Goal: Task Accomplishment & Management: Manage account settings

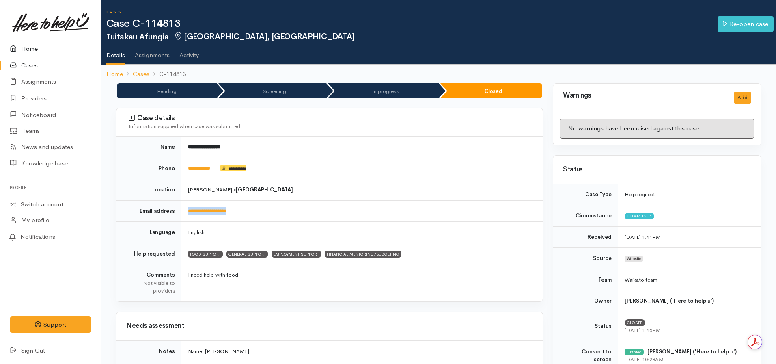
click at [42, 49] on link "Home" at bounding box center [50, 49] width 101 height 17
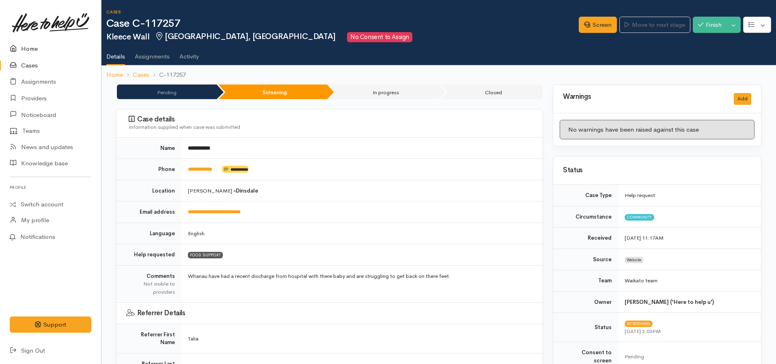
click at [28, 50] on link "Home" at bounding box center [50, 49] width 101 height 17
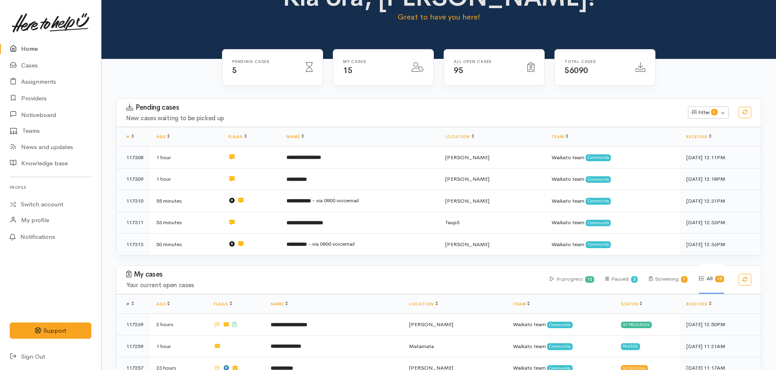
scroll to position [24, 0]
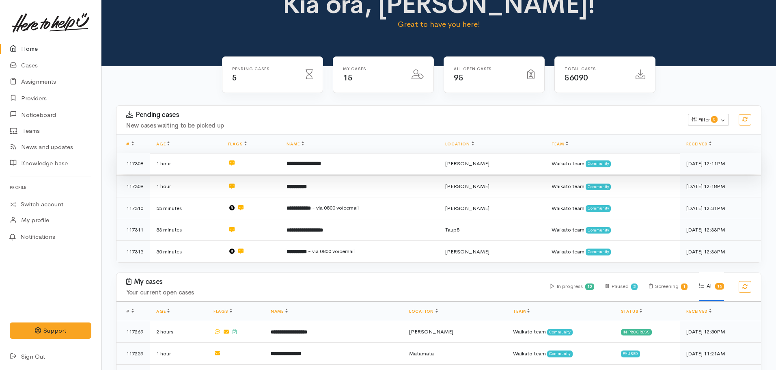
click at [321, 170] on td "**********" at bounding box center [359, 164] width 158 height 22
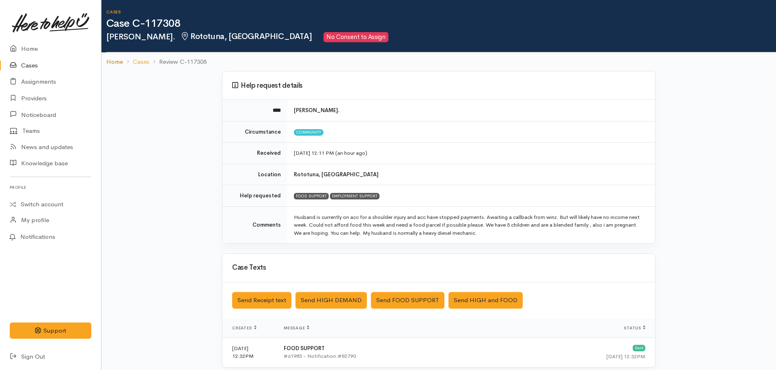
click at [115, 62] on link "Home" at bounding box center [114, 61] width 17 height 9
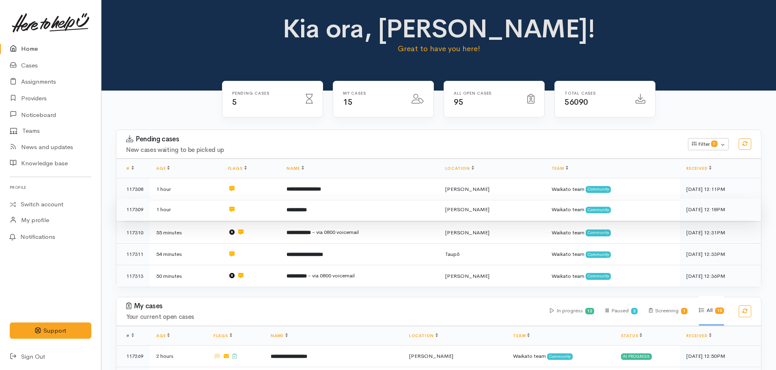
click at [324, 202] on td "**********" at bounding box center [359, 209] width 158 height 22
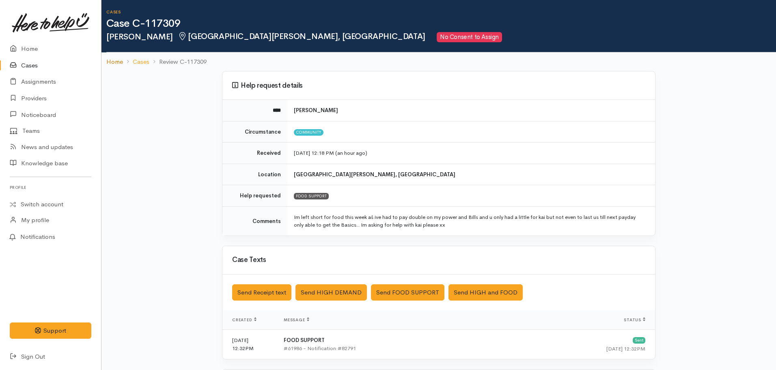
click at [112, 62] on link "Home" at bounding box center [114, 61] width 17 height 9
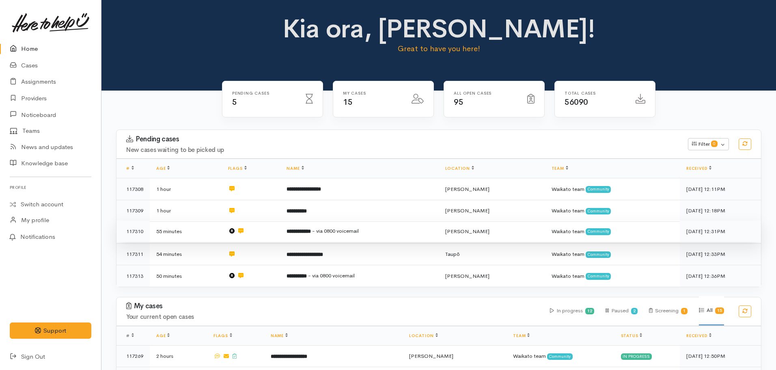
click at [311, 233] on b "**********" at bounding box center [298, 230] width 24 height 5
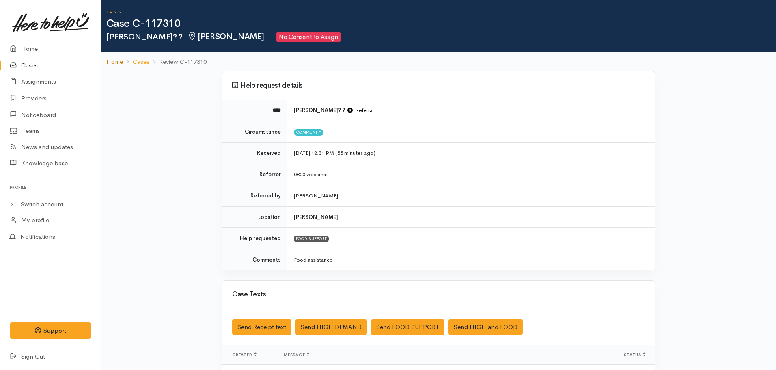
click at [122, 62] on link "Home" at bounding box center [114, 61] width 17 height 9
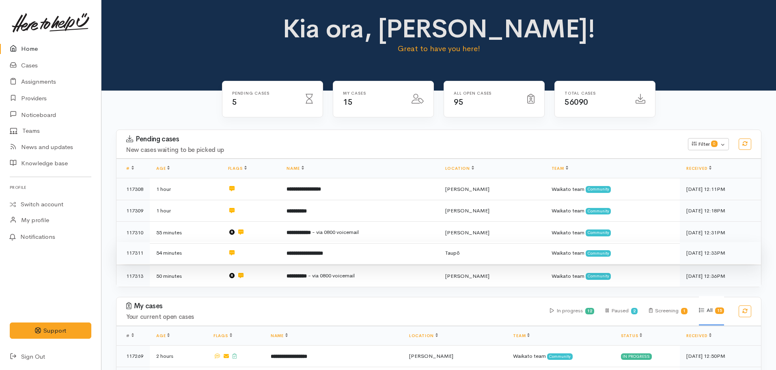
click at [323, 252] on b "**********" at bounding box center [304, 252] width 37 height 5
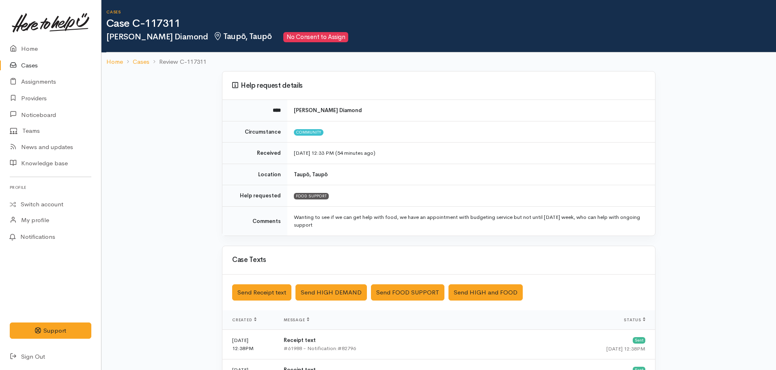
click at [111, 56] on ol "Home Cases Review C-117311" at bounding box center [438, 61] width 665 height 19
click at [113, 61] on link "Home" at bounding box center [114, 61] width 17 height 9
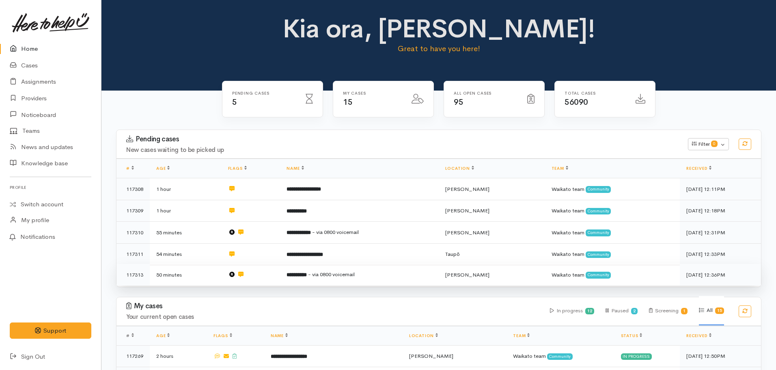
click at [292, 272] on td "**********" at bounding box center [359, 275] width 158 height 22
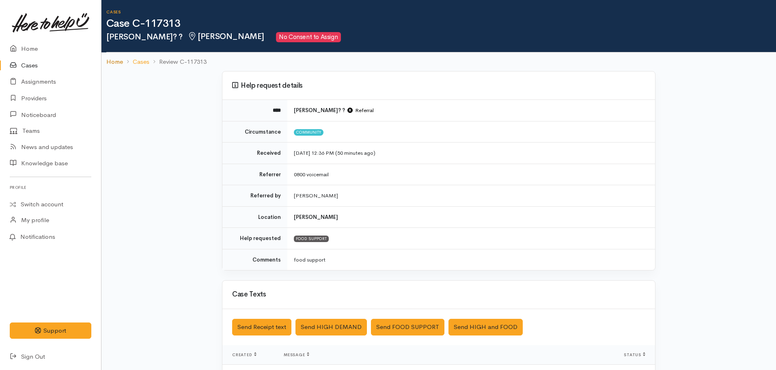
click at [116, 59] on link "Home" at bounding box center [114, 61] width 17 height 9
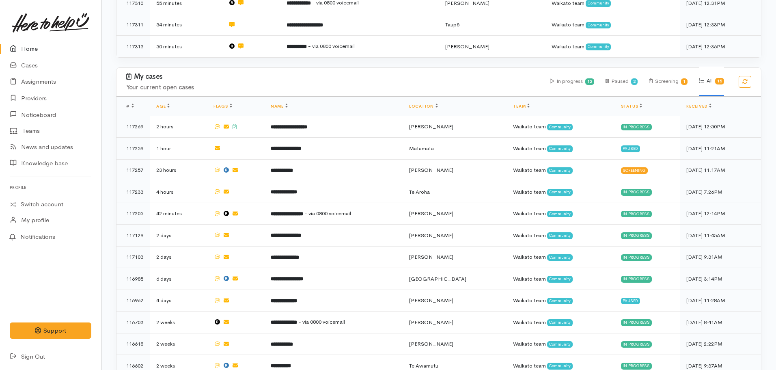
scroll to position [230, 0]
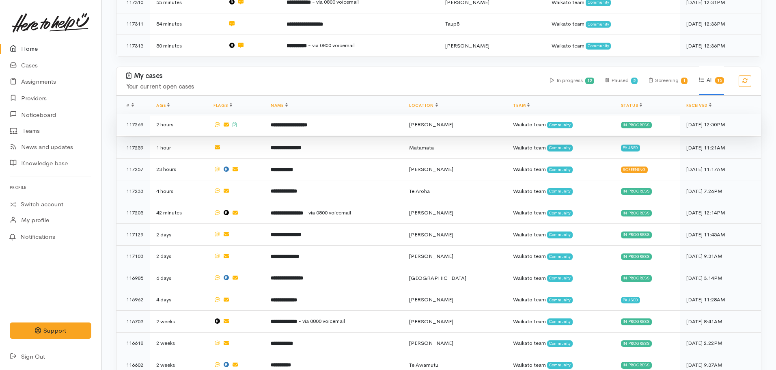
click at [300, 127] on td "**********" at bounding box center [333, 125] width 138 height 22
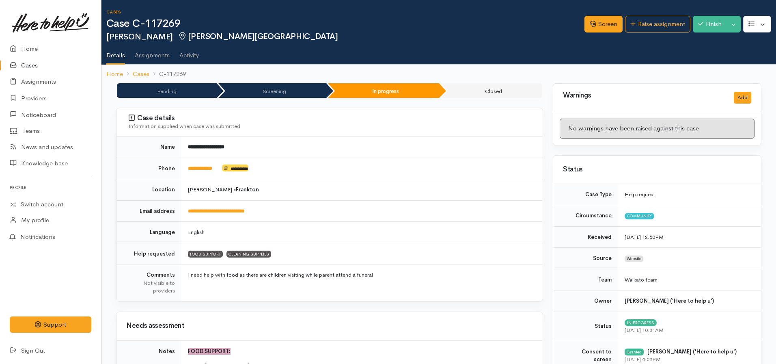
click at [698, 14] on div "Screen Raise assignment Finish Toggle Dropdown Pause" at bounding box center [680, 25] width 192 height 26
click at [703, 22] on button "Finish" at bounding box center [710, 24] width 34 height 17
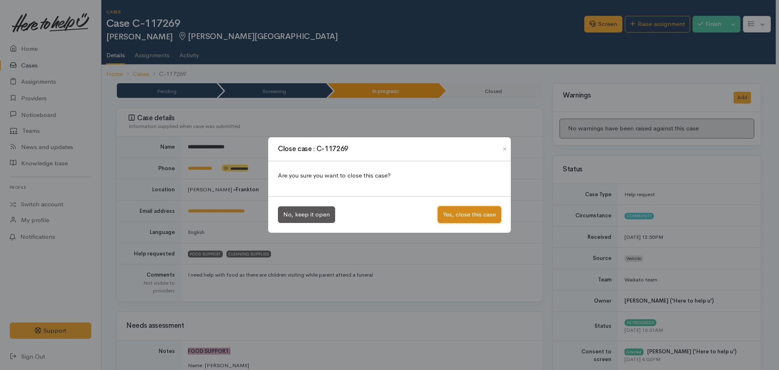
click at [467, 214] on button "Yes, close this case" at bounding box center [469, 214] width 63 height 17
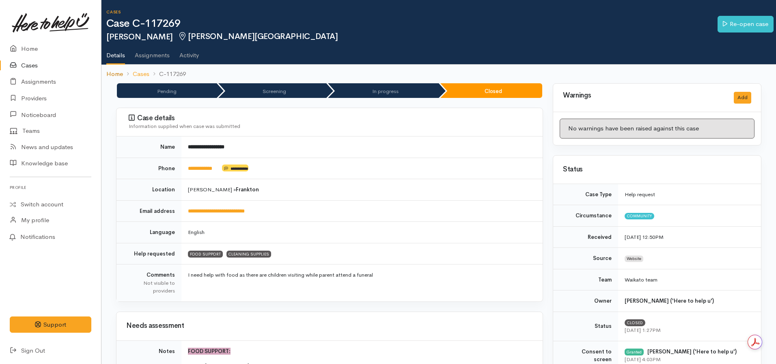
click at [116, 71] on link "Home" at bounding box center [114, 73] width 17 height 9
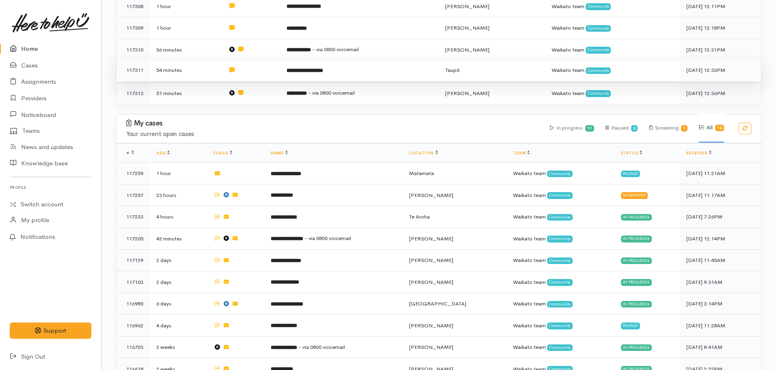
scroll to position [302, 0]
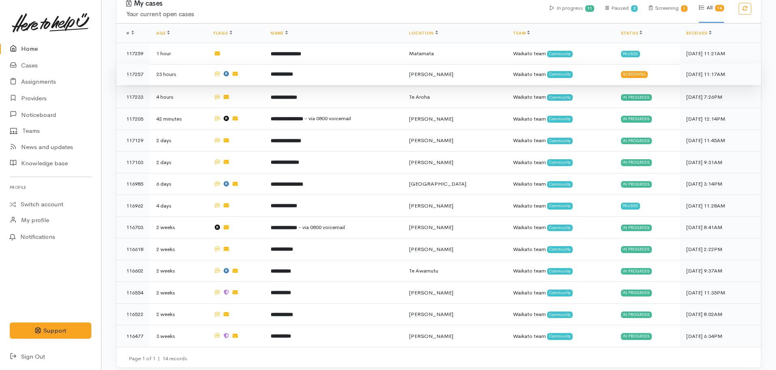
click at [293, 74] on b "**********" at bounding box center [282, 73] width 22 height 5
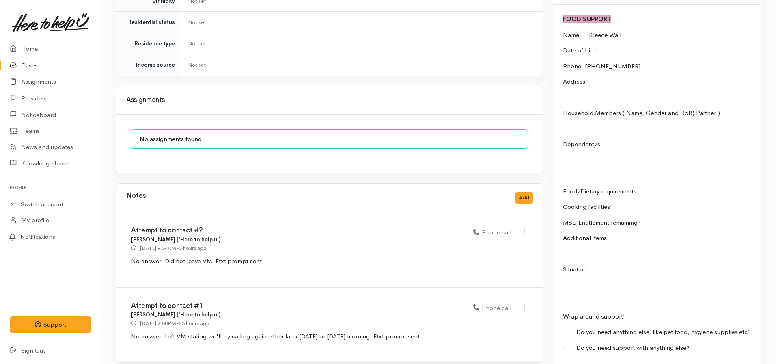
scroll to position [791, 0]
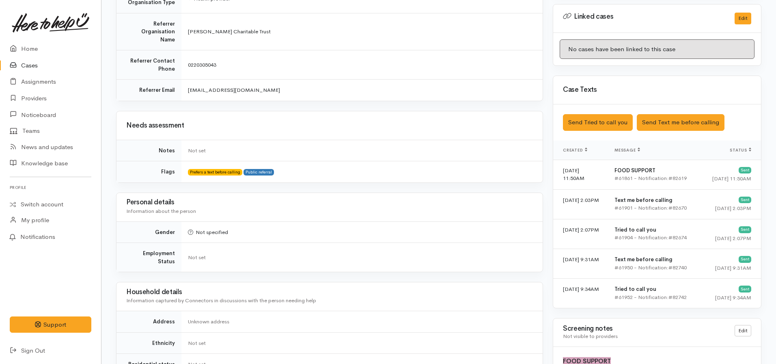
scroll to position [397, 0]
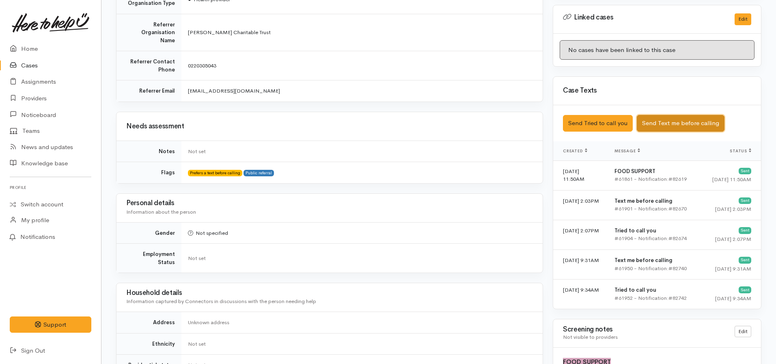
click at [664, 115] on button "Send Text me before calling" at bounding box center [681, 123] width 88 height 17
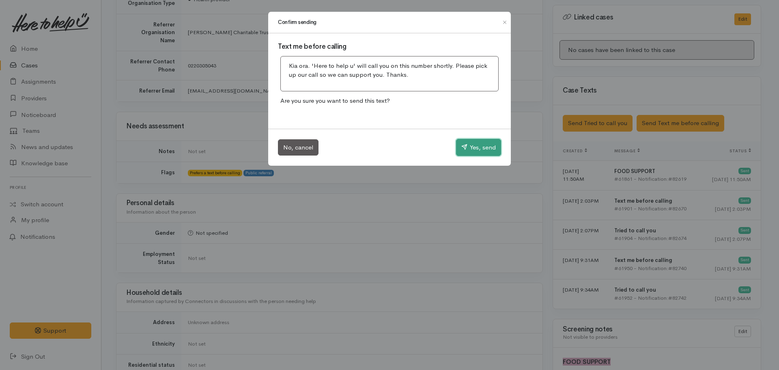
click at [467, 149] on button "Yes, send" at bounding box center [478, 147] width 45 height 17
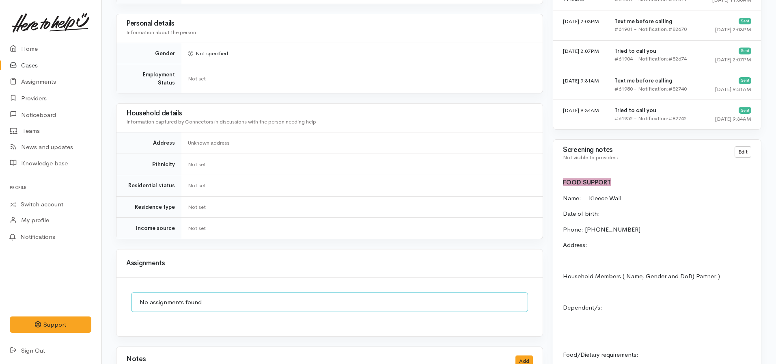
scroll to position [576, 0]
drag, startPoint x: 413, startPoint y: 217, endPoint x: 670, endPoint y: 224, distance: 257.4
click at [670, 225] on p "Phone: 64220330899" at bounding box center [657, 229] width 188 height 9
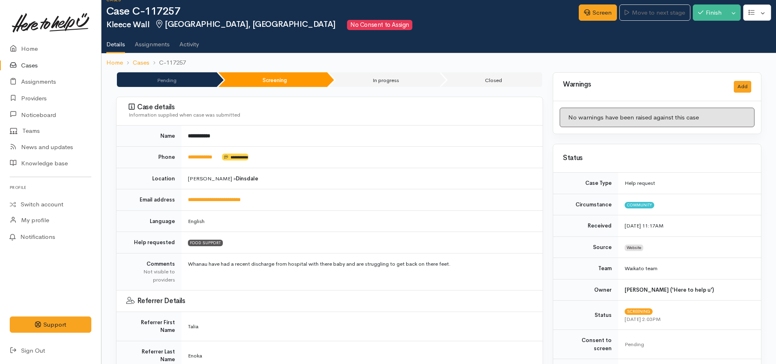
scroll to position [12, 0]
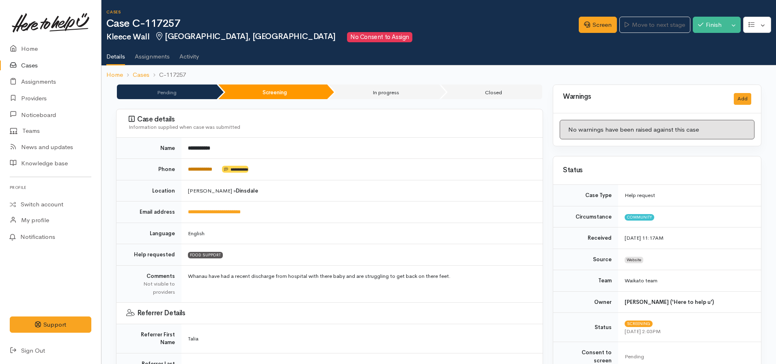
click at [204, 169] on link "**********" at bounding box center [200, 168] width 24 height 5
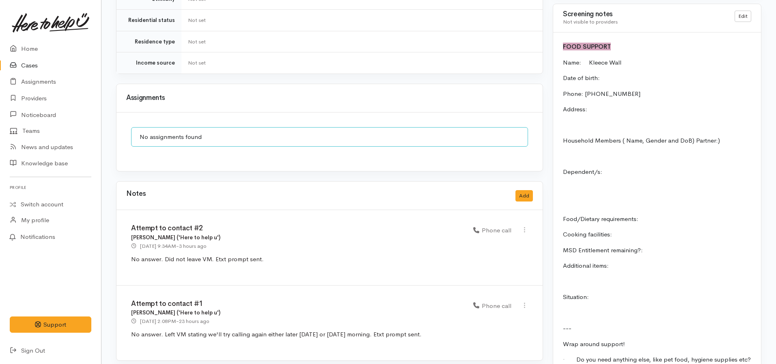
scroll to position [821, 0]
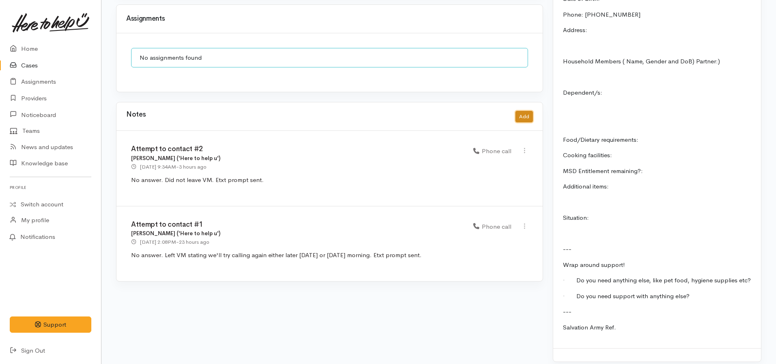
click at [520, 111] on button "Add" at bounding box center [523, 117] width 17 height 12
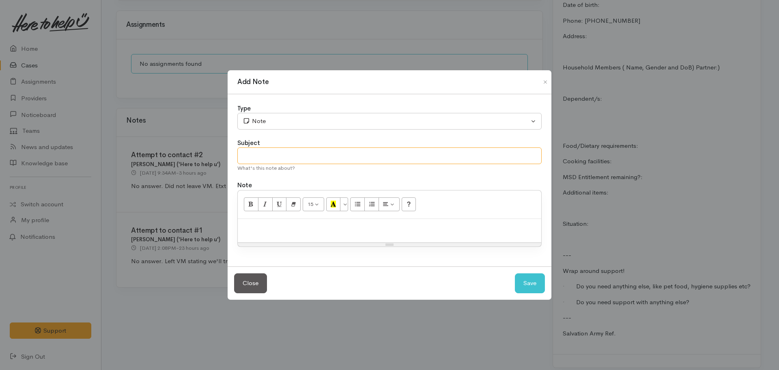
click at [257, 157] on input "text" at bounding box center [389, 155] width 304 height 17
type input "Attempt to contact #3"
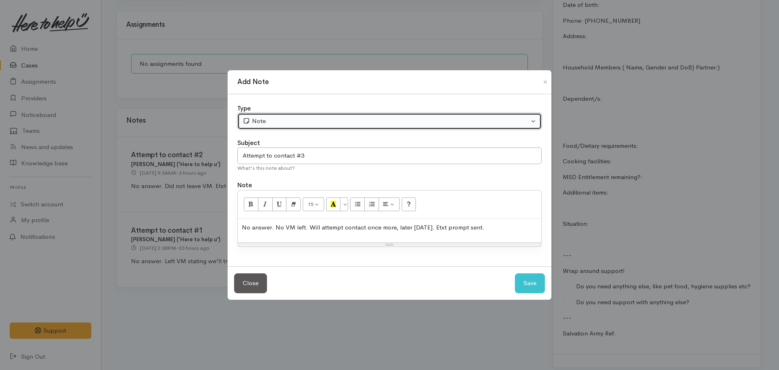
click at [275, 123] on div "Note" at bounding box center [386, 120] width 286 height 9
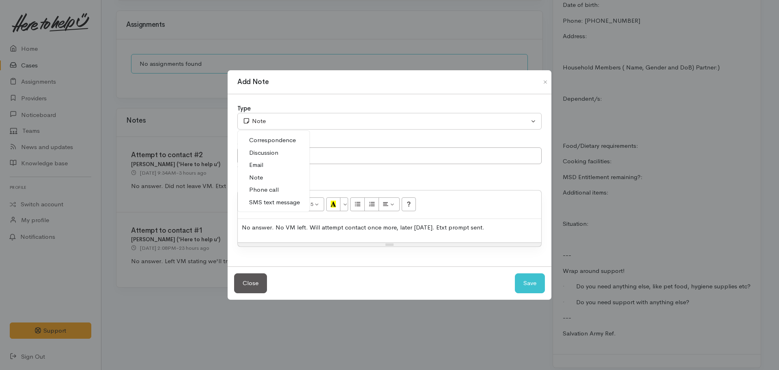
click at [268, 192] on span "Phone call" at bounding box center [264, 189] width 30 height 9
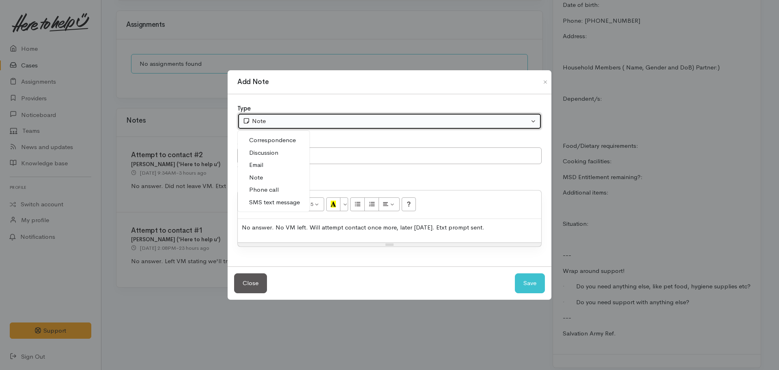
select select "3"
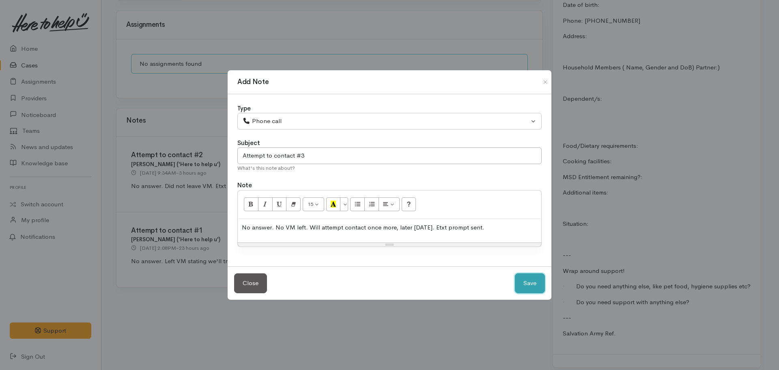
click at [527, 278] on button "Save" at bounding box center [530, 283] width 30 height 20
select select "1"
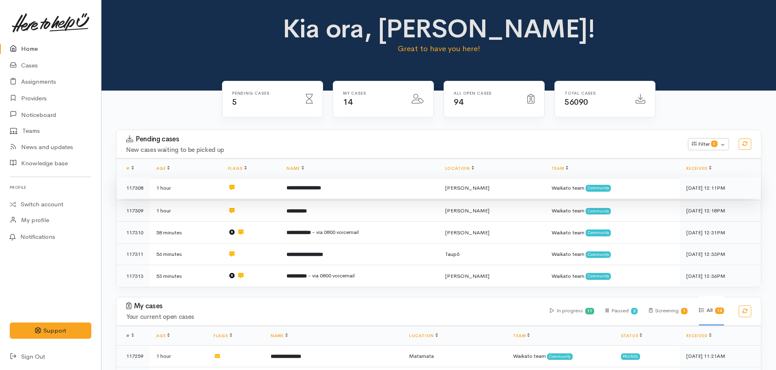
click at [303, 194] on td "**********" at bounding box center [359, 188] width 158 height 22
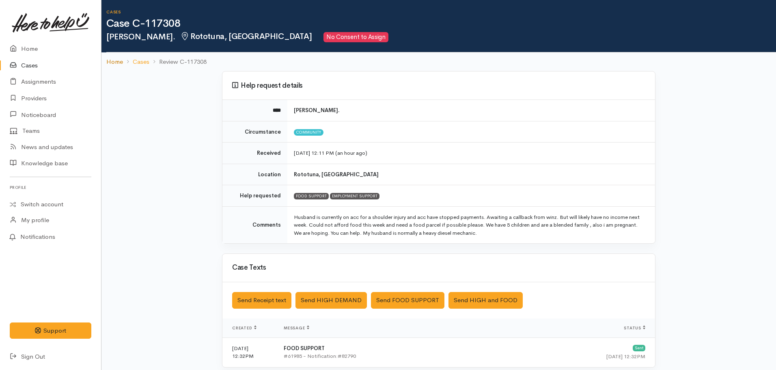
click at [111, 61] on link "Home" at bounding box center [114, 61] width 17 height 9
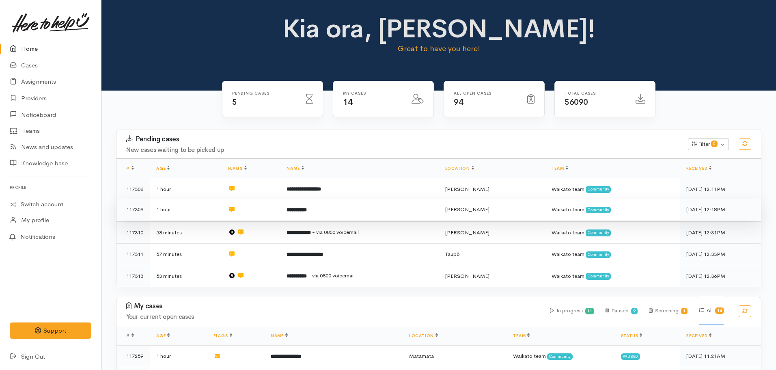
click at [314, 213] on td "**********" at bounding box center [359, 209] width 158 height 22
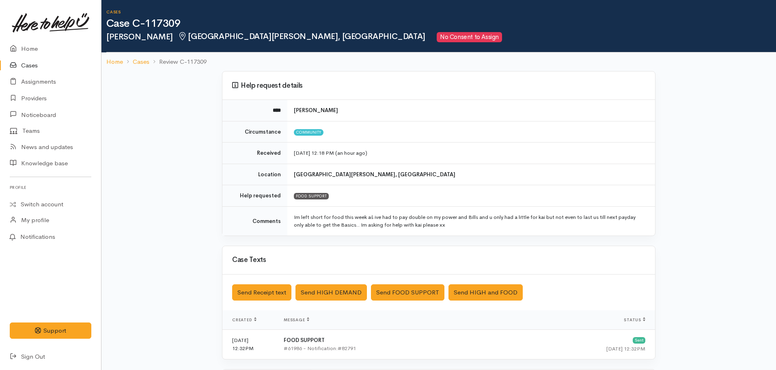
click at [104, 59] on nav "Home Cases Review C-117309" at bounding box center [438, 61] width 674 height 19
click at [110, 62] on link "Home" at bounding box center [114, 61] width 17 height 9
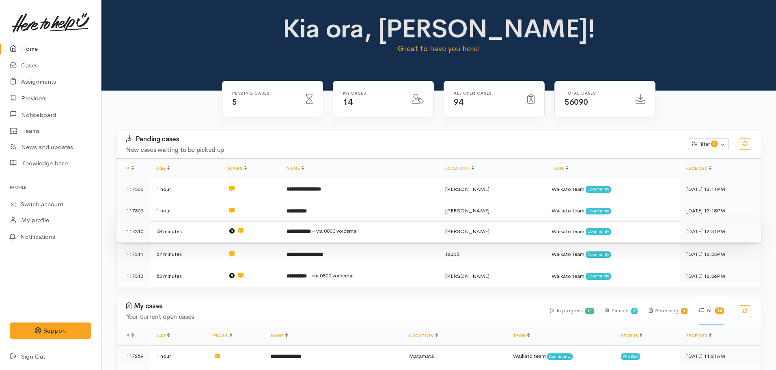
click at [338, 232] on span "- via 0800 voicemail" at bounding box center [335, 230] width 47 height 7
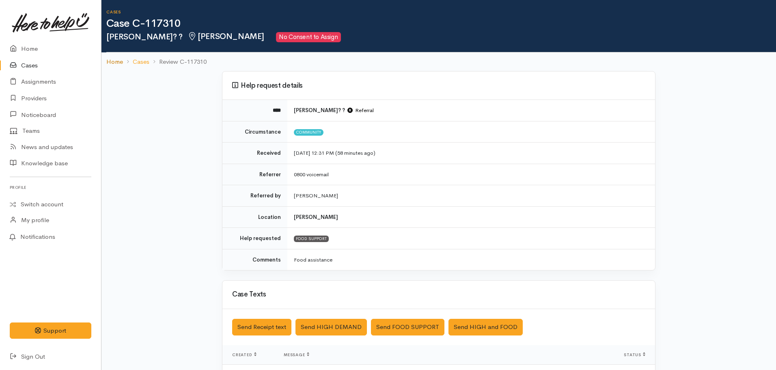
click at [115, 62] on link "Home" at bounding box center [114, 61] width 17 height 9
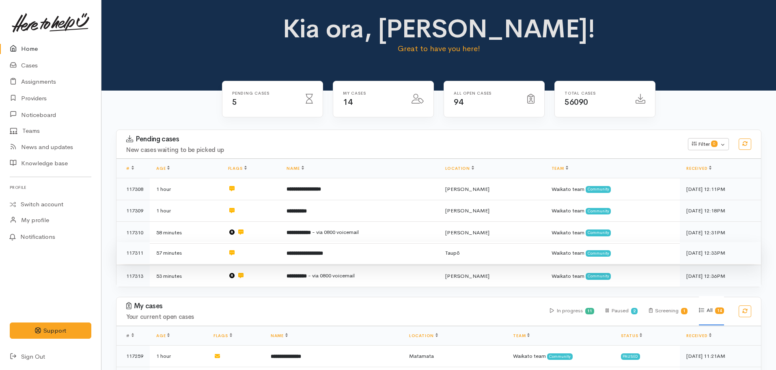
click at [352, 252] on td "**********" at bounding box center [359, 253] width 158 height 22
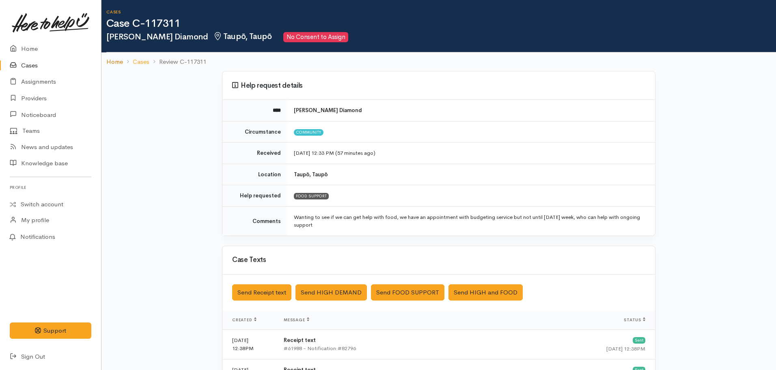
click at [110, 60] on link "Home" at bounding box center [114, 61] width 17 height 9
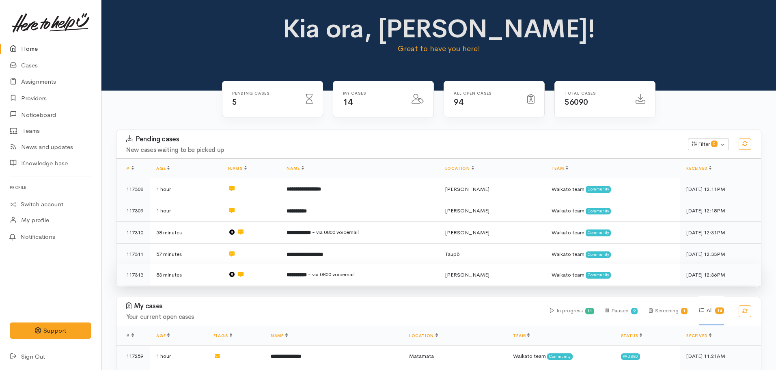
click at [339, 278] on td "**********" at bounding box center [359, 275] width 158 height 22
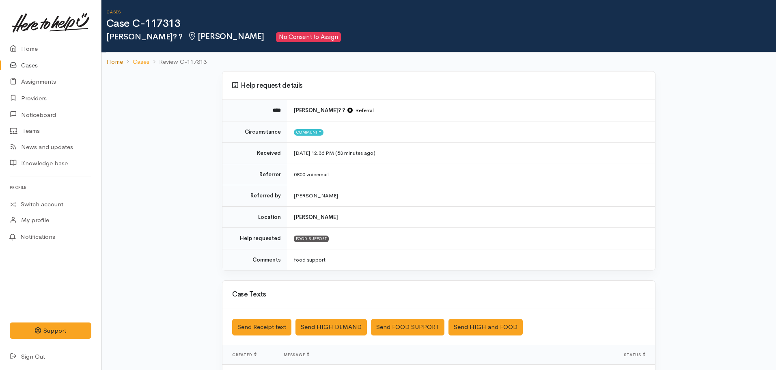
click at [117, 65] on link "Home" at bounding box center [114, 61] width 17 height 9
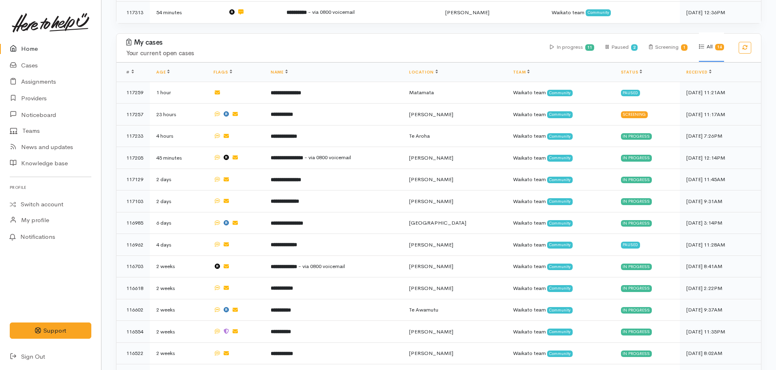
scroll to position [264, 0]
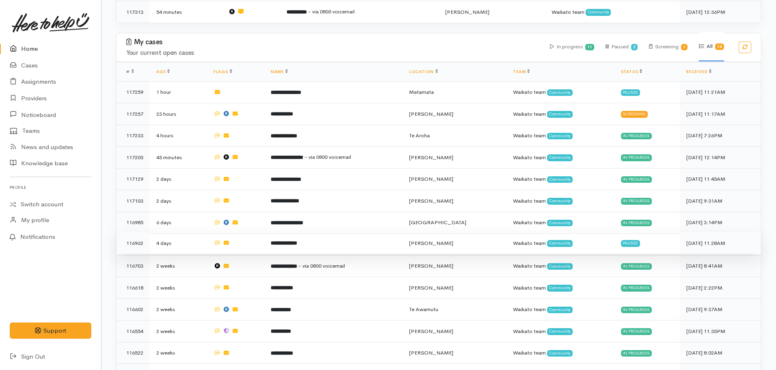
click at [279, 241] on td "**********" at bounding box center [333, 243] width 138 height 22
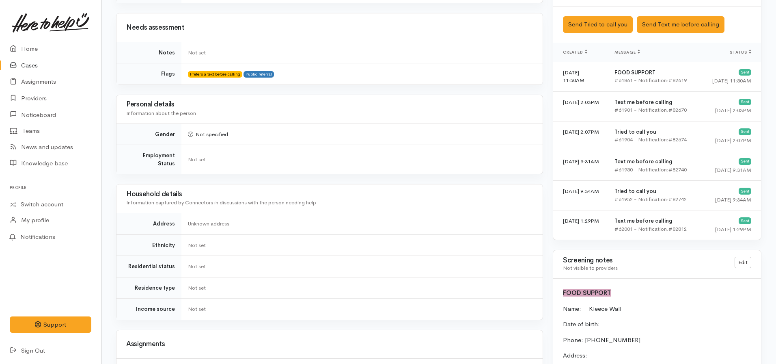
scroll to position [495, 0]
click at [592, 17] on button "Send Tried to call you" at bounding box center [598, 25] width 70 height 17
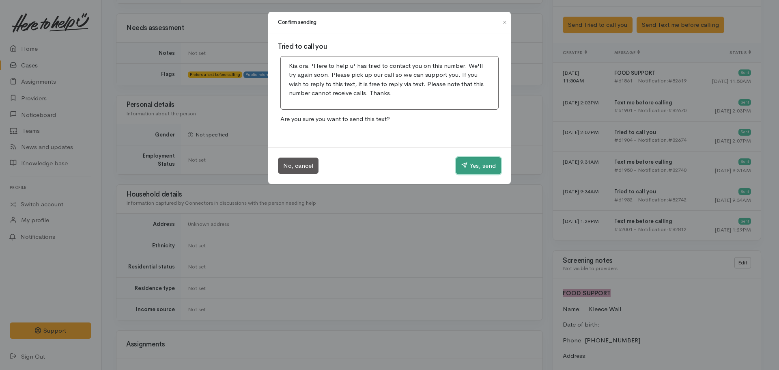
click at [480, 164] on button "Yes, send" at bounding box center [478, 165] width 45 height 17
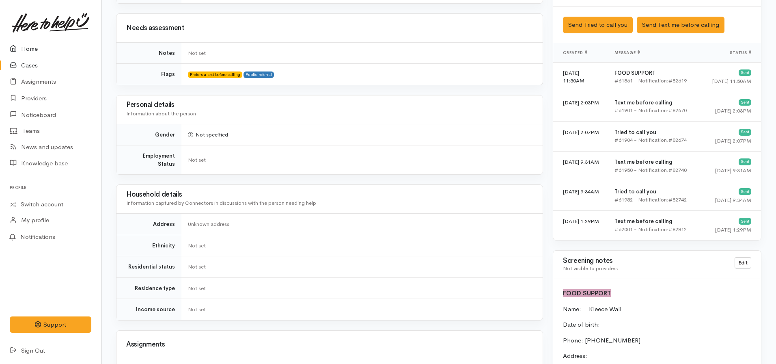
click at [24, 46] on link "Home" at bounding box center [50, 49] width 101 height 17
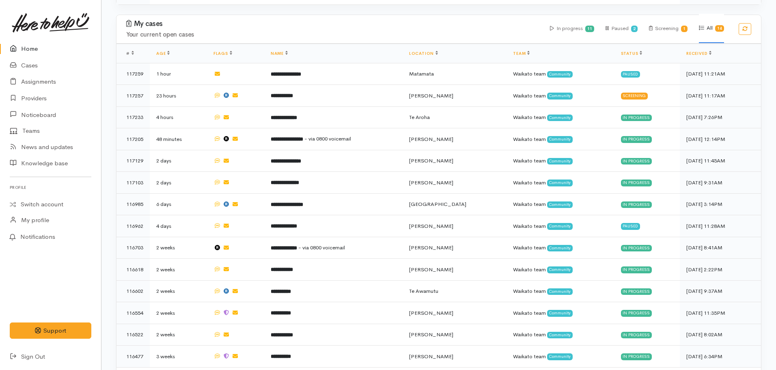
scroll to position [302, 0]
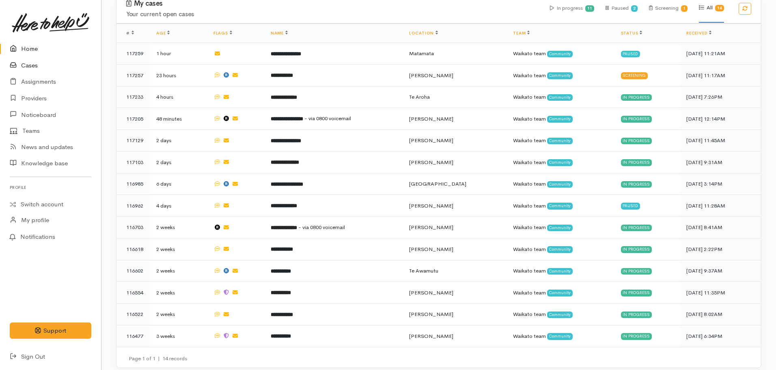
click at [27, 69] on link "Cases" at bounding box center [50, 65] width 101 height 17
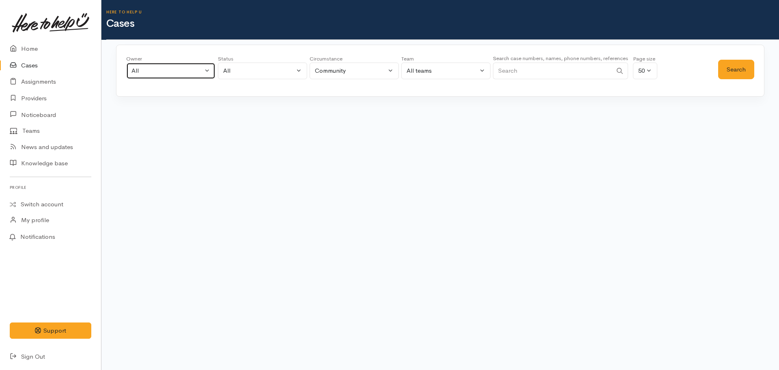
click at [176, 72] on div "All" at bounding box center [166, 70] width 71 height 9
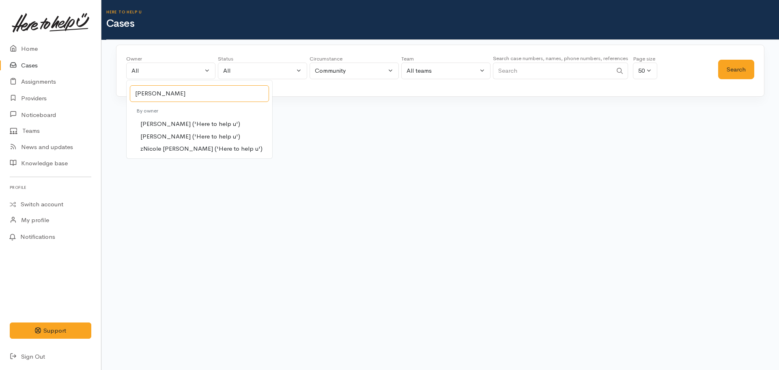
type input "nicole"
click at [198, 135] on span "[PERSON_NAME] ('Here to help u')" at bounding box center [190, 136] width 100 height 9
select select "2314"
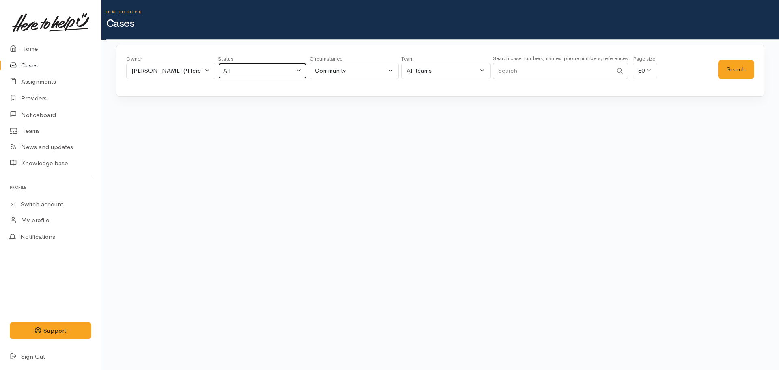
click at [268, 71] on div "All" at bounding box center [258, 70] width 71 height 9
type input "ca"
click at [249, 148] on span "Cancelled" at bounding box center [242, 146] width 28 height 9
select select "Cancelled"
click at [741, 69] on button "Search" at bounding box center [736, 70] width 36 height 20
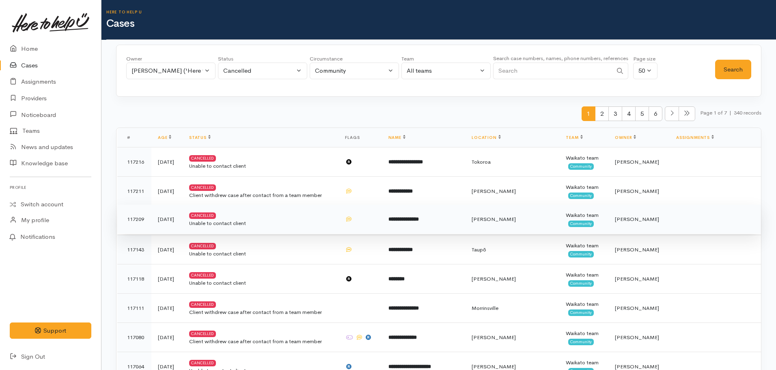
click at [427, 224] on td "**********" at bounding box center [424, 219] width 84 height 29
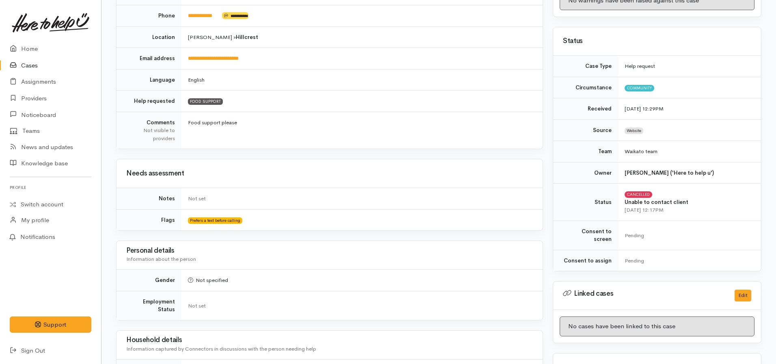
scroll to position [128, 0]
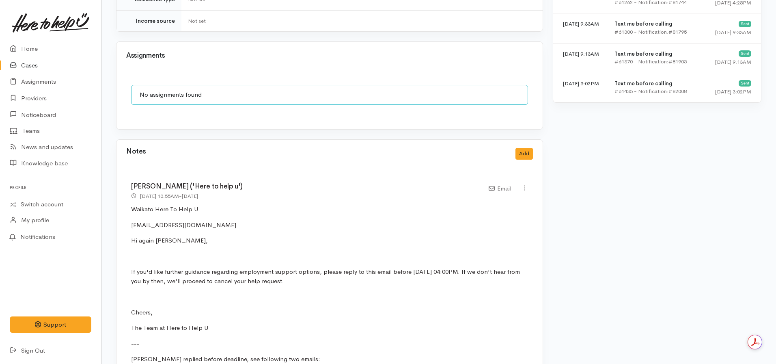
scroll to position [585, 0]
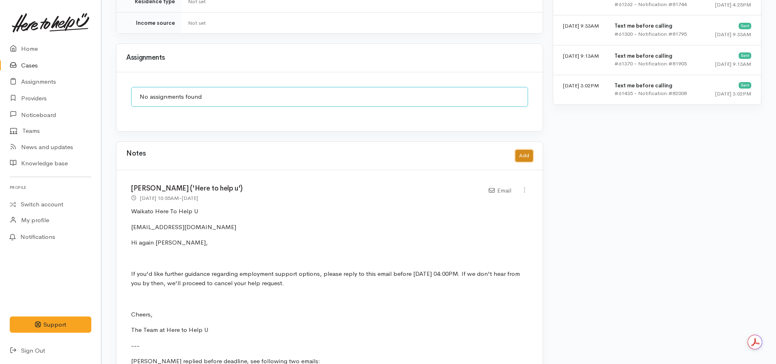
click at [527, 150] on button "Add" at bounding box center [523, 156] width 17 height 12
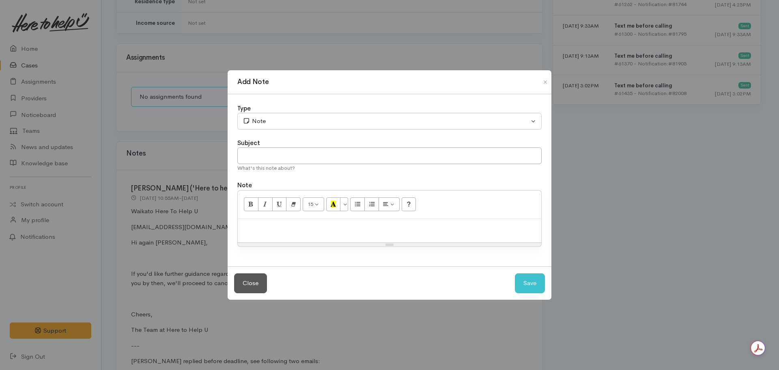
click at [282, 231] on p at bounding box center [389, 227] width 295 height 9
click at [282, 158] on input "text" at bounding box center [389, 155] width 304 height 17
type input "CASE CANCELLED."
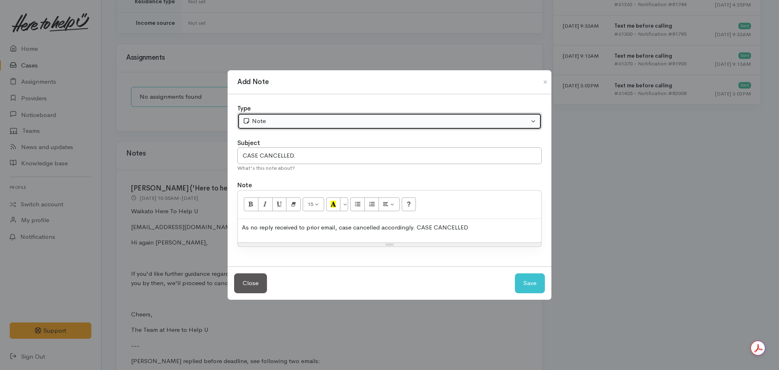
click at [293, 117] on div "Note" at bounding box center [386, 120] width 286 height 9
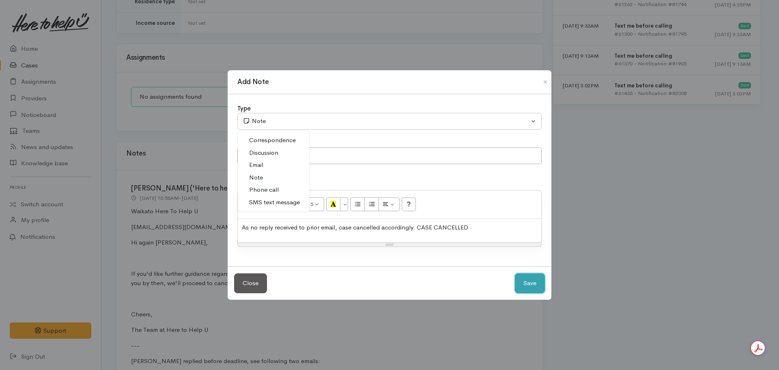
click at [534, 285] on button "Save" at bounding box center [530, 283] width 30 height 20
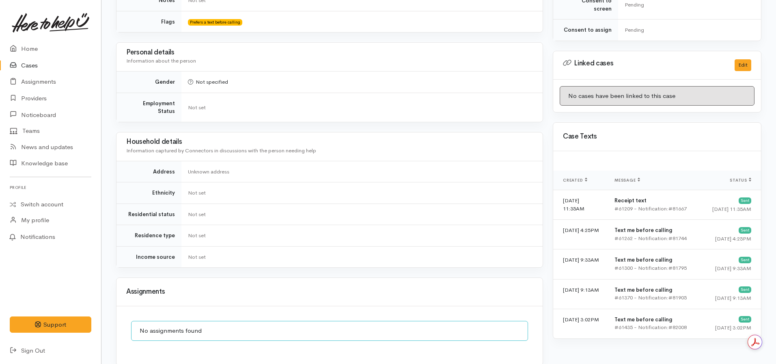
scroll to position [0, 0]
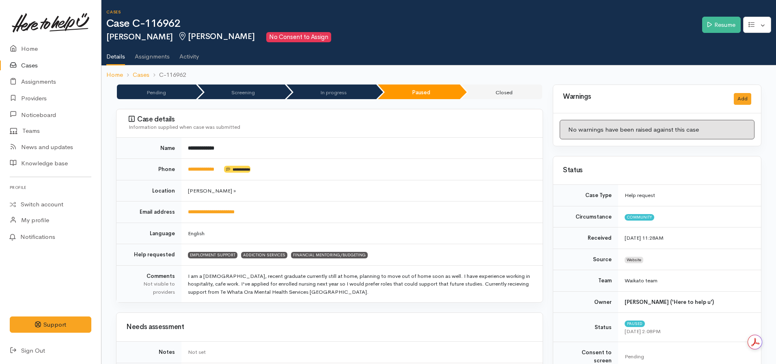
click at [705, 36] on div "Resume Edit Change circumstance Re-assign team" at bounding box center [739, 26] width 74 height 28
click at [711, 31] on link "Resume" at bounding box center [721, 25] width 39 height 17
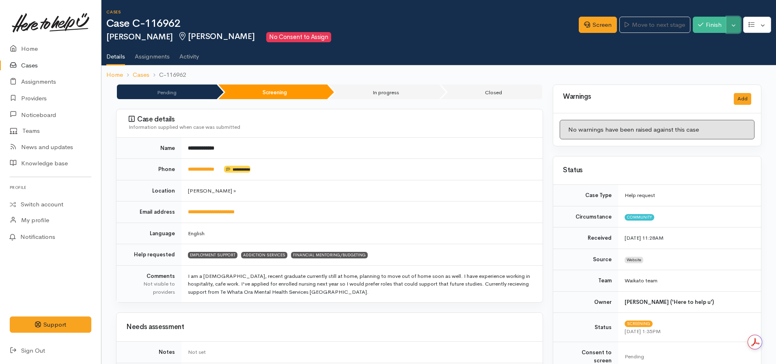
click at [735, 25] on button "Toggle Dropdown" at bounding box center [733, 25] width 14 height 17
click at [698, 56] on link "Cancel" at bounding box center [708, 56] width 64 height 13
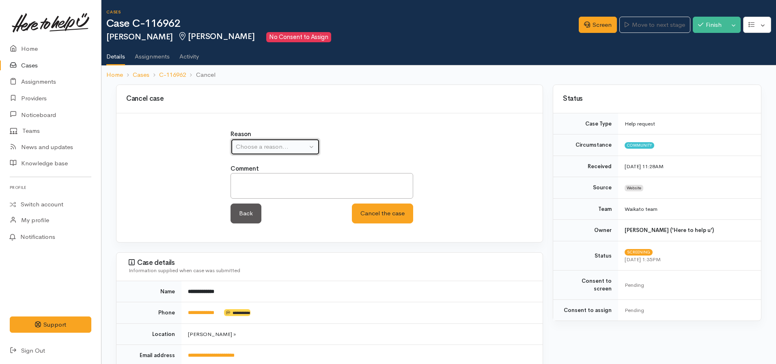
click at [286, 150] on div "Choose a reason..." at bounding box center [271, 146] width 71 height 9
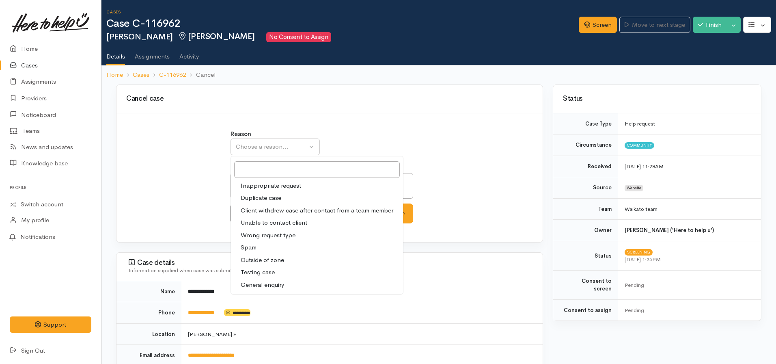
click at [279, 210] on span "Client withdrew case after contact from a team member" at bounding box center [317, 210] width 153 height 9
select select "3"
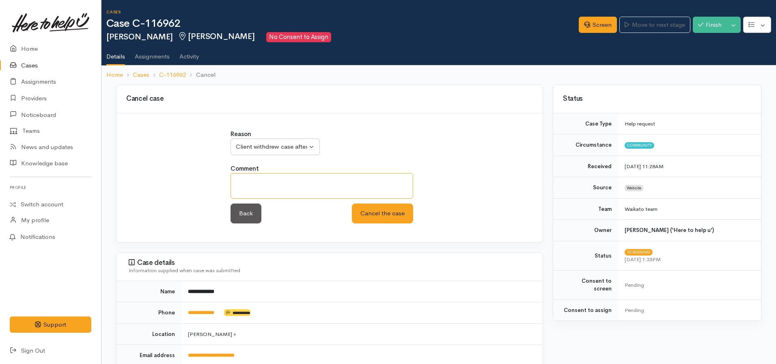
click at [282, 175] on textarea at bounding box center [321, 186] width 183 height 26
type textarea "Sporadic followed by no response via email. No calls answered."
click at [352, 203] on button "Cancel the case" at bounding box center [382, 213] width 61 height 20
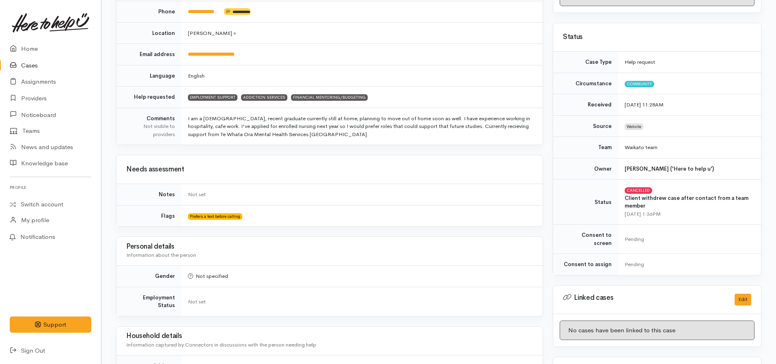
scroll to position [136, 0]
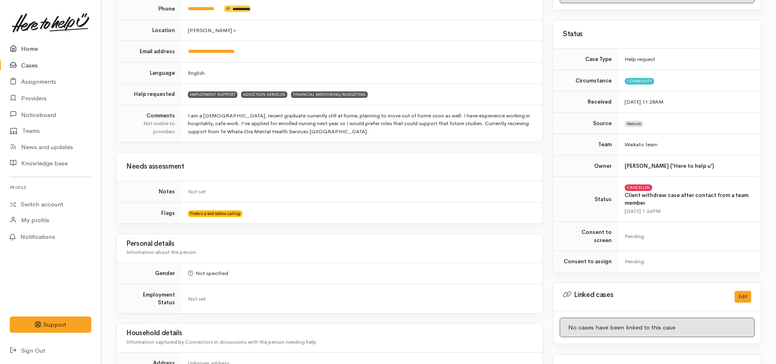
click at [39, 46] on link "Home" at bounding box center [50, 49] width 101 height 17
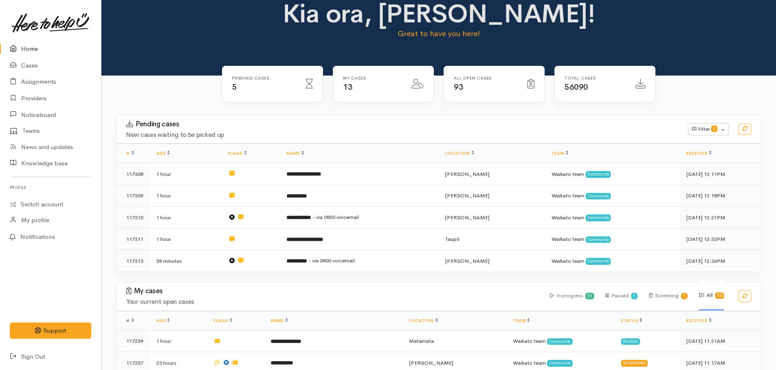
scroll to position [15, 0]
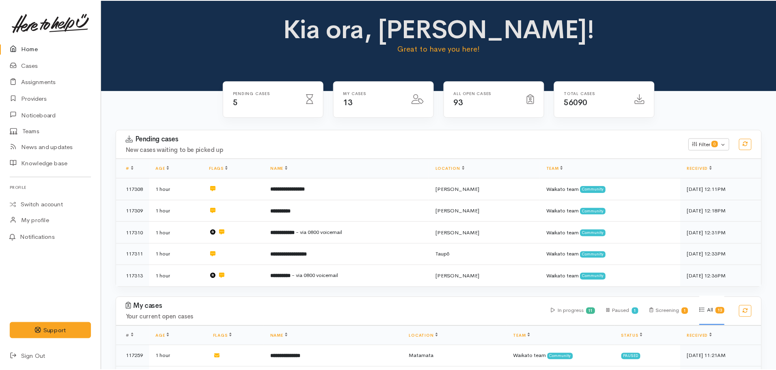
scroll to position [15, 0]
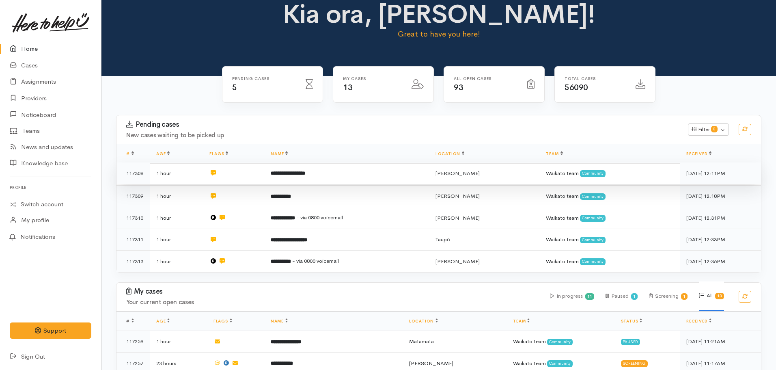
click at [305, 172] on b "**********" at bounding box center [288, 172] width 34 height 5
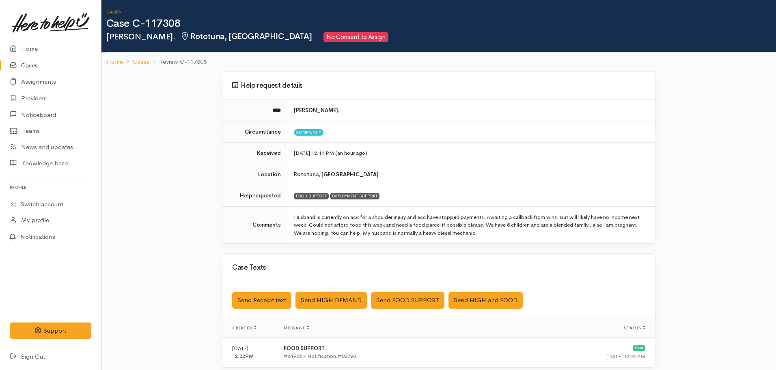
scroll to position [156, 0]
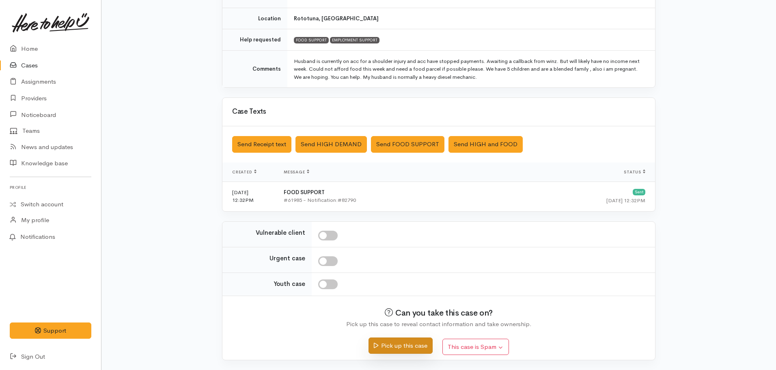
click at [418, 345] on button "Pick up this case" at bounding box center [400, 345] width 64 height 17
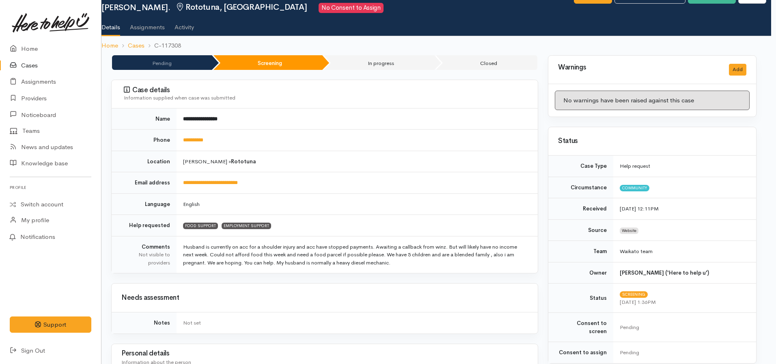
scroll to position [0, 5]
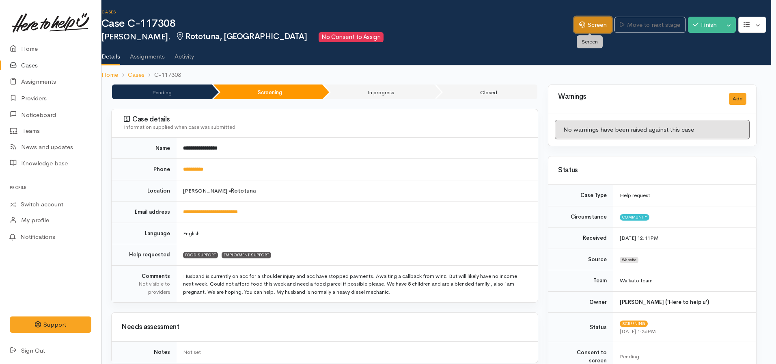
click at [584, 22] on link "Screen" at bounding box center [593, 25] width 38 height 17
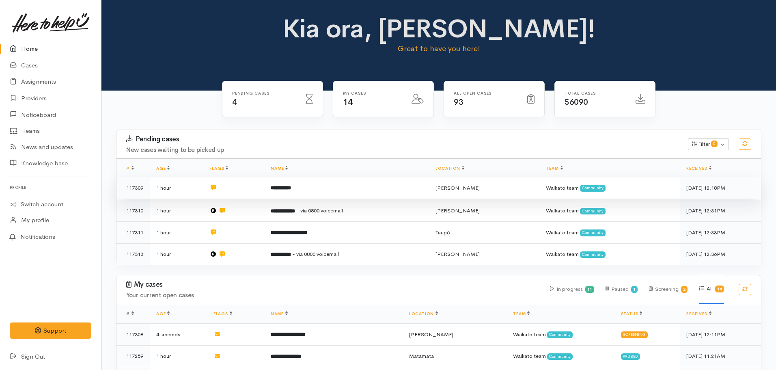
click at [306, 193] on td "**********" at bounding box center [346, 188] width 165 height 22
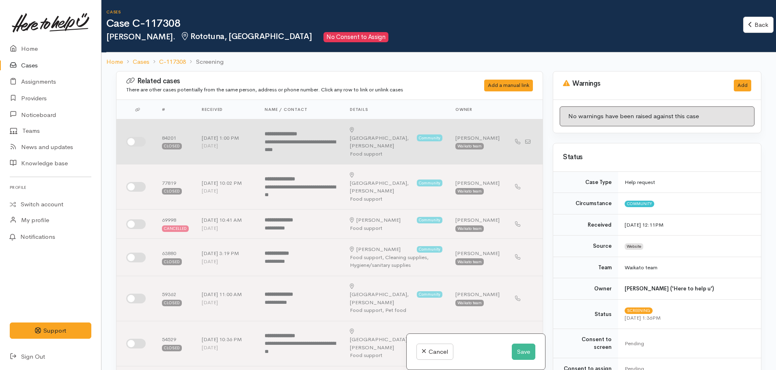
click at [137, 141] on input "checkbox" at bounding box center [135, 142] width 19 height 10
checkbox input "true"
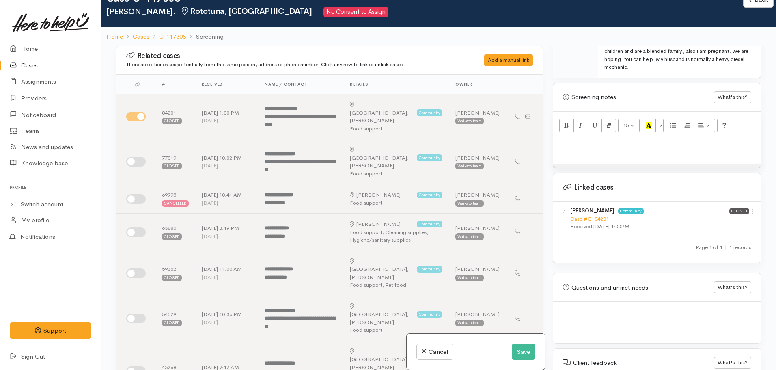
scroll to position [26, 0]
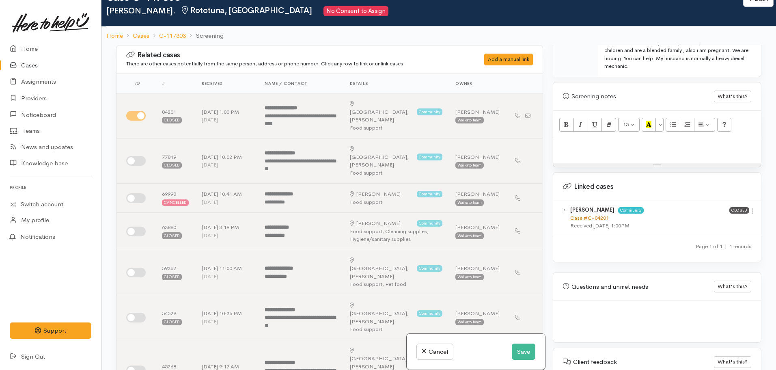
click at [581, 214] on link "Case #C-84201" at bounding box center [589, 217] width 39 height 7
click at [584, 143] on p at bounding box center [657, 147] width 200 height 9
click at [592, 143] on p at bounding box center [657, 147] width 200 height 9
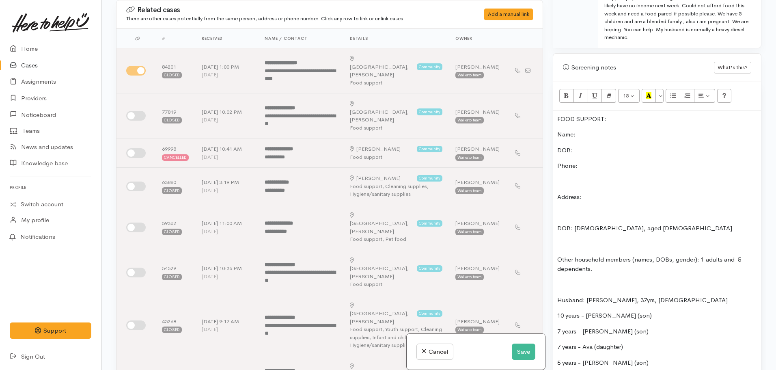
scroll to position [480, 0]
click at [580, 147] on p "DOB:" at bounding box center [657, 151] width 200 height 9
drag, startPoint x: 605, startPoint y: 140, endPoint x: 574, endPoint y: 143, distance: 30.6
click at [574, 147] on p "DOB: 31.01.1991, aged" at bounding box center [657, 151] width 200 height 9
copy p "31.01.1991"
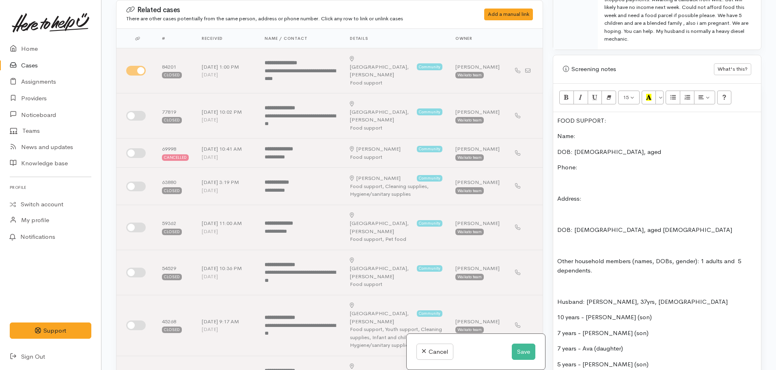
click at [637, 138] on div "FOOD SUPPORT: Name: DOB: 31.01.1991, aged Phone: Address: DOB: 31.01.1991, aged…" at bounding box center [657, 289] width 208 height 355
click at [599, 131] on p "Name:" at bounding box center [657, 135] width 200 height 9
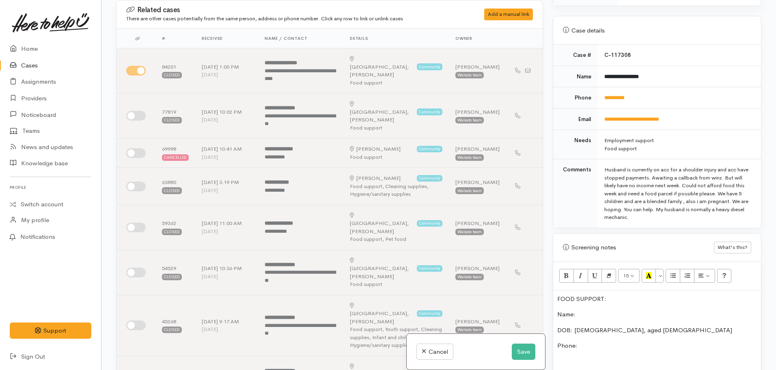
scroll to position [302, 0]
drag, startPoint x: 648, startPoint y: 64, endPoint x: 596, endPoint y: 78, distance: 53.7
click at [598, 78] on td "**********" at bounding box center [679, 77] width 163 height 22
copy b "**********"
click at [582, 310] on p "Name:" at bounding box center [657, 314] width 200 height 9
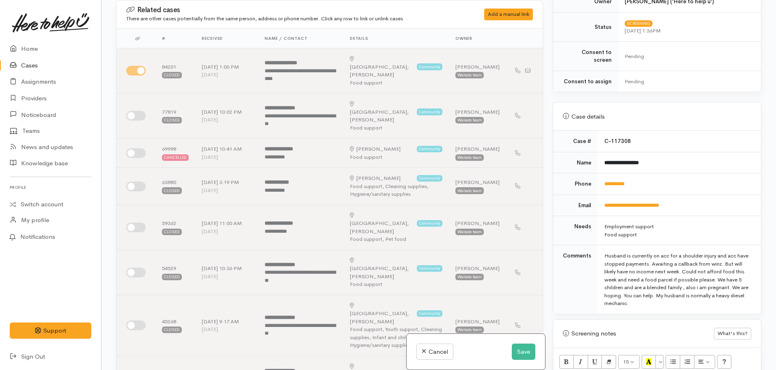
scroll to position [215, 0]
drag, startPoint x: 644, startPoint y: 170, endPoint x: 601, endPoint y: 170, distance: 42.6
click at [601, 174] on td "**********" at bounding box center [679, 185] width 163 height 22
copy link "**********"
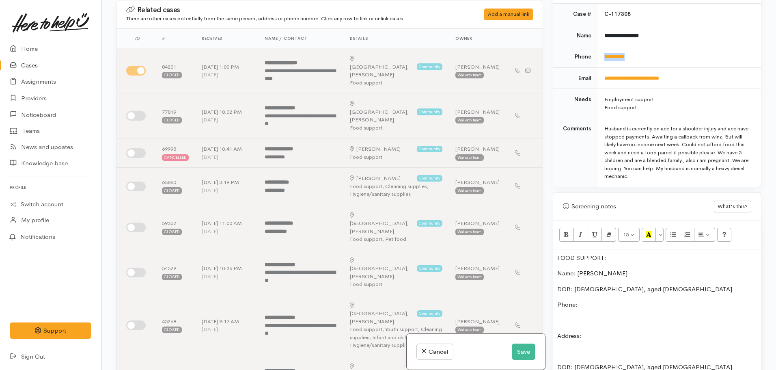
scroll to position [387, 0]
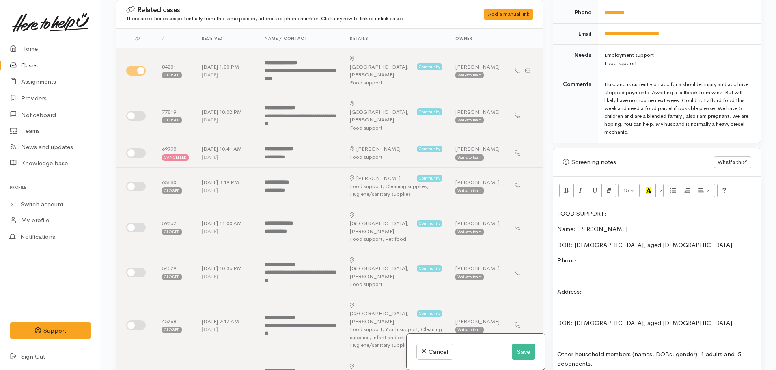
click at [585, 256] on p "Phone:" at bounding box center [657, 260] width 200 height 9
drag, startPoint x: 585, startPoint y: 254, endPoint x: 581, endPoint y: 252, distance: 5.3
click at [581, 256] on p "Phone:" at bounding box center [657, 260] width 200 height 9
click at [592, 287] on p "Address:" at bounding box center [657, 291] width 200 height 9
drag, startPoint x: 612, startPoint y: 196, endPoint x: 549, endPoint y: 200, distance: 63.5
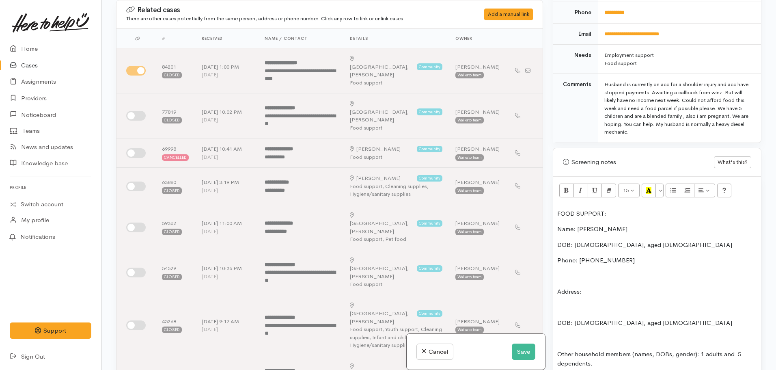
click at [549, 200] on div "Warnings Add No warnings have been raised against this case Add Warning Title ●…" at bounding box center [657, 185] width 218 height 370
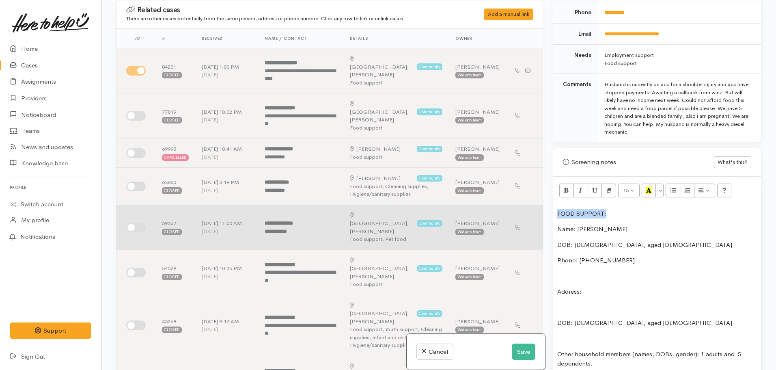
drag, startPoint x: 610, startPoint y: 203, endPoint x: 530, endPoint y: 204, distance: 79.9
click at [530, 204] on div "Related cases There are other cases potentially from the same person, address o…" at bounding box center [438, 185] width 655 height 370
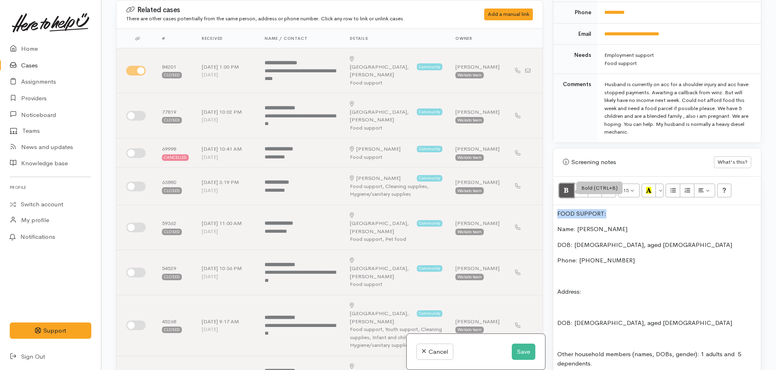
click at [568, 183] on button "Bold (CTRL+B)" at bounding box center [566, 190] width 15 height 14
click at [650, 187] on icon "Recent Color" at bounding box center [648, 190] width 5 height 7
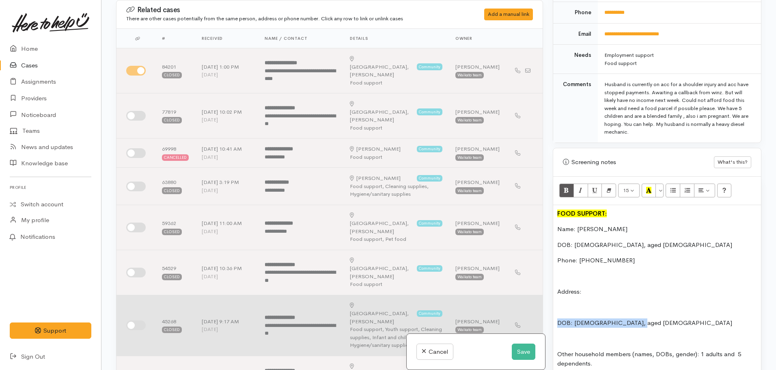
drag, startPoint x: 641, startPoint y: 315, endPoint x: 539, endPoint y: 315, distance: 101.9
click at [539, 315] on div "Related cases There are other cases potentially from the same person, address o…" at bounding box center [438, 185] width 655 height 370
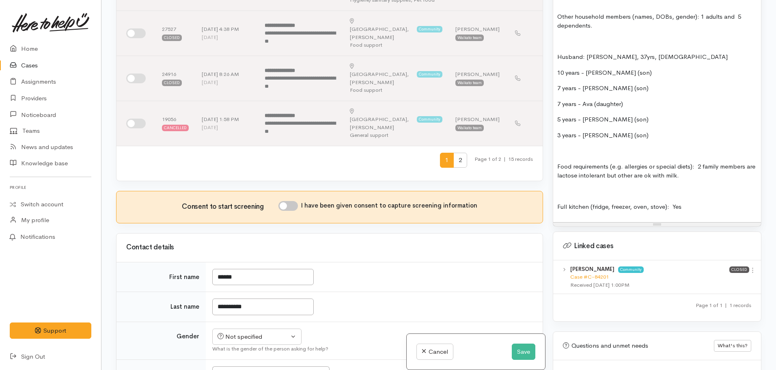
scroll to position [345, 0]
click at [255, 298] on input "**********" at bounding box center [262, 306] width 101 height 17
type input "*********"
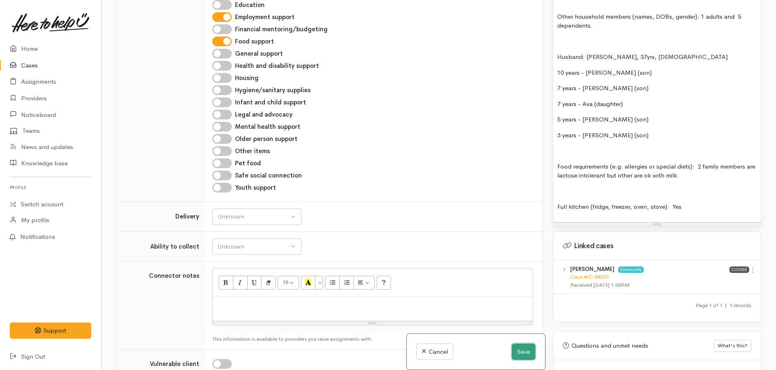
click at [519, 355] on button "Save" at bounding box center [524, 351] width 24 height 17
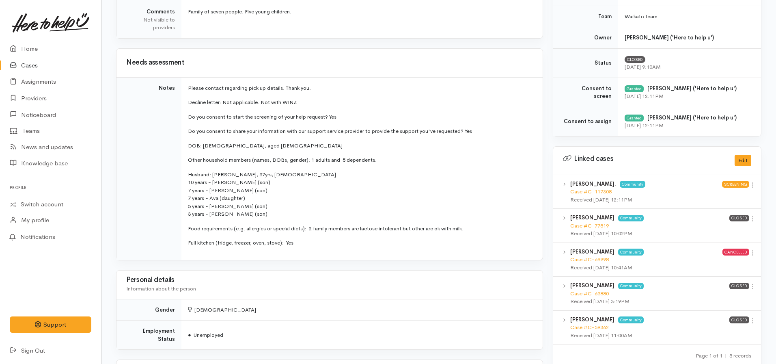
scroll to position [268, 0]
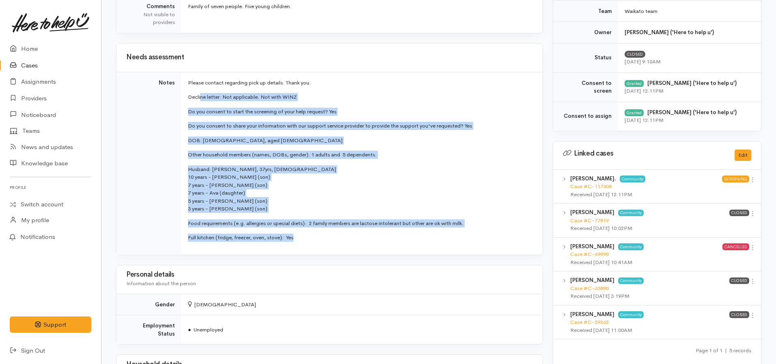
drag, startPoint x: 305, startPoint y: 242, endPoint x: 199, endPoint y: 91, distance: 183.8
click at [199, 91] on td "Please contact regarding pick up details. Thank you. Decline letter: Not applic…" at bounding box center [361, 163] width 361 height 183
click at [307, 218] on td "Please contact regarding pick up details. Thank you. Decline letter: Not applic…" at bounding box center [361, 163] width 361 height 183
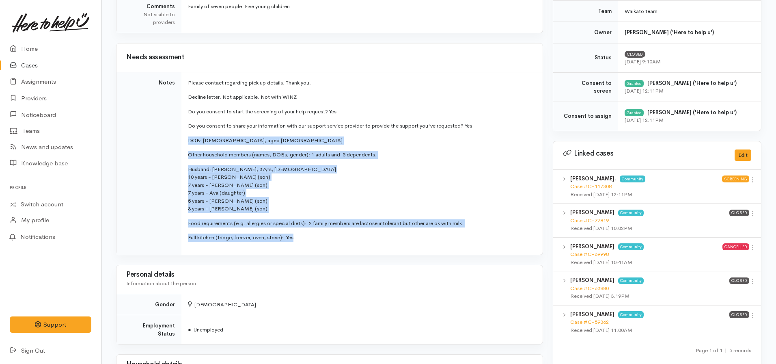
drag, startPoint x: 310, startPoint y: 239, endPoint x: 181, endPoint y: 135, distance: 165.6
click at [181, 135] on td "Please contact regarding pick up details. Thank you. Decline letter: Not applic…" at bounding box center [361, 163] width 361 height 183
copy td "DOB: 31.01.1991, aged 33 Other household members (names, DOBs, gender): 1 adult…"
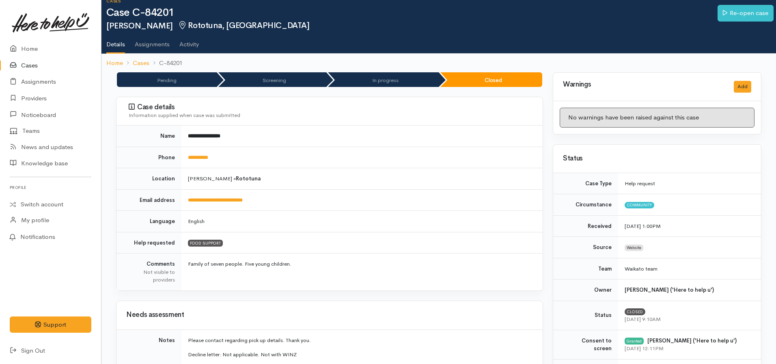
scroll to position [0, 0]
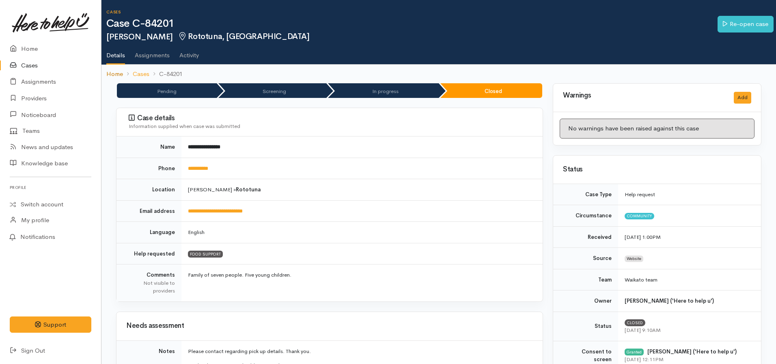
click at [112, 73] on link "Home" at bounding box center [114, 73] width 17 height 9
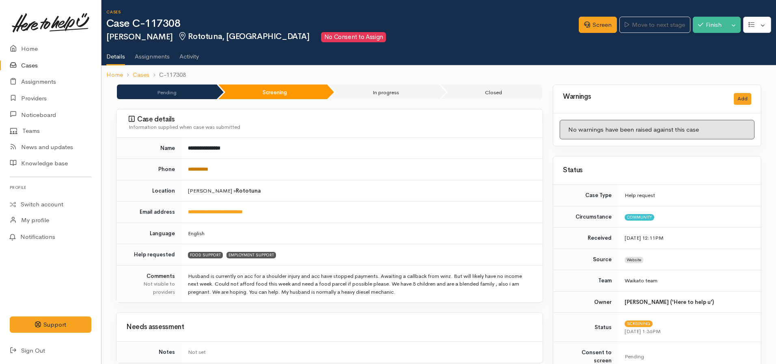
click at [199, 167] on link "**********" at bounding box center [198, 168] width 20 height 5
drag, startPoint x: 272, startPoint y: 210, endPoint x: 185, endPoint y: 211, distance: 86.8
click at [185, 211] on td "**********" at bounding box center [361, 212] width 361 height 22
copy link "**********"
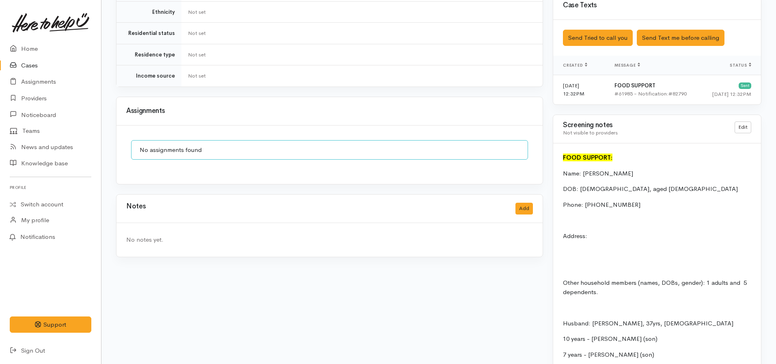
scroll to position [511, 0]
click at [744, 122] on link "Edit" at bounding box center [743, 128] width 17 height 12
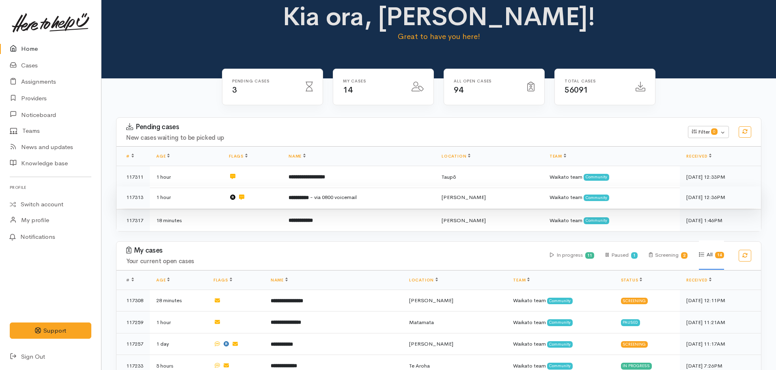
scroll to position [4, 0]
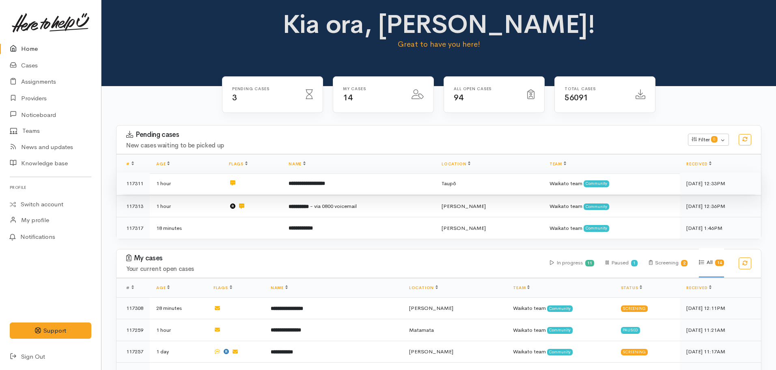
click at [325, 184] on b "**********" at bounding box center [307, 183] width 37 height 5
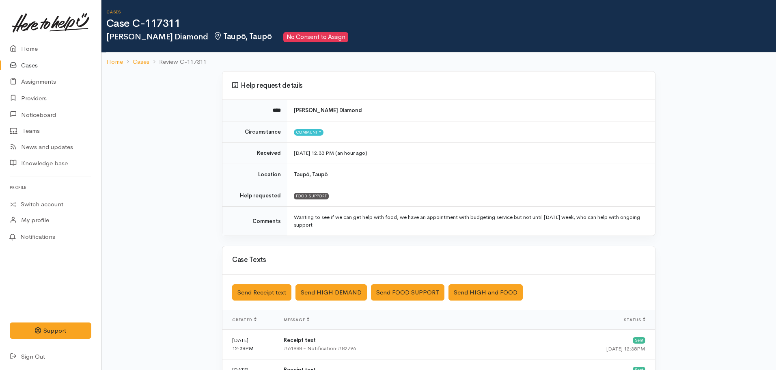
click at [114, 67] on ol "Home Cases Review C-117311" at bounding box center [438, 61] width 665 height 19
click at [114, 60] on link "Home" at bounding box center [114, 61] width 17 height 9
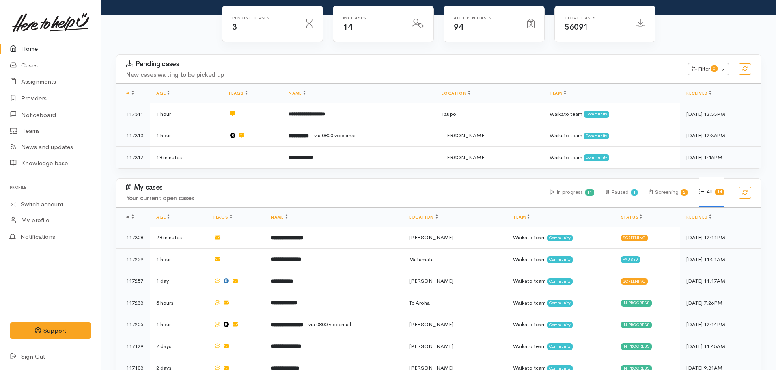
scroll to position [75, 0]
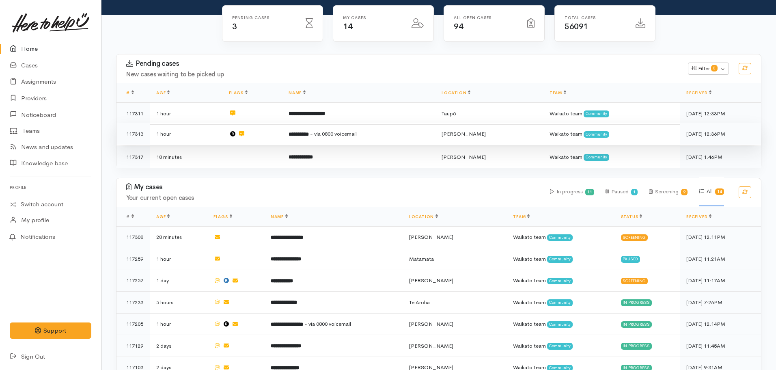
click at [331, 136] on span "- via 0800 voicemail" at bounding box center [333, 133] width 47 height 7
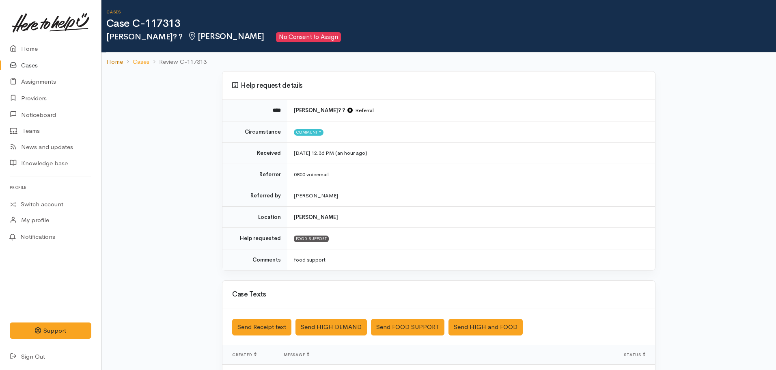
click at [110, 60] on link "Home" at bounding box center [114, 61] width 17 height 9
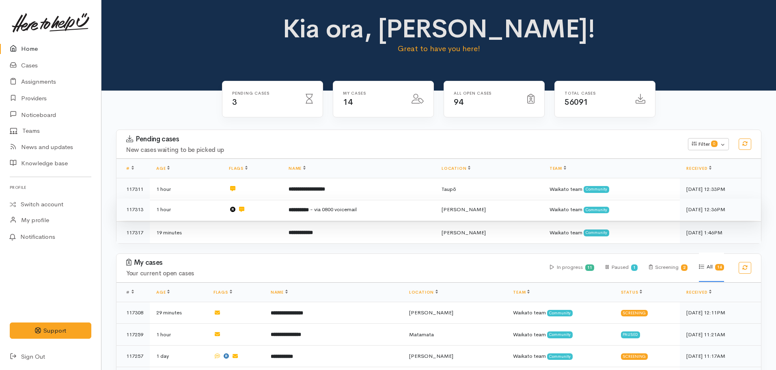
click at [309, 211] on b "**********" at bounding box center [299, 209] width 20 height 5
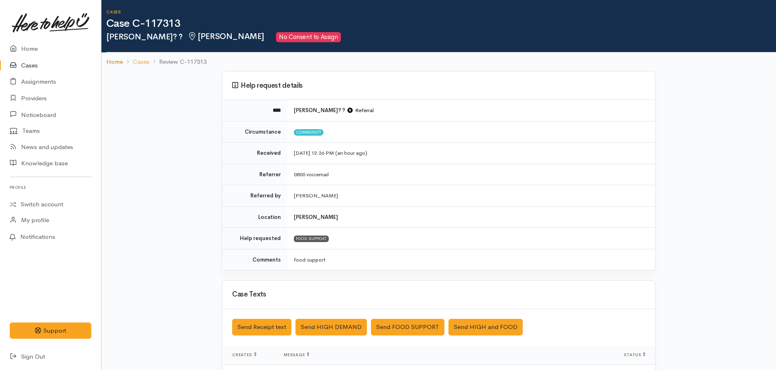
click at [112, 60] on link "Home" at bounding box center [114, 61] width 17 height 9
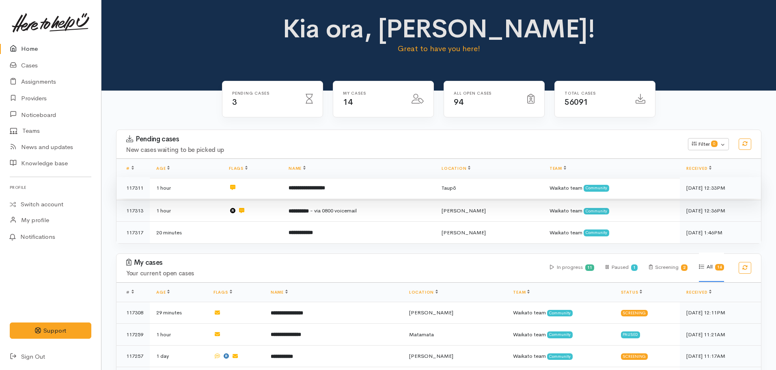
click at [310, 194] on td "**********" at bounding box center [358, 188] width 153 height 22
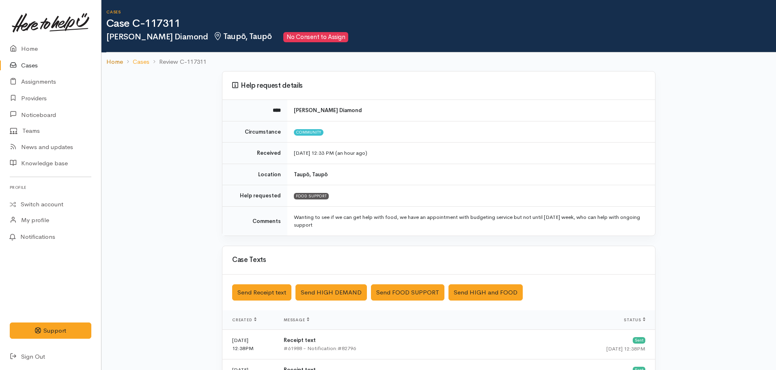
click at [110, 61] on link "Home" at bounding box center [114, 61] width 17 height 9
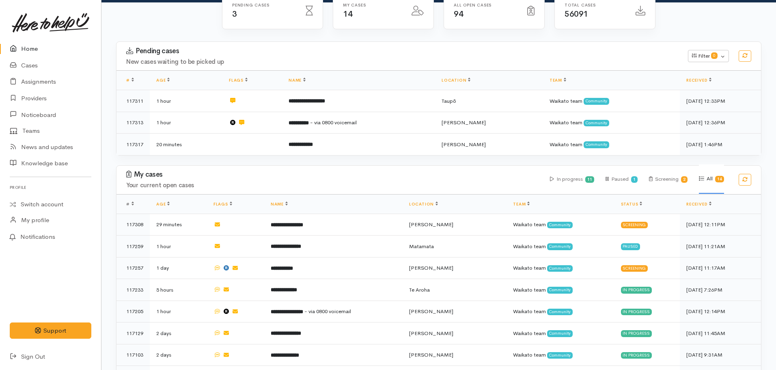
scroll to position [159, 0]
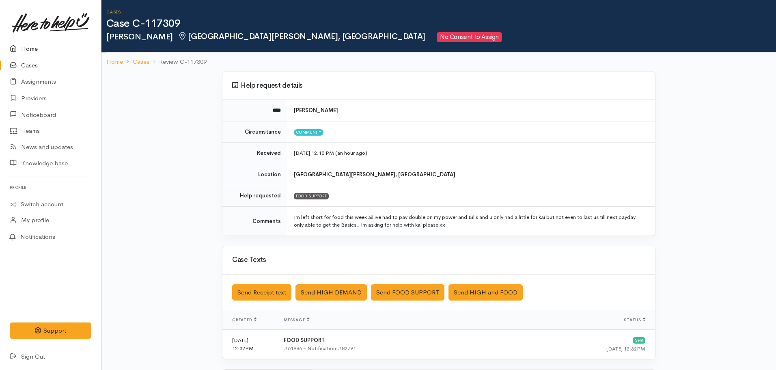
click at [37, 45] on link "Home" at bounding box center [50, 49] width 101 height 17
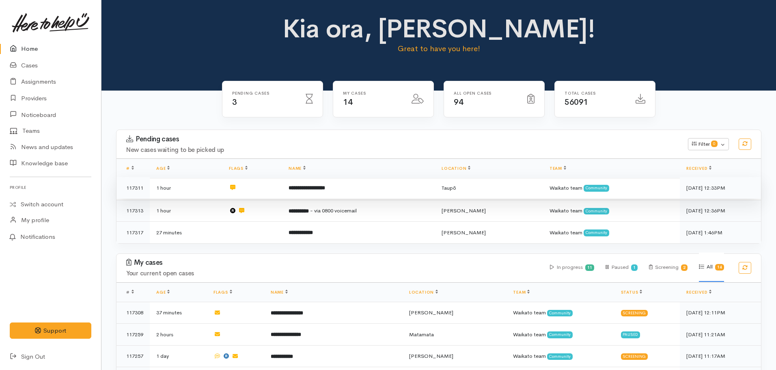
click at [354, 182] on td "**********" at bounding box center [358, 188] width 153 height 22
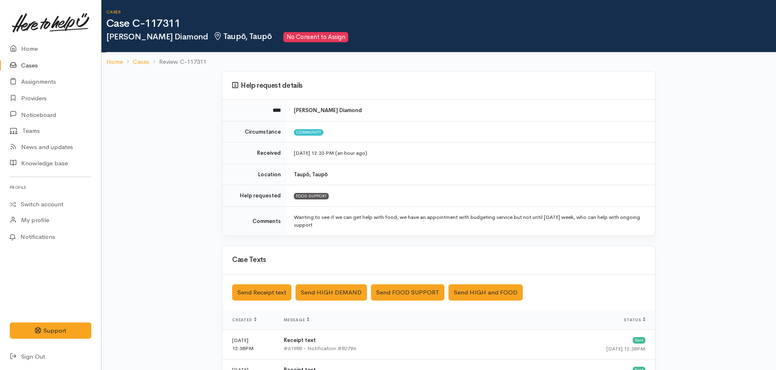
scroll to position [178, 0]
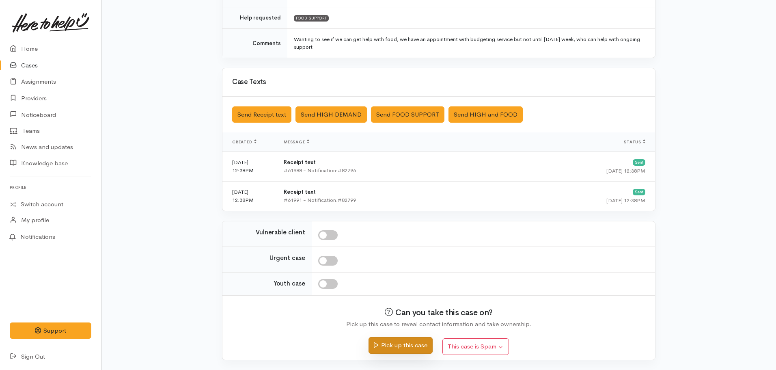
click at [413, 347] on button "Pick up this case" at bounding box center [400, 345] width 64 height 17
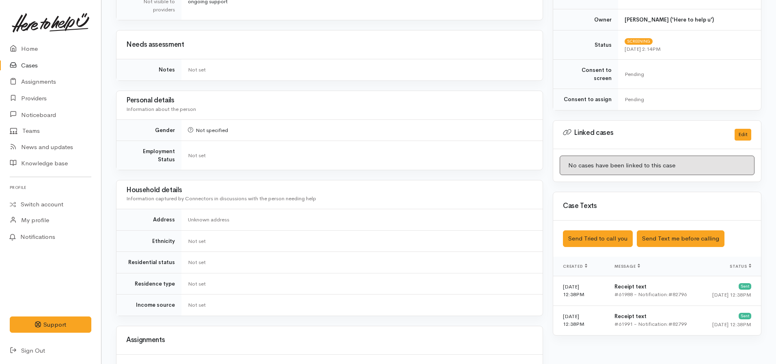
scroll to position [406, 0]
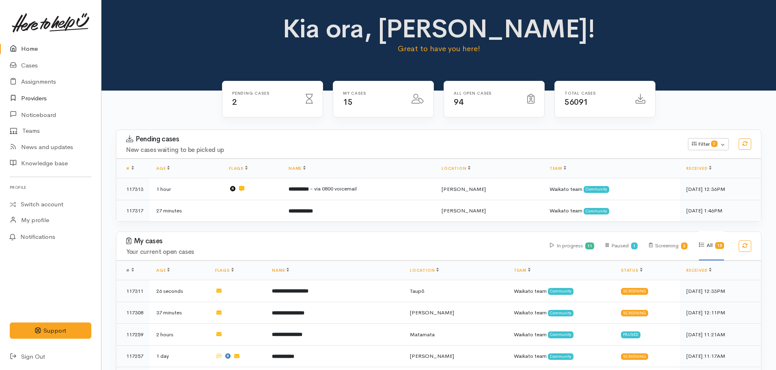
click at [39, 99] on link "Providers" at bounding box center [50, 98] width 101 height 17
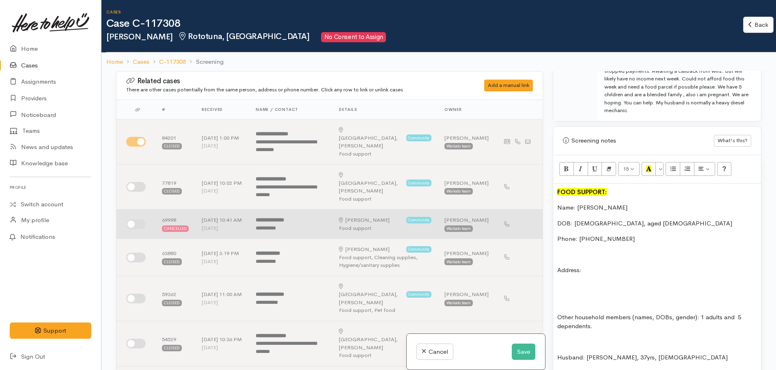
scroll to position [480, 0]
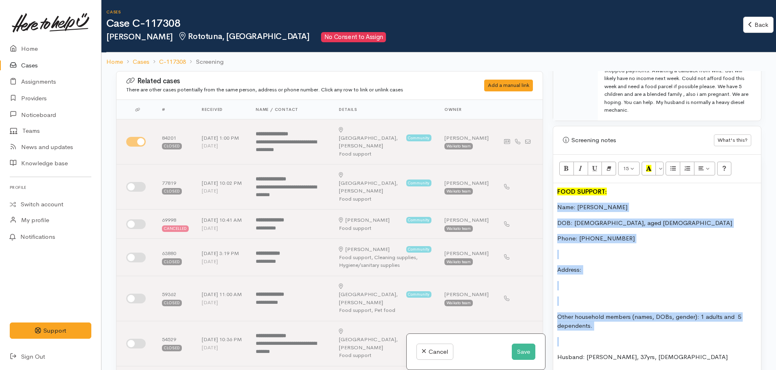
drag, startPoint x: 557, startPoint y: 197, endPoint x: 677, endPoint y: 334, distance: 182.3
click at [677, 334] on div "FOOD SUPPORT: Name: Jaimie Pritchard DOB: 31.01.1991, aged 34 Phone: 0275303893…" at bounding box center [657, 352] width 208 height 339
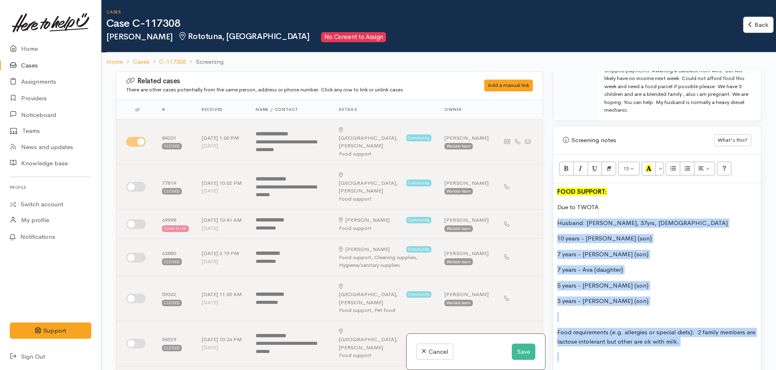
drag, startPoint x: 556, startPoint y: 217, endPoint x: 739, endPoint y: 350, distance: 226.6
click at [739, 350] on div "FOOD SUPPORT: Due to TWOTA Husband: Jeremy Pritchard, 37yrs, male 10 years - Ri…" at bounding box center [657, 285] width 208 height 205
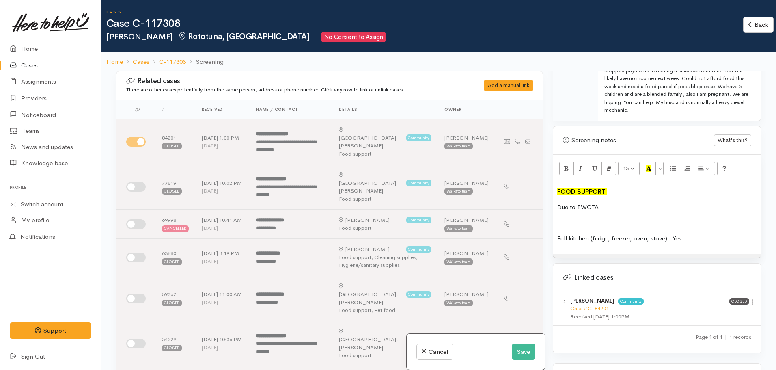
click at [637, 202] on p "Due to TWOTA" at bounding box center [657, 206] width 200 height 9
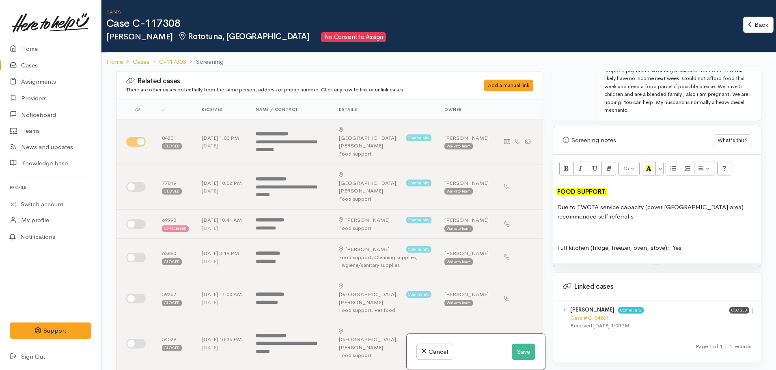
click at [597, 208] on p "Due to TWOTA service capacity (cover Rototuna area) recommended self referral s" at bounding box center [657, 211] width 200 height 18
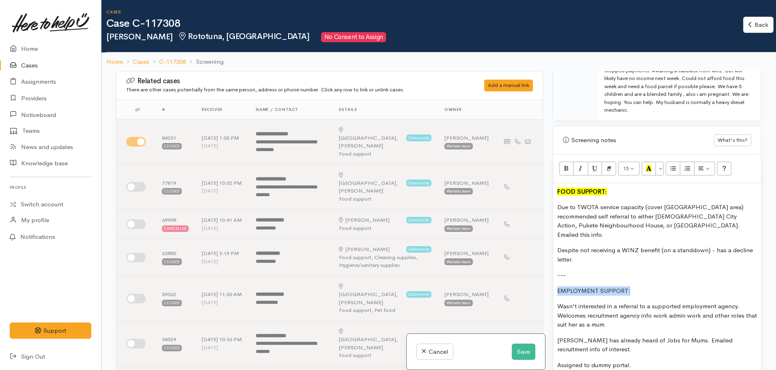
drag, startPoint x: 648, startPoint y: 269, endPoint x: 544, endPoint y: 274, distance: 104.0
click at [544, 274] on div "Related cases There are other cases potentially from the same person, address o…" at bounding box center [438, 256] width 655 height 370
click at [646, 165] on icon "Recent Color" at bounding box center [648, 168] width 5 height 7
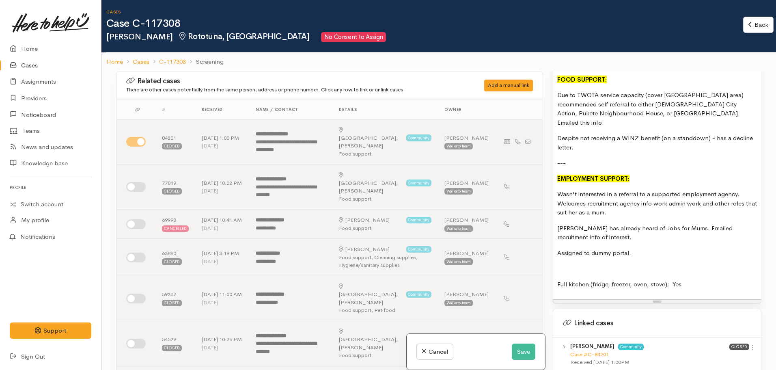
scroll to position [593, 0]
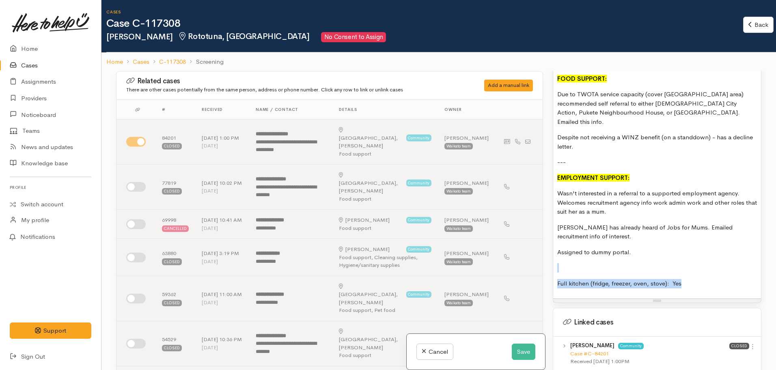
drag, startPoint x: 701, startPoint y: 253, endPoint x: 719, endPoint y: 278, distance: 30.4
click at [719, 278] on div "FOOD SUPPORT: Due to TWOTA service capacity (cover Rototuna area) recommended s…" at bounding box center [657, 184] width 208 height 228
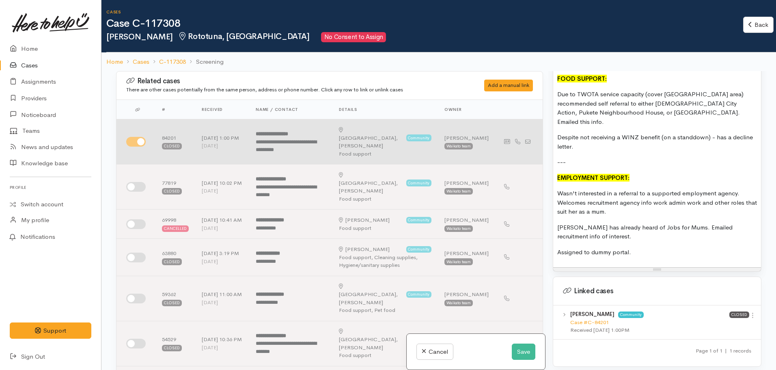
click at [133, 137] on input "checkbox" at bounding box center [135, 142] width 19 height 10
checkbox input "false"
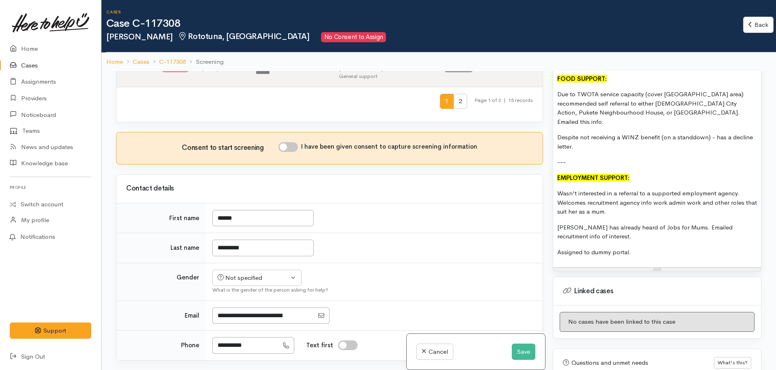
scroll to position [474, 0]
click at [284, 274] on div "Not specified" at bounding box center [253, 278] width 71 height 9
click at [245, 317] on span "Female" at bounding box center [262, 321] width 69 height 9
select select "Female"
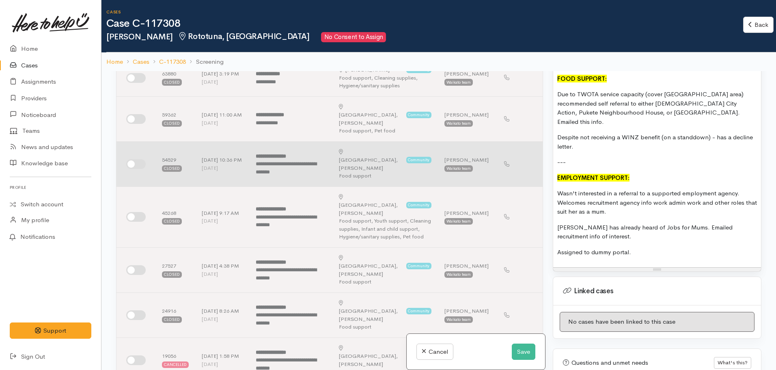
scroll to position [0, 0]
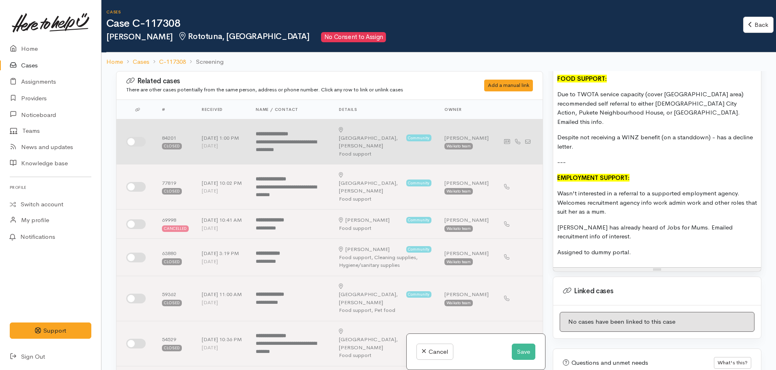
click at [138, 142] on input "checkbox" at bounding box center [135, 142] width 19 height 10
checkbox input "true"
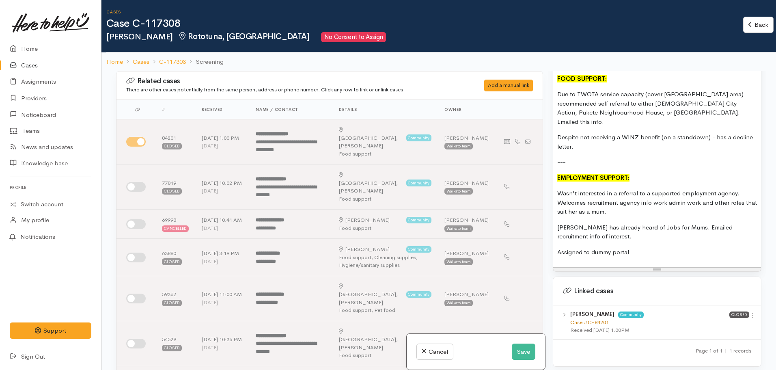
click at [599, 319] on link "Case #C-84201" at bounding box center [589, 322] width 39 height 7
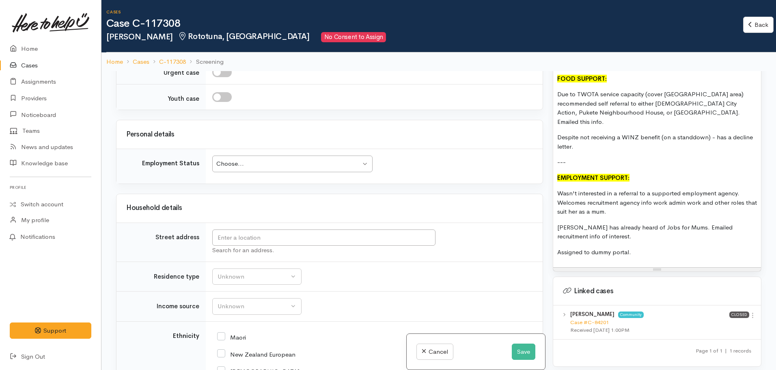
scroll to position [1236, 0]
click at [224, 349] on input "New Zealand European" at bounding box center [256, 352] width 78 height 7
checkbox input "true"
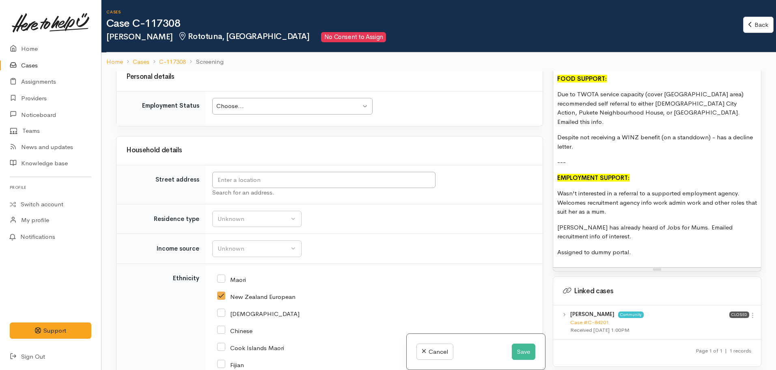
scroll to position [1285, 0]
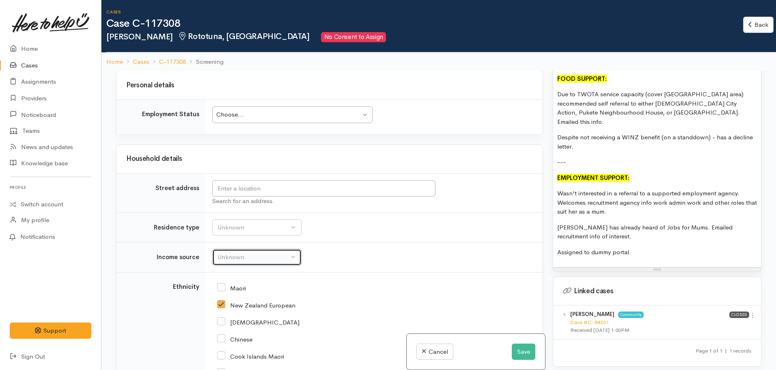
click at [253, 252] on div "Unknown" at bounding box center [253, 256] width 71 height 9
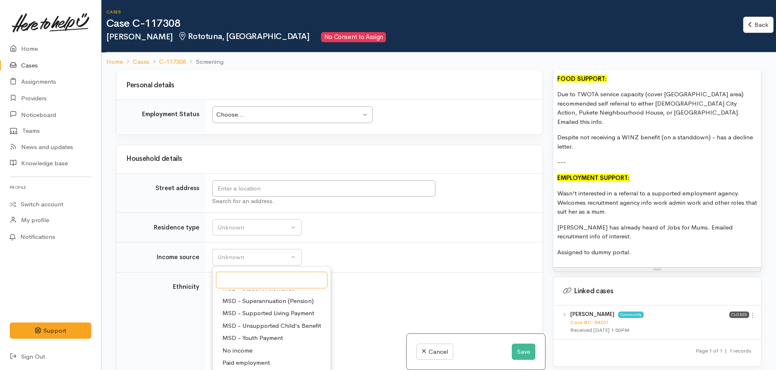
scroll to position [119, 0]
click at [237, 345] on span "No income" at bounding box center [237, 349] width 30 height 9
select select "5"
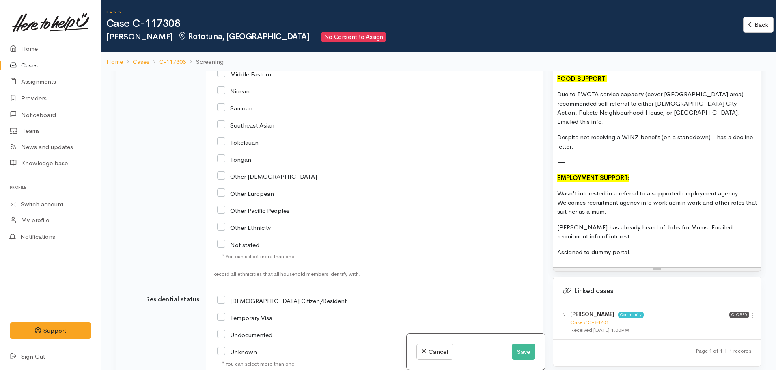
scroll to position [1703, 0]
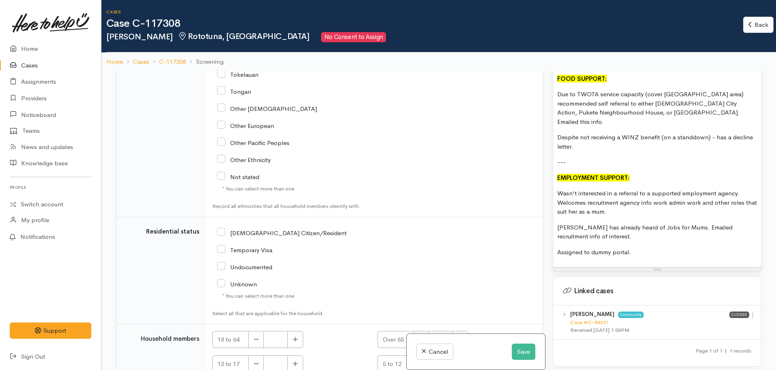
click at [220, 228] on input "[DEMOGRAPHIC_DATA] Citizen/Resident" at bounding box center [281, 231] width 129 height 7
checkbox input "true"
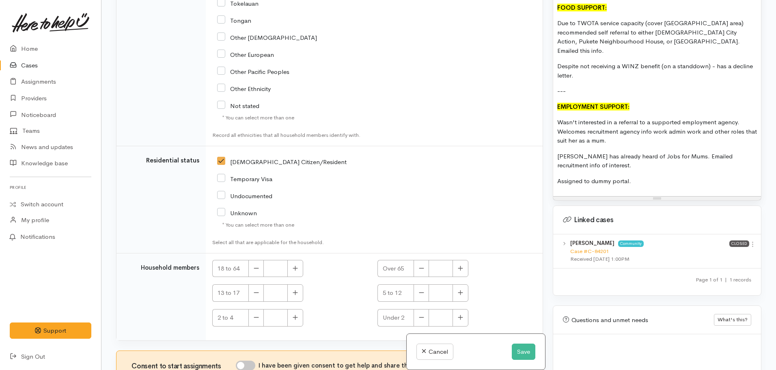
click at [249, 360] on input "I have been given consent to get help and share this information with appropria…" at bounding box center [245, 365] width 19 height 10
checkbox input "true"
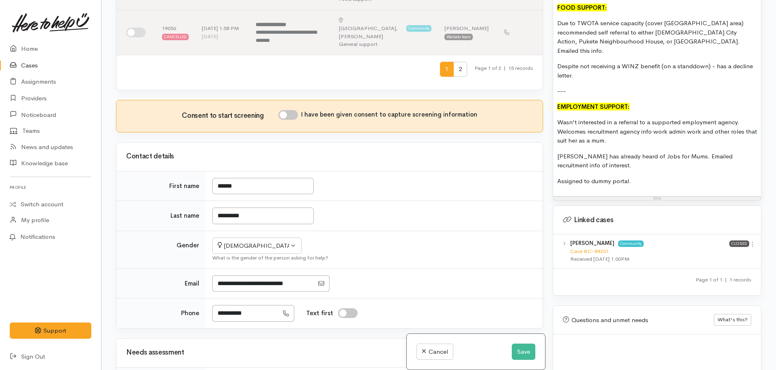
scroll to position [436, 0]
click at [286, 110] on div "Consent to start screening I have been given consent to capture screening infor…" at bounding box center [329, 116] width 407 height 12
click at [287, 110] on input "I have been given consent to capture screening information" at bounding box center [287, 115] width 19 height 10
checkbox input "true"
click at [514, 350] on button "Save" at bounding box center [524, 351] width 24 height 17
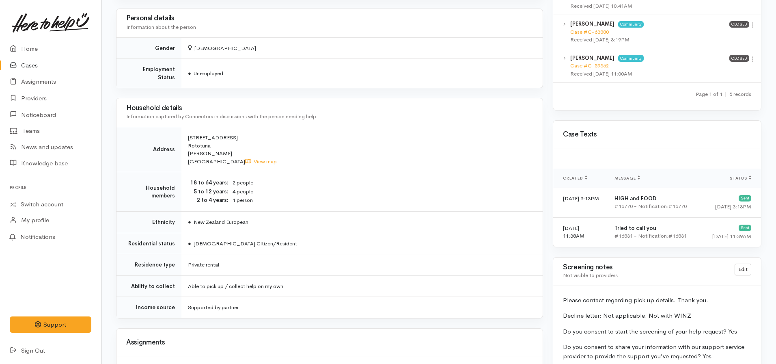
scroll to position [524, 0]
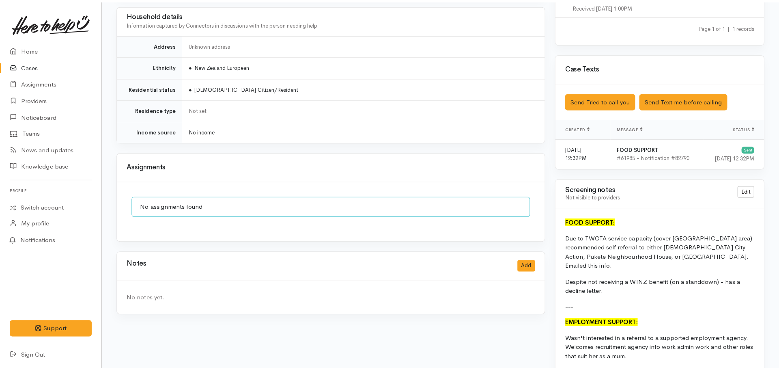
scroll to position [487, 0]
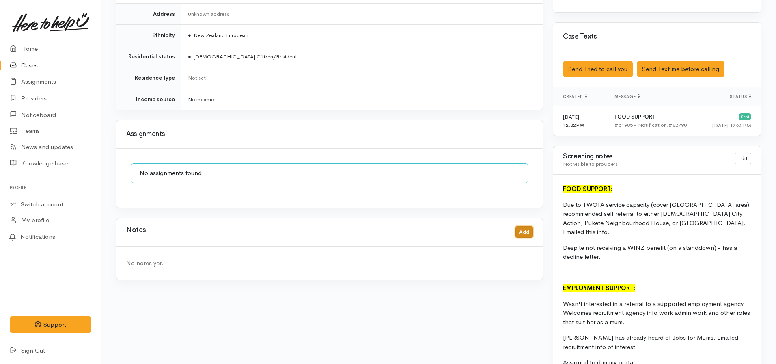
click at [520, 226] on button "Add" at bounding box center [523, 232] width 17 height 12
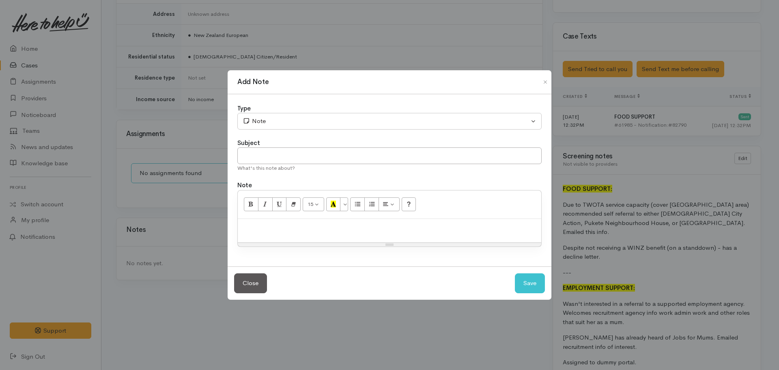
click at [264, 232] on p at bounding box center [389, 227] width 295 height 9
click at [265, 160] on input "text" at bounding box center [389, 155] width 304 height 17
type input "I"
type input "Advice given"
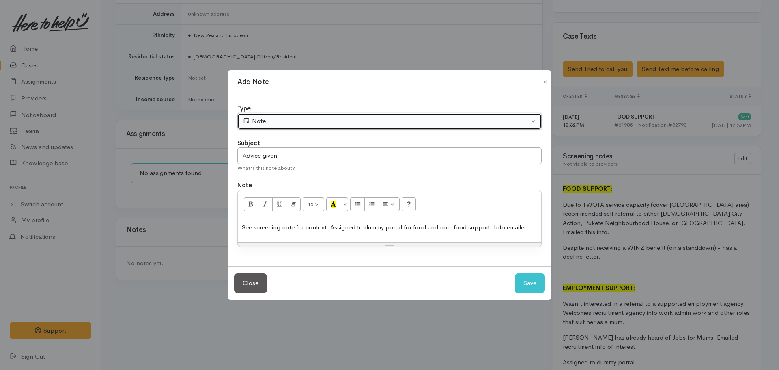
click at [284, 128] on button "Note" at bounding box center [389, 121] width 304 height 17
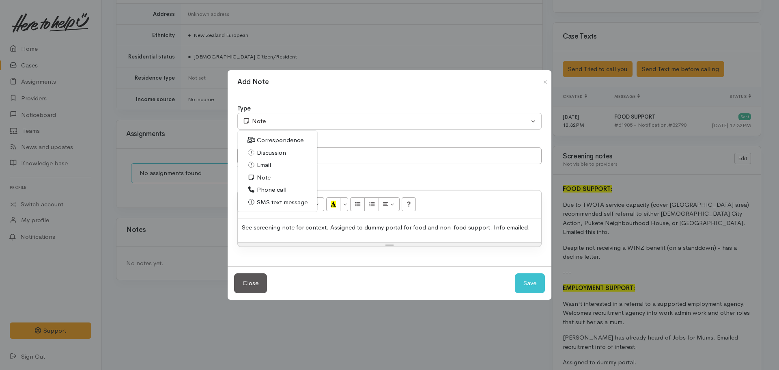
click at [280, 188] on span "Phone call" at bounding box center [272, 189] width 30 height 9
select select "3"
click at [521, 282] on button "Save" at bounding box center [530, 283] width 30 height 20
select select "1"
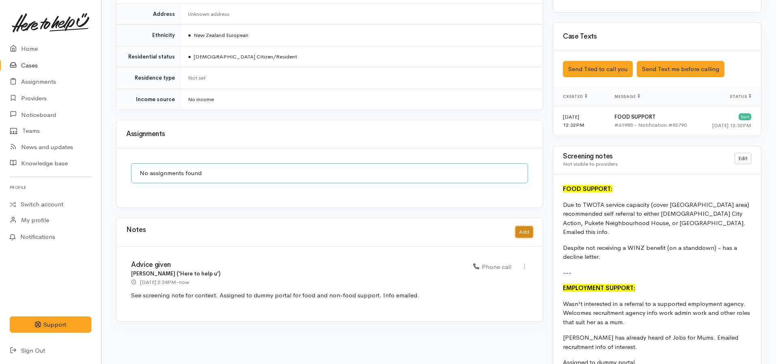
click at [521, 229] on button "Add" at bounding box center [523, 232] width 17 height 12
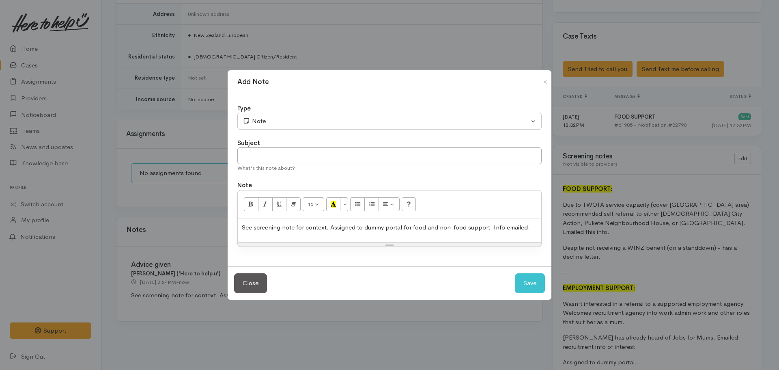
click at [404, 228] on p "See screening note for context. Assigned to dummy portal for food and non-food …" at bounding box center [389, 227] width 295 height 9
click at [268, 231] on p at bounding box center [389, 227] width 295 height 9
drag, startPoint x: 268, startPoint y: 231, endPoint x: 444, endPoint y: 225, distance: 175.4
click at [444, 225] on p at bounding box center [389, 227] width 295 height 9
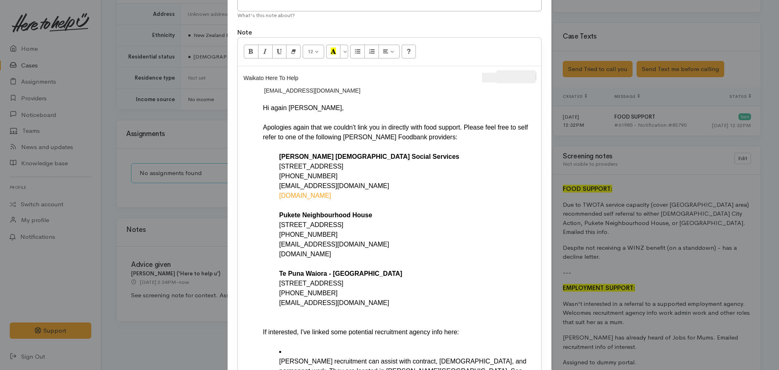
scroll to position [0, 0]
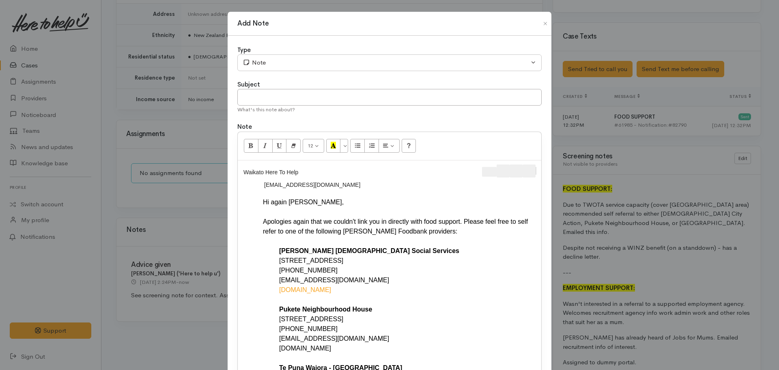
click at [532, 171] on button "Forward" at bounding box center [529, 170] width 13 height 13
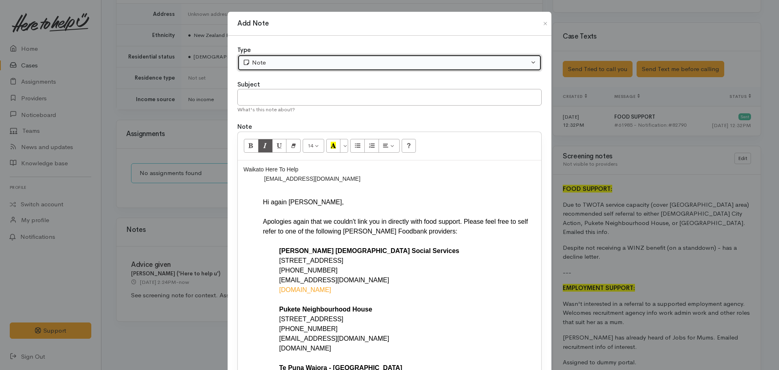
click at [258, 57] on button "Note" at bounding box center [389, 62] width 304 height 17
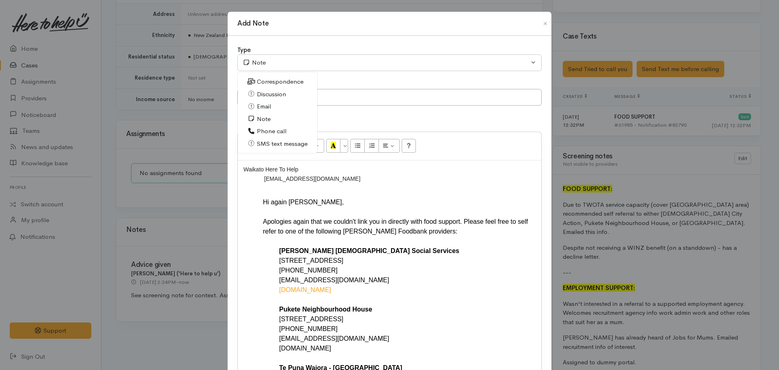
click at [262, 107] on span "Email" at bounding box center [264, 106] width 14 height 9
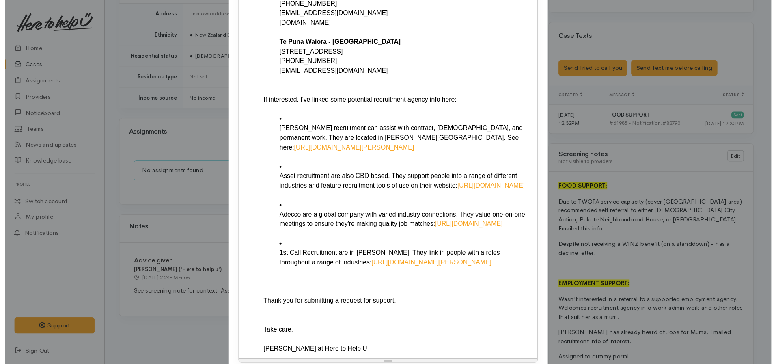
scroll to position [378, 0]
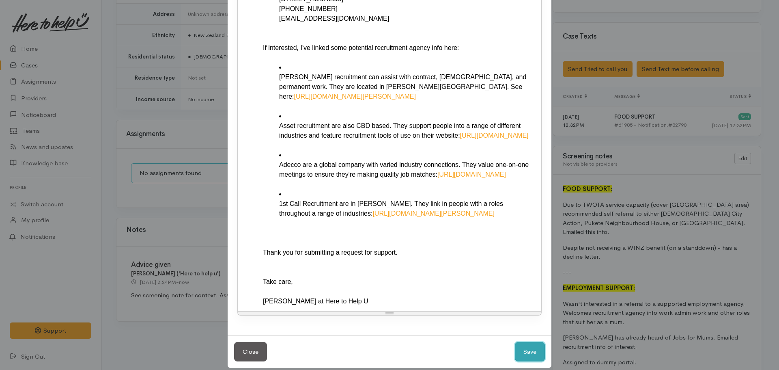
click at [528, 342] on button "Save" at bounding box center [530, 352] width 30 height 20
select select "1"
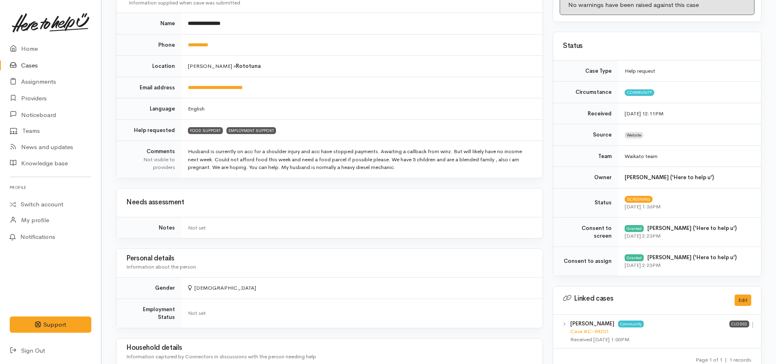
scroll to position [0, 0]
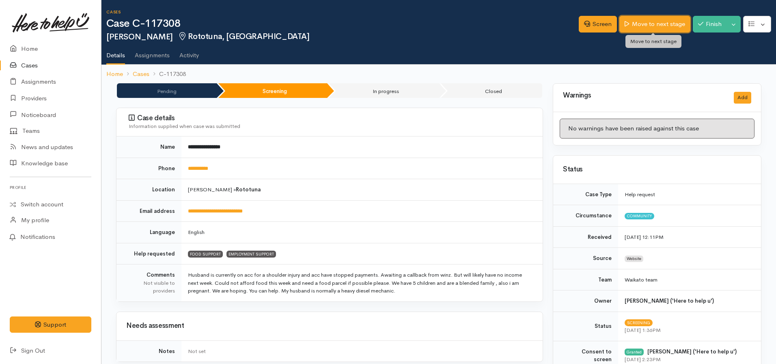
click at [655, 26] on link "Move to next stage" at bounding box center [654, 24] width 71 height 17
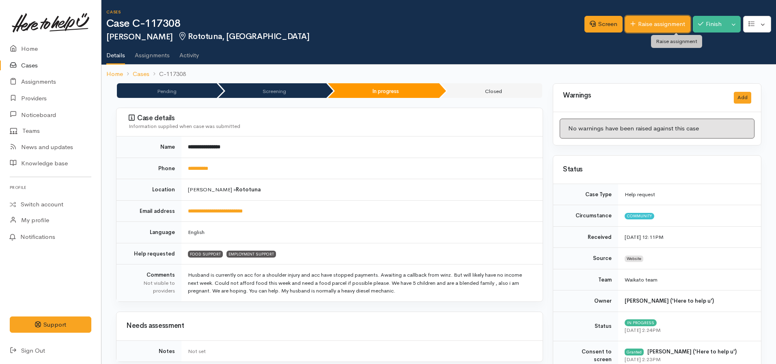
click at [651, 22] on link "Raise assignment" at bounding box center [657, 24] width 65 height 17
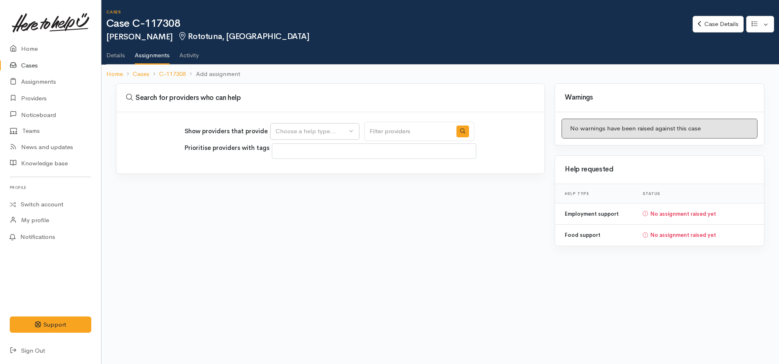
select select
click at [330, 131] on div "Choose a help type..." at bounding box center [311, 131] width 71 height 9
click at [307, 171] on span "Food support" at bounding box center [299, 170] width 38 height 9
select select "3"
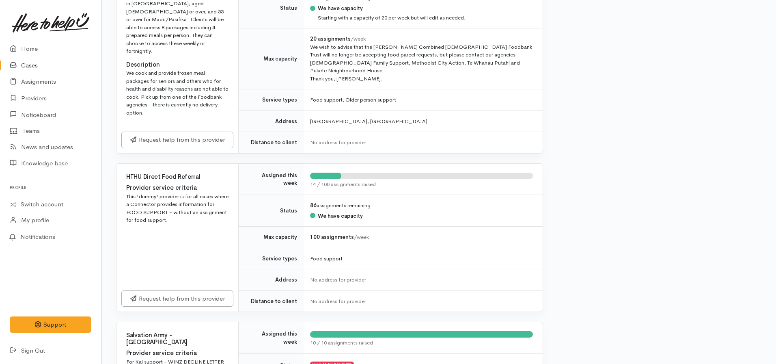
scroll to position [435, 0]
click at [207, 289] on link "Request help from this provider" at bounding box center [177, 297] width 112 height 17
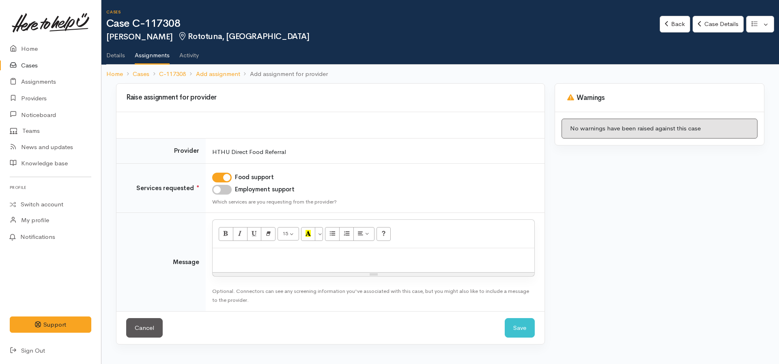
click at [226, 260] on p at bounding box center [374, 256] width 314 height 9
click at [443, 251] on div "As unable to assign to local provider (TWOTA) shared alternative, self referral…" at bounding box center [374, 260] width 322 height 24
click at [451, 254] on p "As unable to assign to local provider (TWOTA) shared alternative, self referral…" at bounding box center [374, 256] width 314 height 9
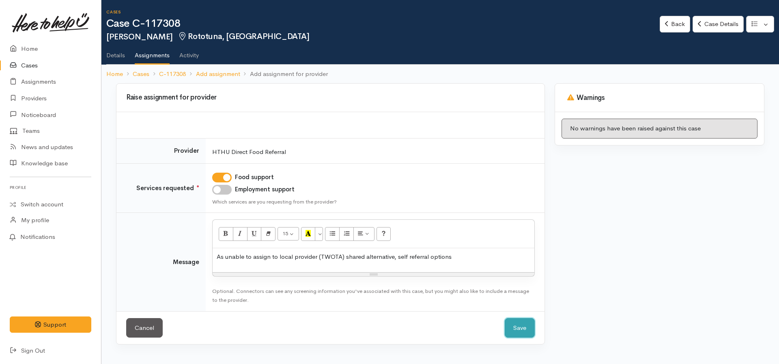
click button "Save" at bounding box center [520, 328] width 30 height 20
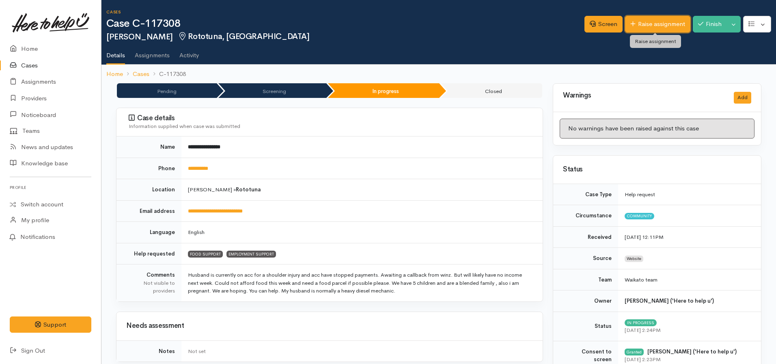
click at [643, 22] on link "Raise assignment" at bounding box center [657, 24] width 65 height 17
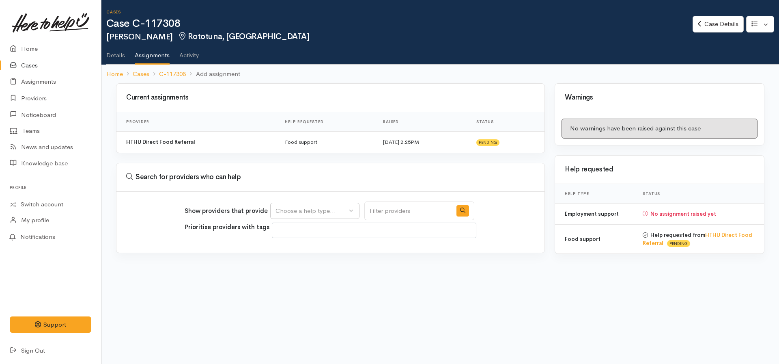
select select
click at [321, 206] on div "Choose a help type..." at bounding box center [311, 210] width 71 height 9
click at [301, 265] on span "Employment support" at bounding box center [309, 261] width 58 height 9
select select "10"
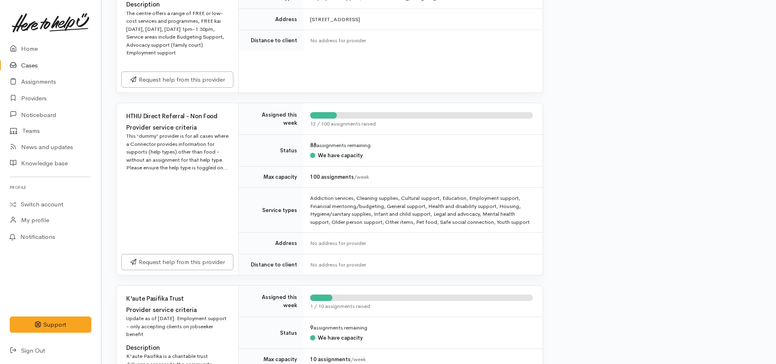
scroll to position [911, 0]
click at [188, 252] on link "Request help from this provider" at bounding box center [177, 260] width 112 height 17
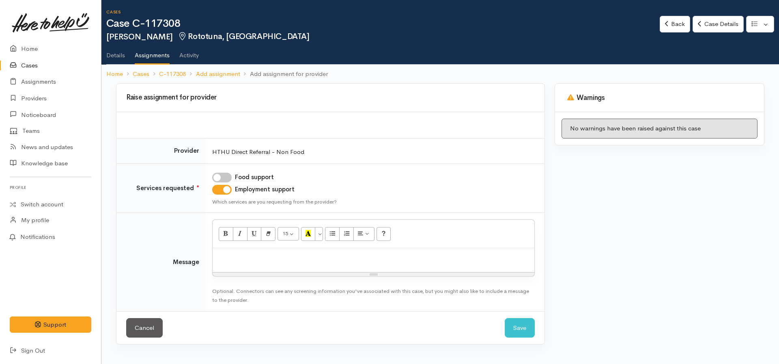
click at [250, 258] on p at bounding box center [374, 256] width 314 height 9
click button "Save" at bounding box center [520, 328] width 30 height 20
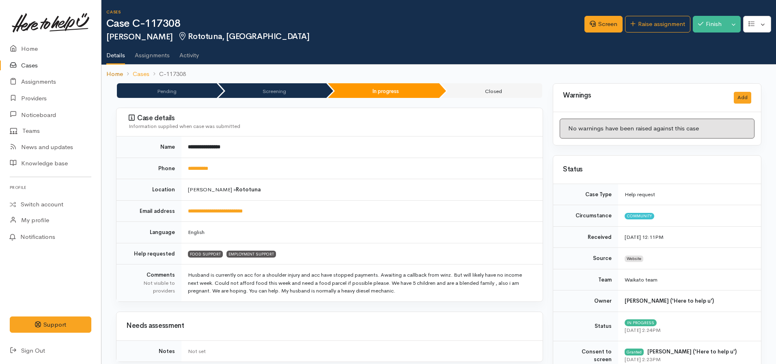
click at [115, 73] on link "Home" at bounding box center [114, 73] width 17 height 9
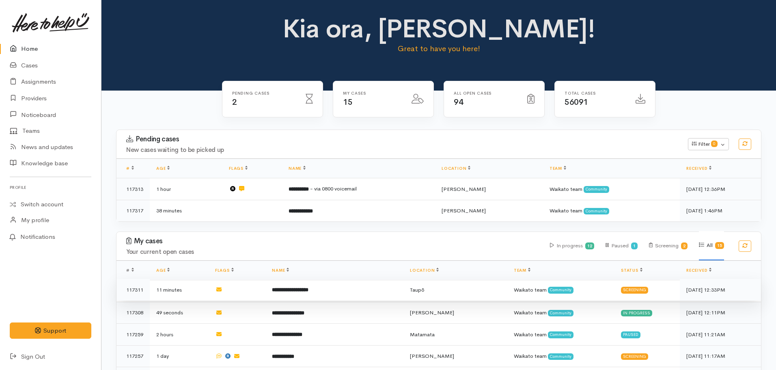
click at [308, 289] on b "**********" at bounding box center [290, 289] width 37 height 5
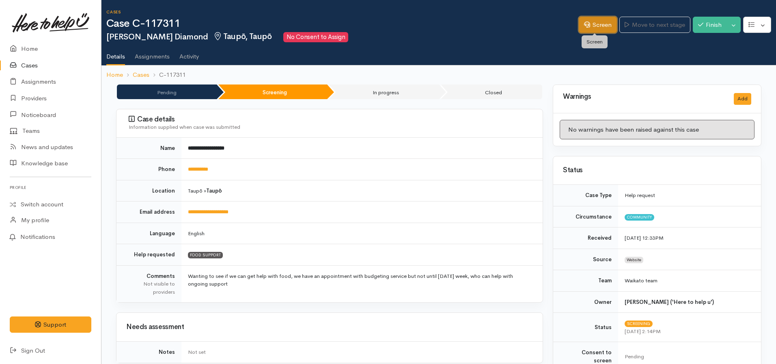
click at [588, 18] on link "Screen" at bounding box center [598, 25] width 38 height 17
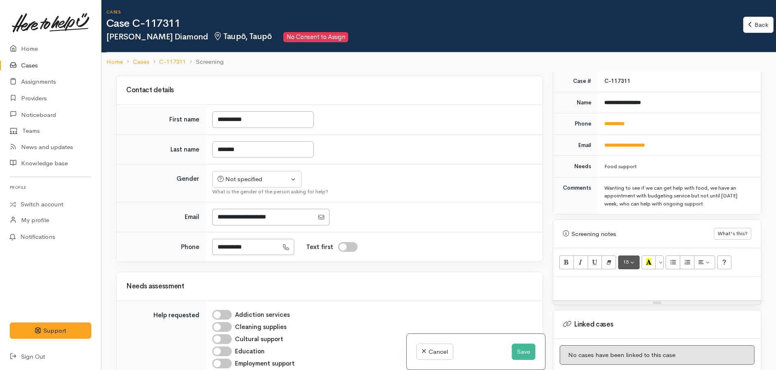
scroll to position [349, 0]
click at [582, 279] on p at bounding box center [657, 283] width 200 height 9
click at [585, 279] on p at bounding box center [657, 283] width 200 height 9
paste div
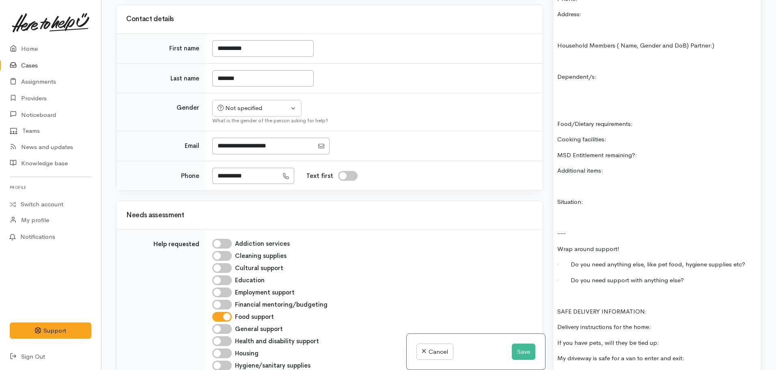
click at [569, 293] on div "FOOD SUPPORT Name: Date of birth: Phone: Address: Household Members ( Name, Gen…" at bounding box center [657, 166] width 208 height 446
click at [562, 291] on p at bounding box center [657, 295] width 200 height 9
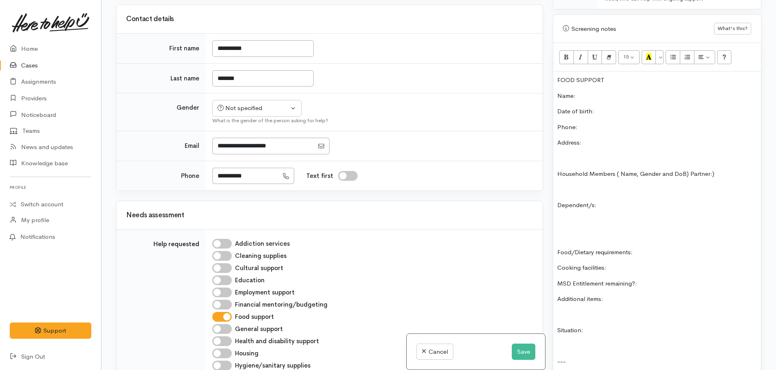
scroll to position [480, 0]
drag, startPoint x: 610, startPoint y: 69, endPoint x: 550, endPoint y: 64, distance: 59.5
click at [550, 64] on div "Warnings Add No warnings have been raised against this case Add Warning Title ●…" at bounding box center [657, 185] width 218 height 370
click at [564, 54] on icon "Bold (CTRL+B)" at bounding box center [566, 57] width 5 height 7
click at [648, 54] on icon "Recent Color" at bounding box center [648, 57] width 5 height 7
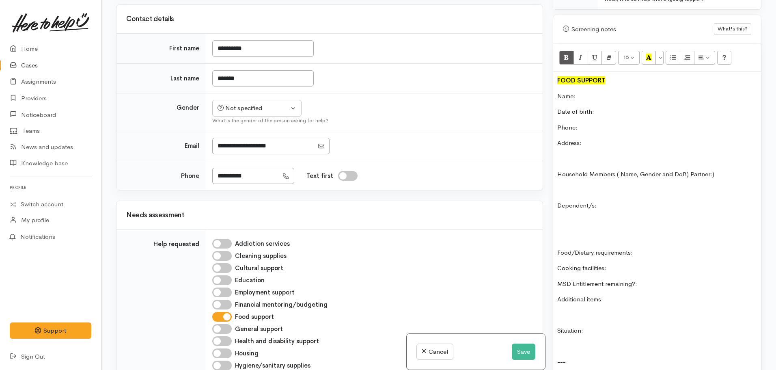
click at [592, 92] on p "Name:" at bounding box center [657, 96] width 200 height 9
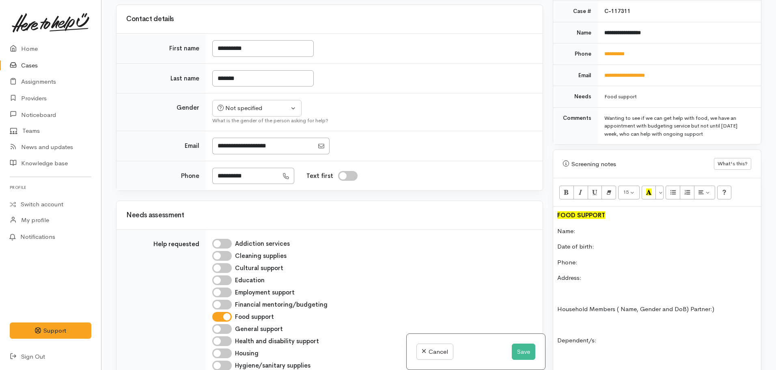
scroll to position [342, 0]
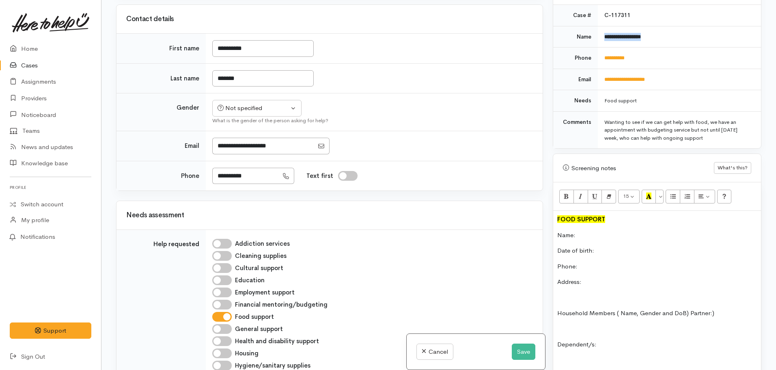
drag, startPoint x: 660, startPoint y: 28, endPoint x: 599, endPoint y: 27, distance: 60.9
click at [599, 27] on td "**********" at bounding box center [679, 37] width 163 height 22
copy b "**********"
click at [588, 230] on p "Name:" at bounding box center [657, 234] width 200 height 9
click at [588, 262] on p "Phone:" at bounding box center [657, 266] width 200 height 9
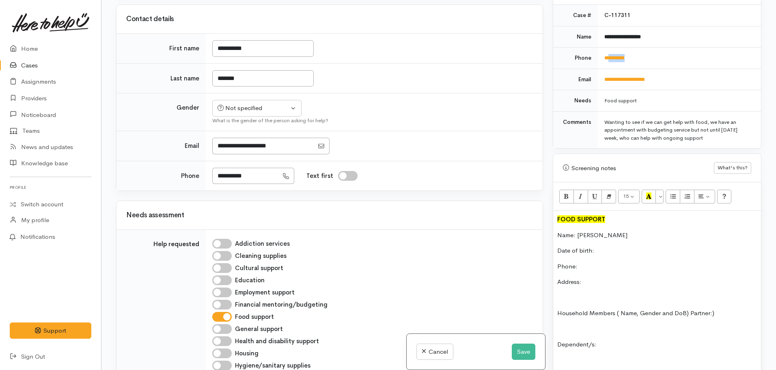
drag, startPoint x: 639, startPoint y: 45, endPoint x: 607, endPoint y: 45, distance: 32.1
click at [607, 47] on td "**********" at bounding box center [679, 58] width 163 height 22
click at [644, 47] on td "**********" at bounding box center [679, 58] width 163 height 22
drag, startPoint x: 644, startPoint y: 47, endPoint x: 598, endPoint y: 51, distance: 45.6
click at [598, 51] on td "**********" at bounding box center [679, 58] width 163 height 22
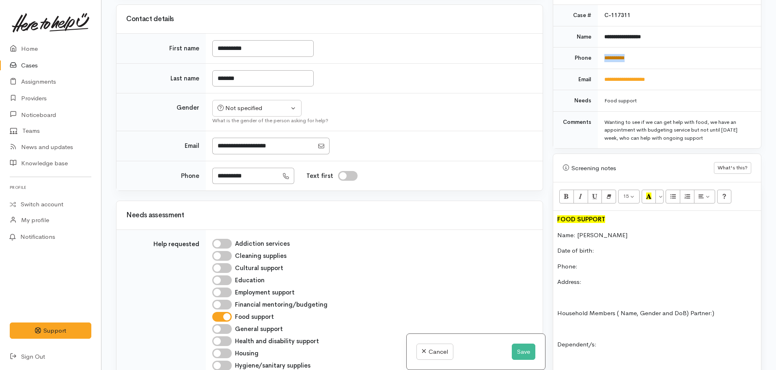
copy link "**********"
click at [593, 262] on p "Phone:" at bounding box center [657, 266] width 200 height 9
click at [518, 347] on button "Save" at bounding box center [524, 351] width 24 height 17
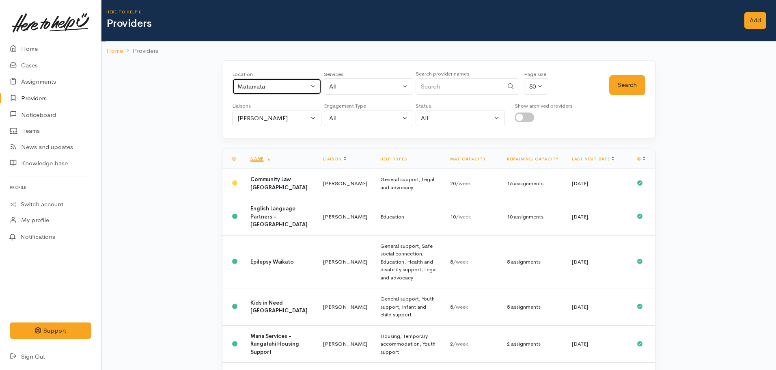
click at [289, 86] on div "Matamata" at bounding box center [272, 86] width 71 height 9
type input "taup"
click at [257, 177] on span "Taupō" at bounding box center [254, 176] width 17 height 9
select select "183"
click at [272, 104] on div "Liaisons" at bounding box center [276, 106] width 89 height 8
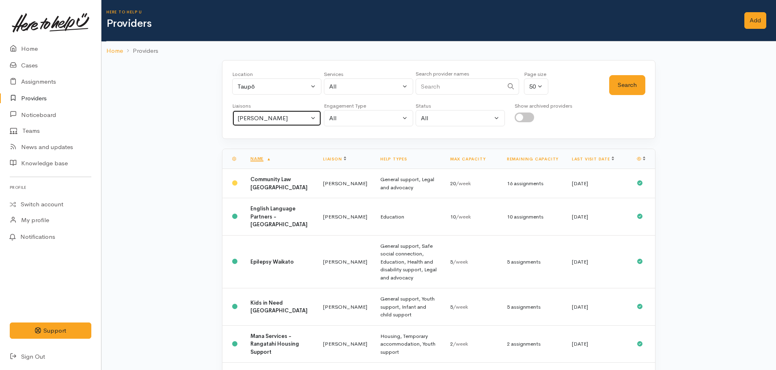
click at [274, 114] on div "Nicole Rusk" at bounding box center [272, 118] width 71 height 9
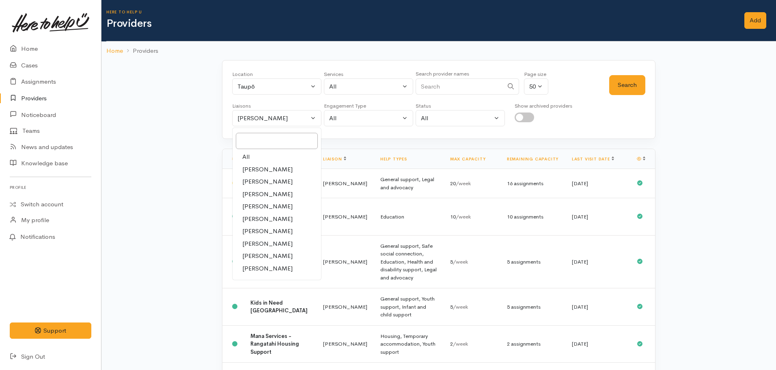
click at [247, 158] on span "All" at bounding box center [245, 156] width 7 height 9
select select "null"
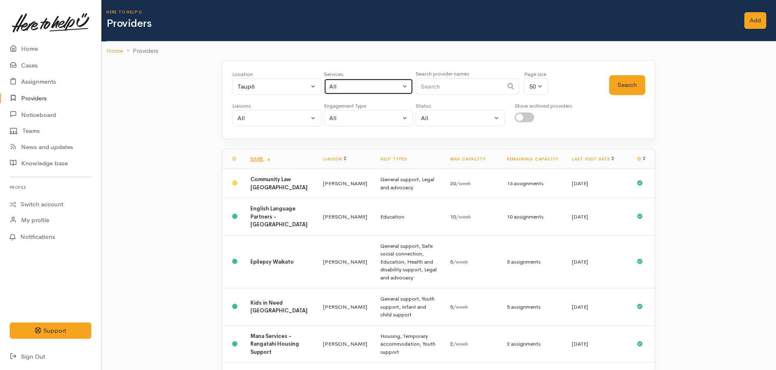
click at [336, 90] on div "All" at bounding box center [364, 86] width 71 height 9
type input "food"
select select "3"
click at [618, 84] on button "Search" at bounding box center [627, 85] width 36 height 20
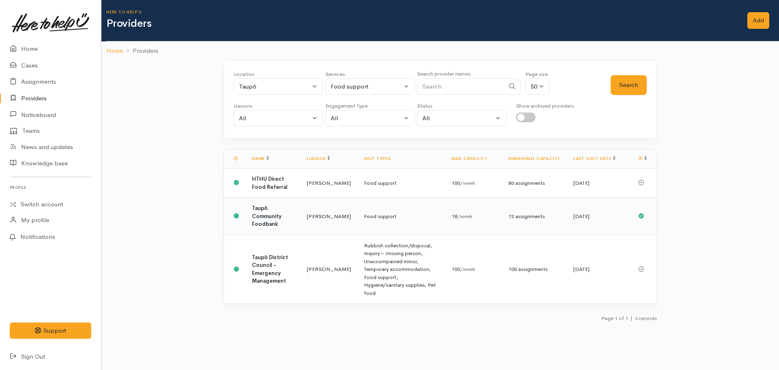
click at [272, 218] on b "Taupō Community Foodbank" at bounding box center [267, 216] width 30 height 23
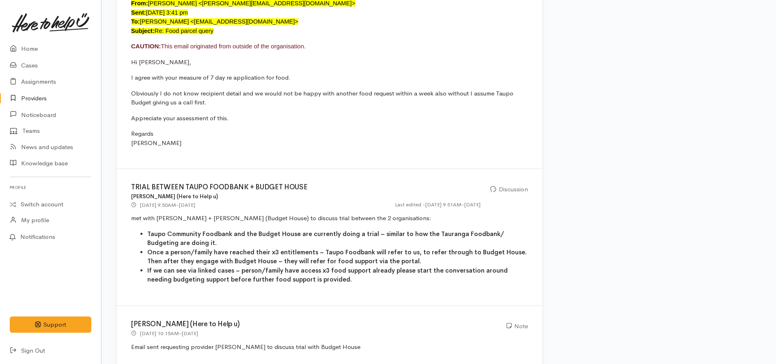
scroll to position [713, 0]
click at [30, 65] on link "Cases" at bounding box center [50, 65] width 101 height 17
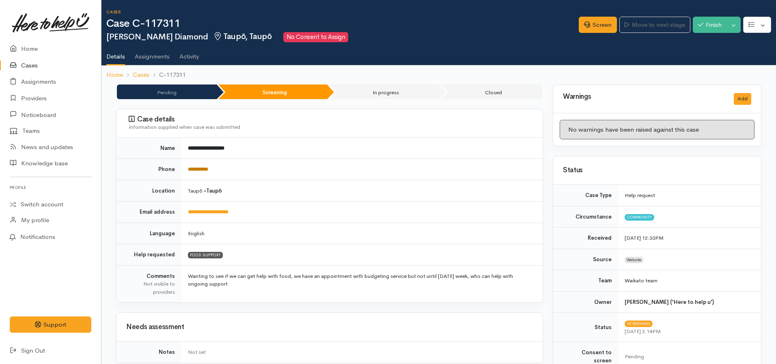
click at [201, 168] on link "**********" at bounding box center [198, 168] width 20 height 5
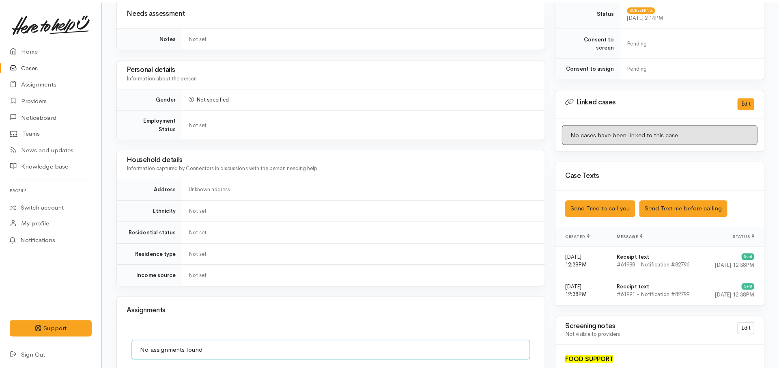
scroll to position [317, 0]
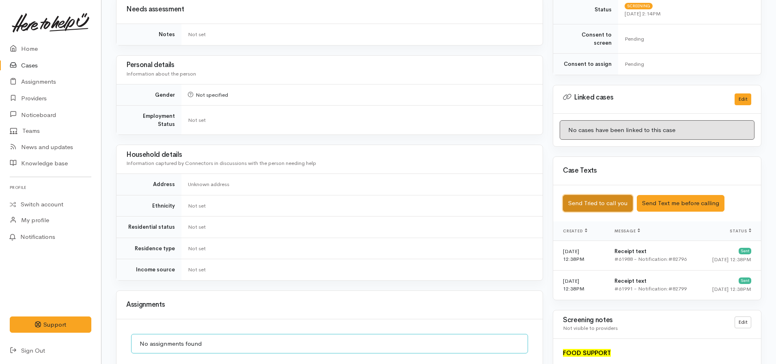
click at [605, 196] on button "Send Tried to call you" at bounding box center [598, 203] width 70 height 17
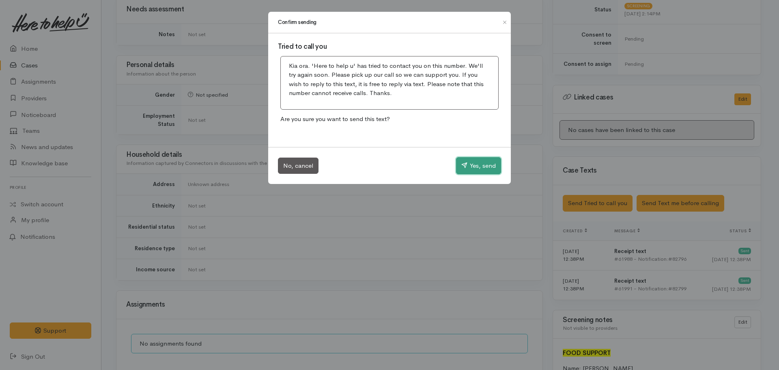
click at [484, 166] on button "Yes, send" at bounding box center [478, 165] width 45 height 17
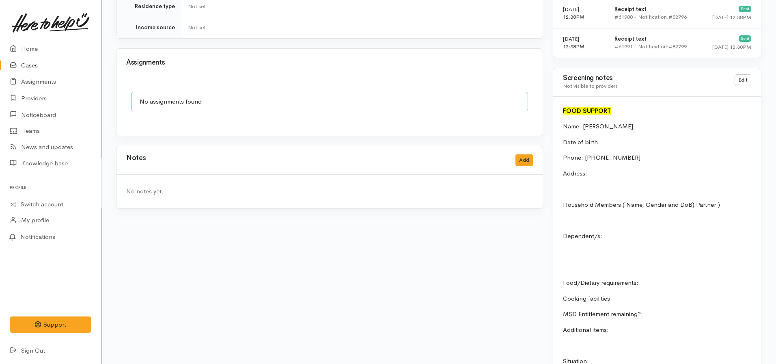
scroll to position [563, 0]
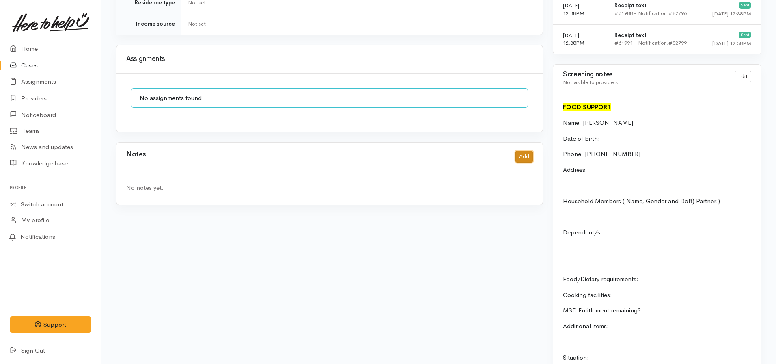
click at [526, 151] on button "Add" at bounding box center [523, 157] width 17 height 12
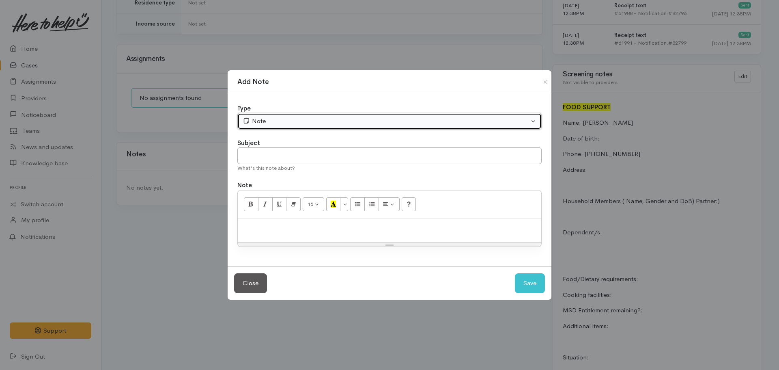
click at [277, 116] on button "Note" at bounding box center [389, 121] width 304 height 17
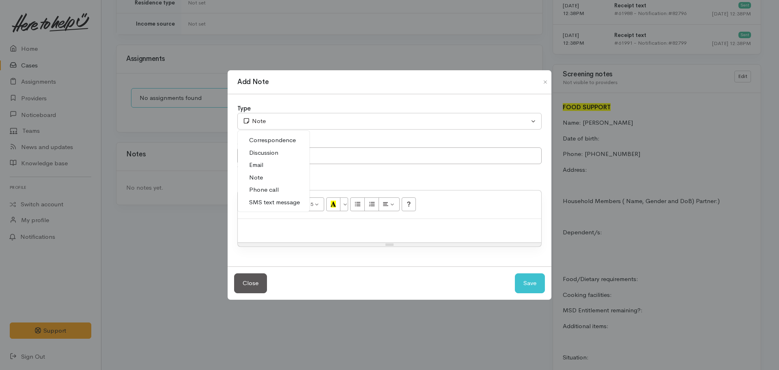
click at [275, 186] on span "Phone call" at bounding box center [264, 189] width 30 height 9
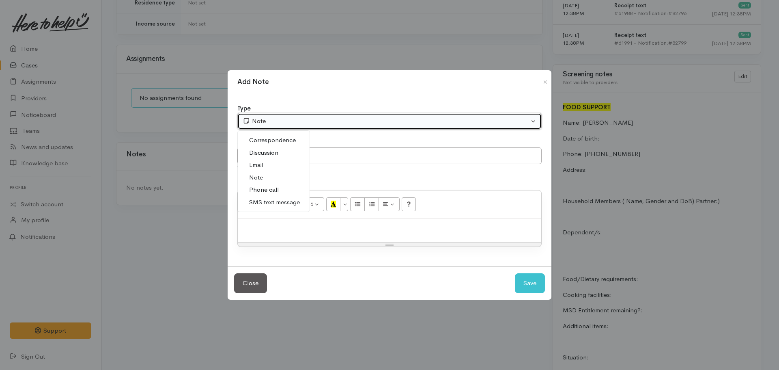
select select "3"
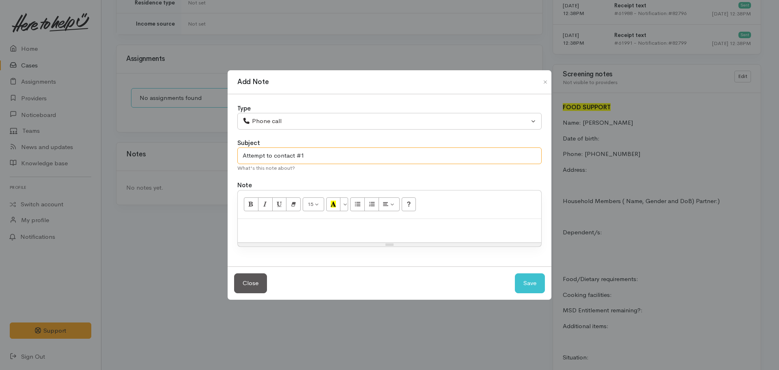
type input "Attempt to contact #1"
drag, startPoint x: 271, startPoint y: 228, endPoint x: 201, endPoint y: 230, distance: 70.6
click at [201, 230] on div "Add Note Type Correspondence Discussion Email Note Phone call SMS text message …" at bounding box center [389, 185] width 779 height 370
click at [421, 227] on p "Straight to answer phone. Left VM stating we'll try calling" at bounding box center [389, 227] width 295 height 9
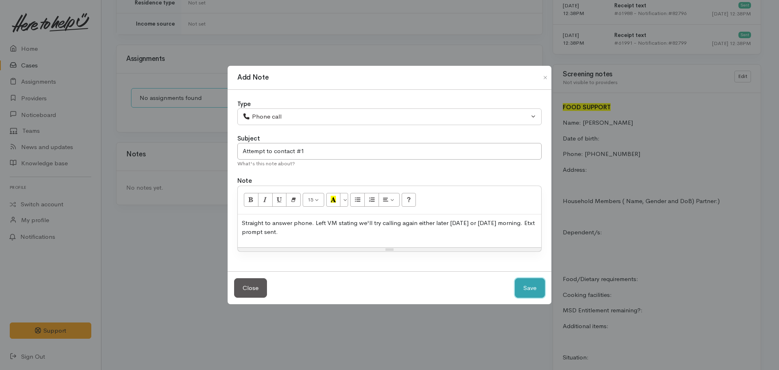
click at [515, 278] on button "Save" at bounding box center [530, 288] width 30 height 20
select select "1"
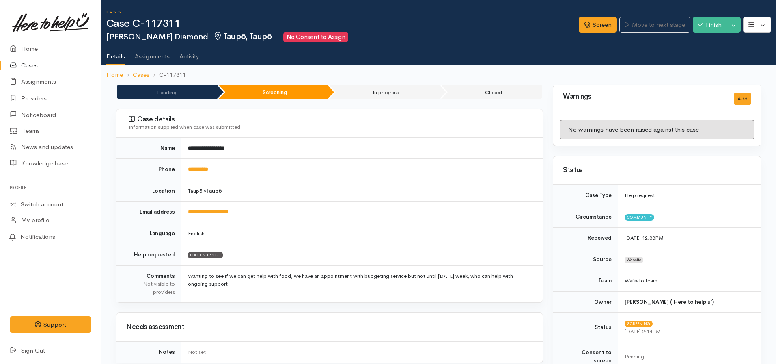
click at [117, 80] on ol "Home Cases C-117311" at bounding box center [438, 74] width 665 height 19
click at [114, 75] on link "Home" at bounding box center [114, 74] width 17 height 9
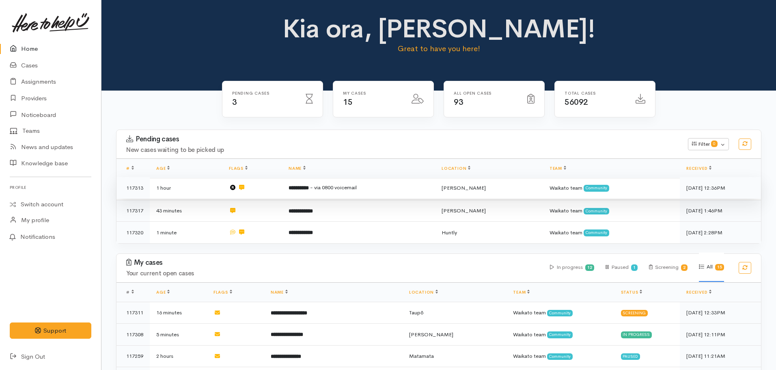
click at [336, 183] on td "**********" at bounding box center [358, 188] width 153 height 22
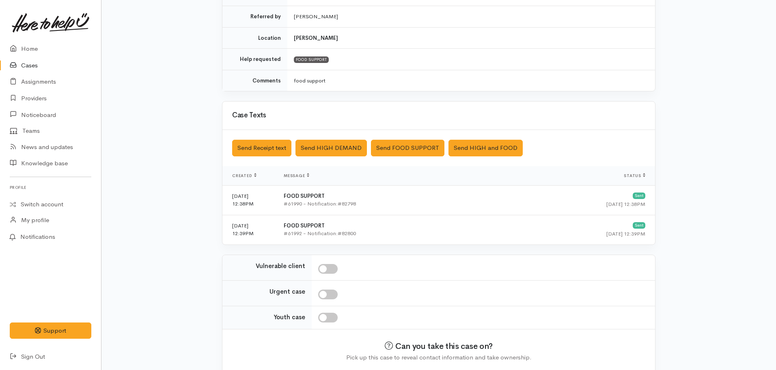
scroll to position [212, 0]
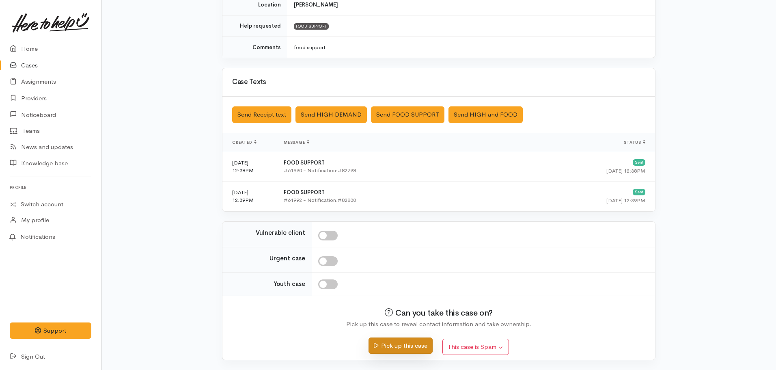
click at [401, 345] on button "Pick up this case" at bounding box center [400, 345] width 64 height 17
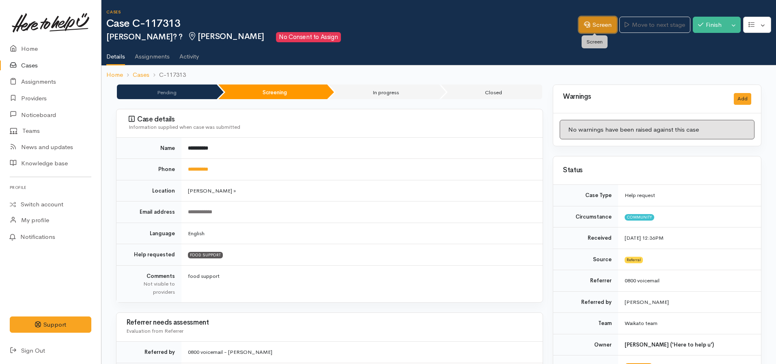
click at [592, 20] on link "Screen" at bounding box center [598, 25] width 38 height 17
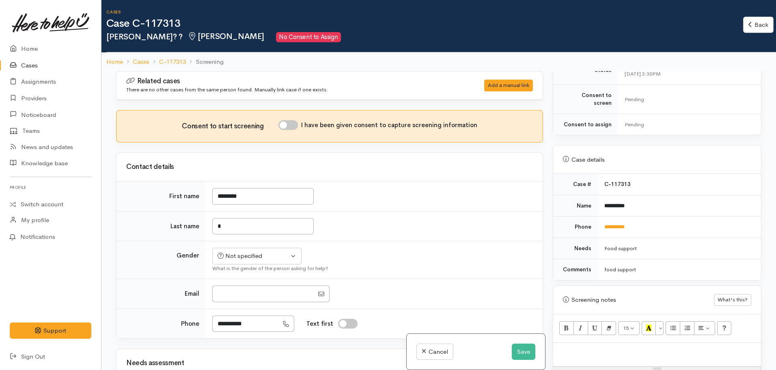
scroll to position [286, 0]
drag, startPoint x: 649, startPoint y: 219, endPoint x: 600, endPoint y: 220, distance: 48.7
click at [600, 220] on td "**********" at bounding box center [679, 228] width 163 height 22
copy link "**********"
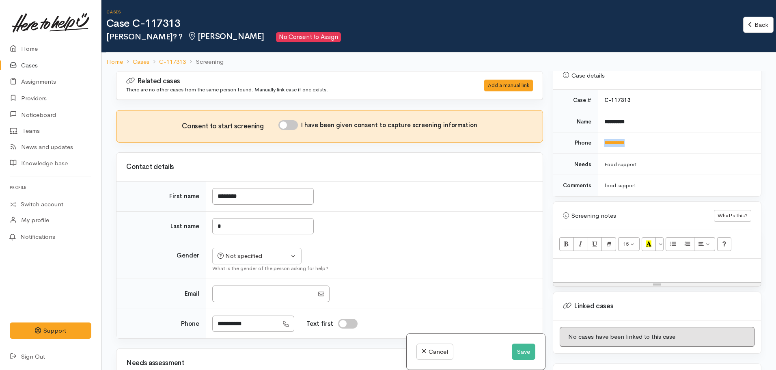
click at [586, 263] on p at bounding box center [657, 267] width 200 height 9
paste div
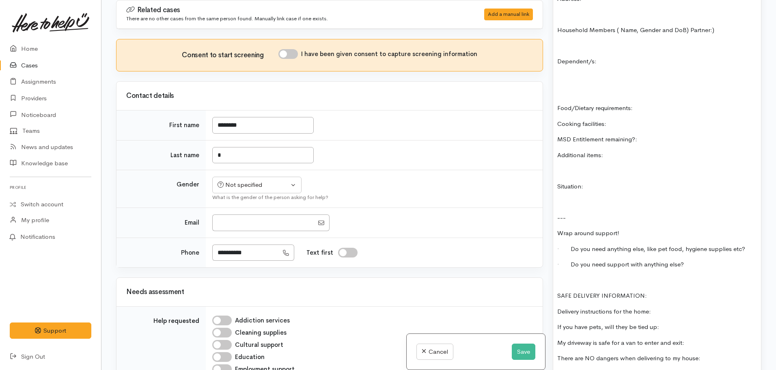
scroll to position [631, 0]
click at [559, 275] on p at bounding box center [657, 279] width 200 height 9
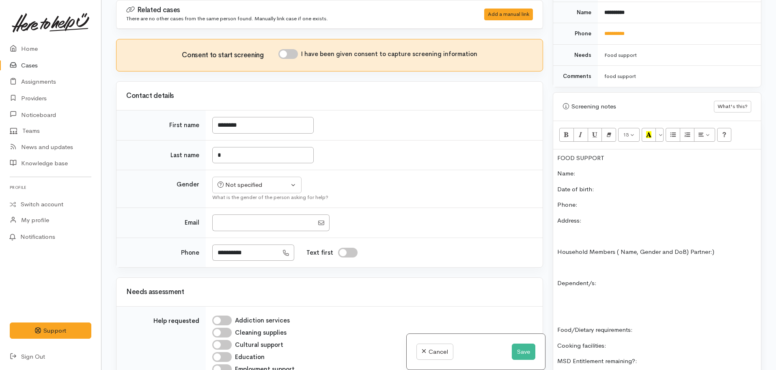
scroll to position [408, 0]
drag, startPoint x: 614, startPoint y: 146, endPoint x: 539, endPoint y: 151, distance: 74.4
click at [539, 151] on div "Related cases There are no other cases from the same person found. Manually lin…" at bounding box center [438, 185] width 655 height 370
click at [564, 132] on icon "Bold (CTRL+B)" at bounding box center [566, 135] width 5 height 7
click at [661, 129] on button "More Color" at bounding box center [659, 136] width 8 height 14
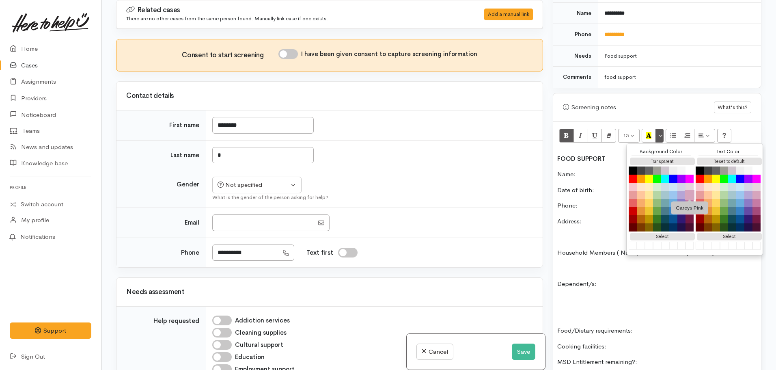
click at [689, 190] on button "Careys Pink" at bounding box center [690, 195] width 10 height 10
click at [590, 160] on div "FOOD SUPPORT Name: Date of birth: Phone: Address: Household Members ( Name, Gen…" at bounding box center [657, 373] width 208 height 446
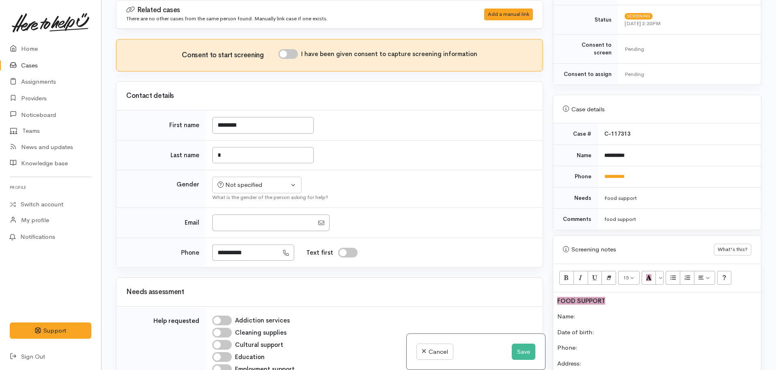
scroll to position [265, 0]
drag, startPoint x: 637, startPoint y: 167, endPoint x: 598, endPoint y: 169, distance: 38.6
click at [598, 169] on td "**********" at bounding box center [679, 177] width 163 height 22
copy link "**********"
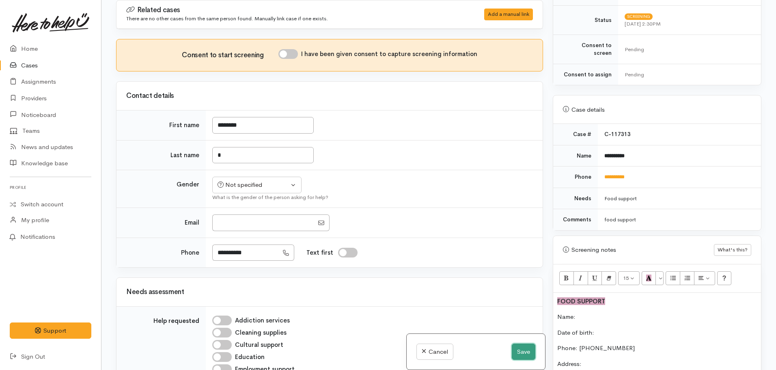
click at [516, 350] on button "Save" at bounding box center [524, 351] width 24 height 17
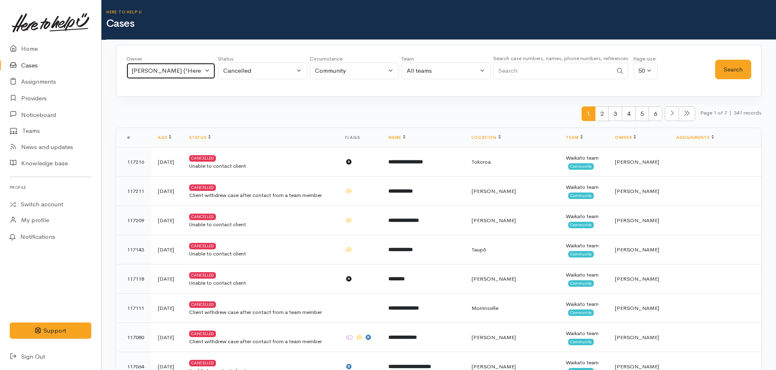
click at [183, 65] on button "[PERSON_NAME] ('Here to help u')" at bounding box center [170, 70] width 89 height 17
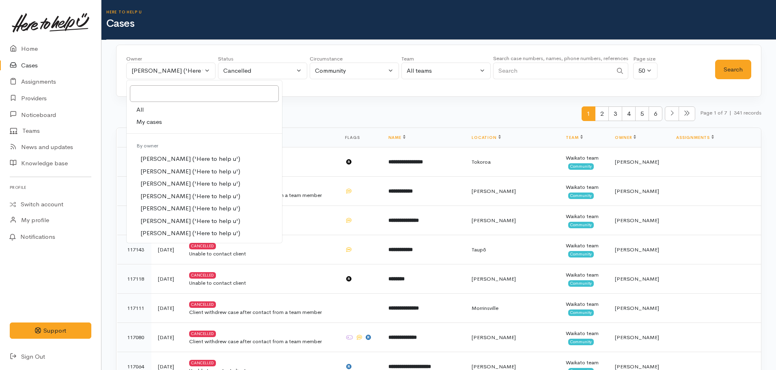
click at [149, 108] on link "All" at bounding box center [204, 109] width 155 height 13
select select "-1"
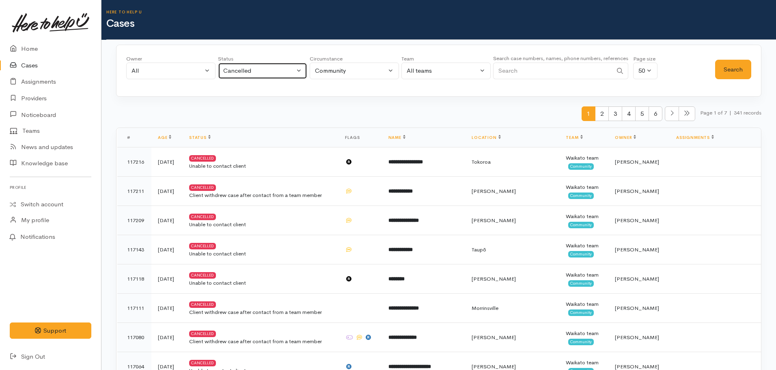
click at [267, 64] on button "Cancelled" at bounding box center [262, 70] width 89 height 17
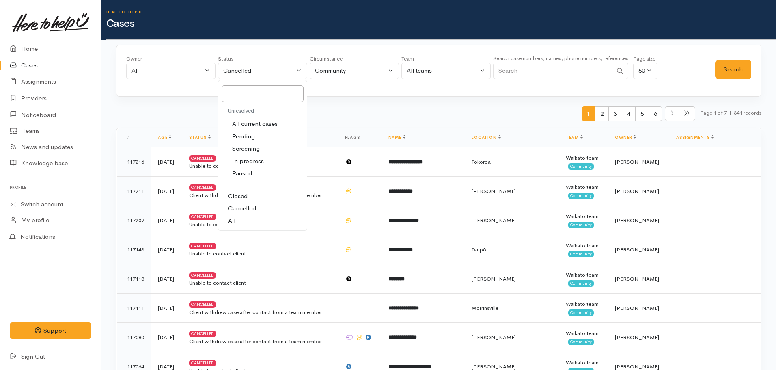
click at [232, 220] on span "All" at bounding box center [231, 220] width 7 height 9
select select "All"
click at [528, 69] on input "Search" at bounding box center [552, 70] width 119 height 17
paste input "0273978913"
type input "0273978913"
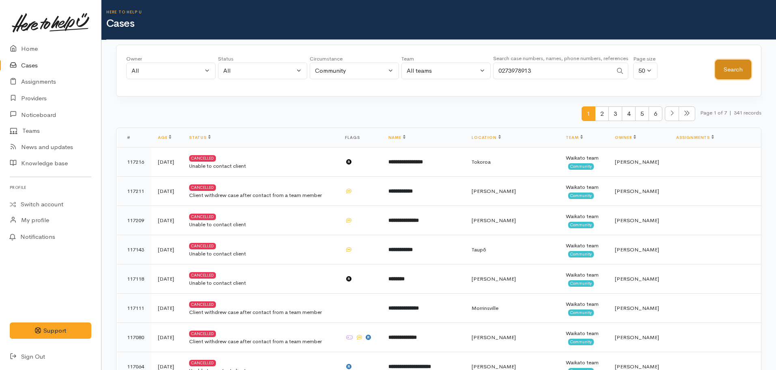
click at [728, 78] on button "Search" at bounding box center [733, 70] width 36 height 20
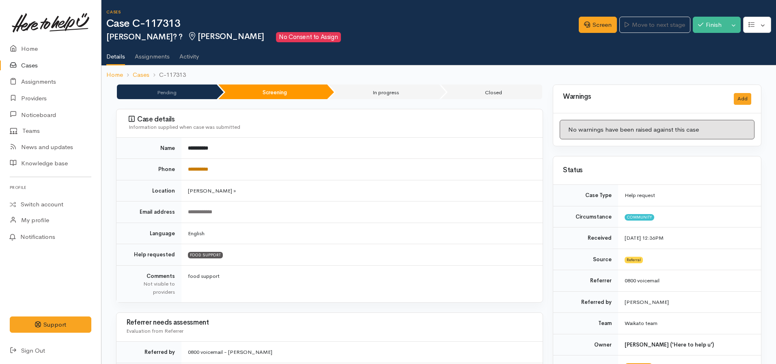
click at [202, 168] on link "**********" at bounding box center [198, 168] width 20 height 5
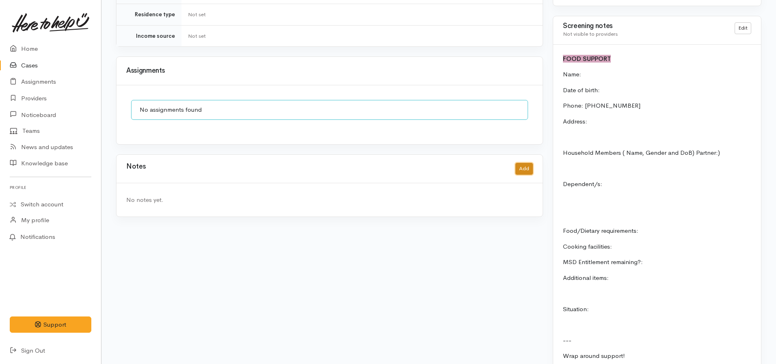
click at [519, 163] on button "Add" at bounding box center [523, 169] width 17 height 12
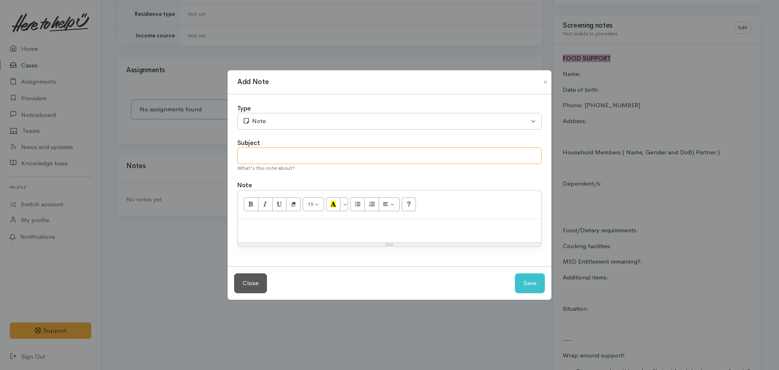
click at [317, 150] on input "text" at bounding box center [389, 155] width 304 height 17
type input "Attempt to contact #1"
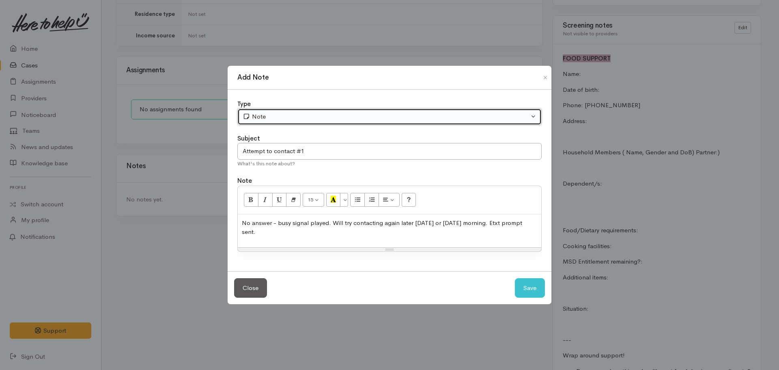
click at [313, 116] on div "Note" at bounding box center [386, 116] width 286 height 9
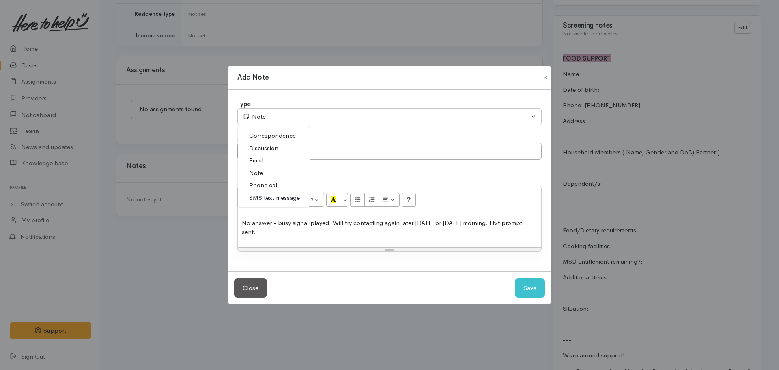
click at [269, 184] on span "Phone call" at bounding box center [264, 185] width 30 height 9
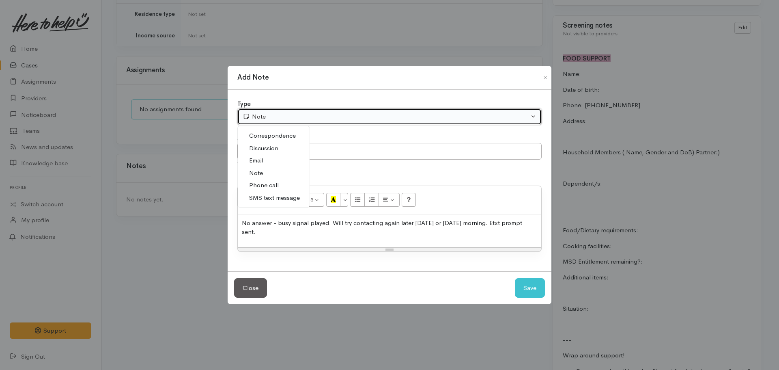
select select "3"
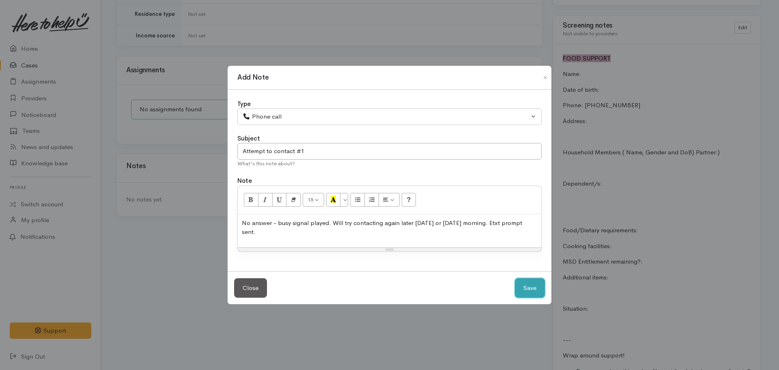
click at [521, 287] on button "Save" at bounding box center [530, 288] width 30 height 20
select select "1"
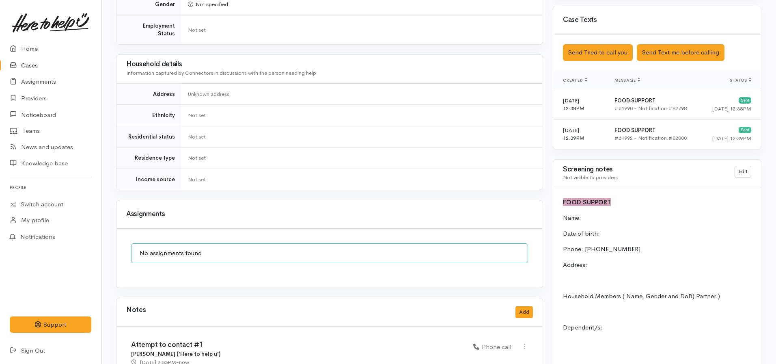
scroll to position [510, 0]
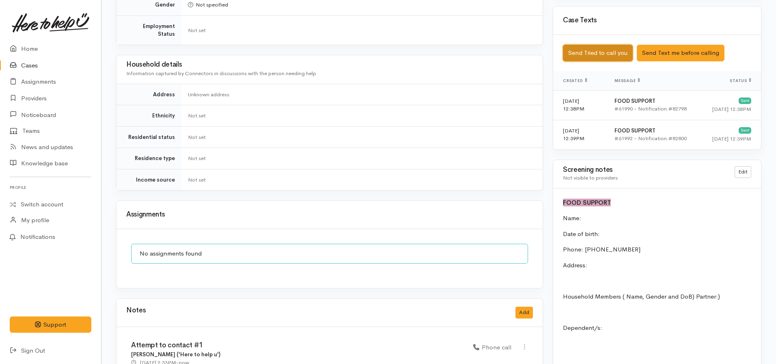
click at [614, 48] on button "Send Tried to call you" at bounding box center [598, 53] width 70 height 17
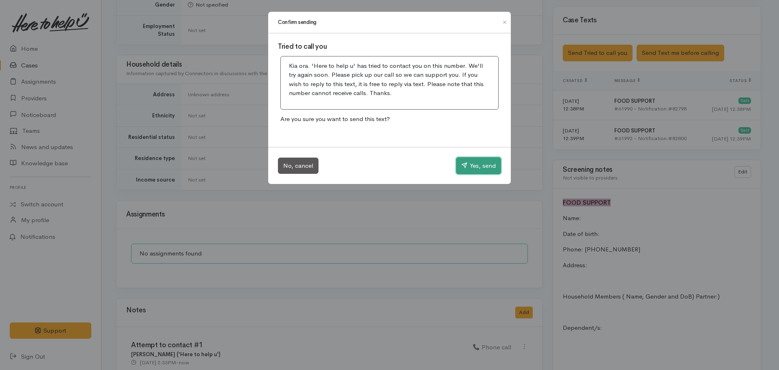
click at [489, 162] on button "Yes, send" at bounding box center [478, 165] width 45 height 17
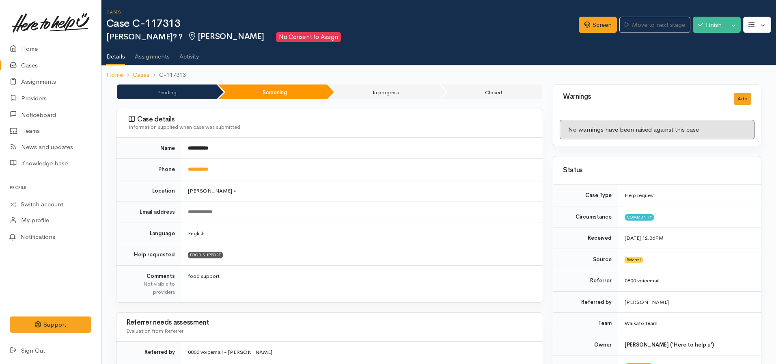
click at [40, 62] on link "Cases" at bounding box center [50, 65] width 101 height 17
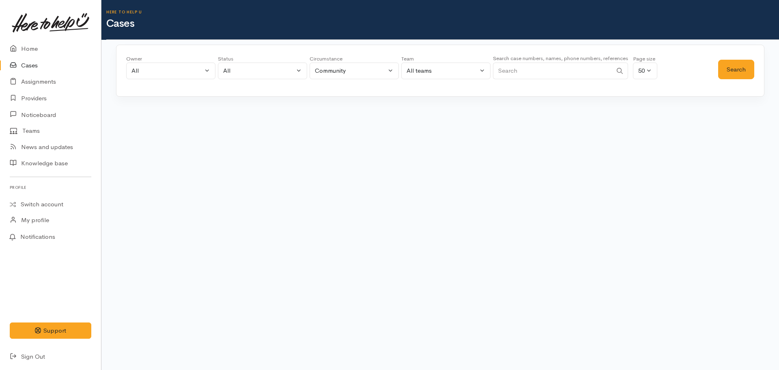
click at [527, 70] on input "Search" at bounding box center [552, 70] width 119 height 17
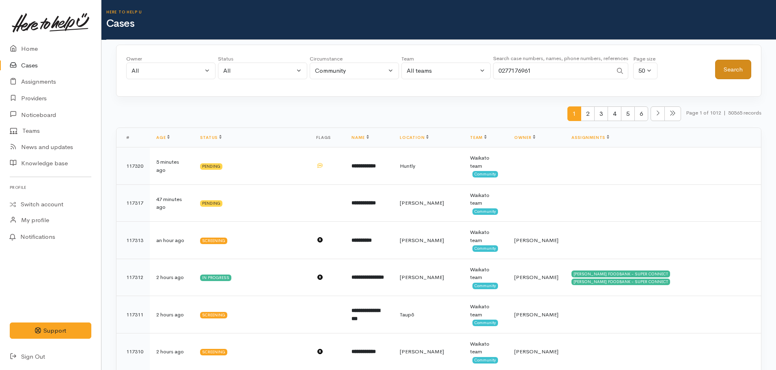
type input "0277176961"
click at [735, 75] on button "Search" at bounding box center [733, 70] width 36 height 20
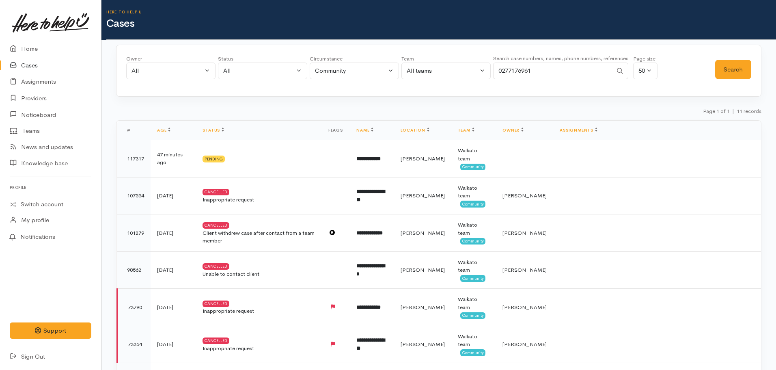
drag, startPoint x: 539, startPoint y: 69, endPoint x: 425, endPoint y: 69, distance: 113.6
click at [425, 69] on div "Owner All My cases Aandrea Murray ('Here to help u') Akash Prakash ('Here to he…" at bounding box center [420, 69] width 589 height 29
type input "0226924221"
click at [726, 65] on button "Search" at bounding box center [733, 70] width 36 height 20
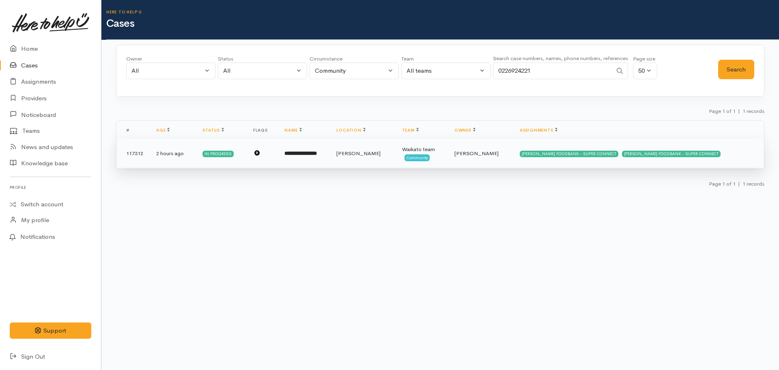
click at [305, 155] on b "**********" at bounding box center [300, 153] width 32 height 5
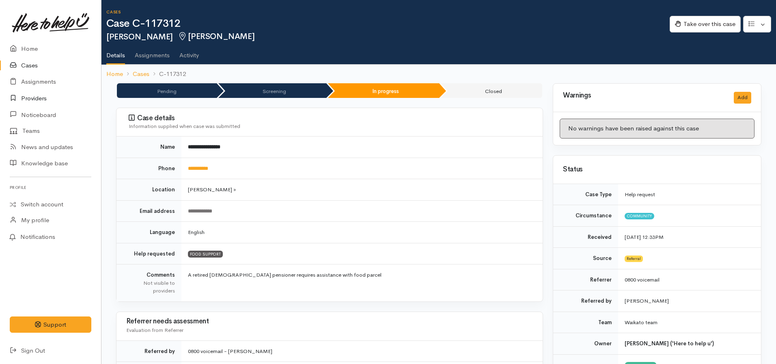
click at [41, 99] on link "Providers" at bounding box center [50, 98] width 101 height 17
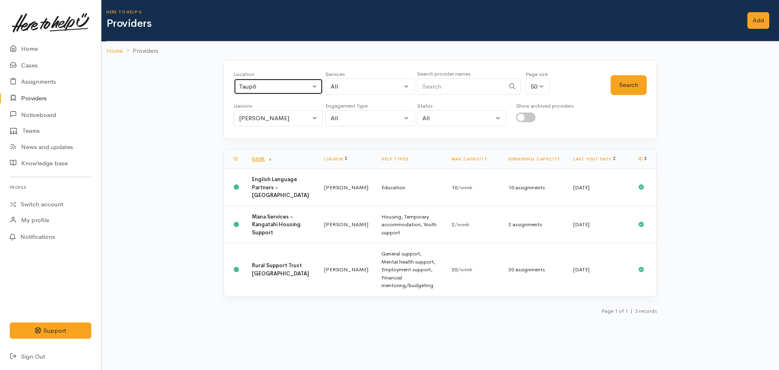
click at [260, 85] on div "Taupō" at bounding box center [274, 86] width 71 height 9
type input "[PERSON_NAME]"
click at [278, 136] on link "[PERSON_NAME]" at bounding box center [278, 140] width 88 height 13
select select "1"
click at [288, 118] on div "Nicole Rusk" at bounding box center [274, 118] width 71 height 9
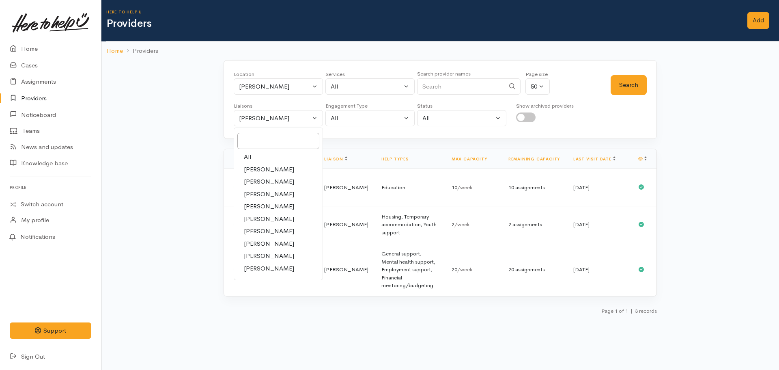
click at [254, 154] on link "All" at bounding box center [278, 157] width 88 height 13
select select "null"
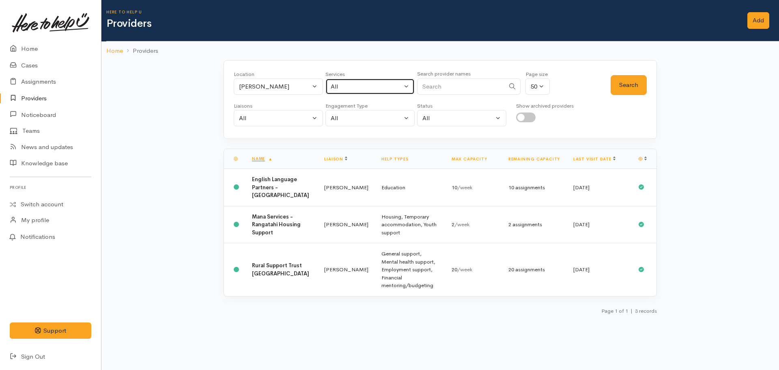
click at [343, 83] on div "All" at bounding box center [366, 86] width 71 height 9
type input "food"
select select "3"
click at [623, 80] on button "Search" at bounding box center [629, 85] width 36 height 20
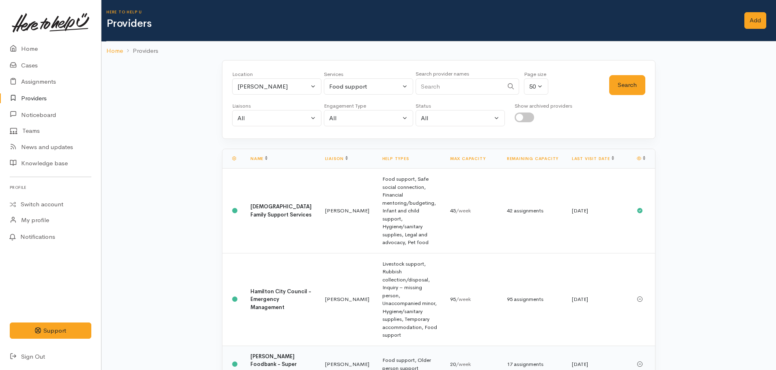
click at [262, 353] on b "Hamilton Foodbank - Super Connect" at bounding box center [273, 364] width 46 height 23
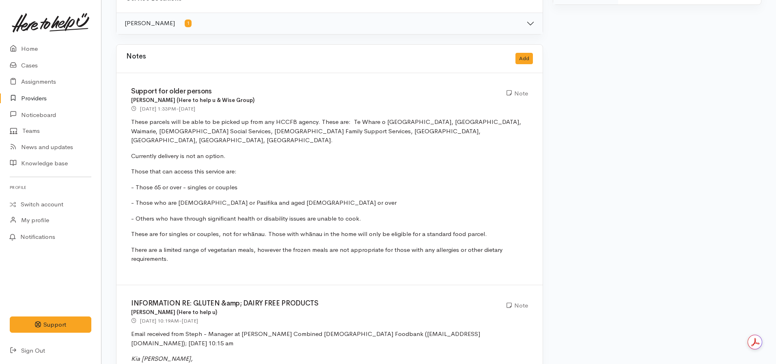
scroll to position [463, 0]
click at [37, 69] on link "Cases" at bounding box center [50, 65] width 101 height 17
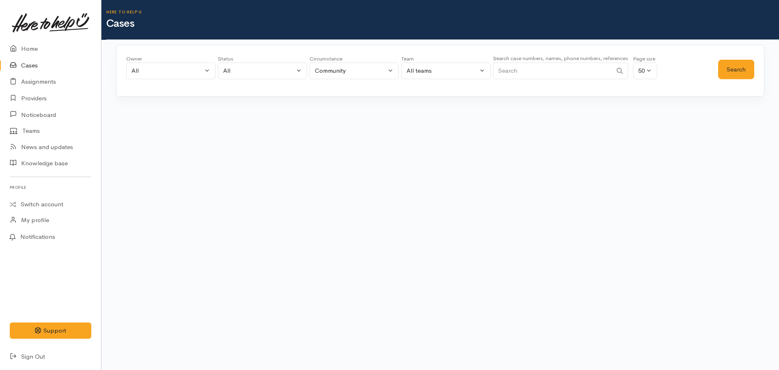
click at [530, 74] on input "Search" at bounding box center [552, 70] width 119 height 17
type input "117317"
click at [730, 70] on button "Search" at bounding box center [736, 70] width 36 height 20
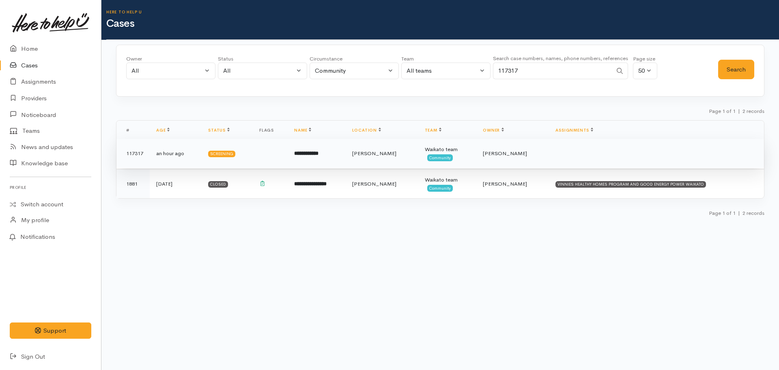
click at [370, 160] on td "[PERSON_NAME]" at bounding box center [382, 153] width 73 height 29
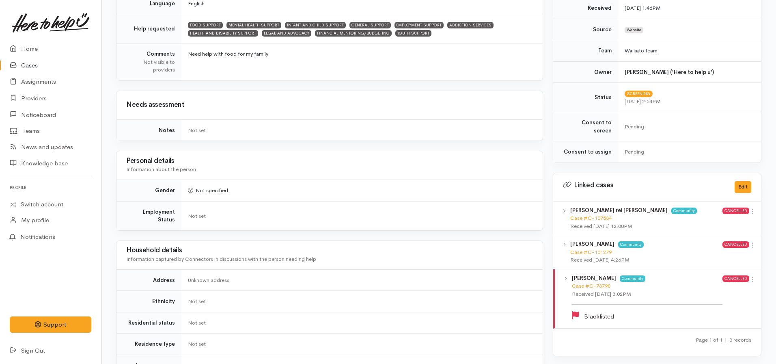
scroll to position [258, 0]
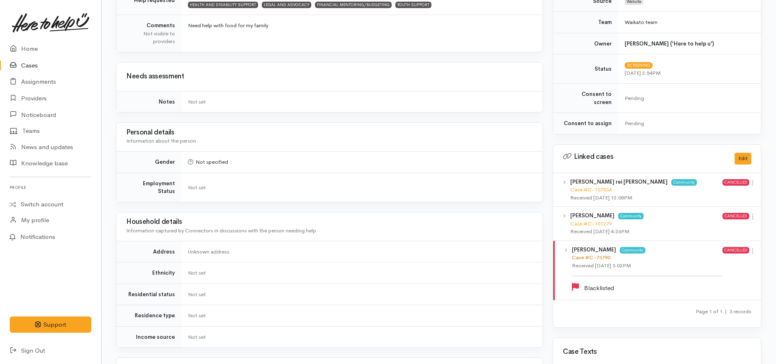
click at [596, 254] on link "Case #C-73790" at bounding box center [591, 257] width 39 height 7
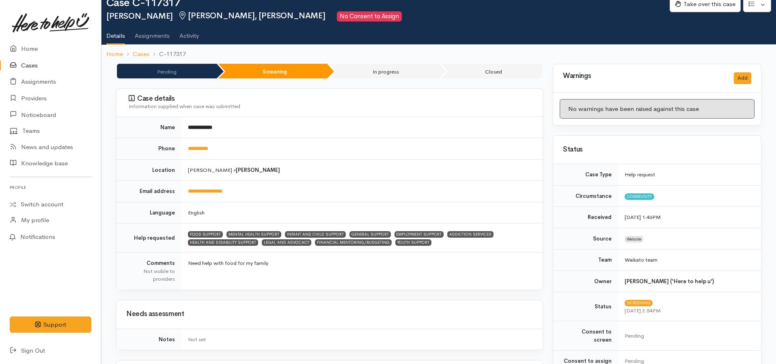
scroll to position [18, 0]
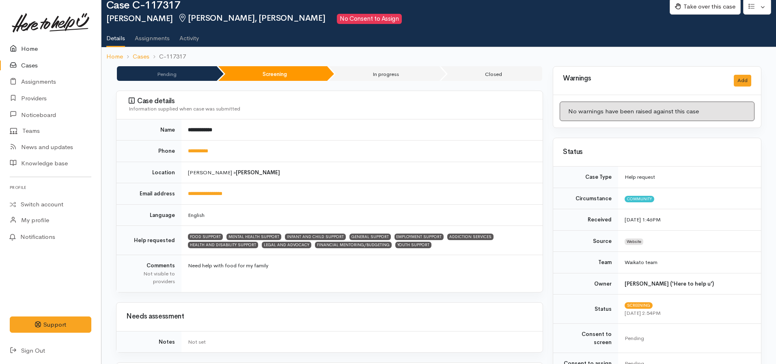
click at [34, 50] on link "Home" at bounding box center [50, 49] width 101 height 17
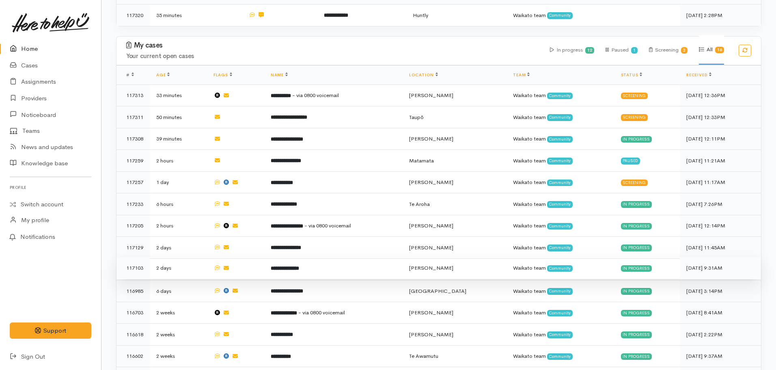
scroll to position [172, 0]
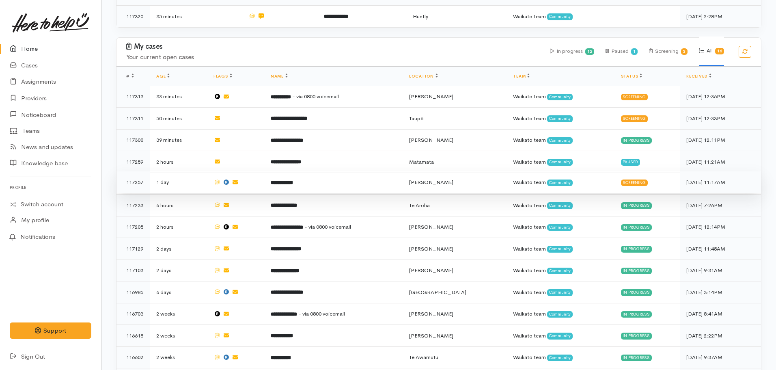
click at [293, 183] on b "**********" at bounding box center [282, 182] width 22 height 5
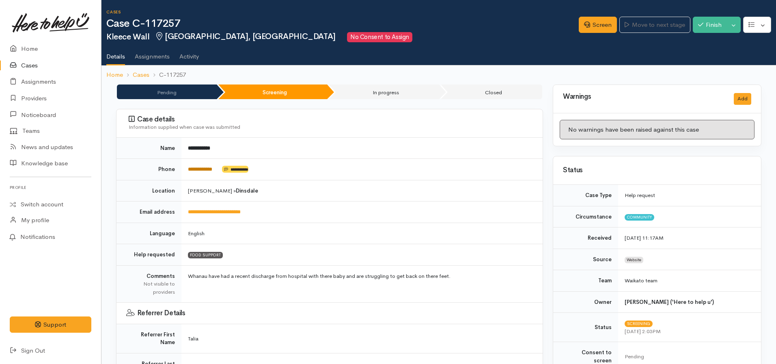
click at [204, 169] on link "**********" at bounding box center [200, 168] width 24 height 5
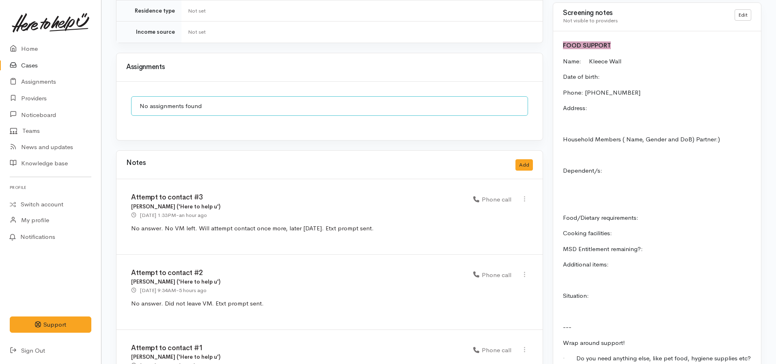
scroll to position [773, 0]
click at [528, 158] on button "Add" at bounding box center [523, 164] width 17 height 12
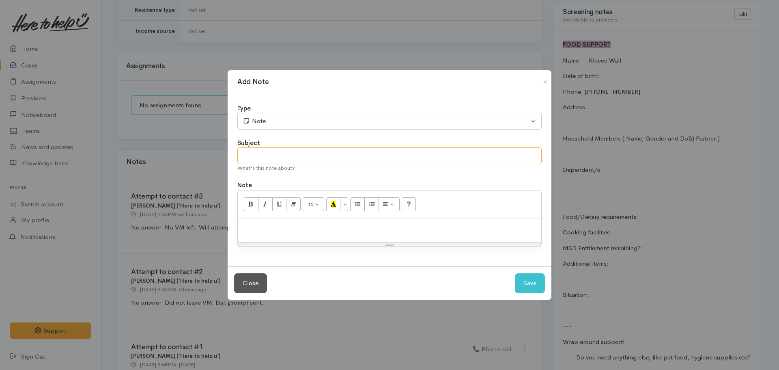
click at [279, 158] on input "text" at bounding box center [389, 155] width 304 height 17
type input "Attempt to contact #5"
click at [320, 162] on input "Attempt to contact #5" at bounding box center [389, 155] width 304 height 17
type input "Attempt to contact #4 - CASE CANCELLED"
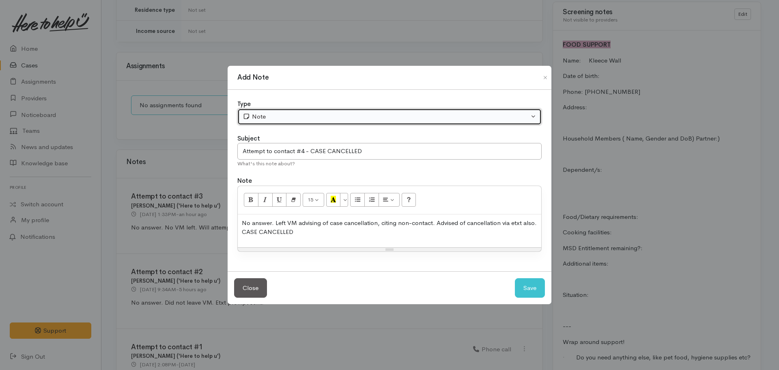
click at [292, 113] on div "Note" at bounding box center [386, 116] width 286 height 9
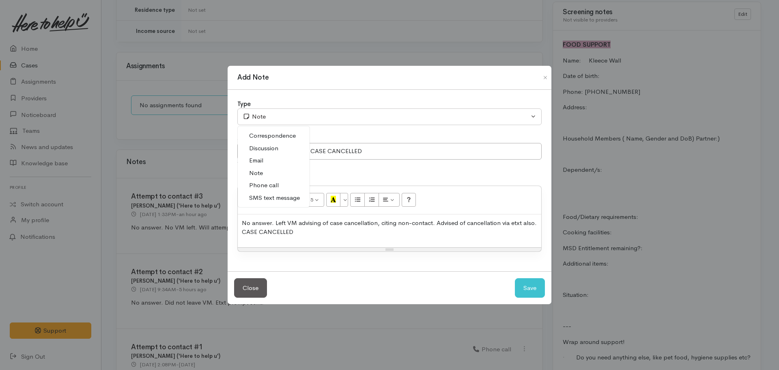
click at [271, 185] on span "Phone call" at bounding box center [264, 185] width 30 height 9
select select "3"
click at [526, 289] on button "Save" at bounding box center [530, 288] width 30 height 20
select select "1"
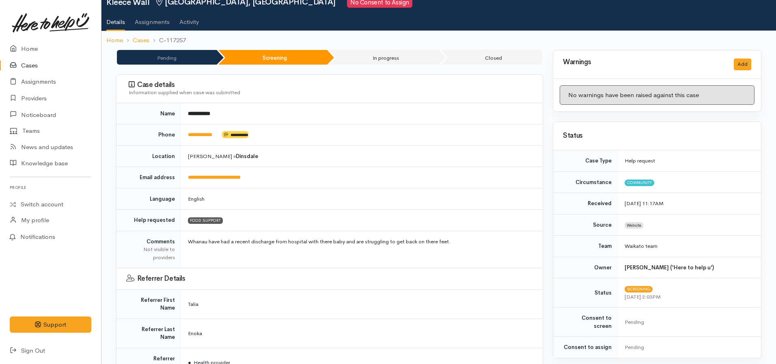
scroll to position [34, 0]
drag, startPoint x: 226, startPoint y: 133, endPoint x: 170, endPoint y: 133, distance: 55.6
click at [170, 133] on tr "**********" at bounding box center [329, 136] width 426 height 22
click at [317, 103] on div "Case details Information supplied when case was submitted" at bounding box center [329, 89] width 426 height 28
drag, startPoint x: 222, startPoint y: 136, endPoint x: 184, endPoint y: 140, distance: 37.9
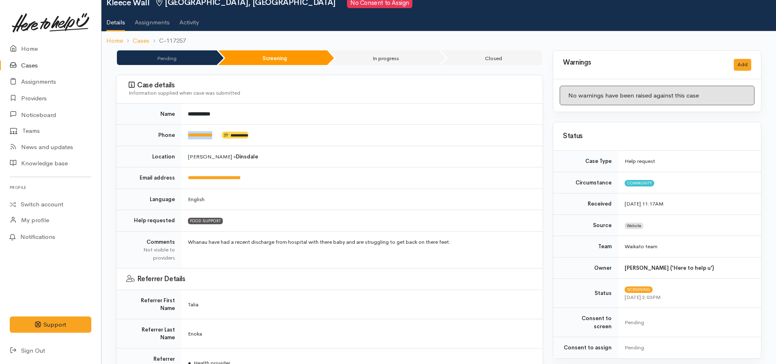
click at [184, 140] on td "**********" at bounding box center [361, 136] width 361 height 22
copy td "**********"
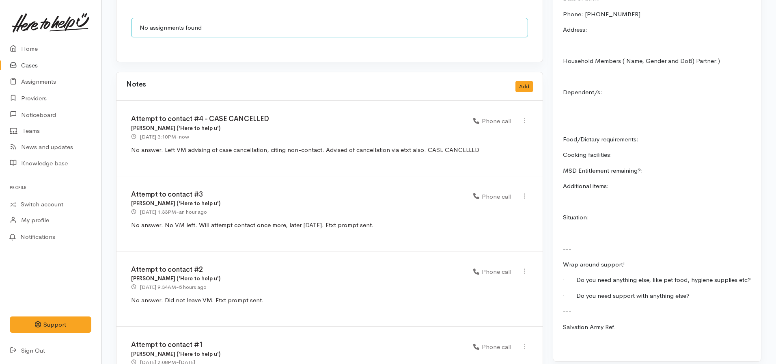
scroll to position [867, 0]
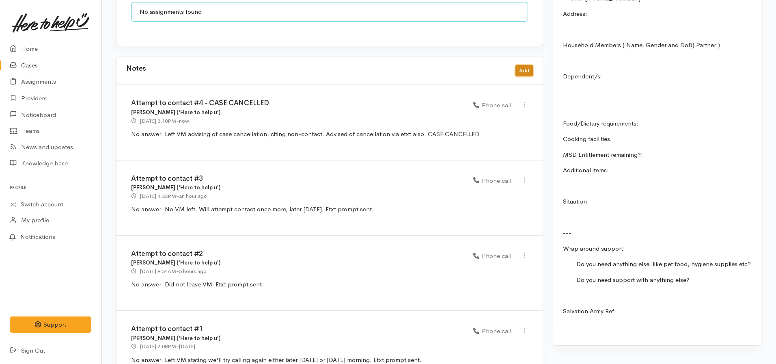
click at [520, 65] on button "Add" at bounding box center [523, 71] width 17 height 12
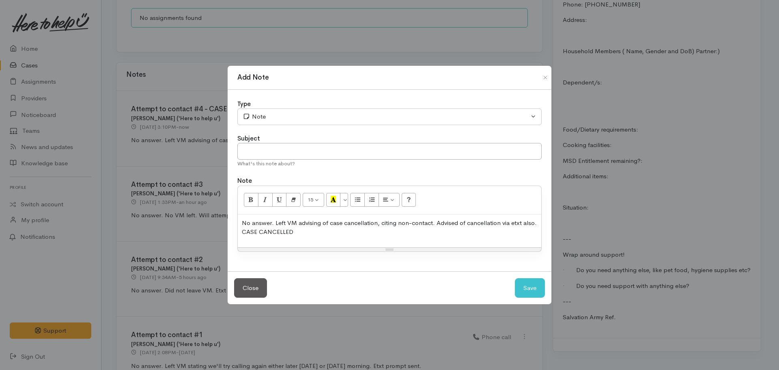
click at [323, 227] on p "No answer. Left VM advising of case cancellation, citing non-contact. Advised o…" at bounding box center [389, 227] width 295 height 18
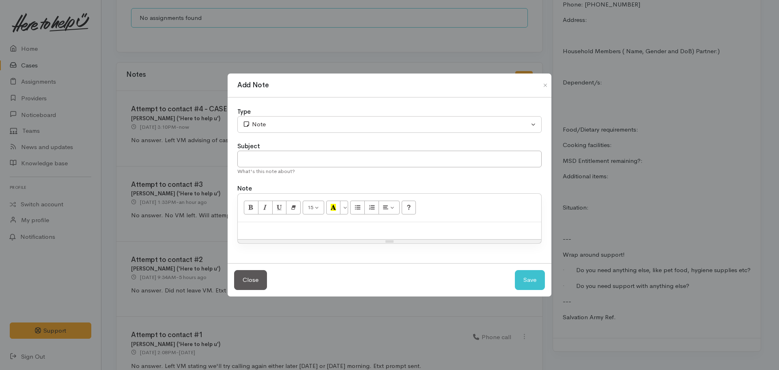
click at [323, 227] on div at bounding box center [390, 230] width 304 height 17
click at [352, 230] on div at bounding box center [390, 230] width 304 height 17
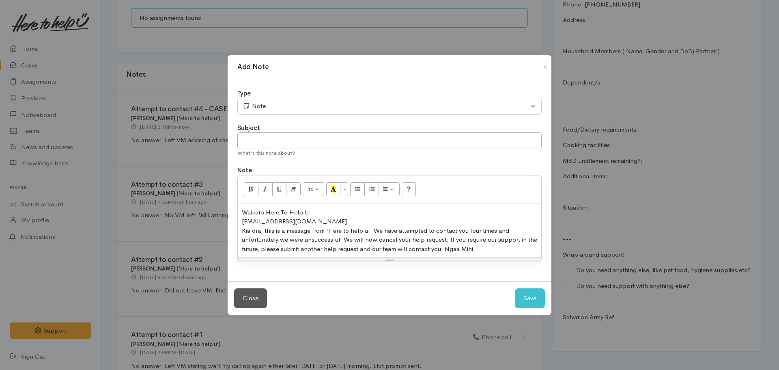
click at [316, 222] on div "​64220330899@etxt.co.nz​" at bounding box center [389, 221] width 295 height 9
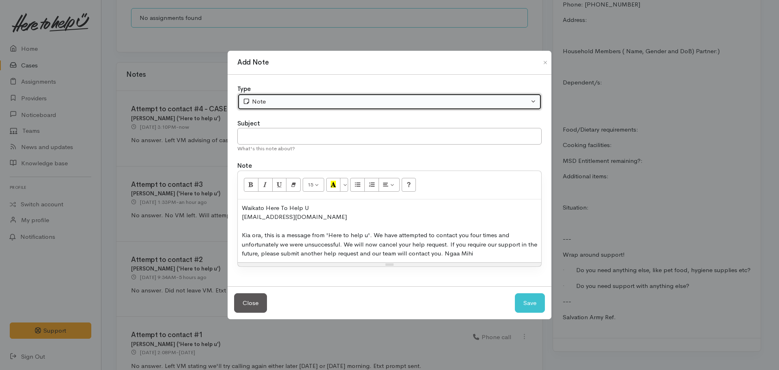
click at [360, 103] on div "Note" at bounding box center [386, 101] width 286 height 9
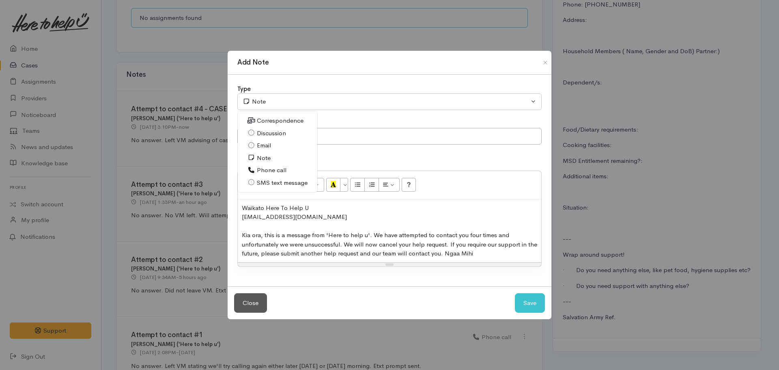
click at [274, 181] on span "SMS text message" at bounding box center [282, 182] width 51 height 9
click at [531, 302] on button "Save" at bounding box center [530, 303] width 30 height 20
select select "1"
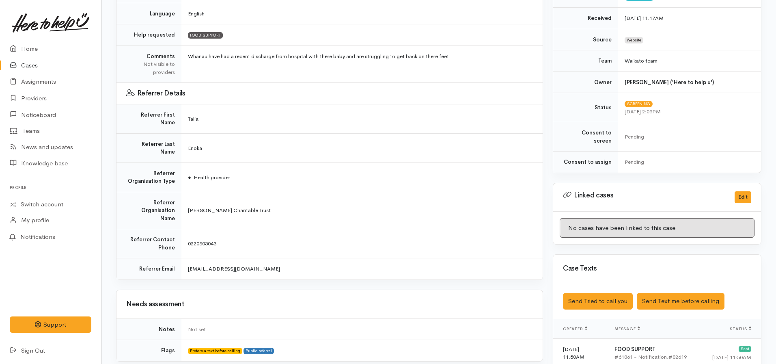
scroll to position [195, 0]
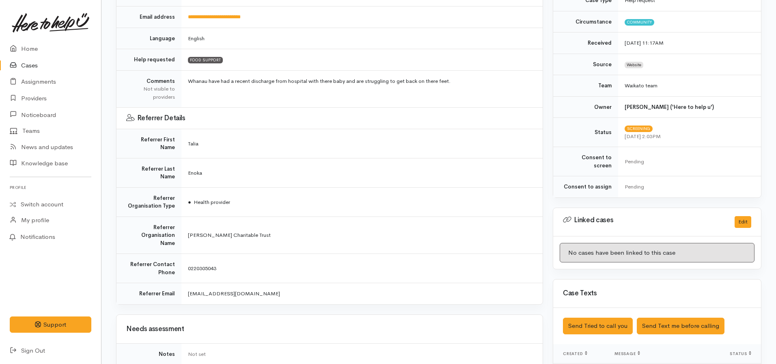
drag, startPoint x: 246, startPoint y: 267, endPoint x: 175, endPoint y: 267, distance: 71.4
click at [175, 283] on tr "Referrer Email talia.enoka@tengakauakiwa.com" at bounding box center [329, 293] width 426 height 21
copy tr "talia.enoka@tengakauakiwa.com"
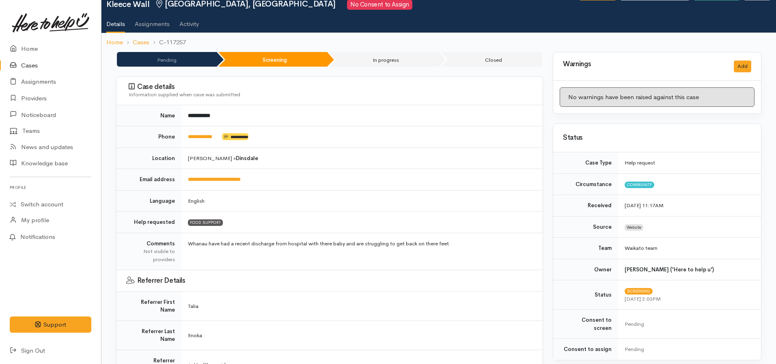
scroll to position [32, 0]
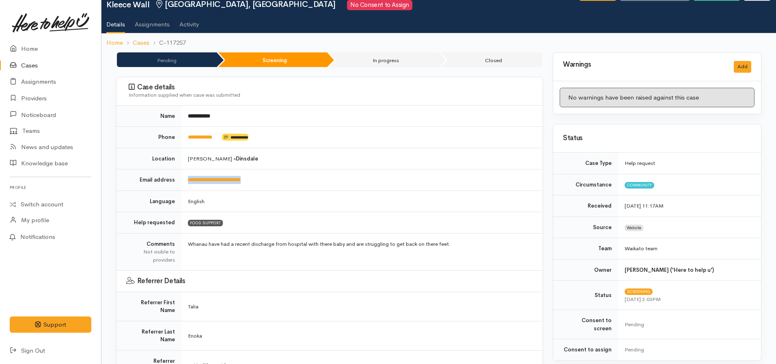
drag, startPoint x: 278, startPoint y: 178, endPoint x: 182, endPoint y: 177, distance: 95.8
click at [182, 177] on td "**********" at bounding box center [361, 180] width 361 height 22
copy link "**********"
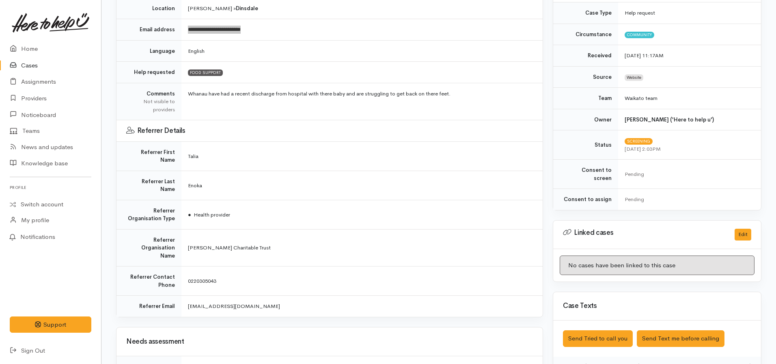
scroll to position [183, 0]
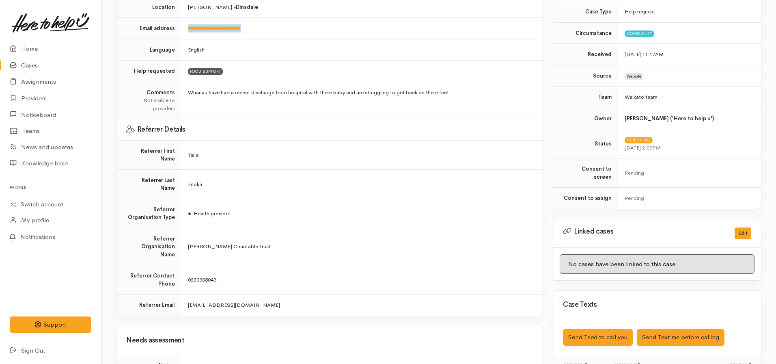
drag, startPoint x: 266, startPoint y: 278, endPoint x: 184, endPoint y: 279, distance: 82.0
click at [184, 294] on td "talia.enoka@tengakauakiwa.com" at bounding box center [361, 304] width 361 height 21
copy span "talia.enoka@tengakauakiwa.com"
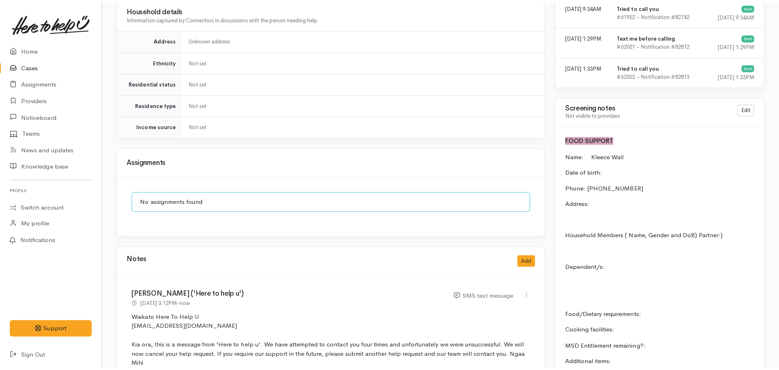
scroll to position [681, 0]
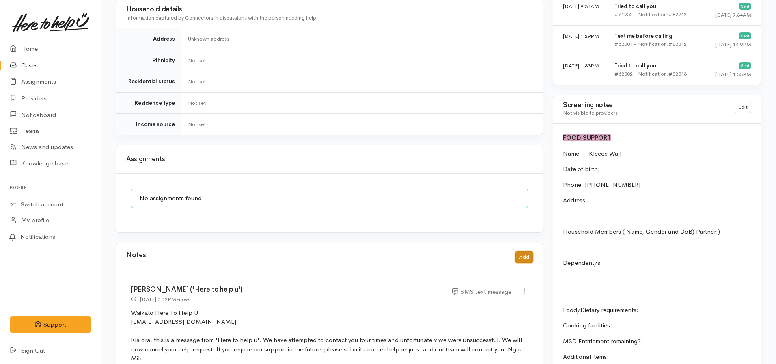
click at [517, 251] on button "Add" at bounding box center [523, 257] width 17 height 12
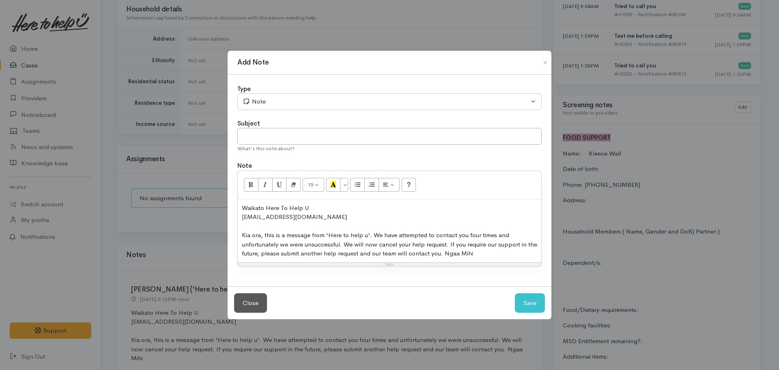
click at [375, 233] on div "Kia ora, this is a message from 'Here to help u'. We have attempted to contact …" at bounding box center [389, 244] width 295 height 28
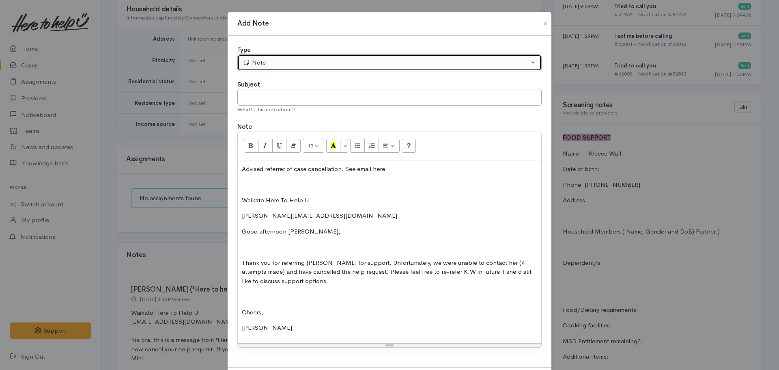
click at [270, 56] on button "Note" at bounding box center [389, 62] width 304 height 17
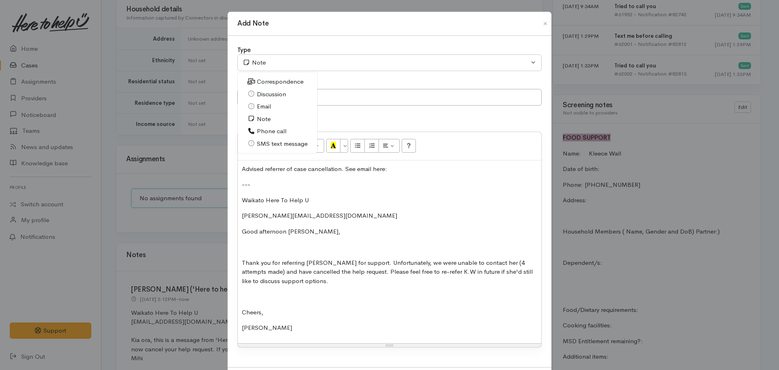
click at [267, 106] on span "Email" at bounding box center [264, 106] width 14 height 9
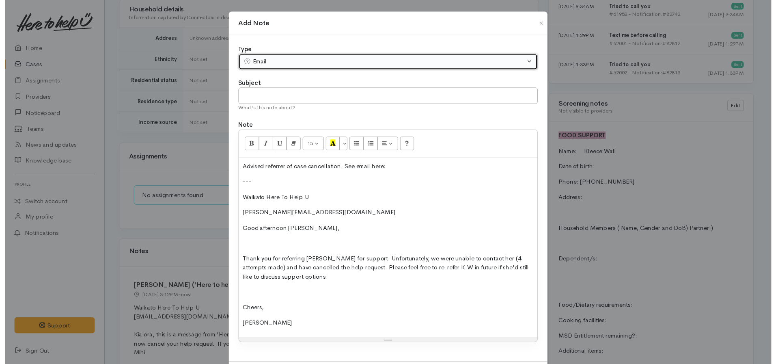
scroll to position [42, 0]
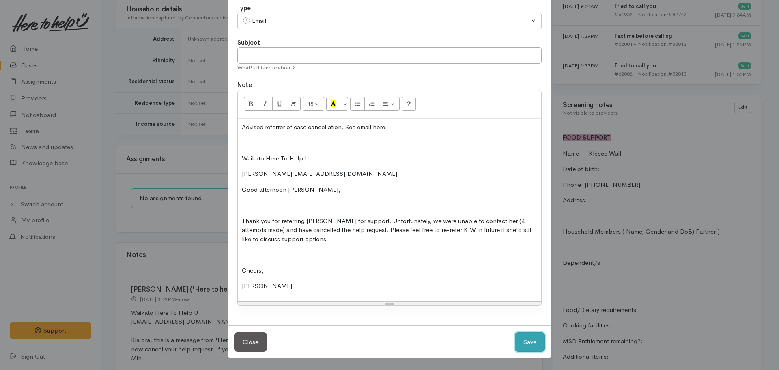
click at [529, 347] on button "Save" at bounding box center [530, 342] width 30 height 20
select select "1"
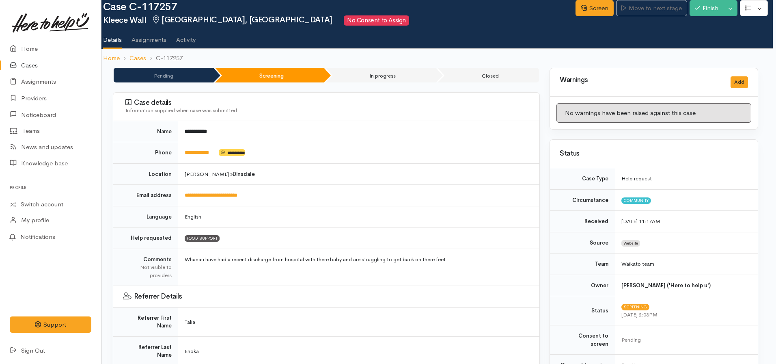
scroll to position [0, 3]
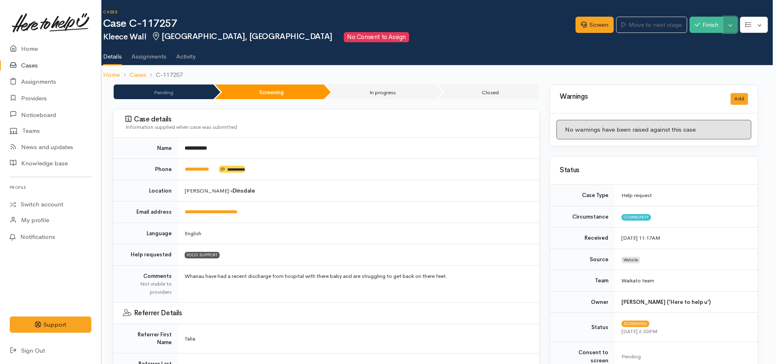
click at [728, 25] on button "Toggle Dropdown" at bounding box center [730, 25] width 14 height 17
click at [697, 54] on link "Cancel" at bounding box center [705, 56] width 64 height 13
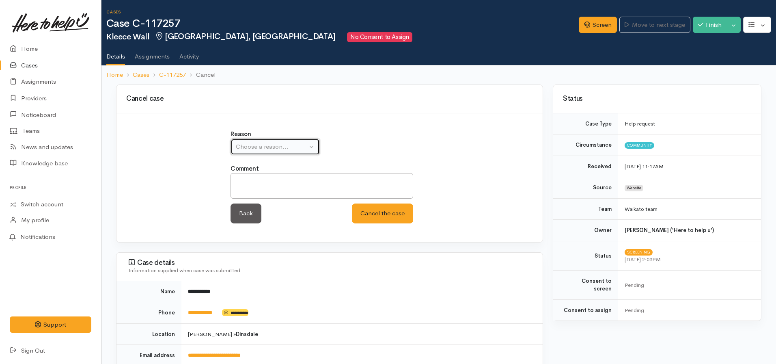
click at [250, 151] on div "Choose a reason..." at bounding box center [271, 146] width 71 height 9
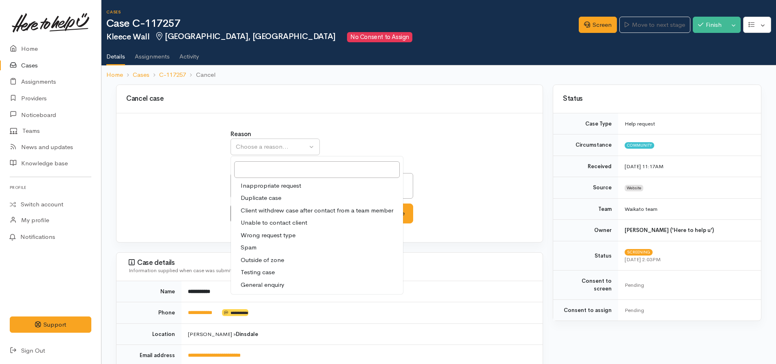
click at [292, 221] on span "Unable to contact client" at bounding box center [274, 222] width 67 height 9
select select "4"
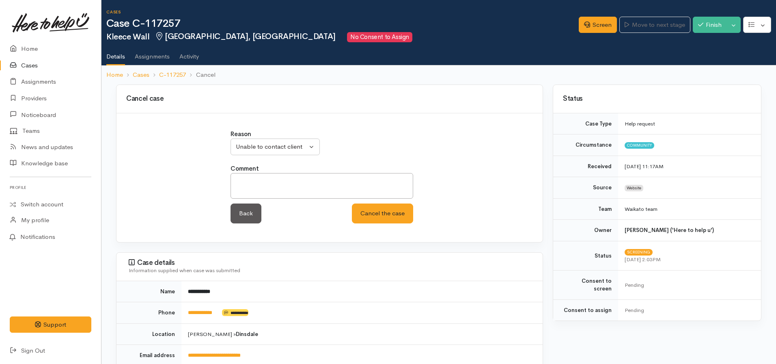
click at [295, 203] on div "Back Cancel the case Cancel the case" at bounding box center [321, 213] width 183 height 20
click at [286, 192] on textarea at bounding box center [321, 186] width 183 height 26
type textarea "Unable to contact client. Referrer advised of cancellation via email"
click at [352, 203] on button "Cancel the case" at bounding box center [382, 213] width 61 height 20
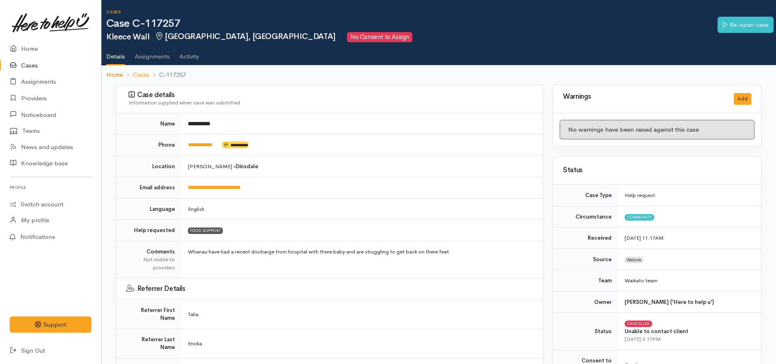
click at [116, 74] on link "Home" at bounding box center [114, 74] width 17 height 9
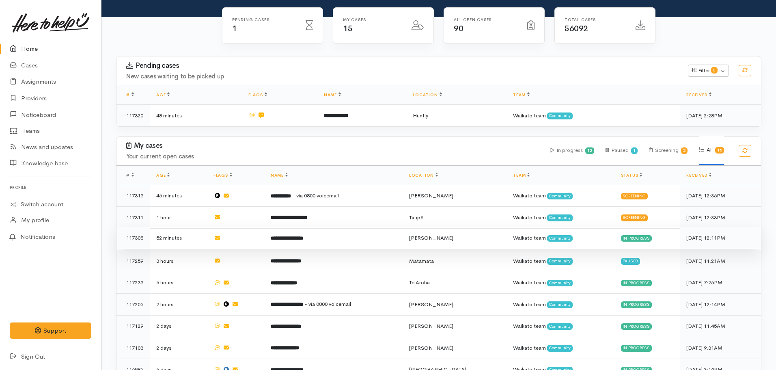
scroll to position [73, 0]
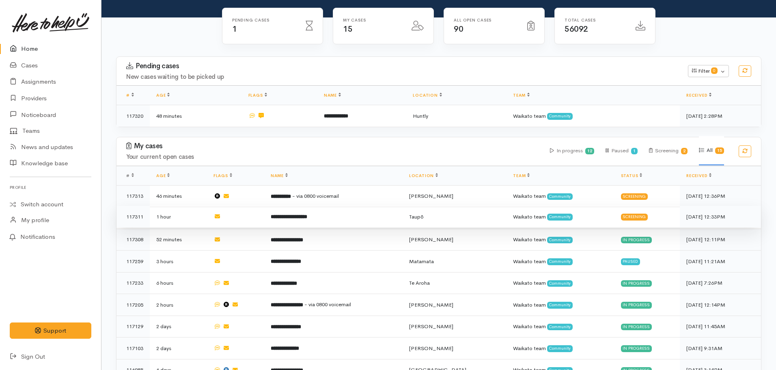
click at [300, 214] on b "**********" at bounding box center [289, 216] width 37 height 5
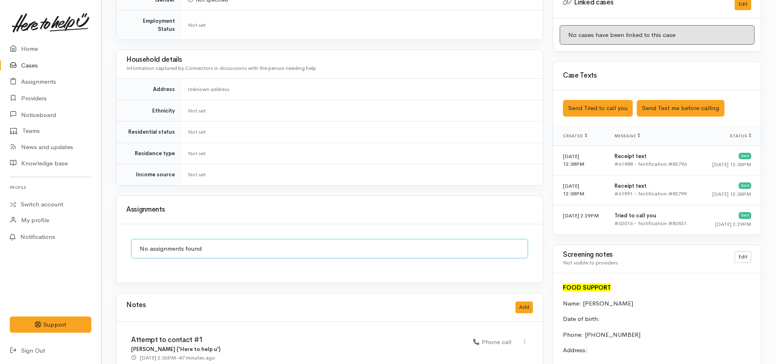
scroll to position [414, 0]
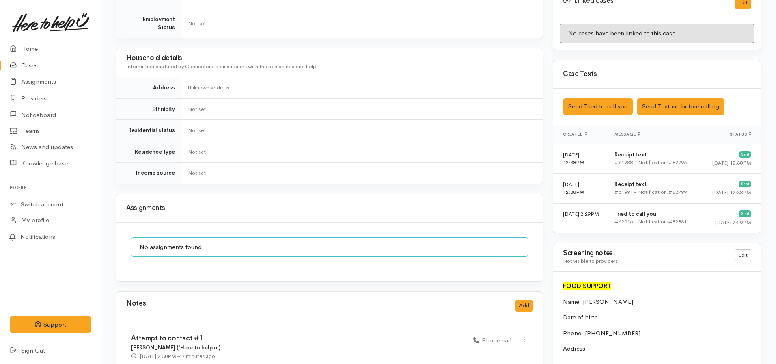
click at [25, 39] on link at bounding box center [51, 23] width 82 height 36
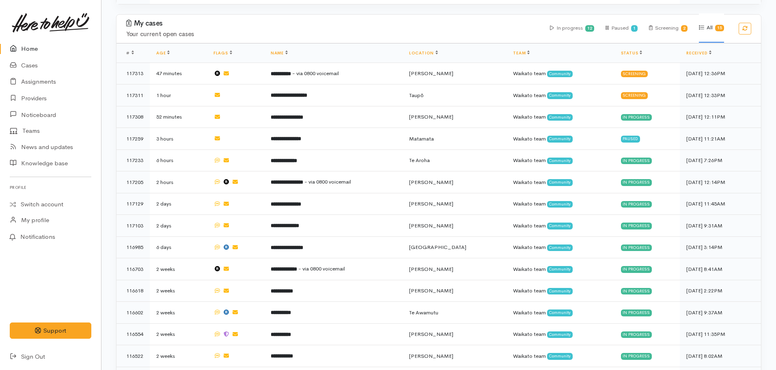
scroll to position [198, 0]
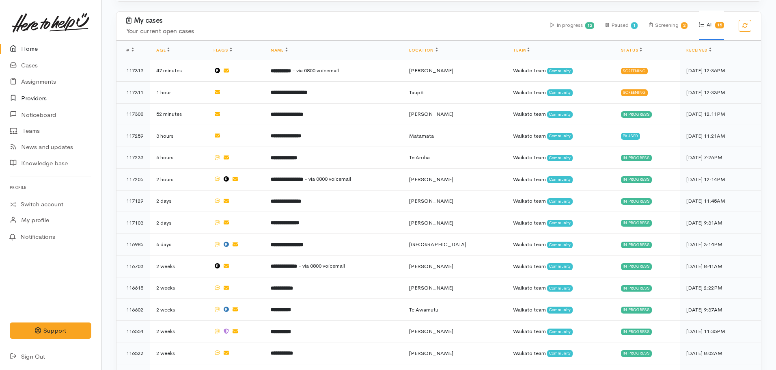
click at [36, 99] on link "Providers" at bounding box center [50, 98] width 101 height 17
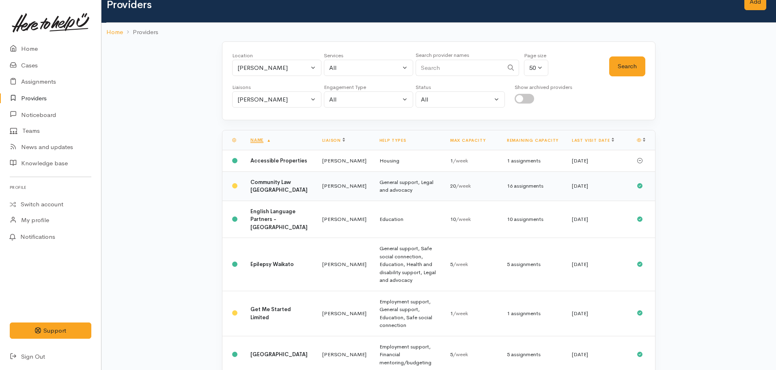
scroll to position [19, 0]
click at [280, 69] on div "Hamilton" at bounding box center [272, 67] width 71 height 9
type input "coro"
click at [279, 132] on span "Coromandel" at bounding box center [263, 132] width 34 height 9
select select "52"
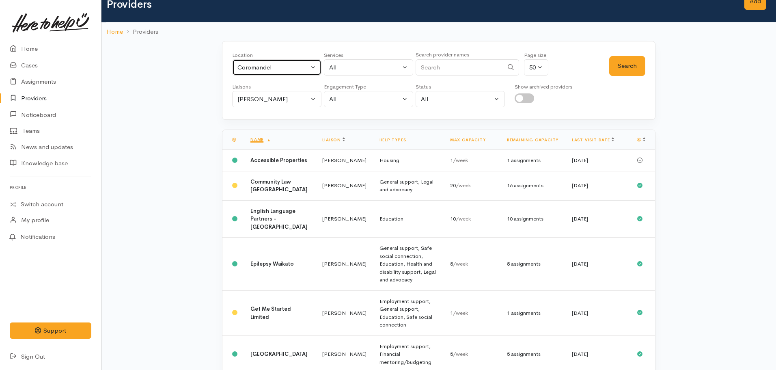
click at [232, 59] on button "Coromandel" at bounding box center [276, 67] width 89 height 17
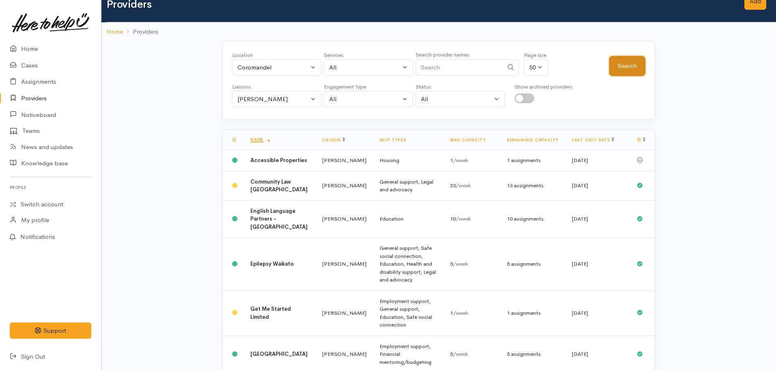
click at [632, 65] on button "Search" at bounding box center [627, 66] width 36 height 20
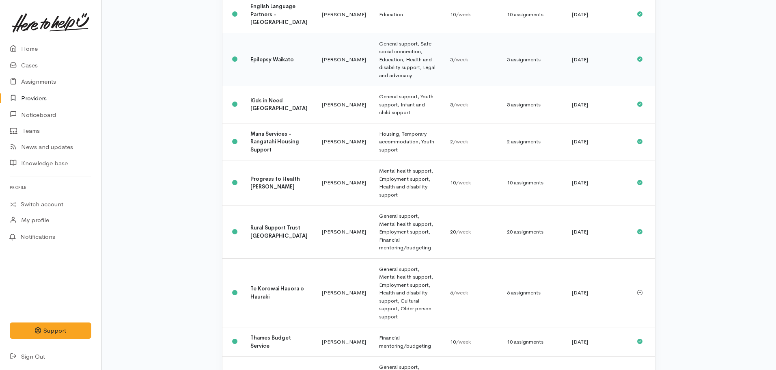
scroll to position [0, 0]
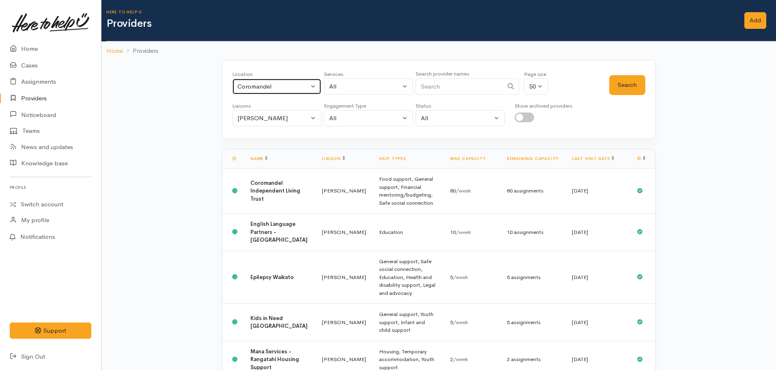
click at [284, 90] on div "Coromandel" at bounding box center [272, 86] width 71 height 9
type input "thames"
select select "74"
click at [716, 82] on div "Location All Tauranga Eastern Bay of Plenty - other Kawerau Ōhope Ōpōtiki Whaka…" at bounding box center [438, 347] width 674 height 575
click at [635, 80] on button "Search" at bounding box center [627, 85] width 36 height 20
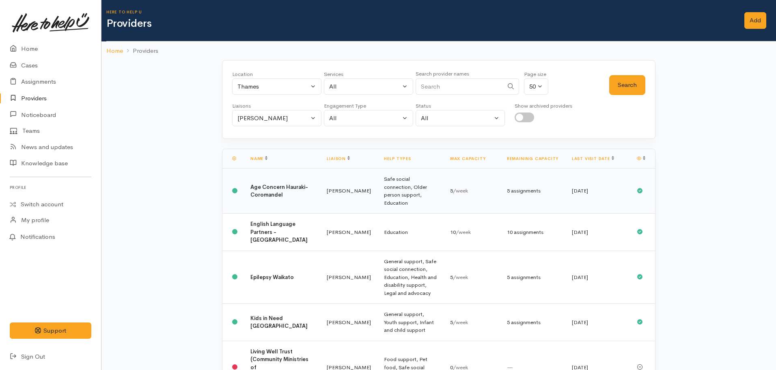
click at [258, 185] on b "Age Concern Hauraki-Coromandel" at bounding box center [279, 190] width 58 height 15
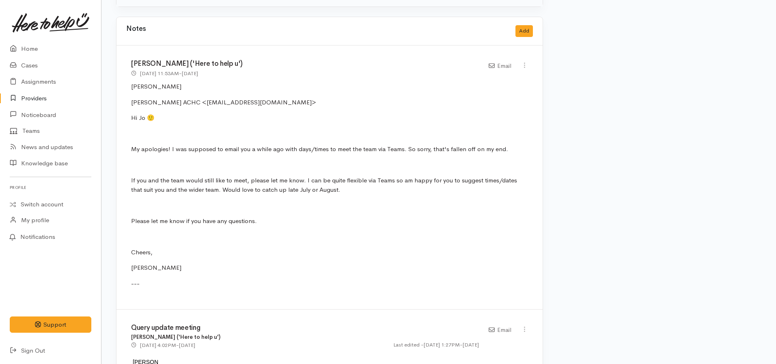
scroll to position [489, 0]
click at [523, 30] on button "Add" at bounding box center [523, 30] width 17 height 12
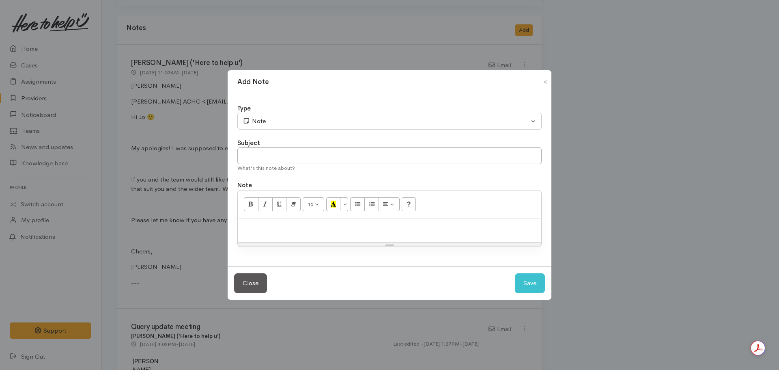
click at [282, 236] on div at bounding box center [390, 231] width 304 height 24
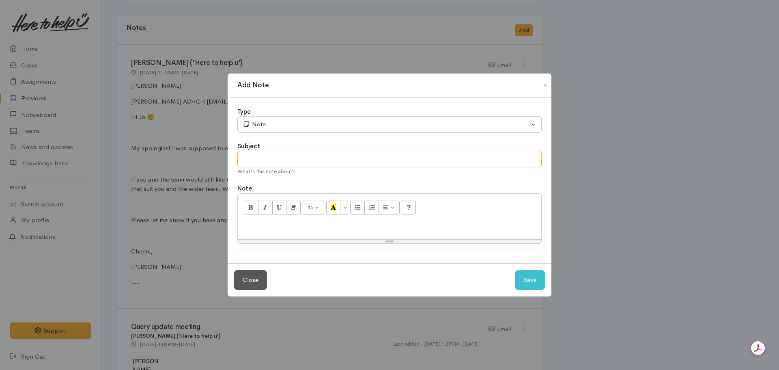
click at [279, 159] on input "text" at bounding box center [389, 159] width 304 height 17
type input "Query update meeting"
click at [265, 229] on div at bounding box center [390, 230] width 304 height 17
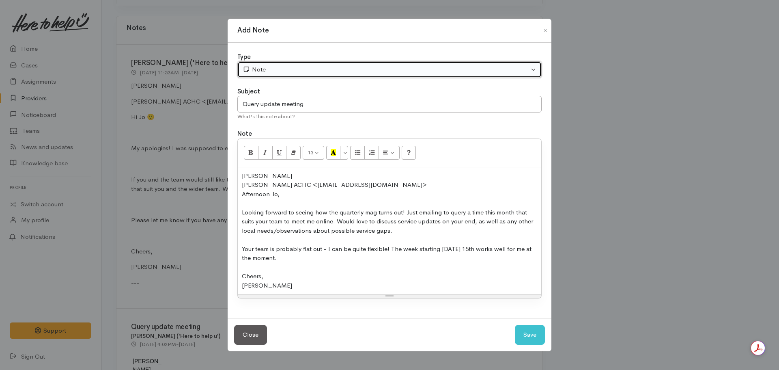
click at [315, 65] on button "Note" at bounding box center [389, 69] width 304 height 17
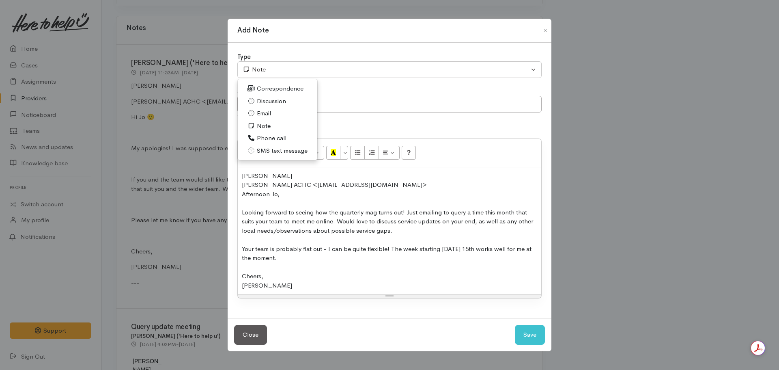
click at [264, 114] on span "Email" at bounding box center [264, 113] width 14 height 9
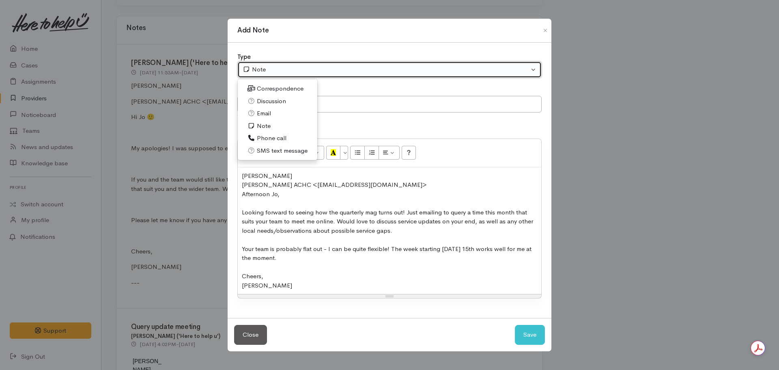
select select "2"
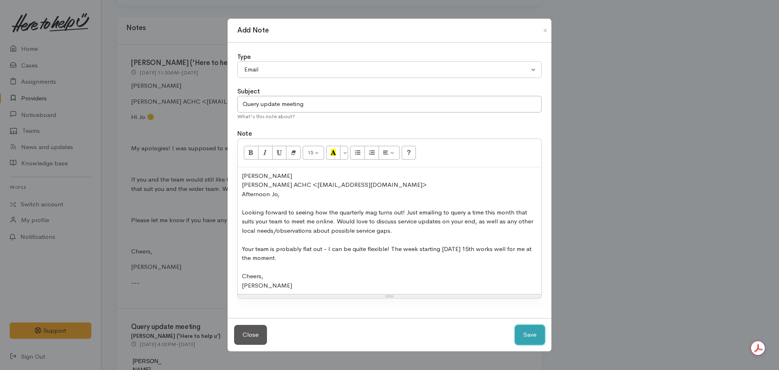
click at [528, 331] on button "Save" at bounding box center [530, 335] width 30 height 20
select select "1"
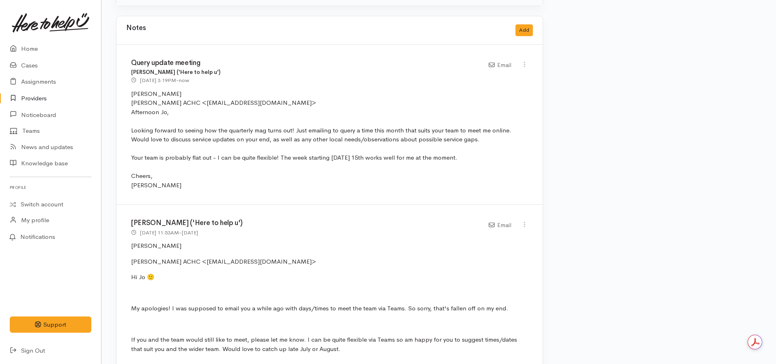
click at [529, 224] on div "Edit Delete" at bounding box center [524, 224] width 17 height 11
click at [525, 224] on icon at bounding box center [524, 224] width 7 height 7
click at [483, 240] on link "Edit" at bounding box center [495, 240] width 64 height 13
select select "2"
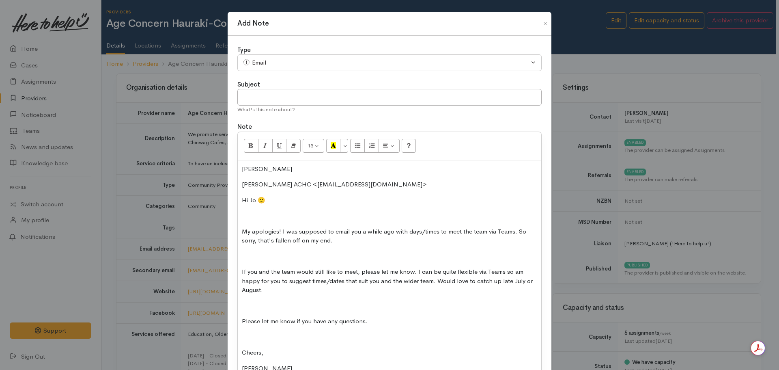
scroll to position [98, 0]
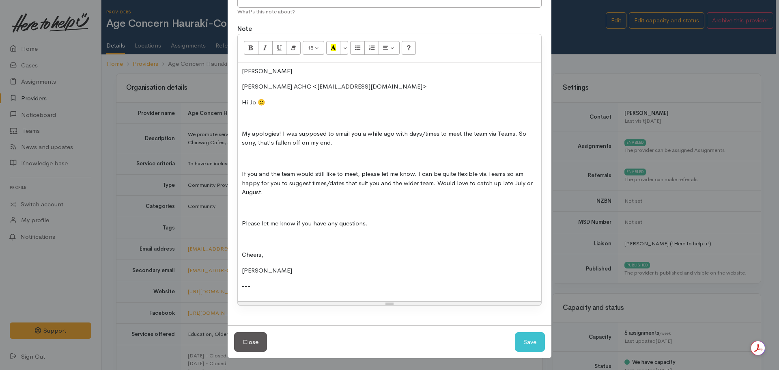
click at [258, 286] on p "---" at bounding box center [389, 285] width 295 height 9
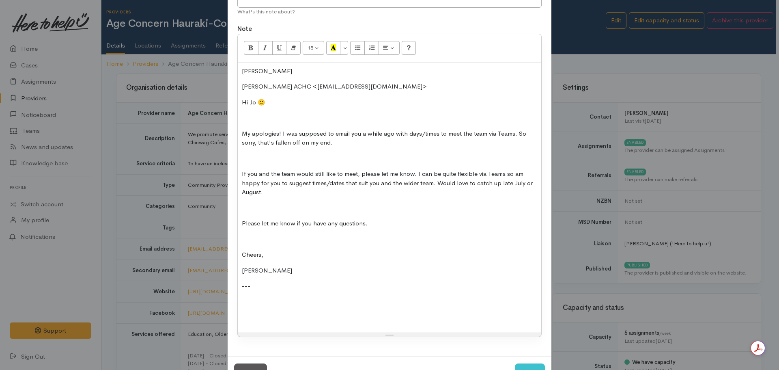
click at [244, 310] on div "Nicole Rusk ​Jo Sanderson ACHC <coordinator@achc.org.nz>​ Hi Jo 🙂 My apologies!…" at bounding box center [390, 197] width 304 height 270
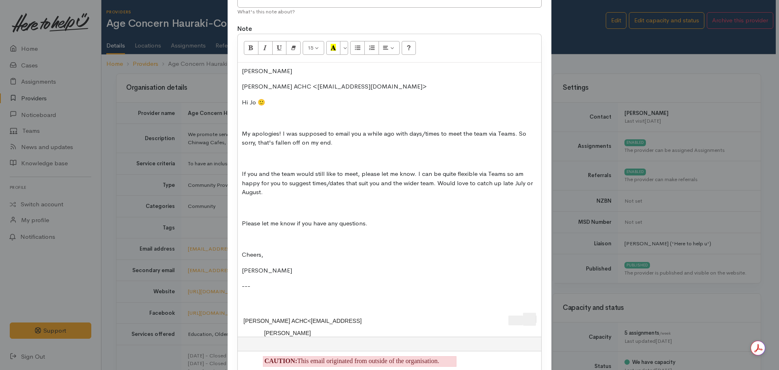
scroll to position [209, 0]
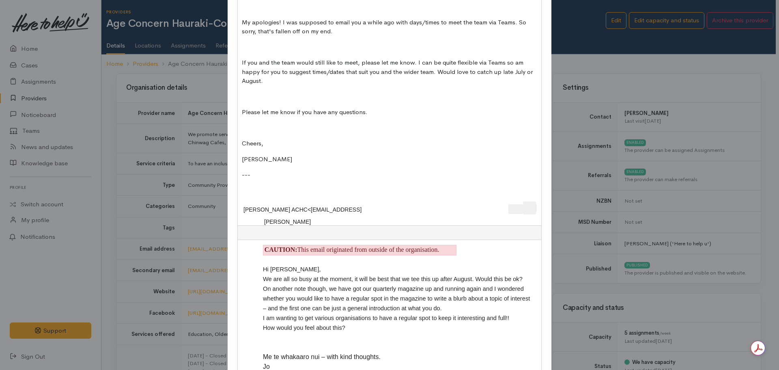
click at [275, 222] on span "[PERSON_NAME]" at bounding box center [287, 221] width 47 height 6
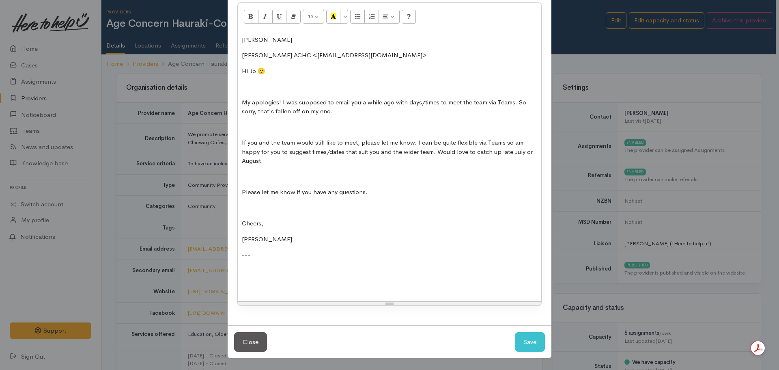
scroll to position [129, 0]
click at [246, 271] on p at bounding box center [389, 270] width 295 height 9
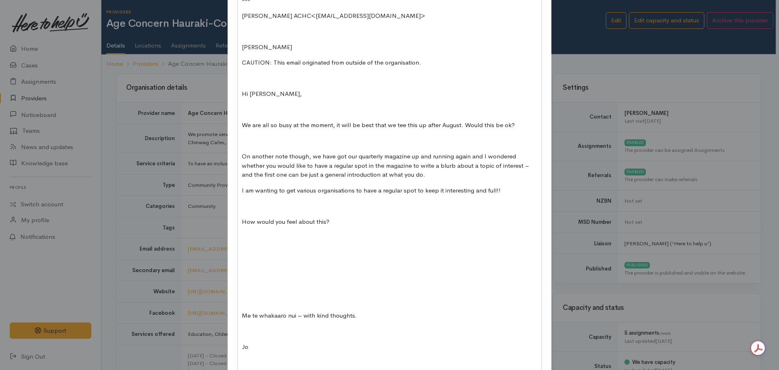
scroll to position [384, 0]
click at [242, 315] on p "Me te whakaaro nui – with kind thoughts." at bounding box center [389, 314] width 295 height 9
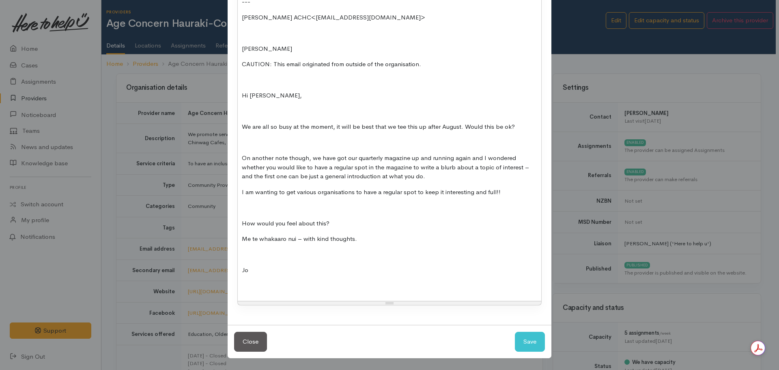
scroll to position [382, 0]
click at [248, 289] on p at bounding box center [389, 285] width 295 height 9
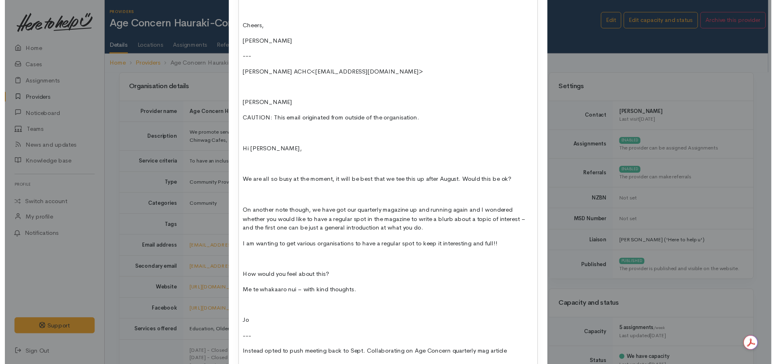
scroll to position [397, 0]
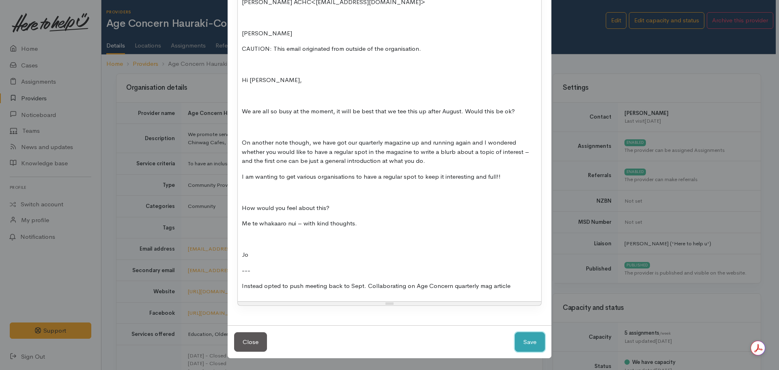
click at [523, 343] on button "Save" at bounding box center [530, 342] width 30 height 20
select select "1"
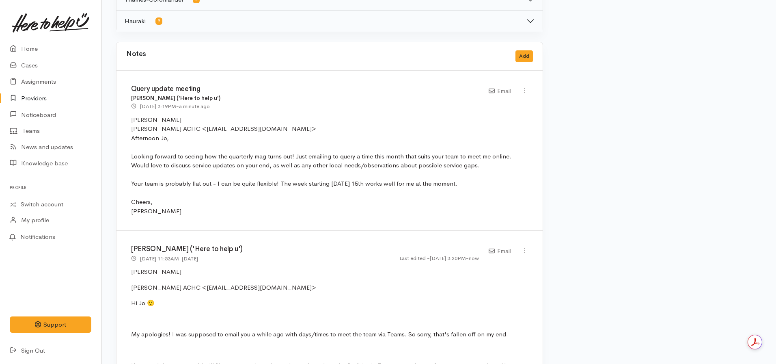
scroll to position [472, 0]
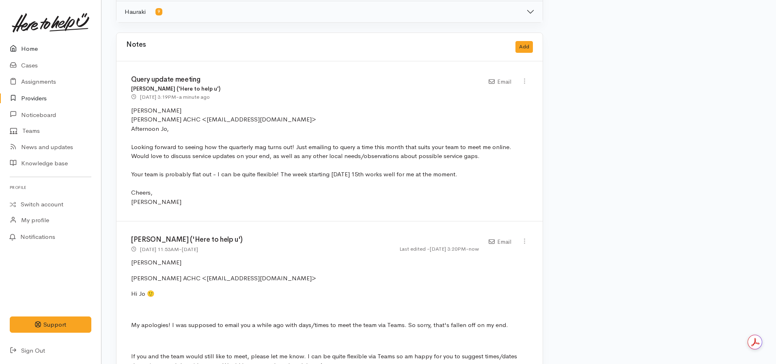
click at [25, 51] on link "Home" at bounding box center [50, 49] width 101 height 17
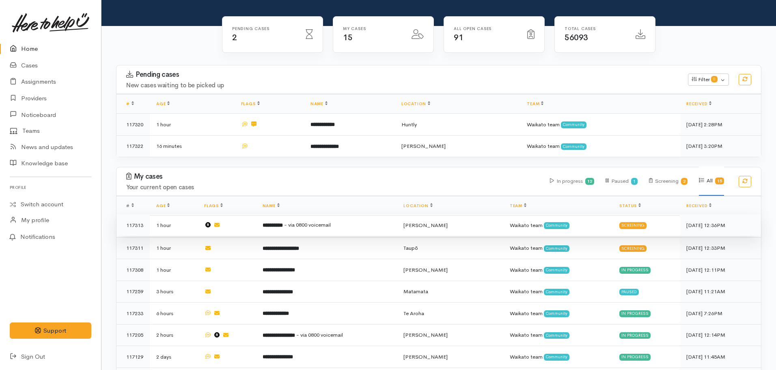
scroll to position [64, 0]
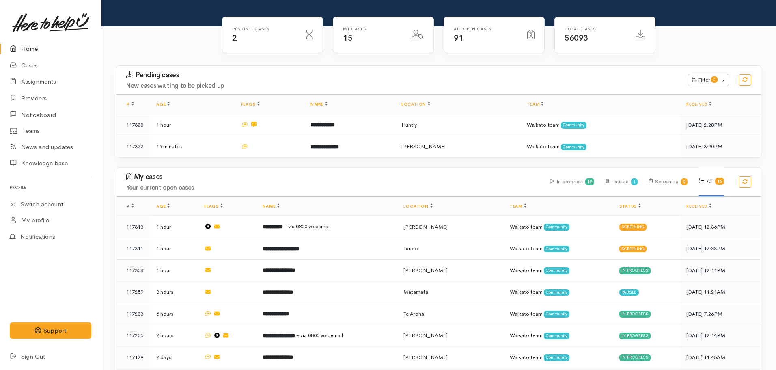
click at [325, 112] on th "Name" at bounding box center [349, 104] width 91 height 19
click at [26, 52] on link "Home" at bounding box center [50, 49] width 101 height 17
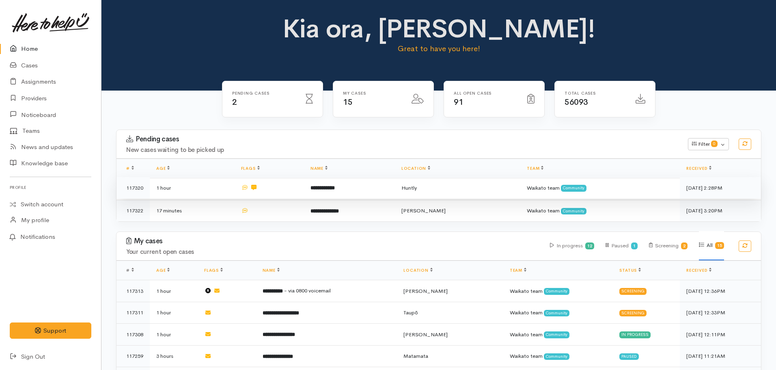
click at [335, 185] on b "**********" at bounding box center [322, 187] width 24 height 5
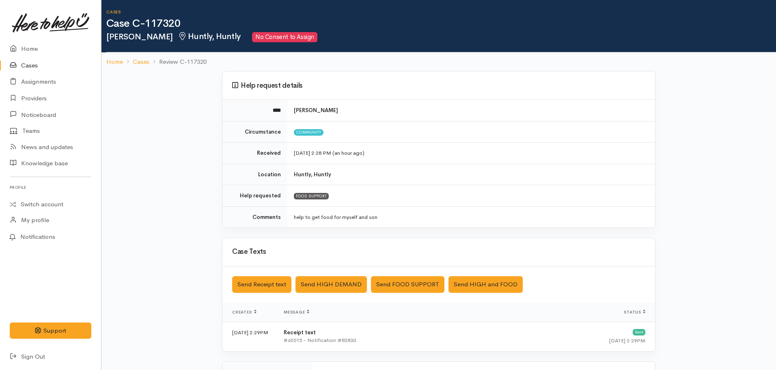
scroll to position [140, 0]
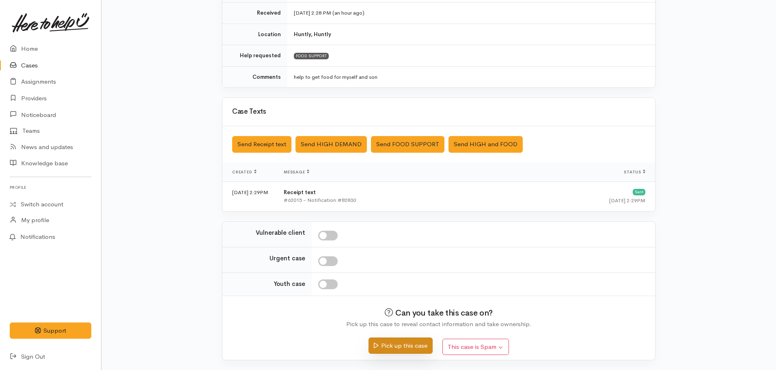
click at [396, 353] on button "Pick up this case" at bounding box center [400, 345] width 64 height 17
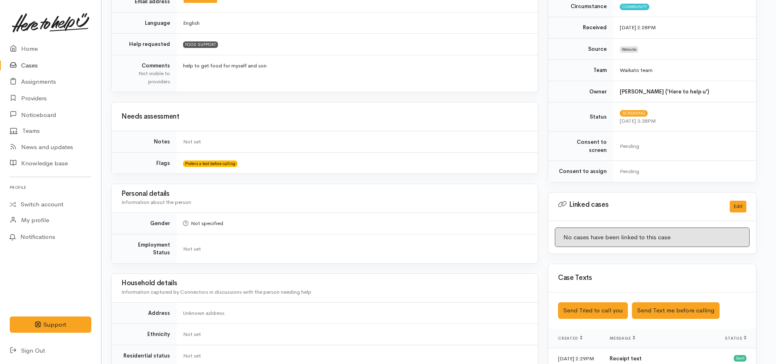
scroll to position [0, 5]
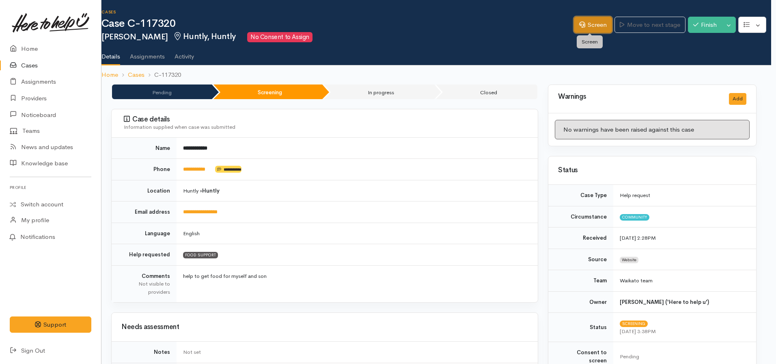
click at [584, 17] on link "Screen" at bounding box center [593, 25] width 38 height 17
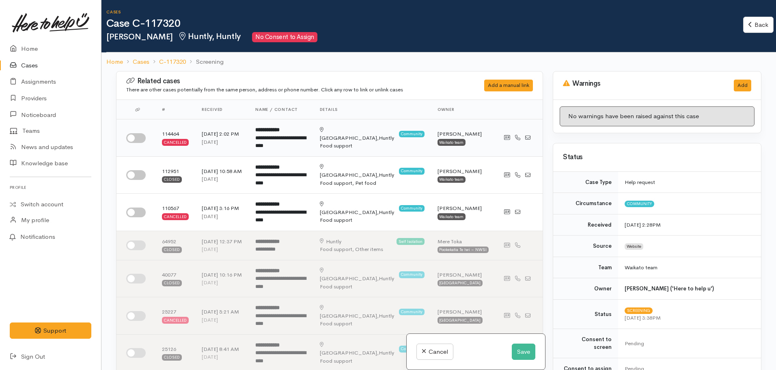
click at [138, 135] on input "checkbox" at bounding box center [135, 138] width 19 height 10
checkbox input "true"
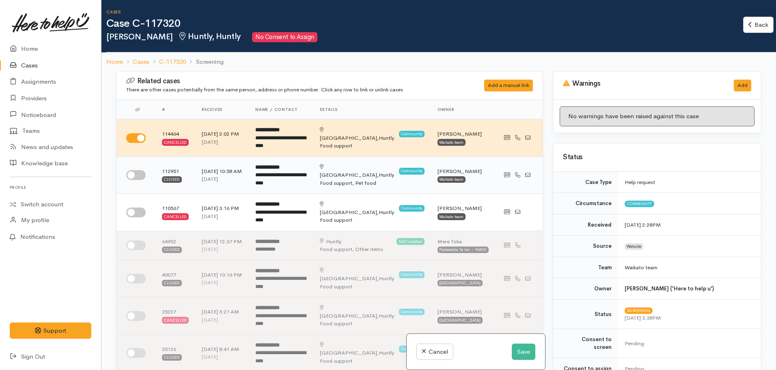
click at [137, 178] on input "checkbox" at bounding box center [135, 175] width 19 height 10
checkbox input "true"
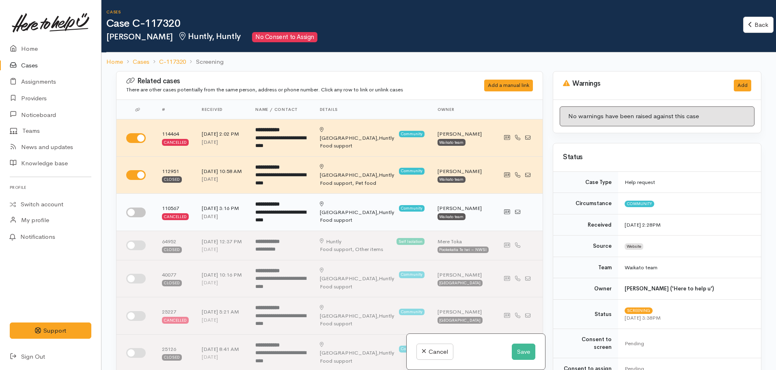
click at [138, 217] on td at bounding box center [135, 212] width 39 height 37
click at [132, 211] on input "checkbox" at bounding box center [135, 212] width 19 height 10
checkbox input "true"
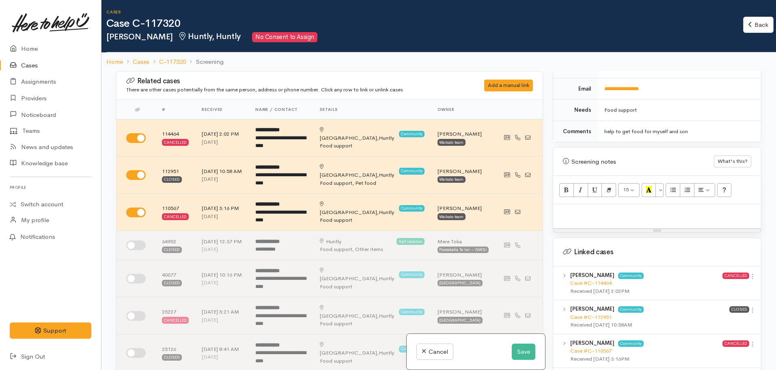
scroll to position [510, 0]
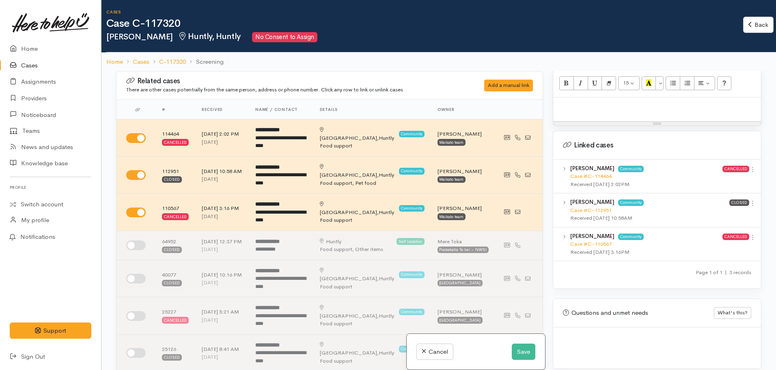
click at [585, 233] on b "[PERSON_NAME]" at bounding box center [592, 236] width 44 height 7
click at [586, 240] on link "Case #C-110567" at bounding box center [590, 243] width 41 height 7
click at [590, 207] on link "Case #C-112951" at bounding box center [590, 210] width 41 height 7
click at [588, 172] on link "Case #C-114464" at bounding box center [590, 175] width 41 height 7
click at [575, 107] on div at bounding box center [657, 109] width 208 height 24
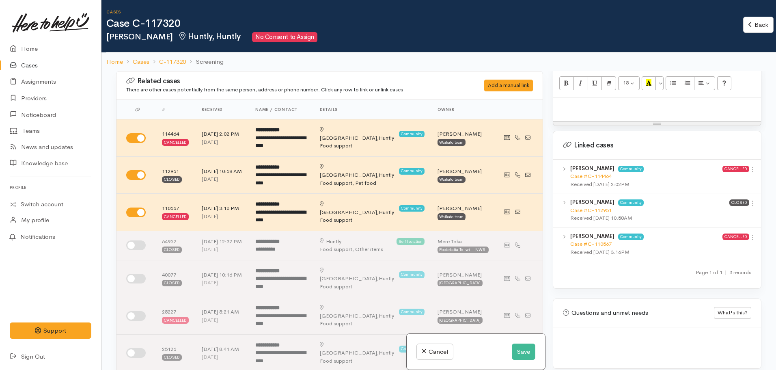
drag, startPoint x: 575, startPoint y: 107, endPoint x: 561, endPoint y: 103, distance: 14.8
click at [561, 103] on p at bounding box center [657, 105] width 200 height 9
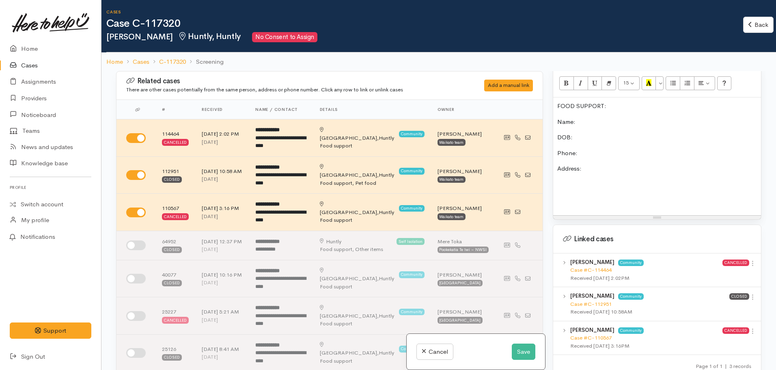
click at [565, 195] on p at bounding box center [657, 199] width 200 height 9
click at [574, 195] on p at bounding box center [657, 199] width 200 height 9
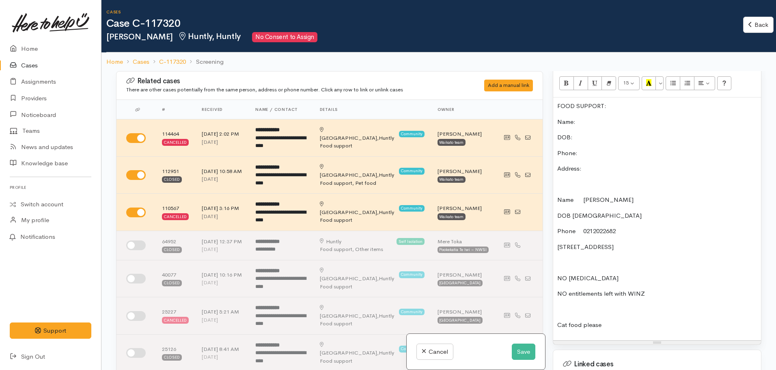
click at [586, 123] on div "FOOD SUPPORT: Name: DOB: Phone: Address: Name Denice Moana DOB 15/10/1970 Phone…" at bounding box center [657, 218] width 208 height 243
drag, startPoint x: 608, startPoint y: 205, endPoint x: 575, endPoint y: 210, distance: 33.6
click at [575, 211] on p "DOB 15/10/1970" at bounding box center [657, 215] width 200 height 9
drag, startPoint x: 609, startPoint y: 207, endPoint x: 574, endPoint y: 207, distance: 35.3
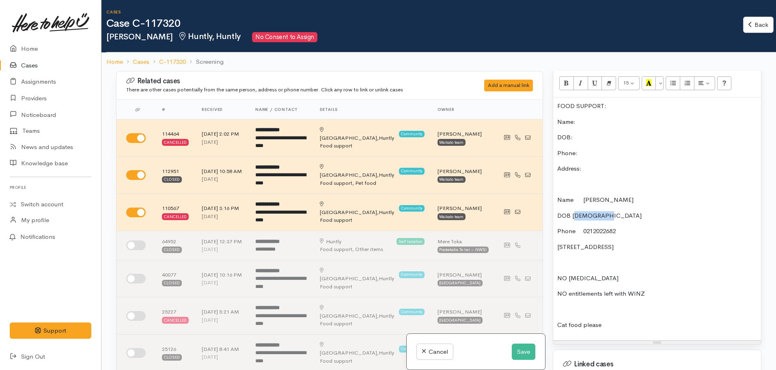
click at [574, 211] on p "DOB 15/10/1970" at bounding box center [657, 215] width 200 height 9
click at [607, 202] on div "FOOD SUPPORT: Name: DOB: Phone: Address: Name Denice Moana DOB 15/10/1970 Phone…" at bounding box center [657, 218] width 208 height 243
drag, startPoint x: 607, startPoint y: 203, endPoint x: 572, endPoint y: 207, distance: 35.1
click at [572, 211] on p "DOB 15/10/1970" at bounding box center [657, 215] width 200 height 9
copy p "15/10/1970"
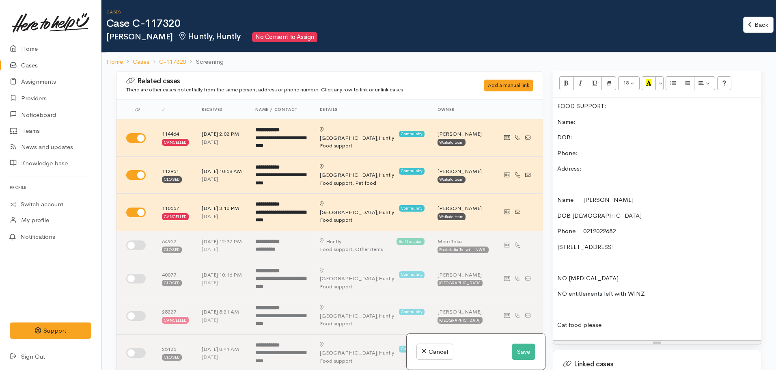
click at [583, 133] on p "DOB:" at bounding box center [657, 137] width 200 height 9
drag, startPoint x: 665, startPoint y: 239, endPoint x: 551, endPoint y: 238, distance: 114.4
click at [551, 238] on div "Warnings Add No warnings have been raised against this case Add Warning Title ●…" at bounding box center [657, 256] width 218 height 370
copy p "10 Tither Street, Huntly, New Zealand"
click at [597, 164] on p "Address:" at bounding box center [657, 168] width 200 height 9
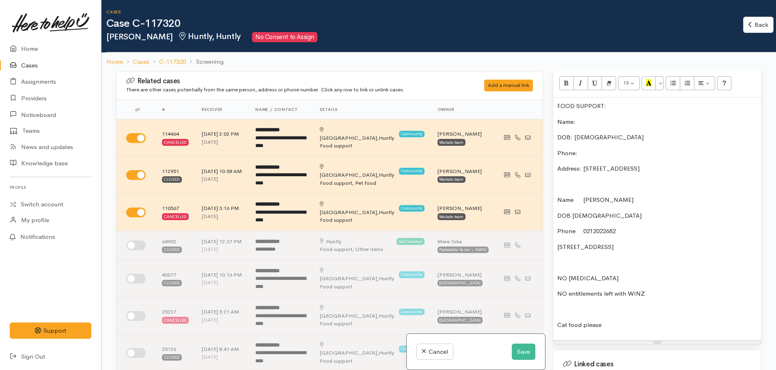
click at [585, 138] on div "FOOD SUPPORT: Name: DOB: 15/10/1970 Phone: Address: 10 Tither Street, Huntly, N…" at bounding box center [657, 218] width 208 height 243
drag, startPoint x: 623, startPoint y: 220, endPoint x: 581, endPoint y: 222, distance: 41.8
click at [581, 226] on p "Phone 0212022682" at bounding box center [657, 230] width 200 height 9
copy p "0212022682"
click at [592, 149] on p "Phone:" at bounding box center [657, 153] width 200 height 9
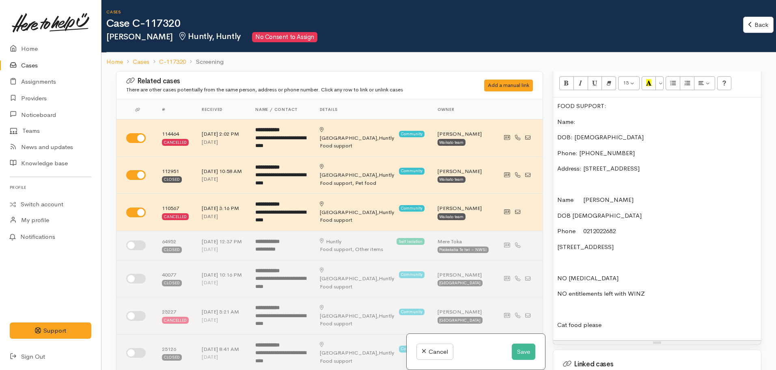
click at [591, 117] on p "Name:" at bounding box center [657, 121] width 200 height 9
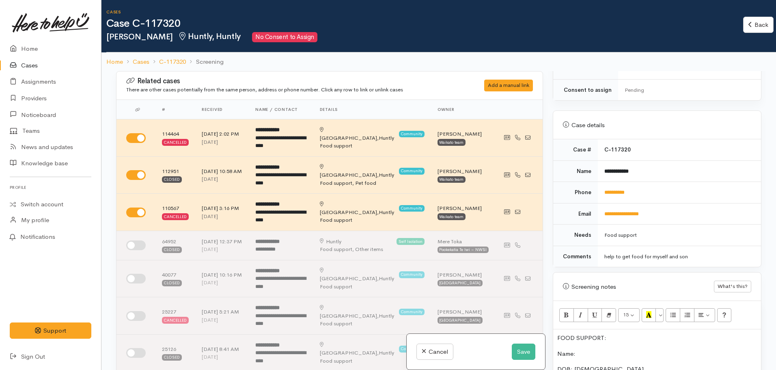
scroll to position [278, 0]
drag, startPoint x: 651, startPoint y: 162, endPoint x: 605, endPoint y: 172, distance: 47.4
click at [605, 172] on td "**********" at bounding box center [679, 172] width 163 height 22
copy b "**********"
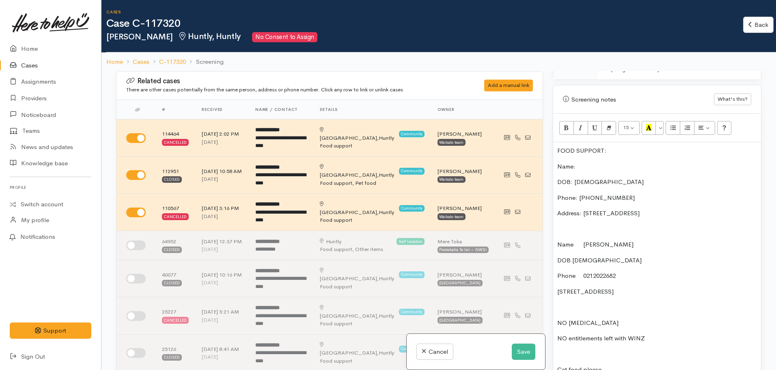
scroll to position [469, 0]
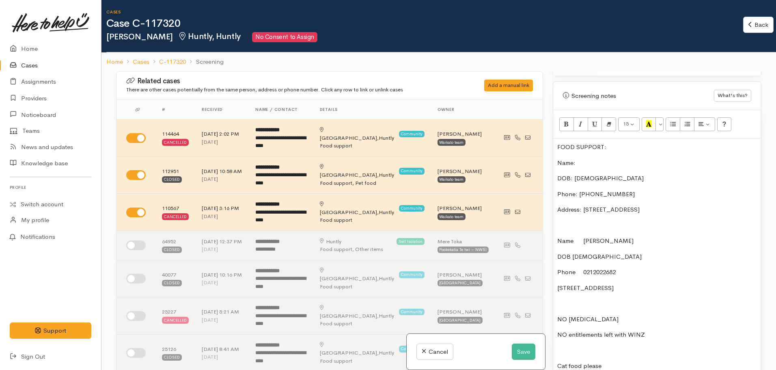
click at [584, 158] on p "Name:" at bounding box center [657, 162] width 200 height 9
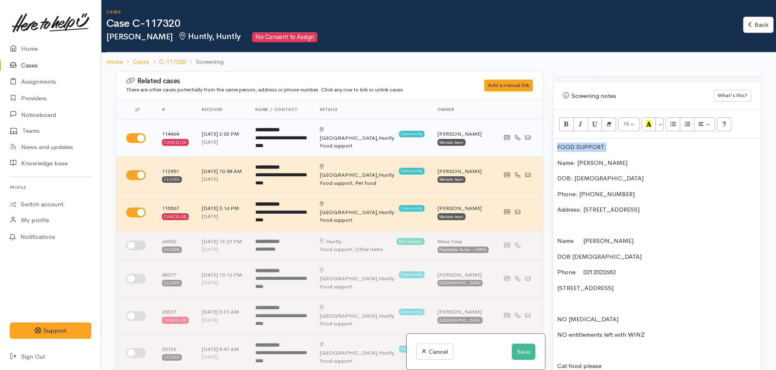
drag, startPoint x: 612, startPoint y: 137, endPoint x: 530, endPoint y: 136, distance: 82.4
click at [530, 136] on div "Related cases There are other cases potentially from the same person, address o…" at bounding box center [438, 256] width 655 height 370
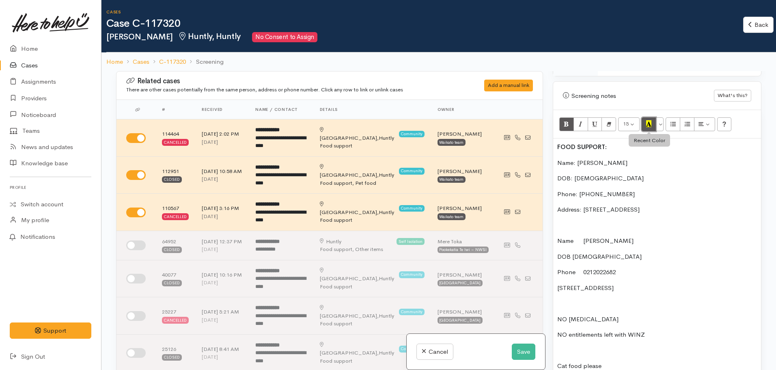
click at [648, 120] on icon "Recent Color" at bounding box center [648, 123] width 5 height 7
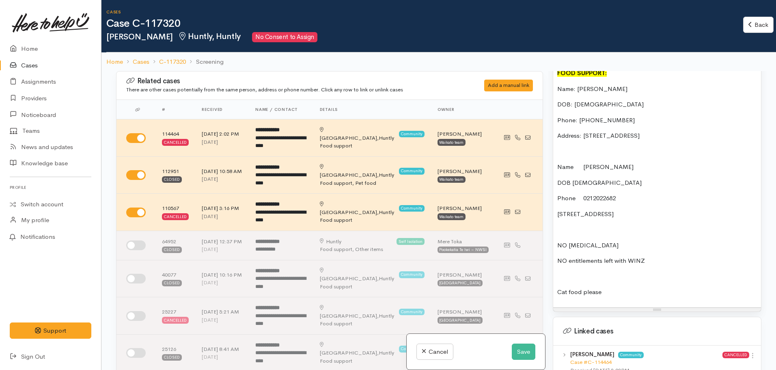
scroll to position [544, 0]
drag, startPoint x: 612, startPoint y: 284, endPoint x: 550, endPoint y: 234, distance: 79.9
click at [550, 234] on div "Warnings Add No warnings have been raised against this case Add Warning Title ●…" at bounding box center [657, 256] width 218 height 370
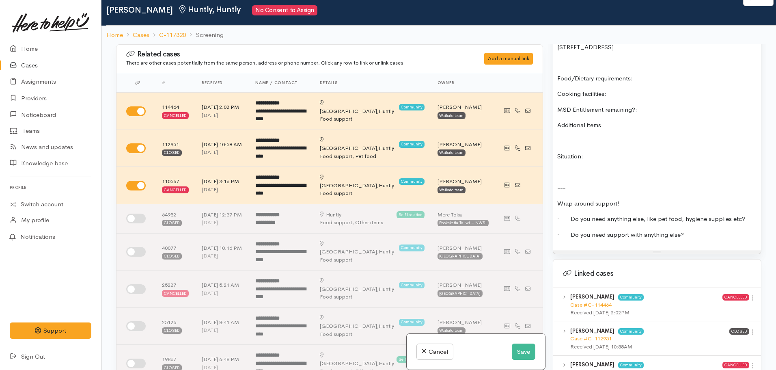
scroll to position [684, 0]
click at [521, 354] on button "Save" at bounding box center [524, 351] width 24 height 17
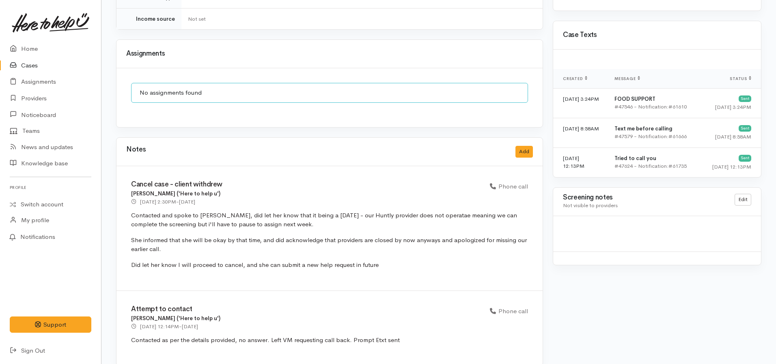
scroll to position [569, 0]
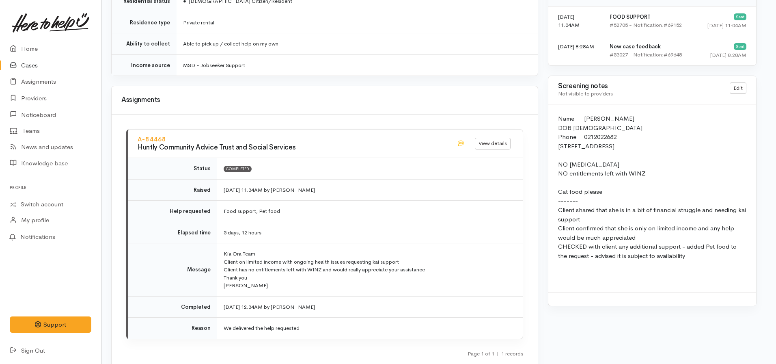
scroll to position [672, 5]
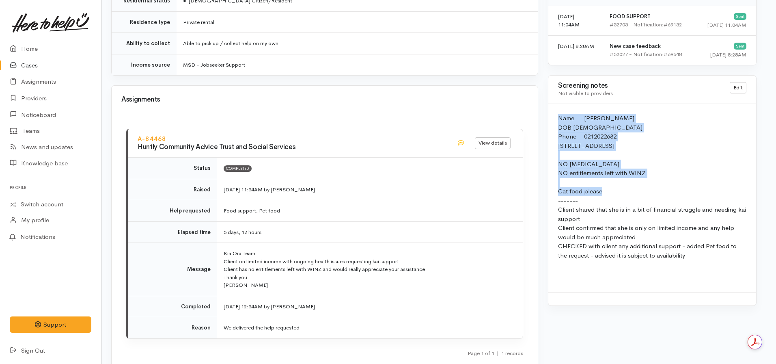
drag, startPoint x: 603, startPoint y: 189, endPoint x: 547, endPoint y: 114, distance: 93.7
copy p "Name [PERSON_NAME] DOB [DEMOGRAPHIC_DATA] Phone 0212022682 [STREET_ADDRESS] NO …"
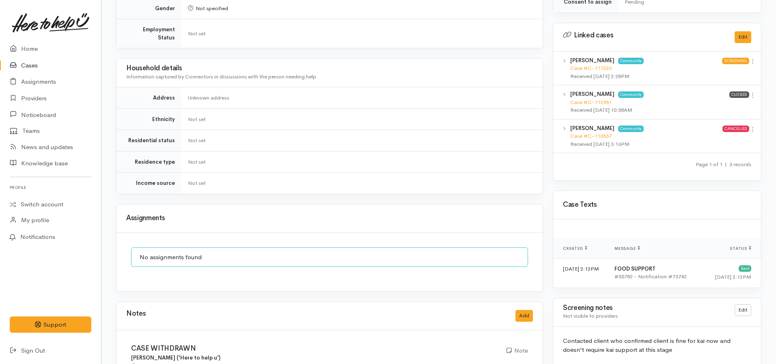
scroll to position [463, 0]
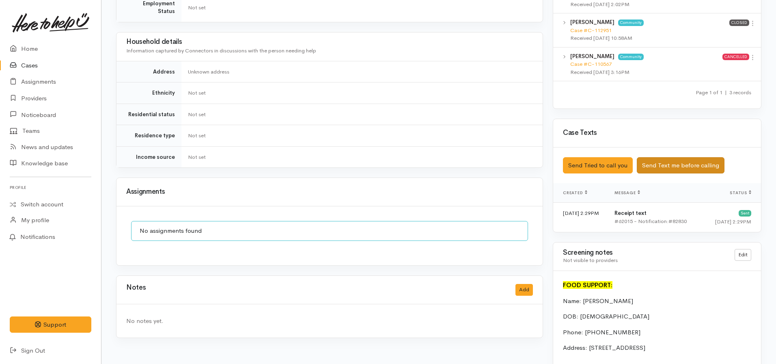
scroll to position [452, 0]
click at [663, 158] on button "Send Text me before calling" at bounding box center [681, 165] width 88 height 17
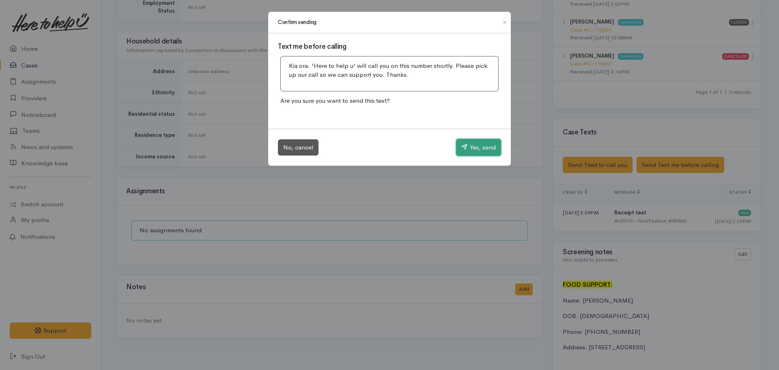
click at [476, 144] on button "Yes, send" at bounding box center [478, 147] width 45 height 17
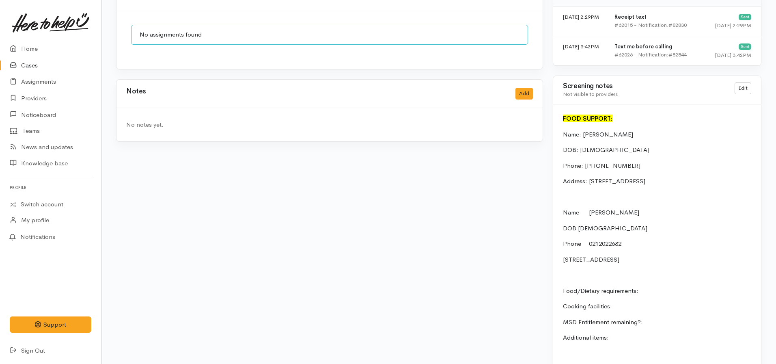
scroll to position [647, 0]
click at [744, 83] on link "Edit" at bounding box center [743, 89] width 17 height 12
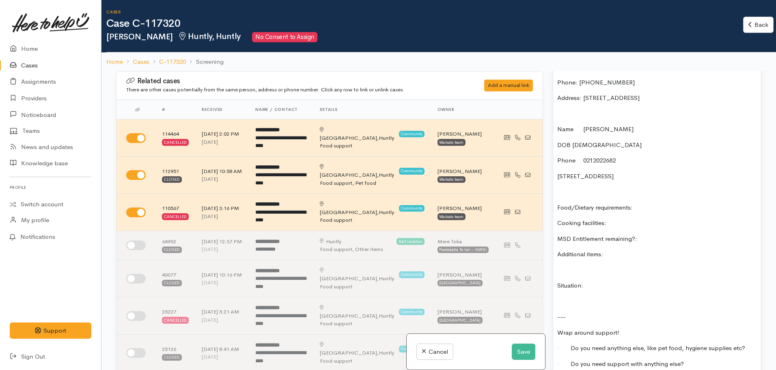
scroll to position [581, 0]
drag, startPoint x: 659, startPoint y: 169, endPoint x: 547, endPoint y: 109, distance: 127.4
click at [547, 109] on div "Related cases There are other cases potentially from the same person, address o…" at bounding box center [438, 256] width 655 height 370
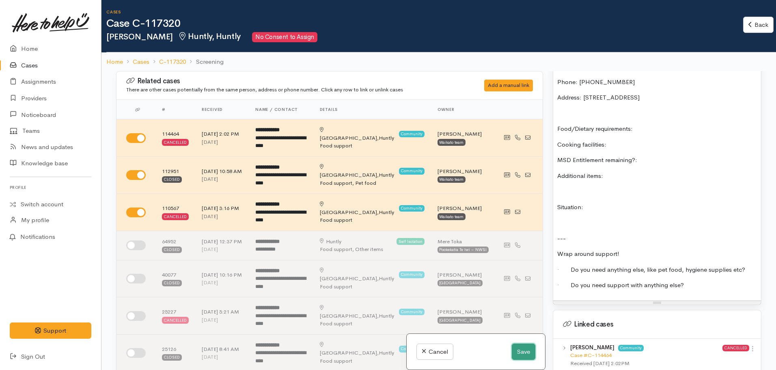
click at [528, 349] on button "Save" at bounding box center [524, 351] width 24 height 17
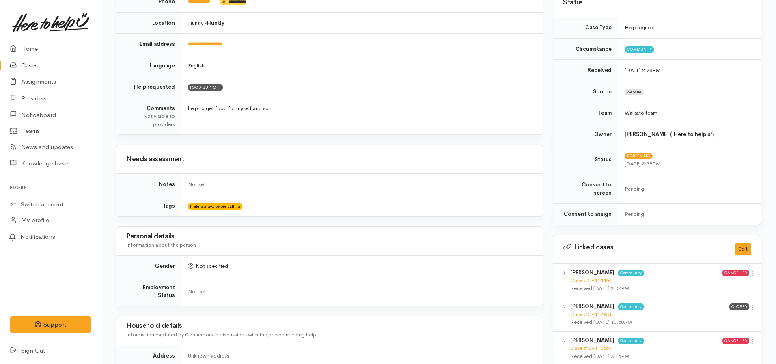
scroll to position [105, 0]
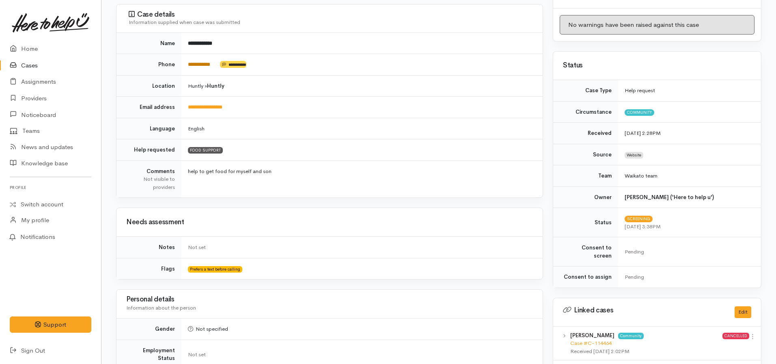
click at [199, 67] on link "**********" at bounding box center [199, 64] width 22 height 5
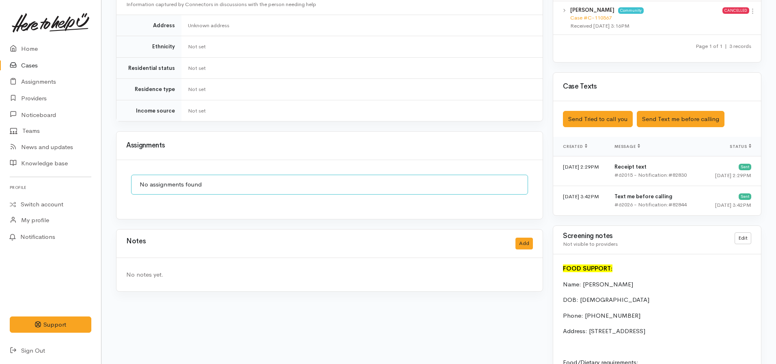
scroll to position [497, 0]
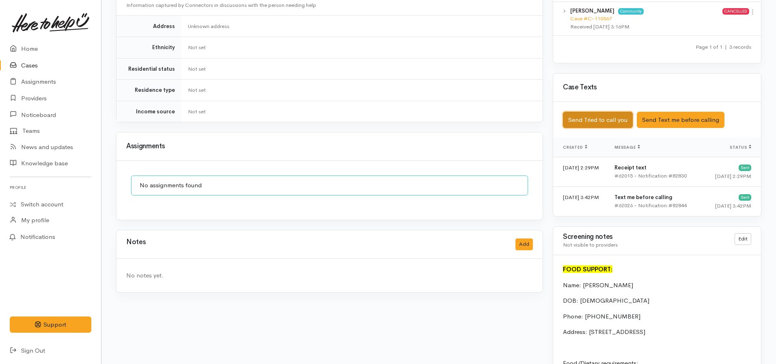
click at [581, 112] on button "Send Tried to call you" at bounding box center [598, 120] width 70 height 17
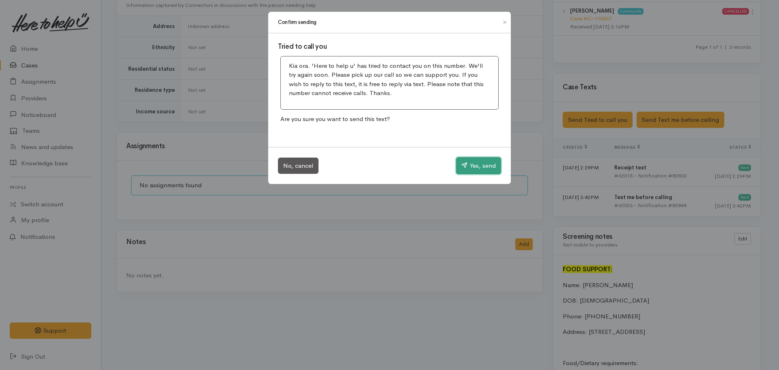
click at [488, 168] on button "Yes, send" at bounding box center [478, 165] width 45 height 17
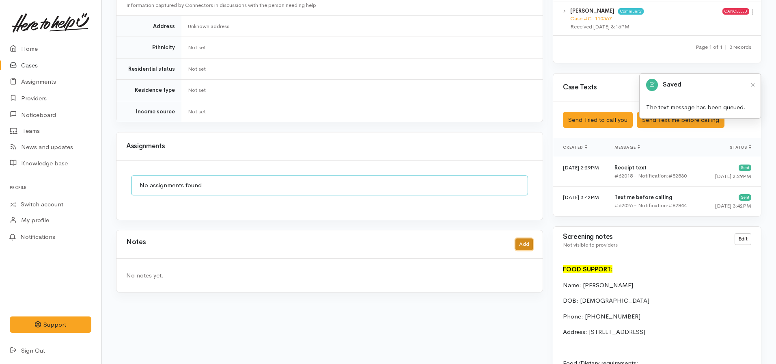
click at [530, 238] on button "Add" at bounding box center [523, 244] width 17 height 12
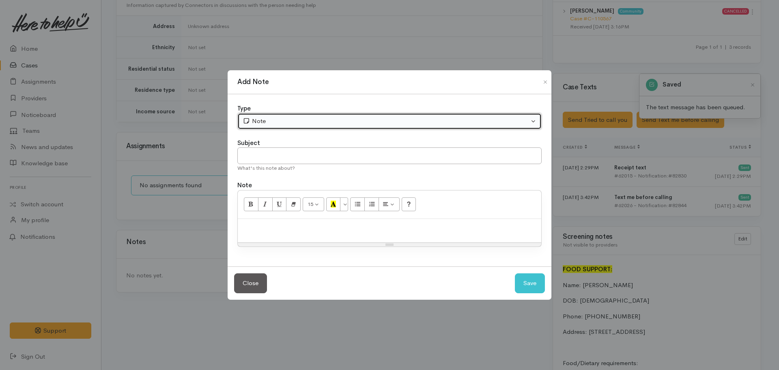
click at [333, 116] on button "Note" at bounding box center [389, 121] width 304 height 17
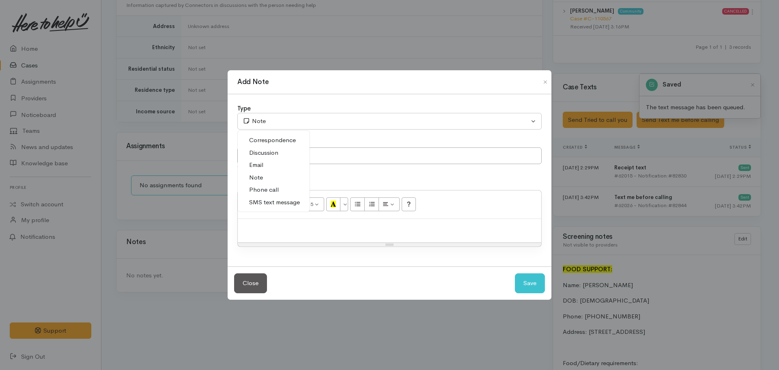
click at [273, 188] on span "Phone call" at bounding box center [264, 189] width 30 height 9
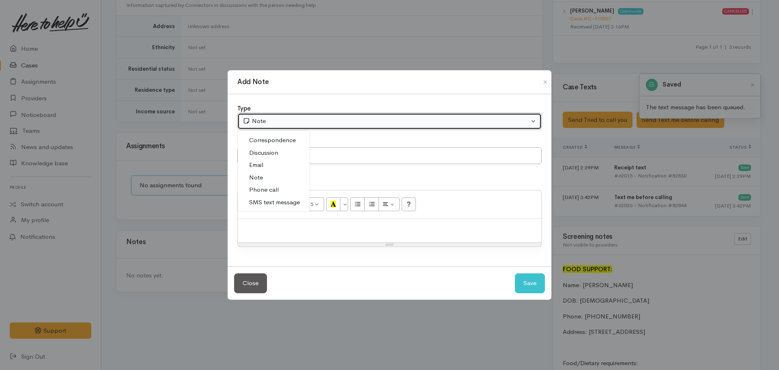
select select "3"
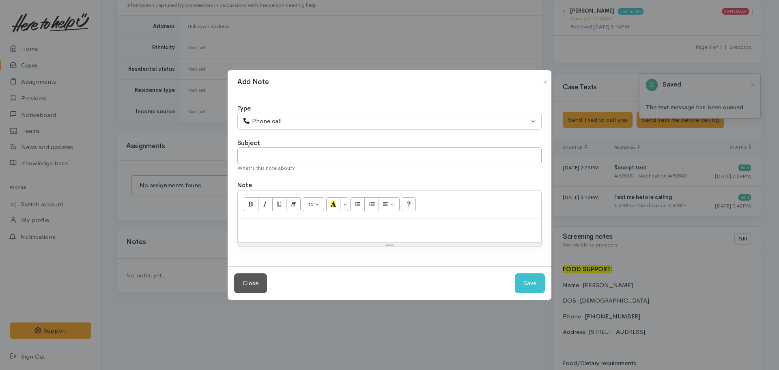
click at [277, 154] on input "text" at bounding box center [389, 155] width 304 height 17
type input "Attempt to contact #1"
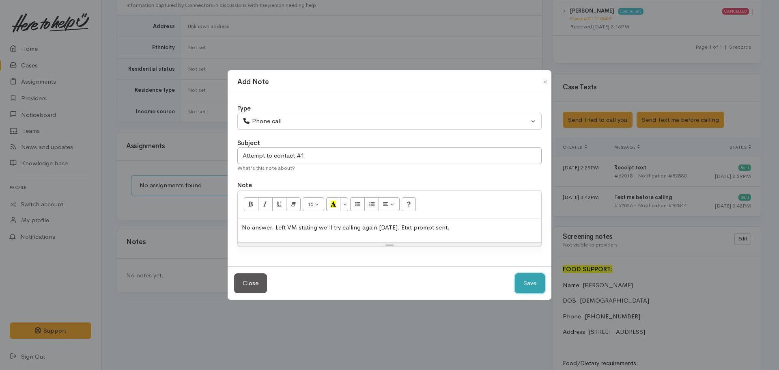
click at [536, 278] on button "Save" at bounding box center [530, 283] width 30 height 20
select select "1"
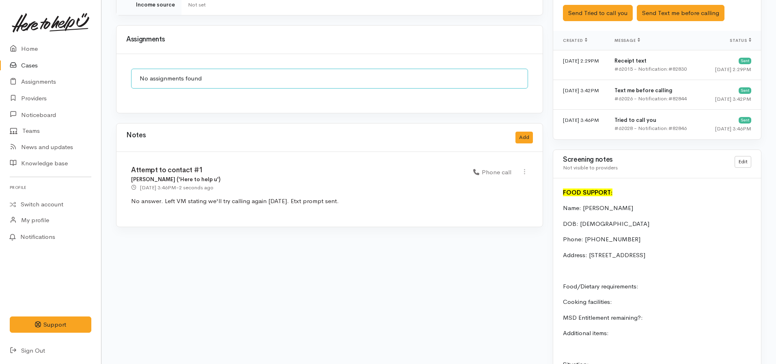
scroll to position [606, 0]
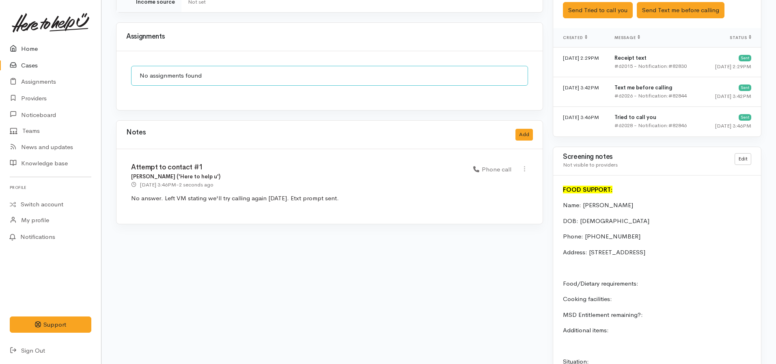
click at [33, 48] on link "Home" at bounding box center [50, 49] width 101 height 17
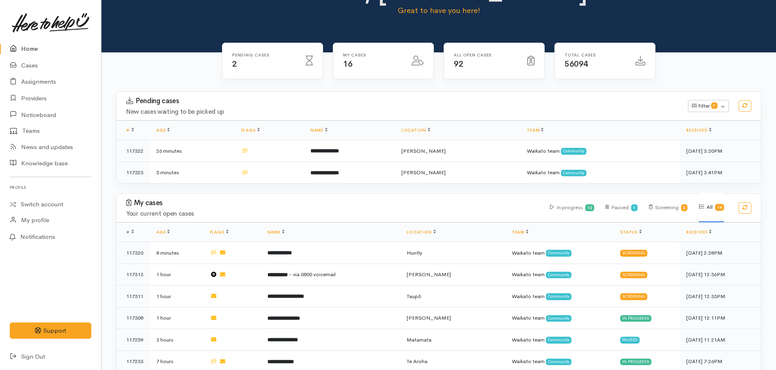
scroll to position [39, 0]
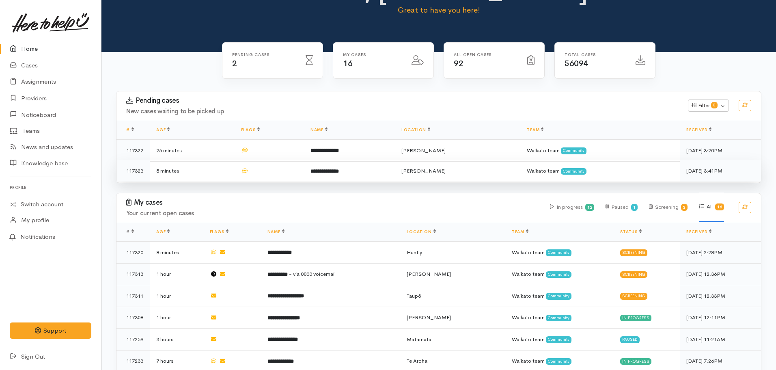
click at [304, 171] on td at bounding box center [269, 171] width 69 height 22
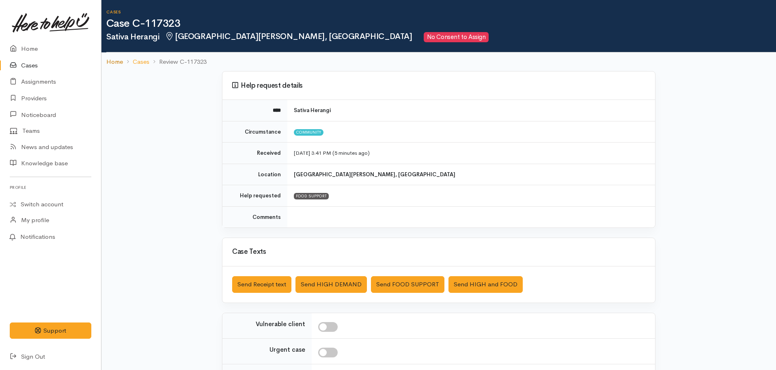
click at [108, 62] on link "Home" at bounding box center [114, 61] width 17 height 9
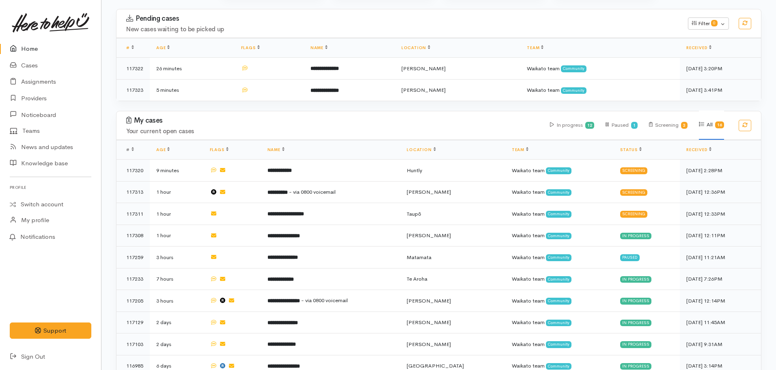
scroll to position [121, 0]
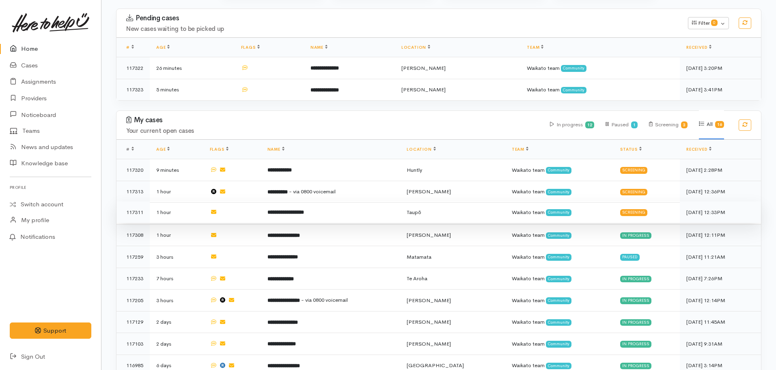
click at [319, 206] on td "**********" at bounding box center [331, 212] width 140 height 22
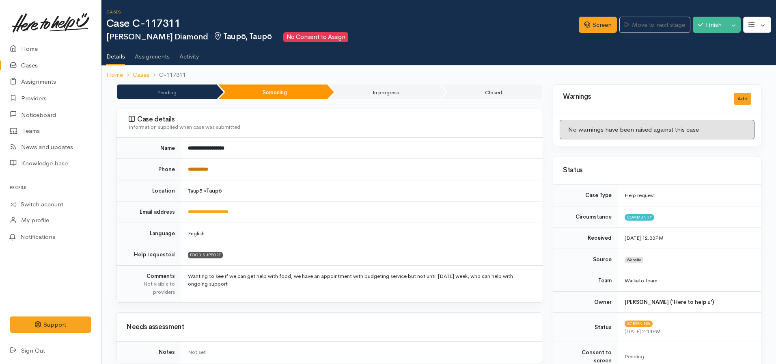
click at [201, 172] on link "**********" at bounding box center [198, 168] width 20 height 5
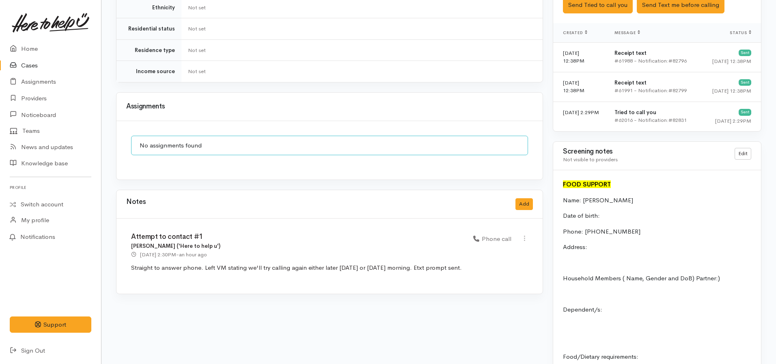
scroll to position [515, 0]
click at [525, 199] on button "Add" at bounding box center [523, 205] width 17 height 12
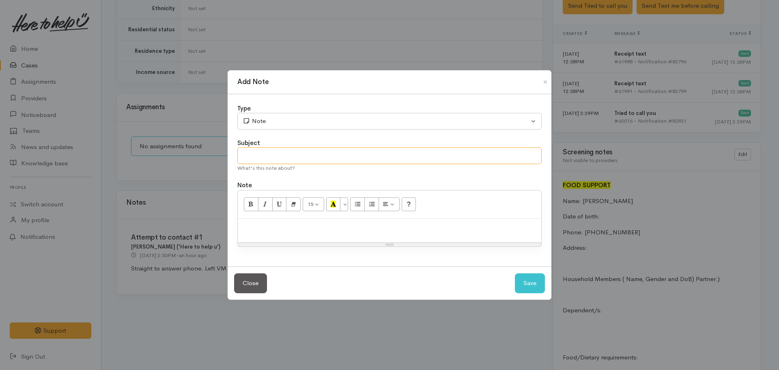
click at [284, 151] on input "text" at bounding box center [389, 155] width 304 height 17
type input "Attempt to contact #2"
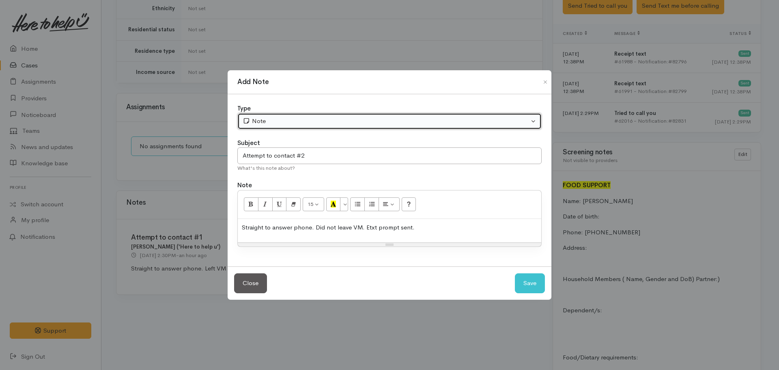
click at [291, 121] on div "Note" at bounding box center [386, 120] width 286 height 9
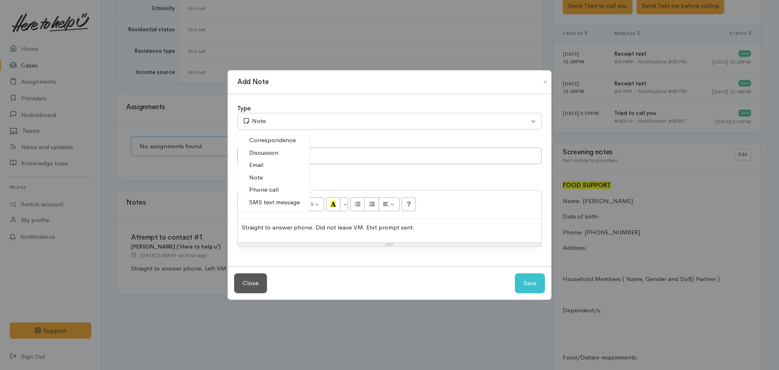
click at [265, 186] on span "Phone call" at bounding box center [264, 189] width 30 height 9
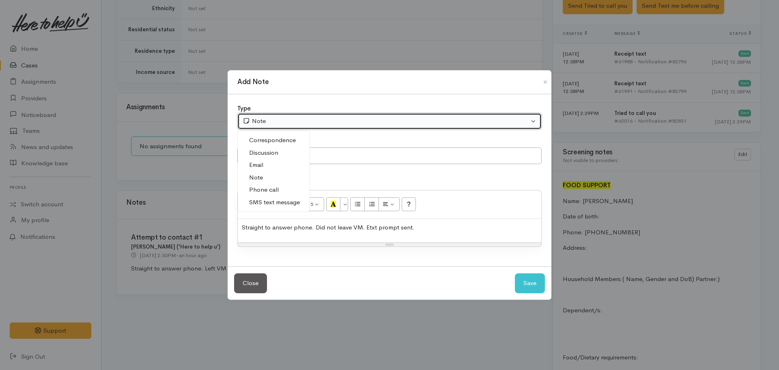
select select "3"
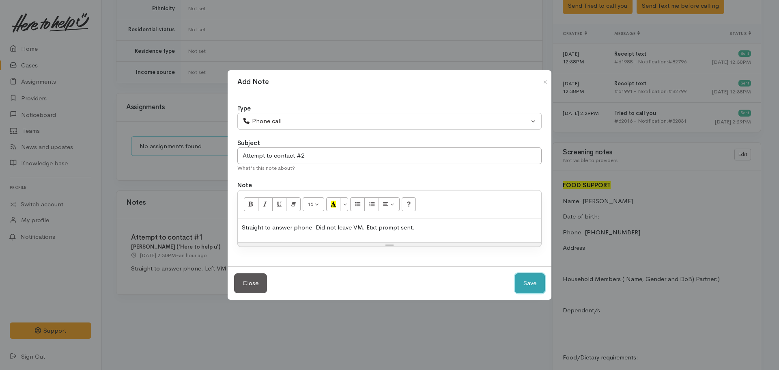
click at [521, 282] on button "Save" at bounding box center [530, 283] width 30 height 20
select select "1"
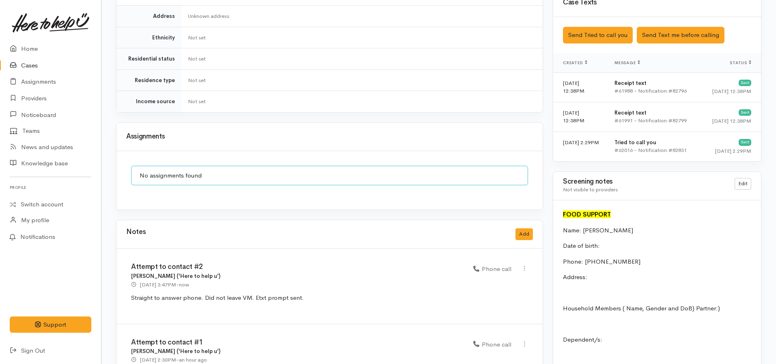
scroll to position [485, 0]
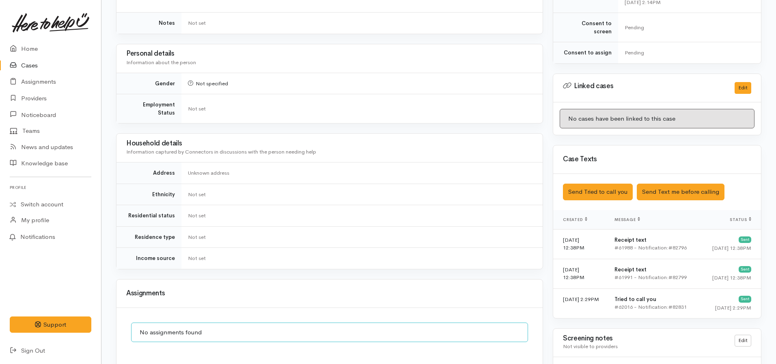
scroll to position [329, 0]
click at [595, 192] on button "Send Tried to call you" at bounding box center [598, 191] width 70 height 17
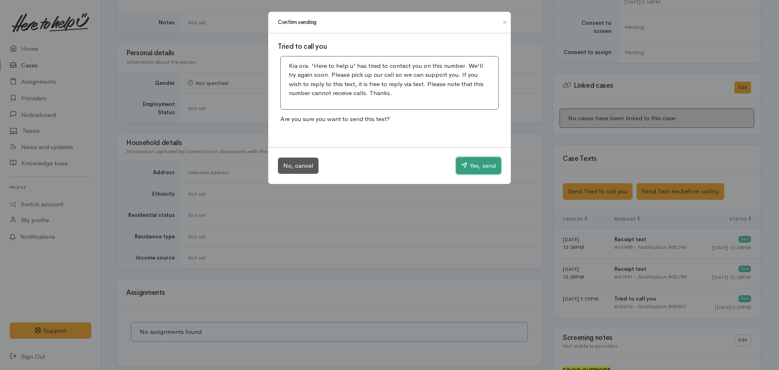
click at [471, 159] on button "Yes, send" at bounding box center [478, 165] width 45 height 17
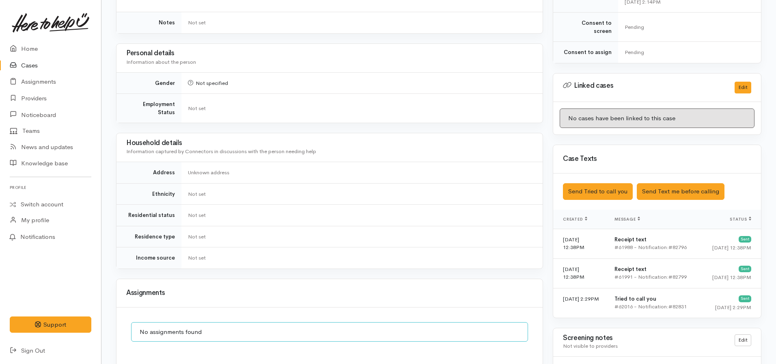
click at [22, 40] on link at bounding box center [51, 23] width 82 height 36
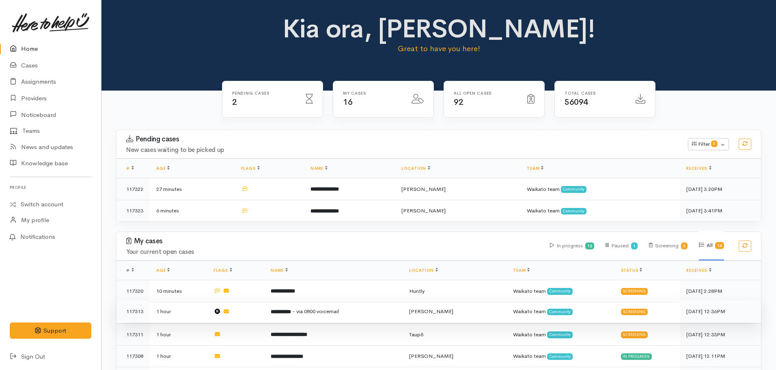
click at [339, 308] on span "- via 0800 voicemail" at bounding box center [315, 311] width 47 height 7
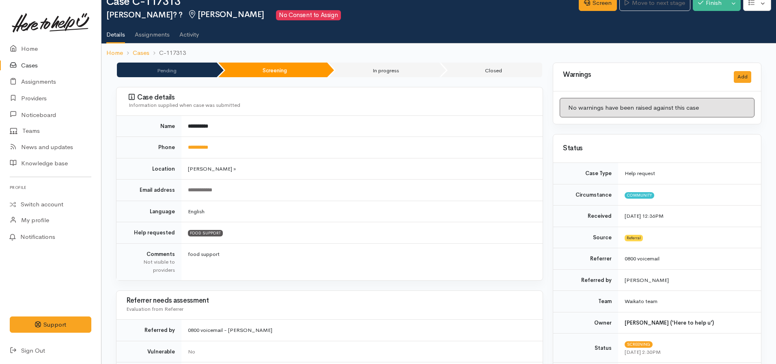
scroll to position [15, 0]
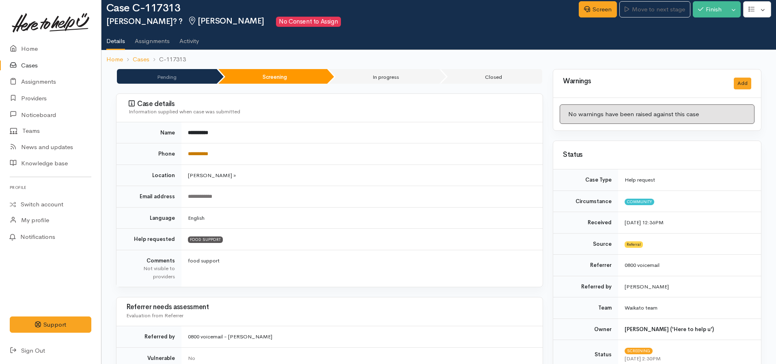
click at [203, 153] on link "**********" at bounding box center [198, 153] width 20 height 5
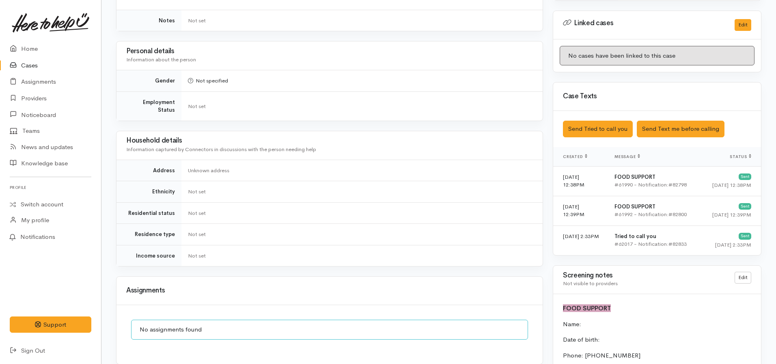
scroll to position [434, 0]
click at [612, 124] on button "Send Tried to call you" at bounding box center [598, 129] width 70 height 17
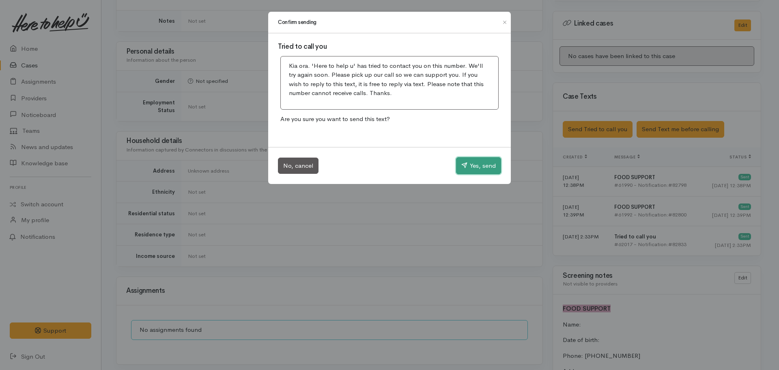
click at [479, 159] on button "Yes, send" at bounding box center [478, 165] width 45 height 17
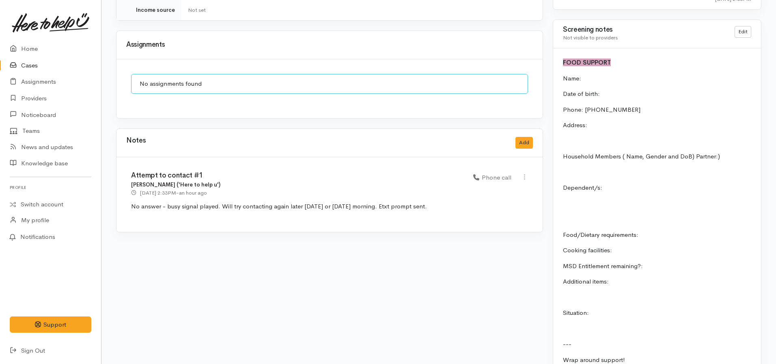
scroll to position [680, 0]
click at [522, 139] on button "Add" at bounding box center [523, 142] width 17 height 12
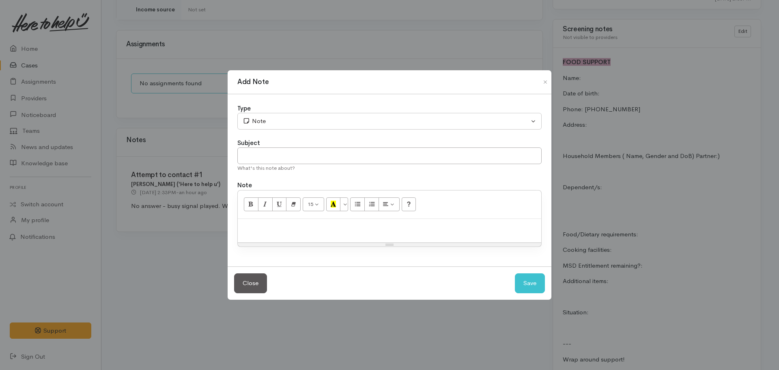
click at [282, 234] on div at bounding box center [390, 231] width 304 height 24
click at [280, 162] on input "text" at bounding box center [389, 155] width 304 height 17
type input "Attempt to contact #2"
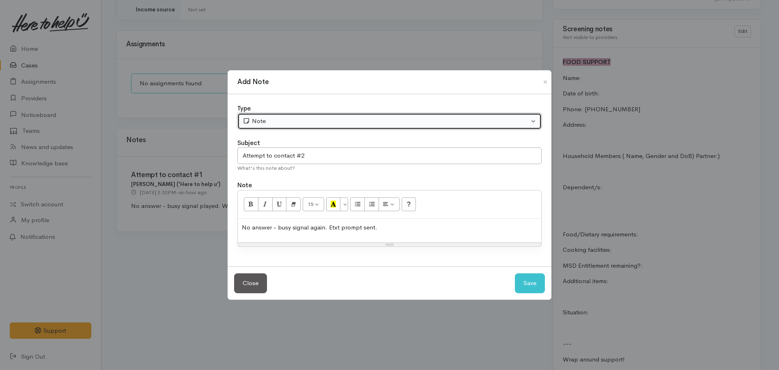
click at [278, 113] on button "Note" at bounding box center [389, 121] width 304 height 17
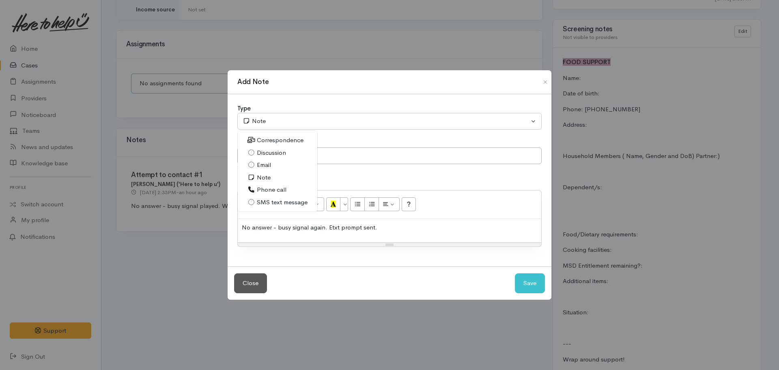
click at [271, 187] on span "Phone call" at bounding box center [272, 189] width 30 height 9
select select "3"
click at [524, 280] on button "Save" at bounding box center [530, 283] width 30 height 20
select select "1"
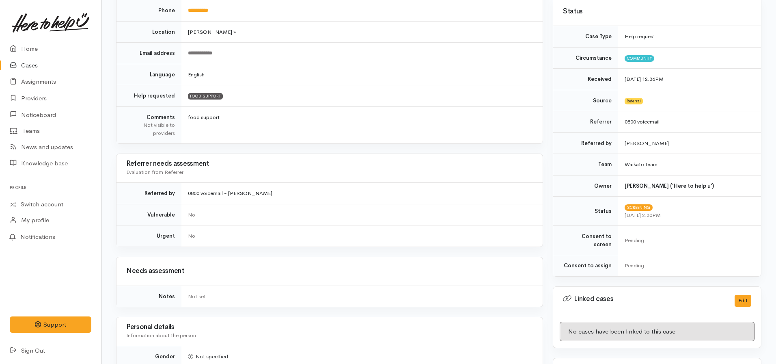
scroll to position [0, 0]
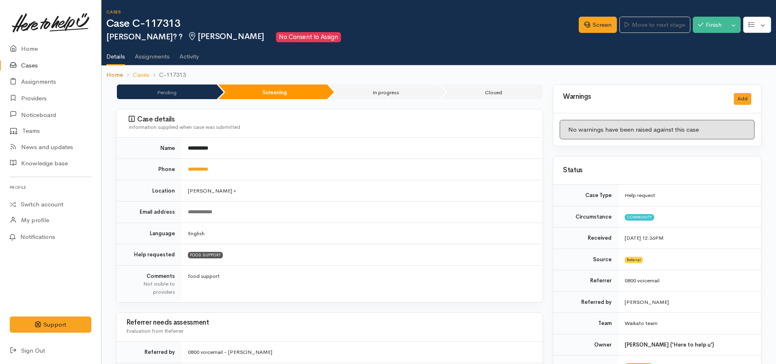
click at [113, 77] on link "Home" at bounding box center [114, 74] width 17 height 9
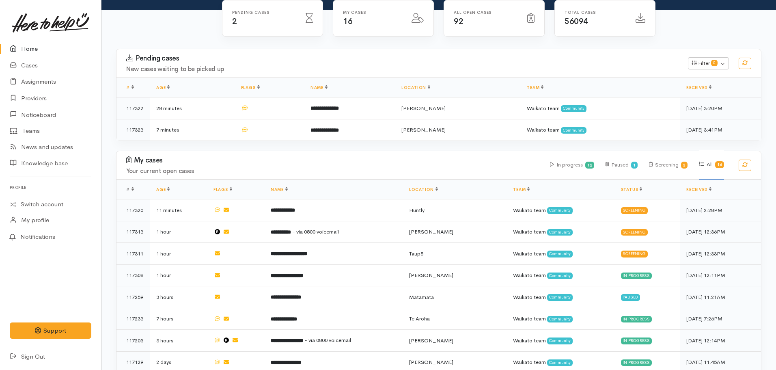
scroll to position [81, 0]
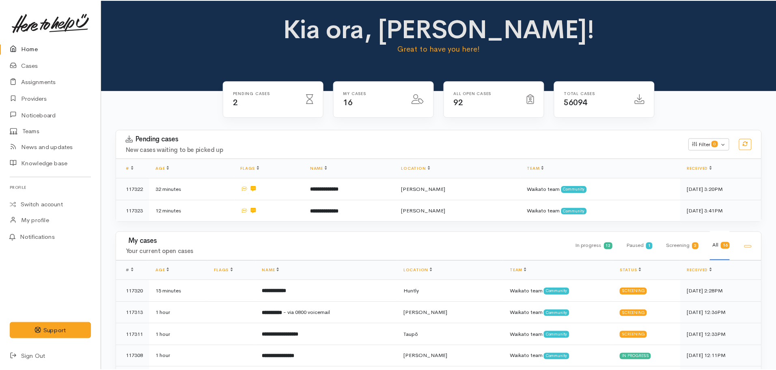
scroll to position [81, 0]
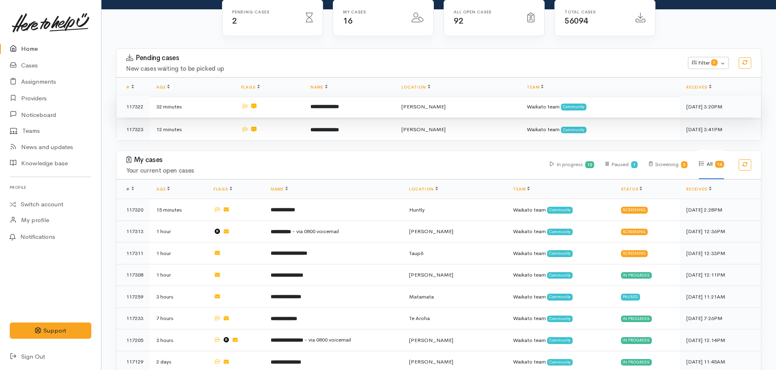
click at [334, 106] on b "**********" at bounding box center [324, 106] width 28 height 5
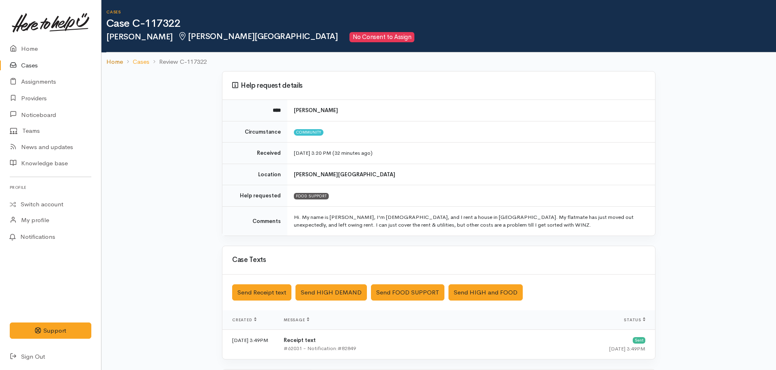
click at [114, 58] on link "Home" at bounding box center [114, 61] width 17 height 9
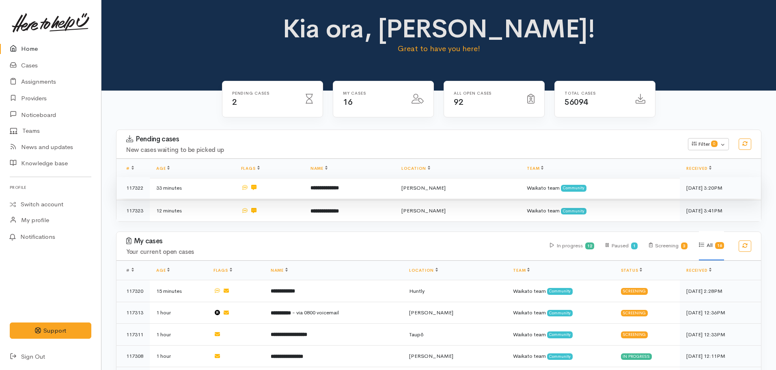
click at [339, 186] on b "**********" at bounding box center [324, 187] width 28 height 5
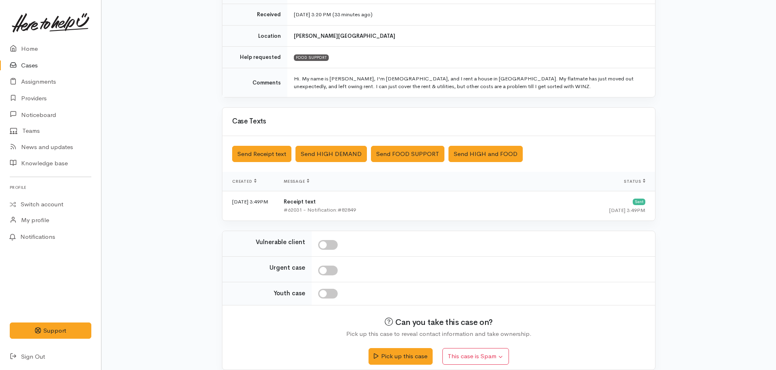
scroll to position [148, 0]
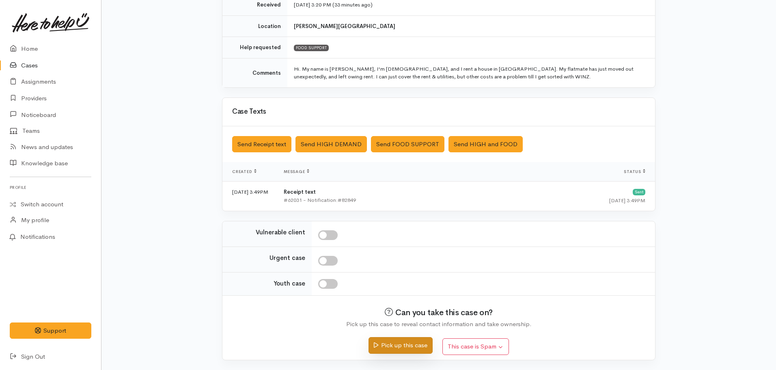
click at [397, 345] on button "Pick up this case" at bounding box center [400, 345] width 64 height 17
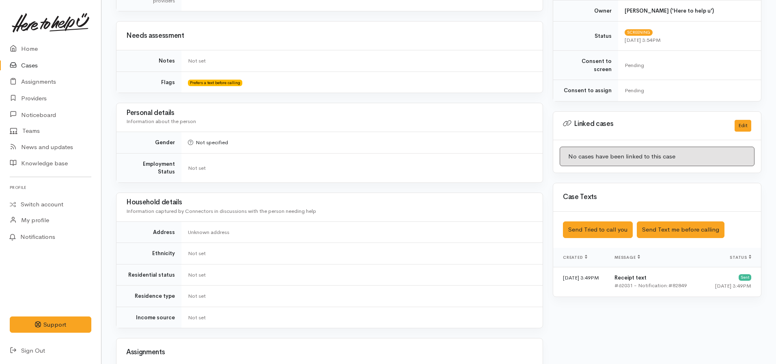
scroll to position [360, 0]
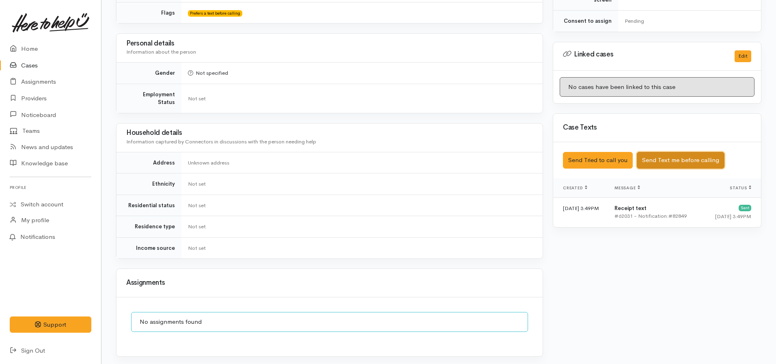
click at [671, 152] on button "Send Text me before calling" at bounding box center [681, 160] width 88 height 17
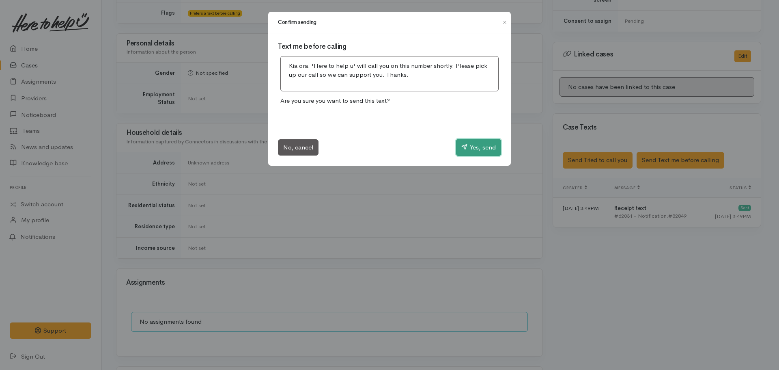
click at [473, 146] on button "Yes, send" at bounding box center [478, 147] width 45 height 17
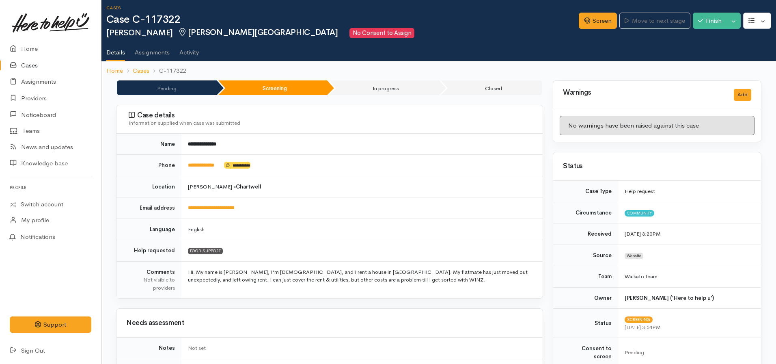
scroll to position [0, 0]
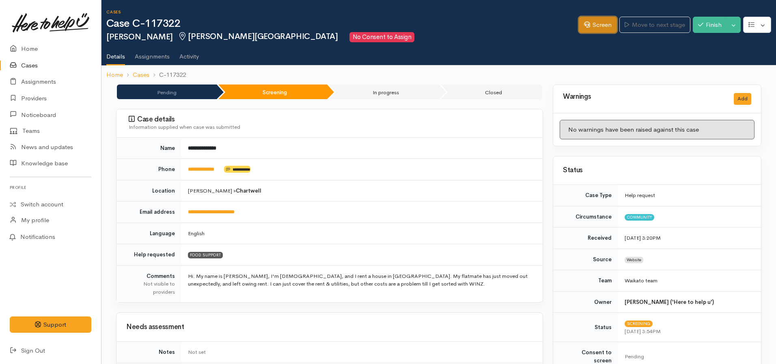
click at [579, 17] on link "Screen" at bounding box center [598, 25] width 38 height 17
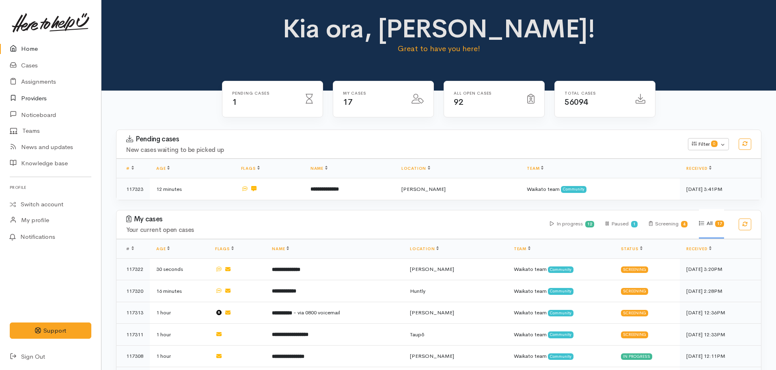
click at [33, 95] on link "Providers" at bounding box center [50, 98] width 101 height 17
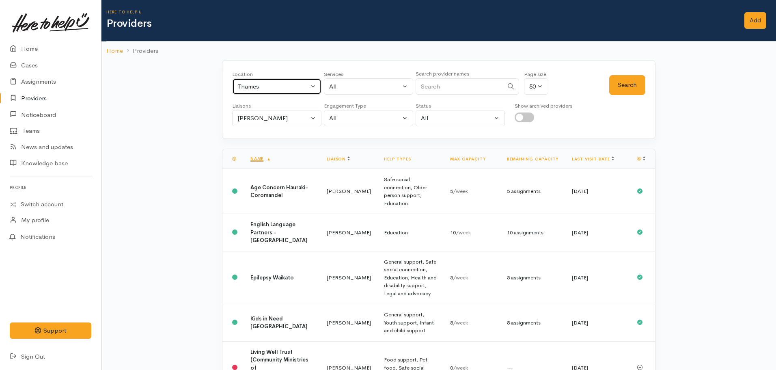
click at [280, 90] on div "Thames" at bounding box center [272, 86] width 71 height 9
type input "hamilton"
select select "1"
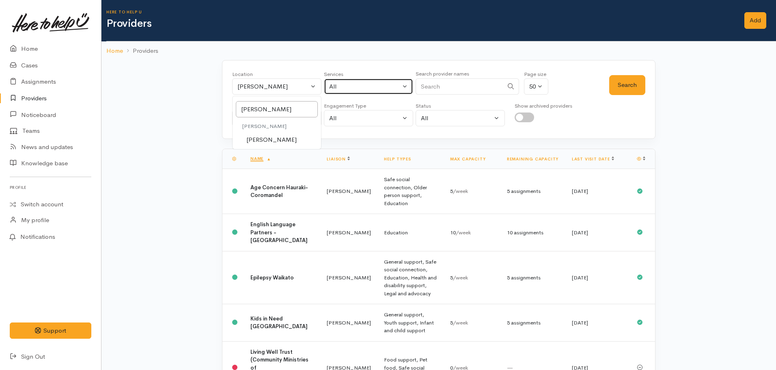
click at [351, 89] on div "All" at bounding box center [364, 86] width 71 height 9
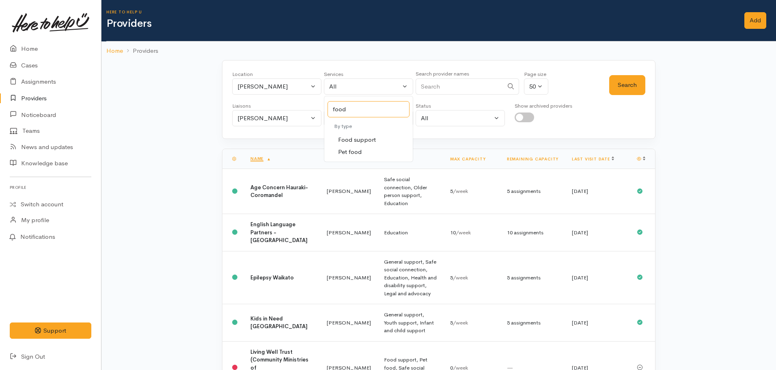
type input "food"
click at [375, 139] on link "Food support" at bounding box center [368, 140] width 88 height 13
select select "3"
click at [626, 89] on button "Search" at bounding box center [627, 85] width 36 height 20
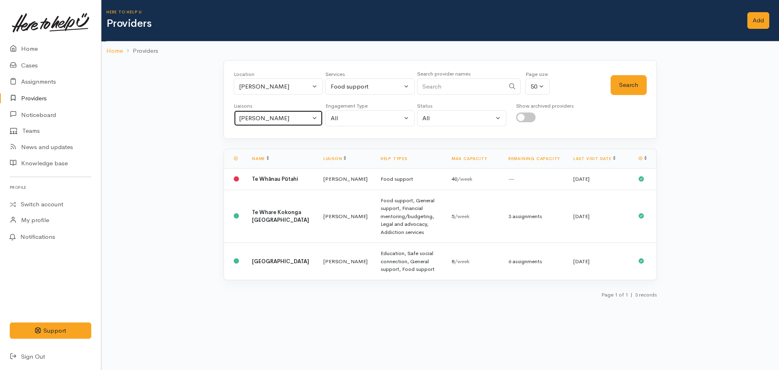
click at [269, 123] on button "[PERSON_NAME]" at bounding box center [278, 118] width 89 height 17
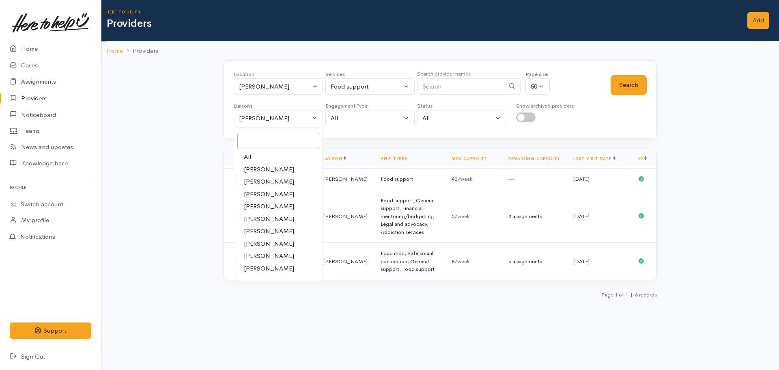
click at [254, 155] on link "All" at bounding box center [278, 157] width 88 height 13
select select "null"
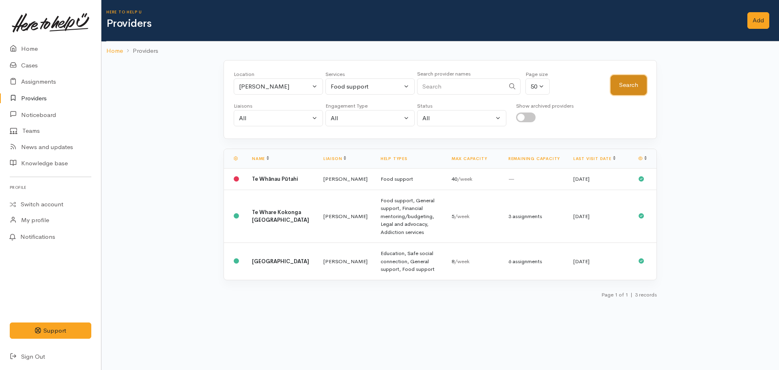
click at [631, 89] on button "Search" at bounding box center [629, 85] width 36 height 20
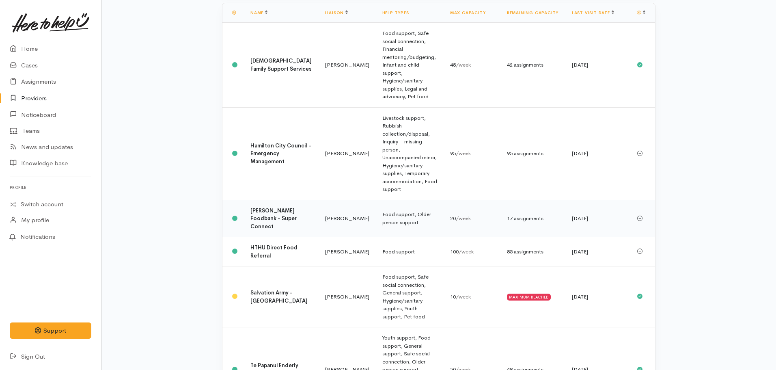
scroll to position [146, 0]
click at [276, 207] on b "Hamilton Foodbank - Super Connect" at bounding box center [273, 218] width 46 height 23
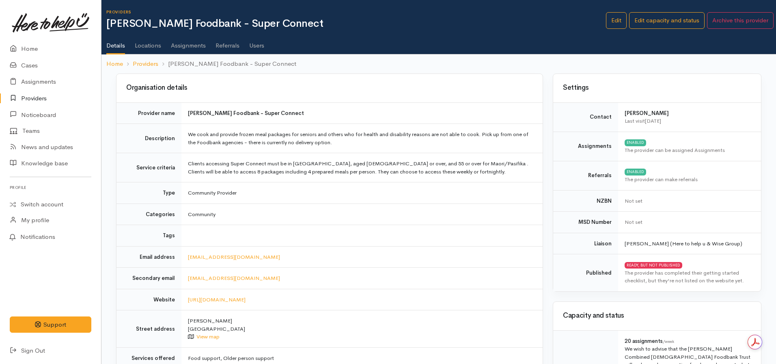
click at [191, 46] on link "Assignments" at bounding box center [188, 42] width 35 height 23
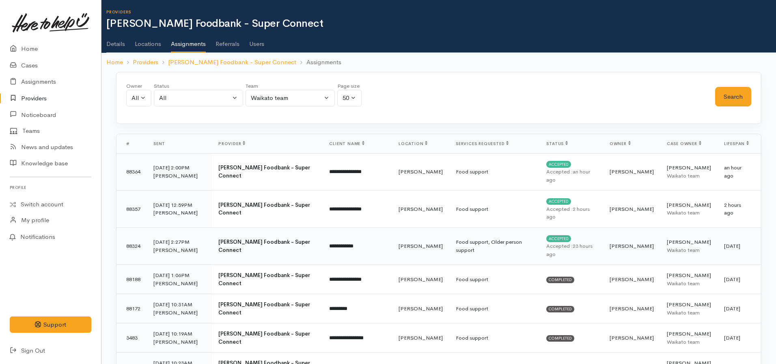
click at [460, 237] on td "Food support, Older person support" at bounding box center [494, 245] width 90 height 37
click at [119, 34] on link "Details" at bounding box center [115, 41] width 19 height 23
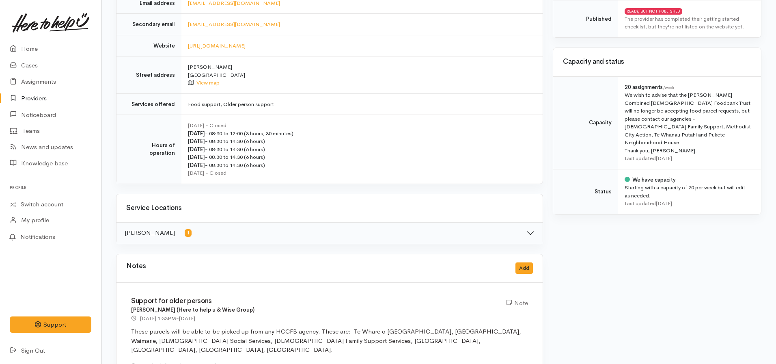
scroll to position [253, 0]
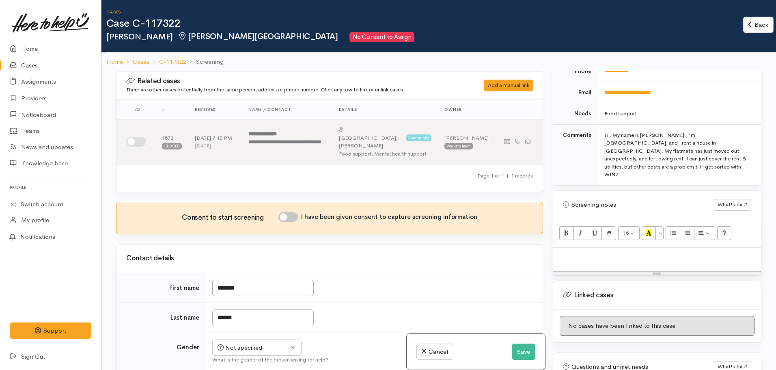
scroll to position [400, 0]
click at [604, 251] on p at bounding box center [657, 255] width 200 height 9
click at [576, 251] on p at bounding box center [657, 255] width 200 height 9
paste div
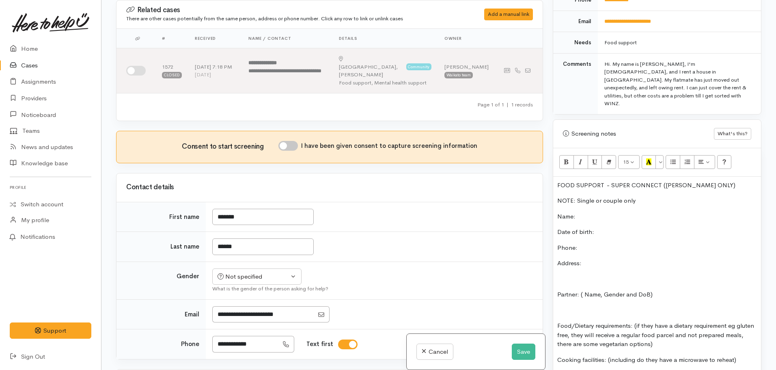
scroll to position [399, 0]
drag, startPoint x: 604, startPoint y: 161, endPoint x: 559, endPoint y: 157, distance: 44.8
click at [547, 160] on div "Related cases There are other cases potentially from the same person, address o…" at bounding box center [438, 185] width 655 height 370
click at [655, 156] on button "Recent Color" at bounding box center [649, 163] width 15 height 14
click at [606, 213] on p "Name:" at bounding box center [657, 217] width 200 height 9
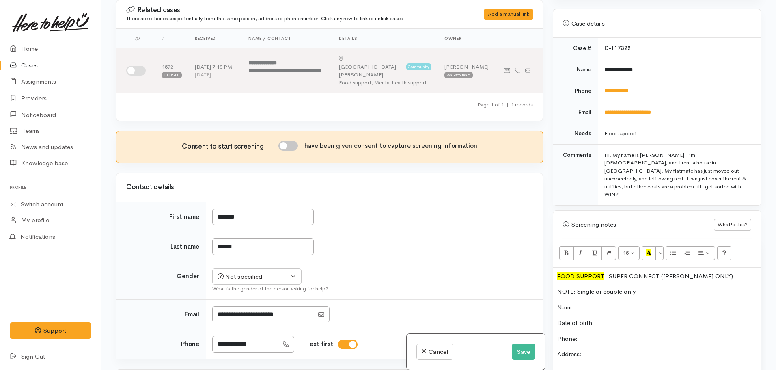
scroll to position [308, 0]
drag, startPoint x: 656, startPoint y: 80, endPoint x: 599, endPoint y: 84, distance: 56.5
click at [599, 84] on td "**********" at bounding box center [679, 92] width 163 height 22
copy link "**********"
click at [591, 334] on p "Phone:" at bounding box center [657, 338] width 200 height 9
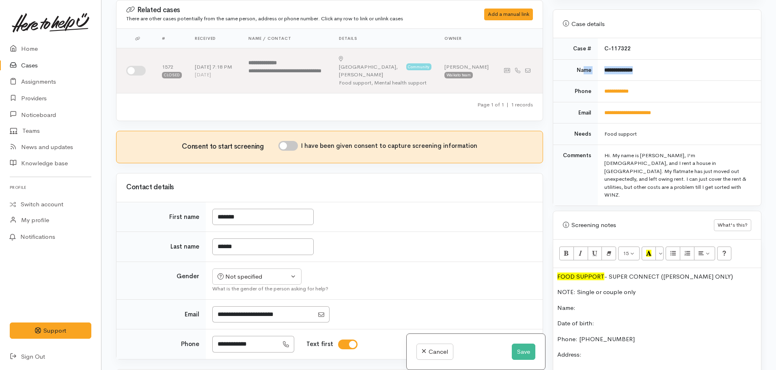
drag, startPoint x: 648, startPoint y: 65, endPoint x: 594, endPoint y: 60, distance: 54.2
click at [585, 59] on tr "**********" at bounding box center [657, 70] width 208 height 22
click at [659, 60] on td "**********" at bounding box center [679, 70] width 163 height 22
drag, startPoint x: 658, startPoint y: 60, endPoint x: 600, endPoint y: 61, distance: 58.0
click at [600, 61] on td "**********" at bounding box center [679, 70] width 163 height 22
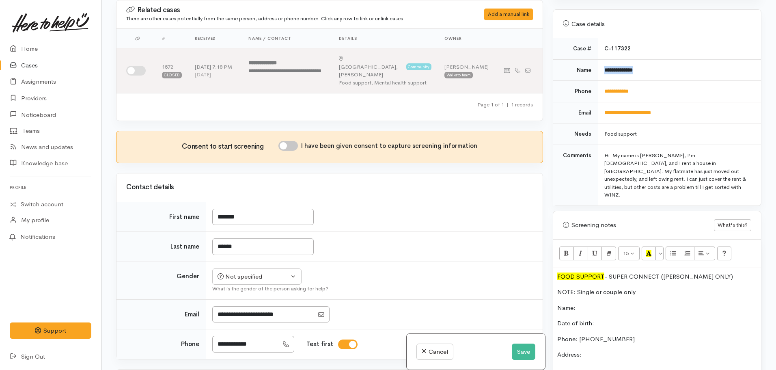
copy b "**********"
click at [586, 303] on p "Name:" at bounding box center [657, 307] width 200 height 9
click at [599, 350] on p "Address:" at bounding box center [657, 354] width 200 height 9
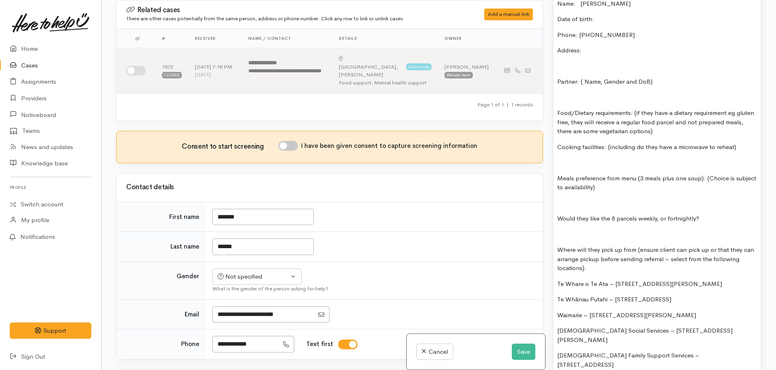
scroll to position [613, 0]
click at [519, 355] on button "Save" at bounding box center [524, 351] width 24 height 17
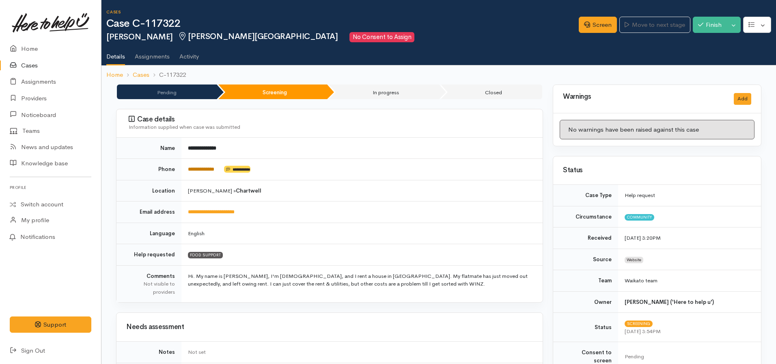
click at [194, 170] on link "**********" at bounding box center [201, 168] width 26 height 5
click at [590, 26] on link "Screen" at bounding box center [598, 25] width 38 height 17
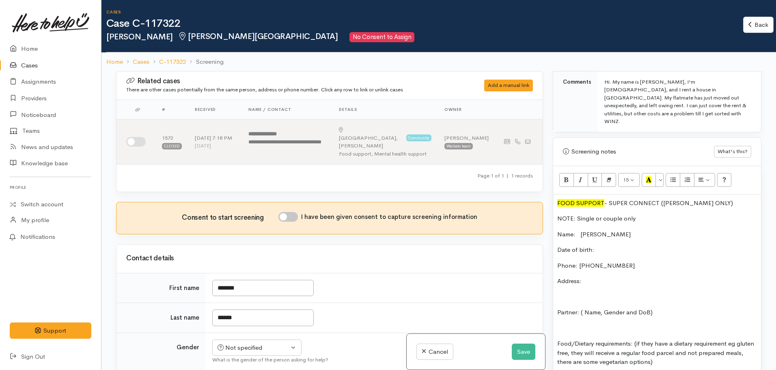
scroll to position [453, 0]
drag, startPoint x: 605, startPoint y: 180, endPoint x: 552, endPoint y: 179, distance: 53.6
click at [552, 179] on div "Warnings Add No warnings have been raised against this case Add Warning Title ●…" at bounding box center [657, 256] width 218 height 370
click at [567, 176] on icon "Bold (CTRL+B)" at bounding box center [566, 179] width 5 height 7
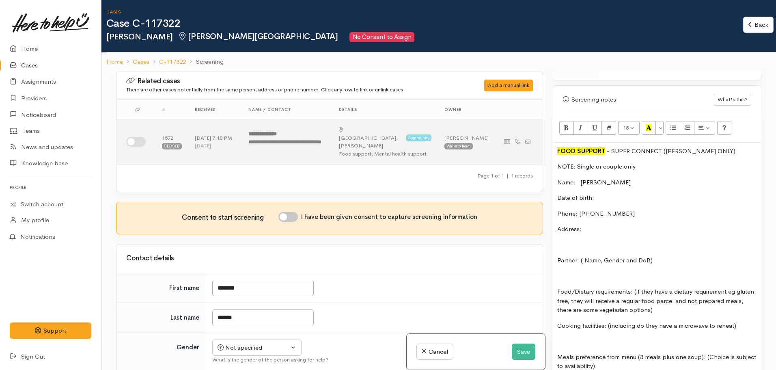
scroll to position [505, 0]
click at [290, 212] on input "I have been given consent to capture screening information" at bounding box center [287, 217] width 19 height 10
checkbox input "true"
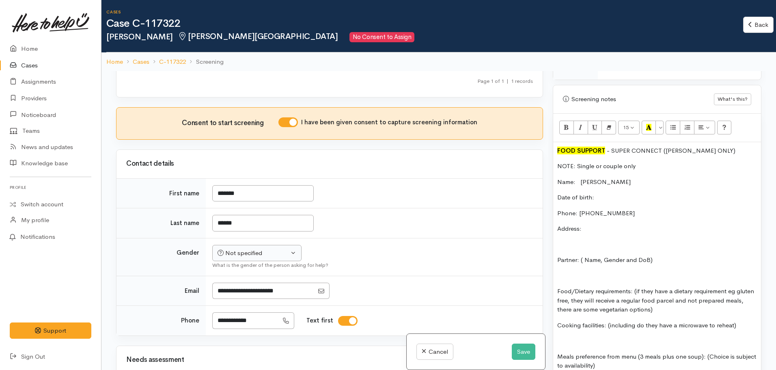
scroll to position [95, 0]
click at [276, 261] on div "What is the gender of the person asking for help?" at bounding box center [372, 265] width 321 height 8
click at [266, 248] on div "Not specified" at bounding box center [253, 252] width 71 height 9
click at [244, 292] on span "Female" at bounding box center [262, 296] width 69 height 9
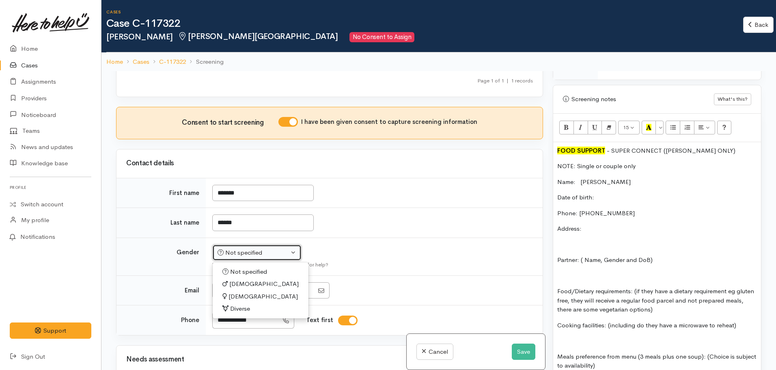
select select "Female"
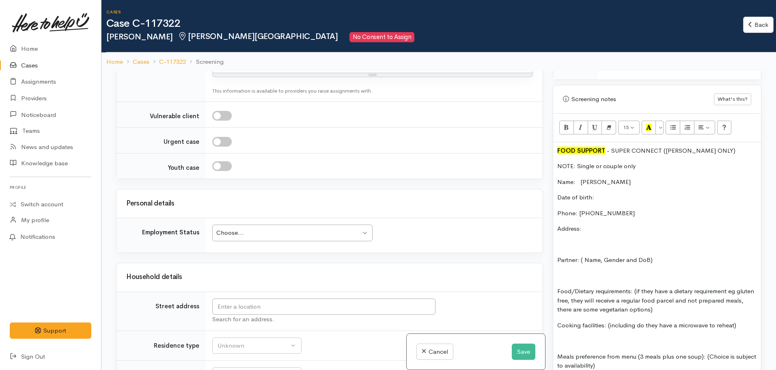
scroll to position [763, 0]
click at [292, 302] on input "text" at bounding box center [323, 306] width 223 height 17
type input "161 Bankwood Road, Chartwell, Hamilton, New Zealand"
click at [322, 301] on input "161 Bankwood Road, Chartwell, Hamilton, New Zealand" at bounding box center [323, 306] width 223 height 17
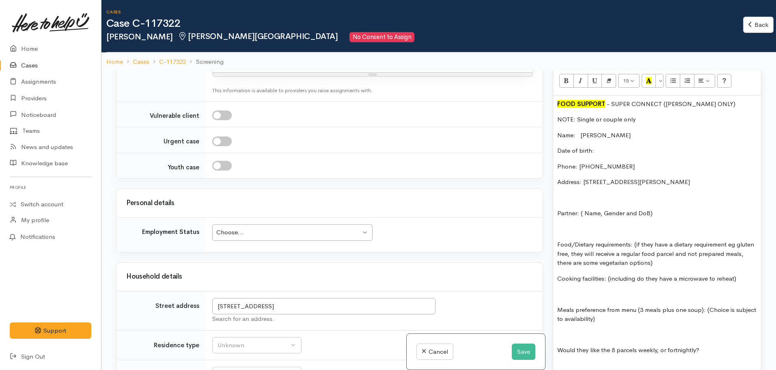
scroll to position [552, 0]
drag, startPoint x: 741, startPoint y: 159, endPoint x: 585, endPoint y: 155, distance: 155.9
click at [585, 177] on p "Address: 161 Bankwood Road, Chartwell, Hamilton, New Zealand" at bounding box center [657, 181] width 200 height 9
drag, startPoint x: 741, startPoint y: 157, endPoint x: 583, endPoint y: 157, distance: 157.5
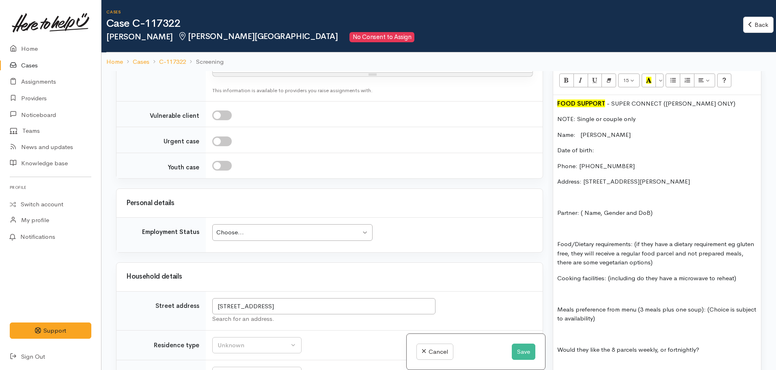
click at [583, 177] on p "Address: 161 Bankwood Road, Chartwell, Hamilton, New Zealand" at bounding box center [657, 181] width 200 height 9
copy p "161 Bankwood Road, Chartwell, Hamilton, New Zealand"
click at [599, 193] on p at bounding box center [657, 197] width 200 height 9
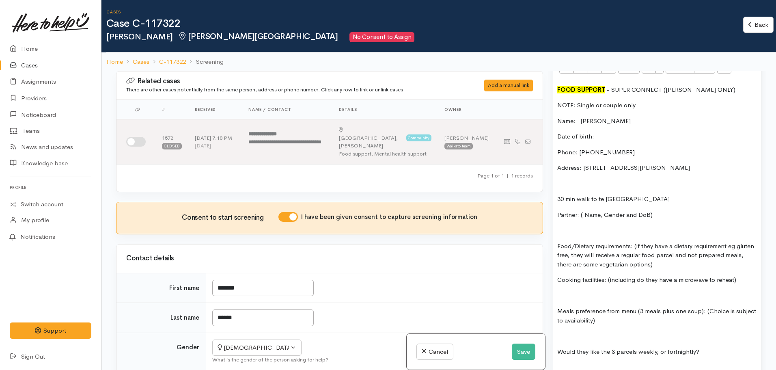
scroll to position [566, 0]
click at [641, 195] on p "30 min walk to te puna waiora" at bounding box center [657, 199] width 200 height 9
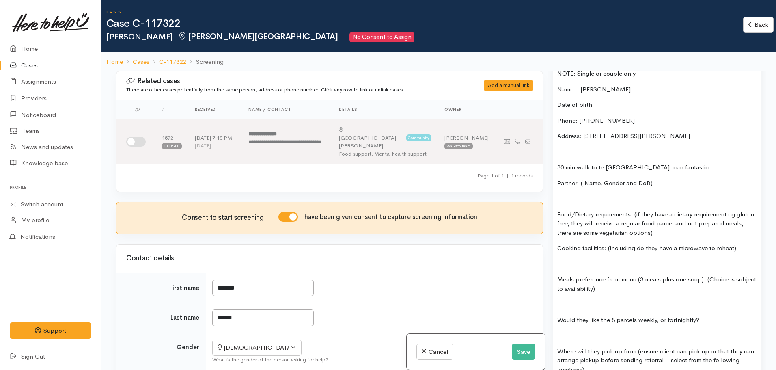
scroll to position [590, 0]
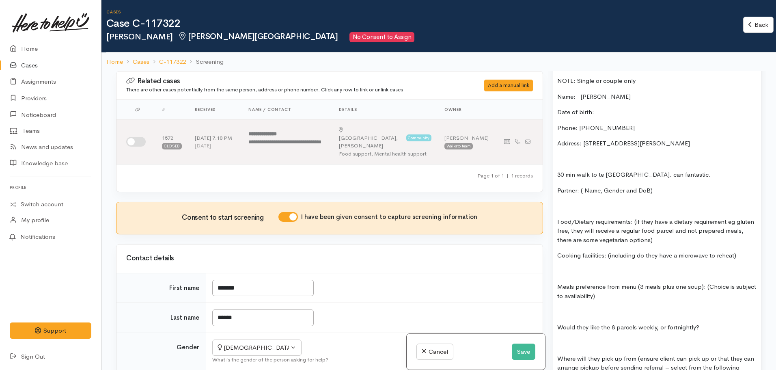
click at [683, 221] on div "FOOD SUPPORT  - SUPER CONNECT (HAMILTON ONLY) NOTE: Single or couple only Name:…" at bounding box center [657, 353] width 208 height 593
click at [683, 217] on p "Food/Dietary requirements: (if they have a dietary requirement eg gluten free, …" at bounding box center [657, 231] width 200 height 28
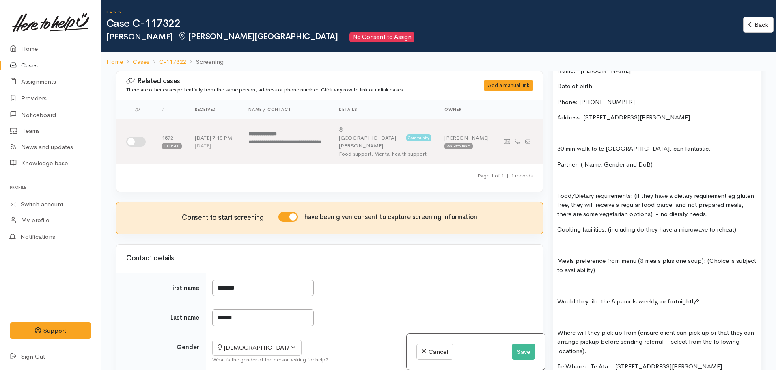
scroll to position [617, 0]
click at [738, 224] on p "Cooking facilities: (including do they have a microwave to reheat)" at bounding box center [657, 228] width 200 height 9
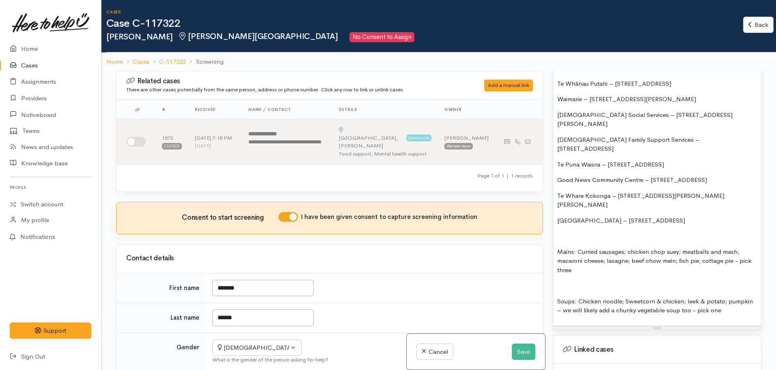
scroll to position [915, 0]
drag, startPoint x: 683, startPoint y: 248, endPoint x: 622, endPoint y: 251, distance: 60.9
click at [622, 296] on p "Soups: Chicken noodle; Sweetcorn & chicken; leek & potato; pumpkin – we will li…" at bounding box center [657, 305] width 200 height 18
click at [652, 296] on p "Soups: Chicken noodle; Sweetcorn & chicken; leek & potato; pumpkin – we will li…" at bounding box center [657, 305] width 200 height 18
drag, startPoint x: 681, startPoint y: 249, endPoint x: 625, endPoint y: 250, distance: 56.8
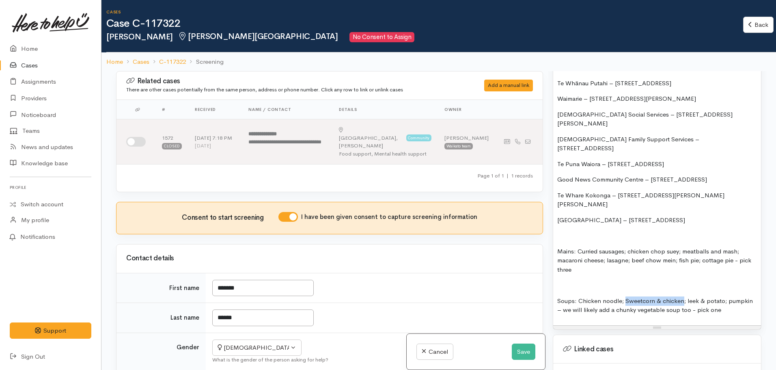
click at [625, 296] on p "Soups: Chicken noodle; Sweetcorn & chicken; leek & potato; pumpkin – we will li…" at bounding box center [657, 305] width 200 height 18
click at [580, 247] on p "Mains: Curried sausages; chicken chop suey; meatballs and mash; macaroni cheese…" at bounding box center [657, 261] width 200 height 28
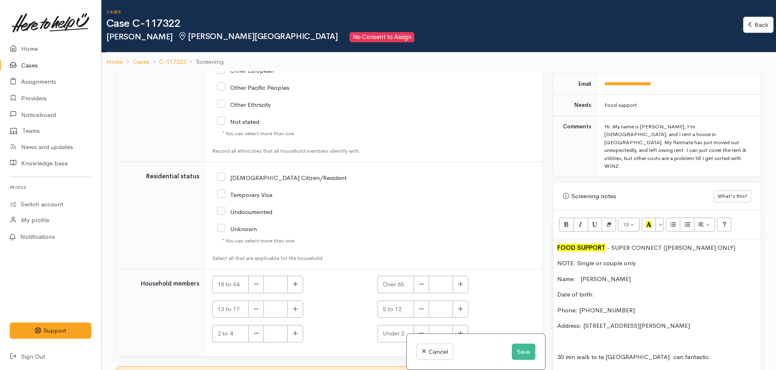
scroll to position [71, 0]
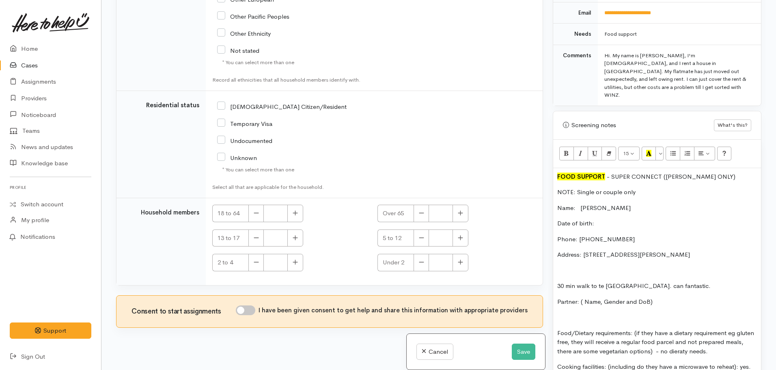
click at [615, 219] on p "Date of birth:" at bounding box center [657, 223] width 200 height 9
click at [222, 102] on input "NZ Citizen/Resident" at bounding box center [281, 105] width 129 height 7
checkbox input "true"
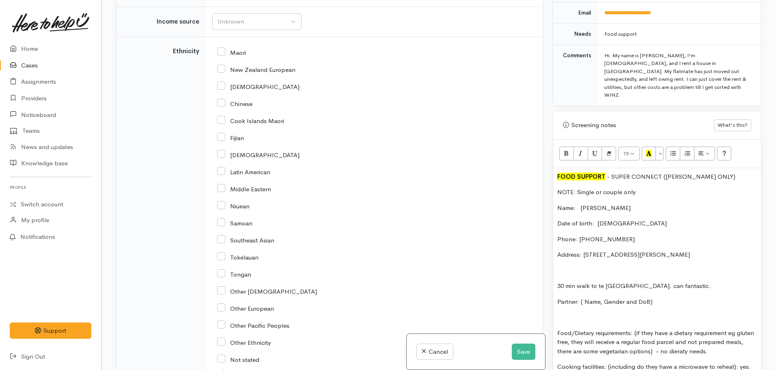
scroll to position [1044, 0]
click at [220, 66] on input "New Zealand European" at bounding box center [256, 69] width 78 height 7
checkbox input "true"
click at [222, 49] on input "Maori" at bounding box center [231, 52] width 29 height 7
checkbox input "true"
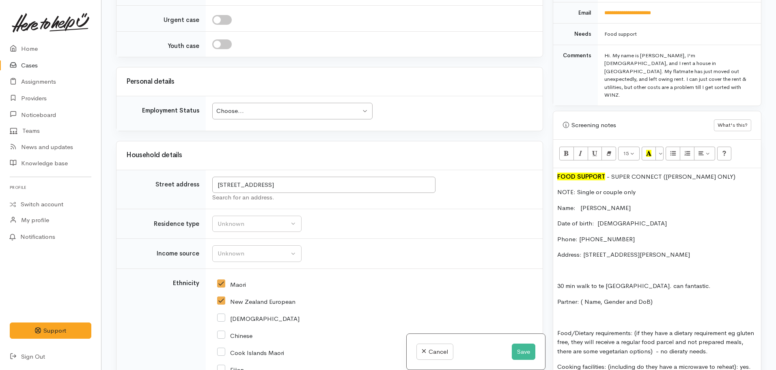
scroll to position [812, 0]
click at [264, 250] on div "Unknown" at bounding box center [253, 254] width 71 height 9
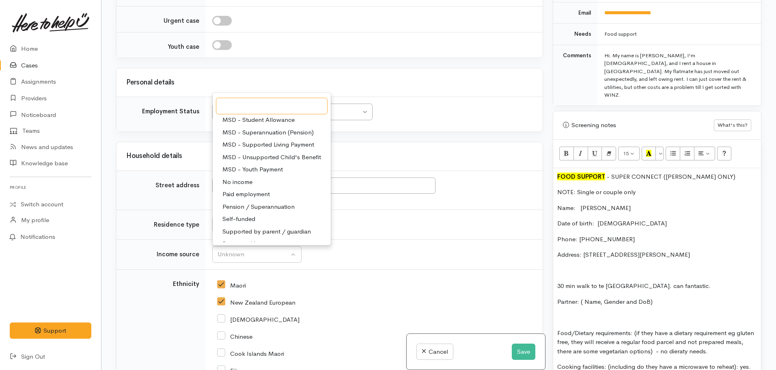
scroll to position [114, 0]
click at [256, 201] on span "Pension / Superannuation" at bounding box center [258, 205] width 72 height 9
select select "19"
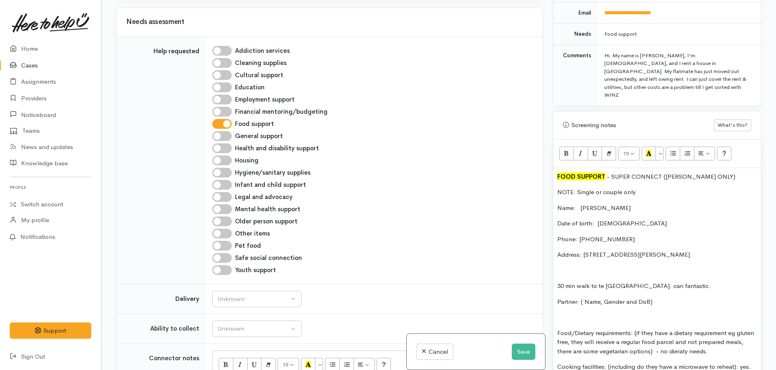
scroll to position [329, 0]
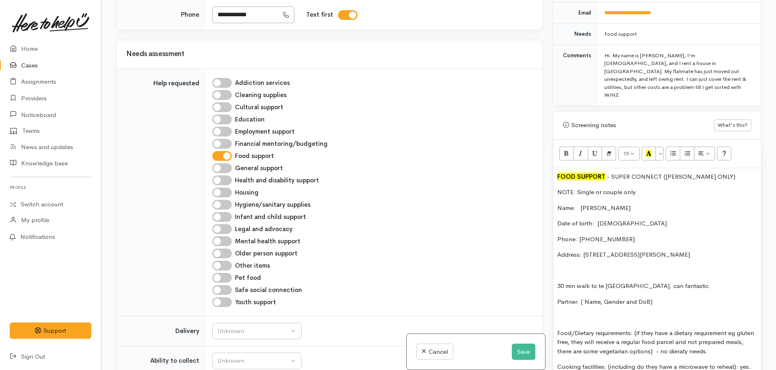
drag, startPoint x: 641, startPoint y: 170, endPoint x: 550, endPoint y: 172, distance: 90.9
click at [550, 172] on div "Warnings Add No warnings have been raised against this case Add Warning Title ●…" at bounding box center [657, 185] width 218 height 370
drag, startPoint x: 638, startPoint y: 170, endPoint x: 552, endPoint y: 170, distance: 85.2
click at [552, 170] on div "Warnings Add No warnings have been raised against this case Add Warning Title ●…" at bounding box center [657, 185] width 218 height 370
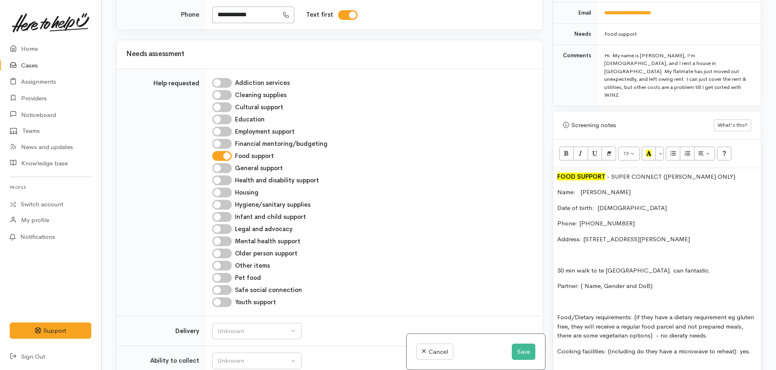
click at [557, 187] on p "Name: Lynette Hansen" at bounding box center [657, 191] width 200 height 9
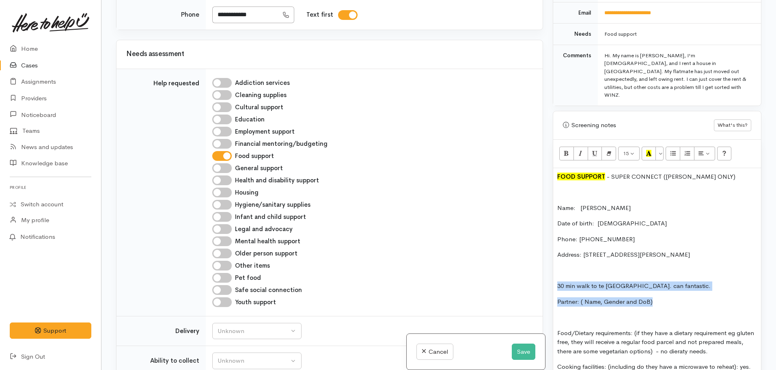
drag, startPoint x: 651, startPoint y: 279, endPoint x: 556, endPoint y: 264, distance: 96.9
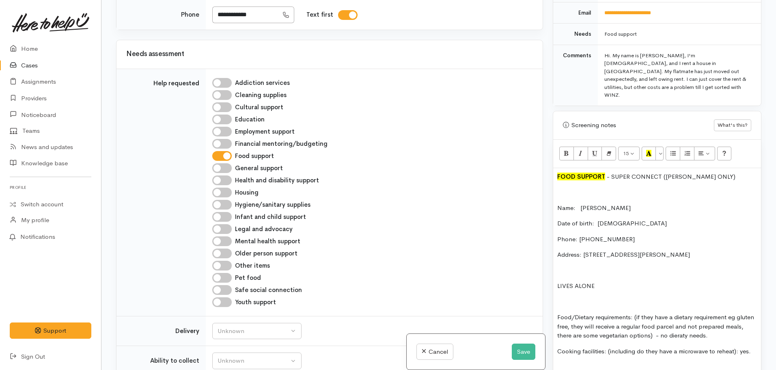
drag, startPoint x: 732, startPoint y: 311, endPoint x: 635, endPoint y: 289, distance: 99.0
click at [635, 312] on p "Food/Dietary requirements: (if they have a dietary requirement eg gluten free, …" at bounding box center [657, 326] width 200 height 28
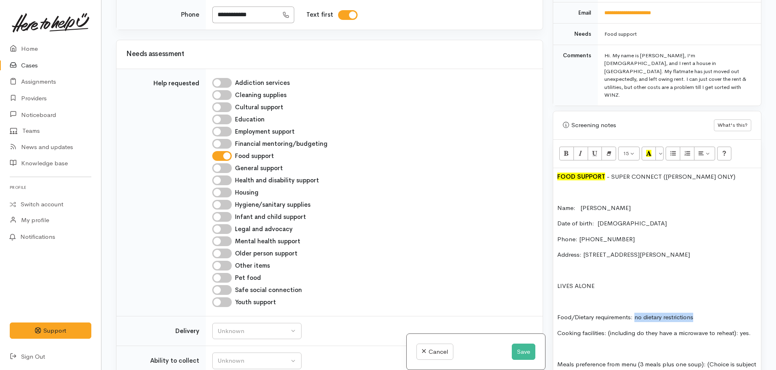
drag, startPoint x: 702, startPoint y: 292, endPoint x: 636, endPoint y: 295, distance: 66.6
click at [636, 312] on p "Food/Dietary requirements: no dietary restrictions" at bounding box center [657, 316] width 200 height 9
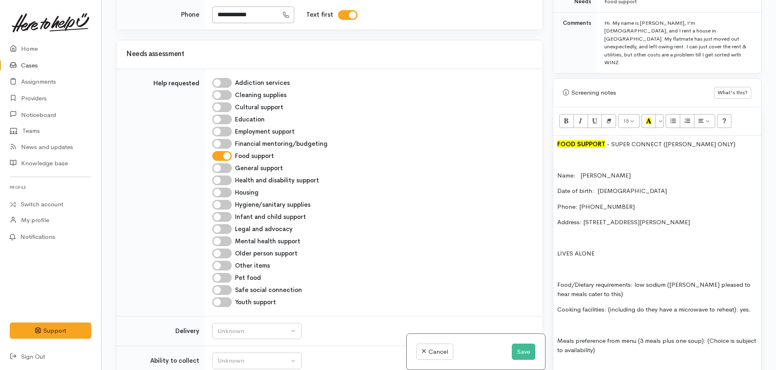
scroll to position [446, 0]
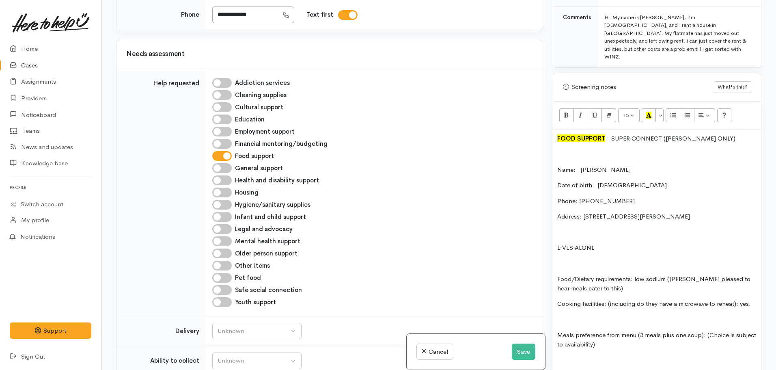
drag, startPoint x: 752, startPoint y: 280, endPoint x: 609, endPoint y: 282, distance: 142.8
click at [609, 299] on p "Cooking facilities: (including do they have a microwave to reheat): yes." at bounding box center [657, 303] width 200 height 9
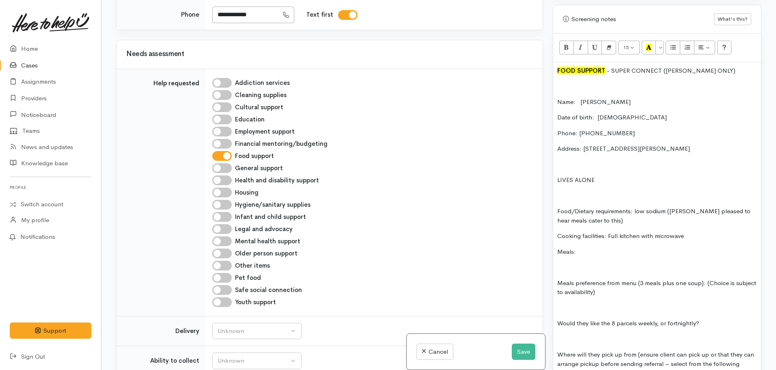
scroll to position [516, 0]
drag, startPoint x: 719, startPoint y: 46, endPoint x: 605, endPoint y: 47, distance: 114.0
click at [605, 65] on p "FOOD SUPPORT  - SUPER CONNECT (HAMILTON ONLY)" at bounding box center [657, 69] width 200 height 9
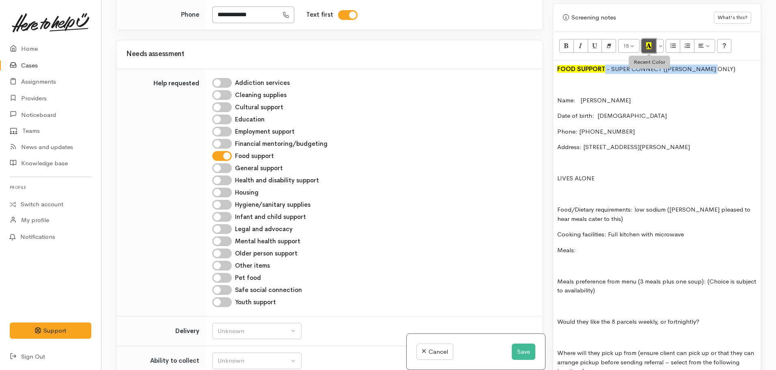
click at [650, 42] on icon "Recent Color" at bounding box center [648, 45] width 5 height 7
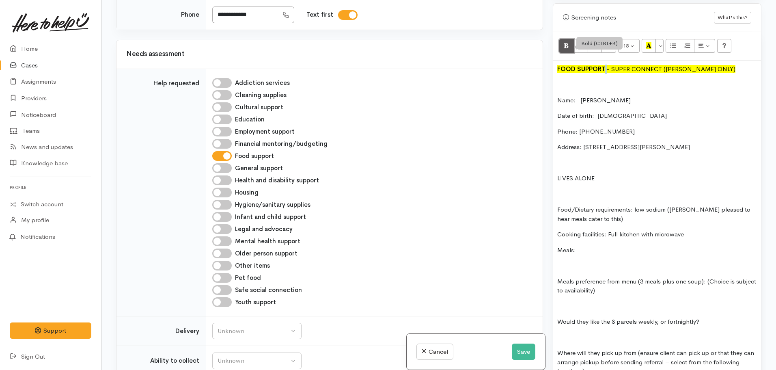
click at [568, 42] on icon "Bold (CTRL+B)" at bounding box center [566, 45] width 5 height 7
click at [674, 142] on p "Address: 161 Bankwood Road, Chartwell, Hamilton, New Zealand" at bounding box center [657, 146] width 200 height 9
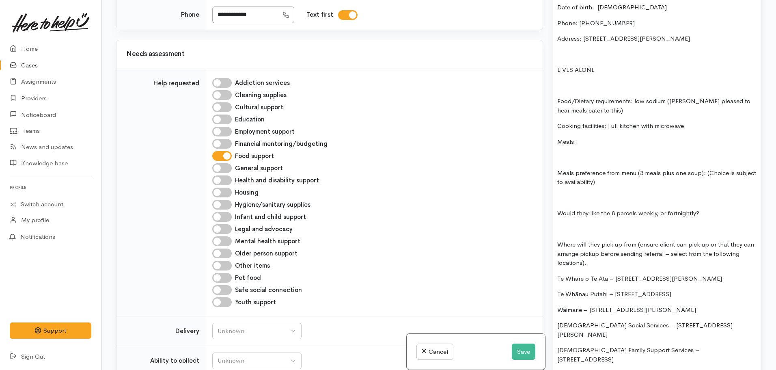
scroll to position [625, 0]
drag, startPoint x: 704, startPoint y: 149, endPoint x: 721, endPoint y: 166, distance: 23.8
click at [721, 166] on div "FOOD SUPPORT  - SUPER CONNECT (HAMILTON ONLY) Name: Lynette Hansen Date of birt…" at bounding box center [657, 267] width 208 height 631
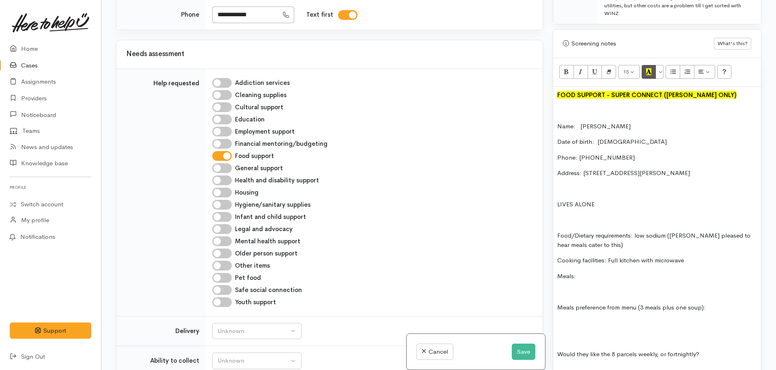
scroll to position [489, 0]
click at [672, 69] on icon "Unordered list (CTRL+SHIFT+NUM7)" at bounding box center [672, 72] width 5 height 7
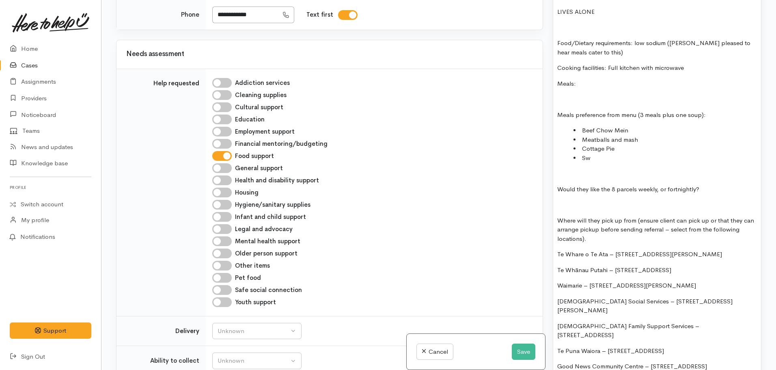
scroll to position [678, 0]
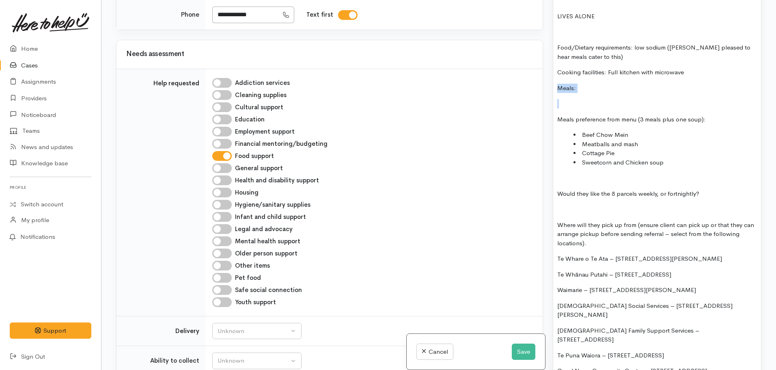
drag, startPoint x: 587, startPoint y: 78, endPoint x: 543, endPoint y: 59, distance: 47.1
click at [543, 59] on div "Related cases There are other cases potentially from the same person, address o…" at bounding box center [438, 185] width 655 height 370
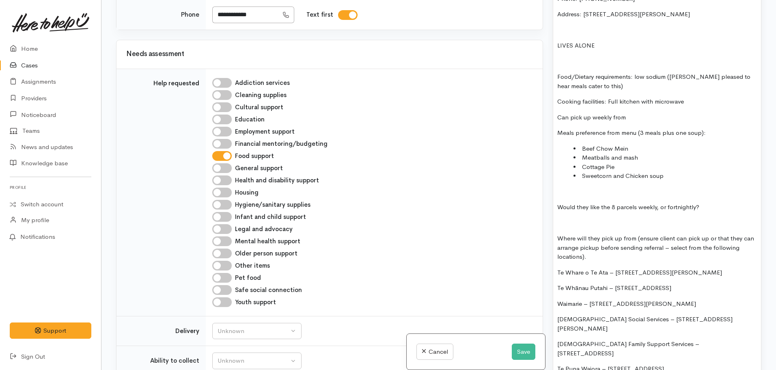
scroll to position [649, 0]
drag, startPoint x: 610, startPoint y: 93, endPoint x: 592, endPoint y: 91, distance: 17.5
click at [592, 112] on p "Can pick up weekly from Te Puna Waiora - will catch the orbiter" at bounding box center [657, 116] width 200 height 9
drag, startPoint x: 669, startPoint y: 93, endPoint x: 629, endPoint y: 97, distance: 40.3
click at [629, 112] on p "Can pick up weekly from Te Puna Waiora - will catch the orbiter" at bounding box center [657, 116] width 200 height 9
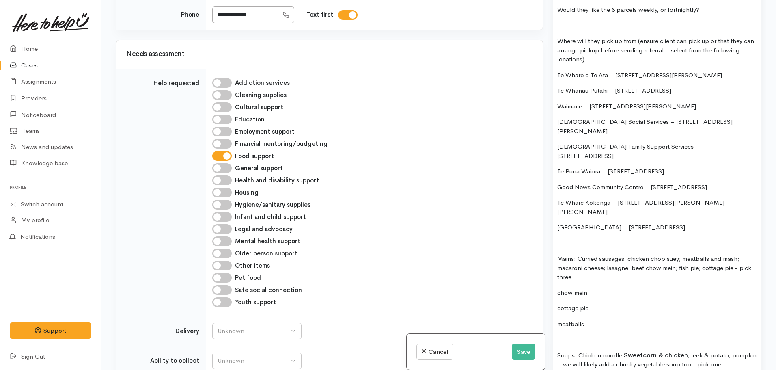
scroll to position [846, 0]
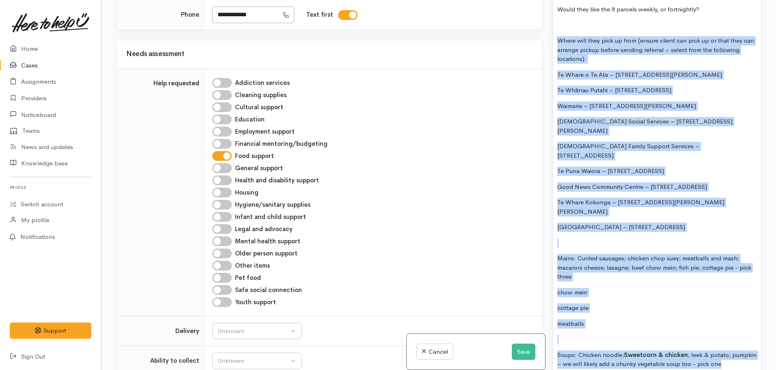
drag, startPoint x: 745, startPoint y: 316, endPoint x: 554, endPoint y: 18, distance: 354.5
click at [554, 18] on div "FOOD SUPPORT  - SUPER CONNECT (HAMILTON ONLY) Name: Lynette Hansen Date of birt…" at bounding box center [657, 54] width 208 height 649
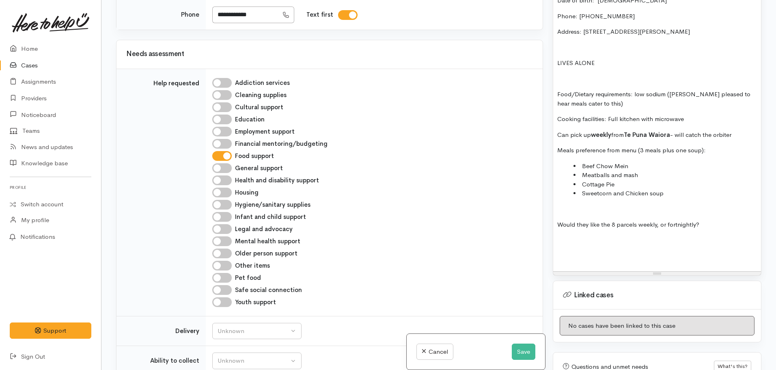
scroll to position [631, 0]
drag, startPoint x: 568, startPoint y: 235, endPoint x: 554, endPoint y: 195, distance: 41.8
click at [554, 195] on div "FOOD SUPPORT  - SUPER CONNECT (HAMILTON ONLY) Name: Lynette Hansen Date of birt…" at bounding box center [657, 109] width 208 height 326
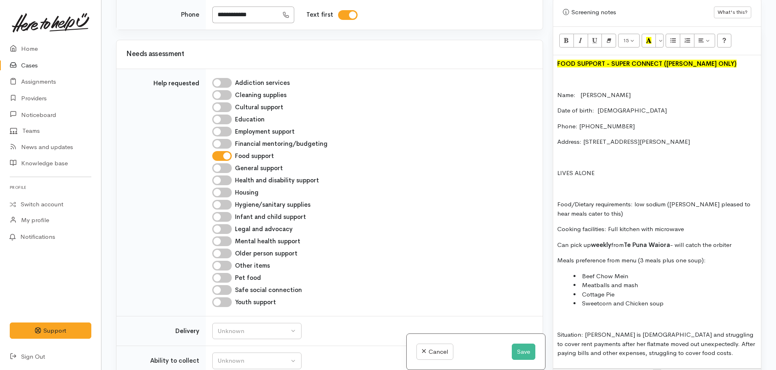
scroll to position [486, 0]
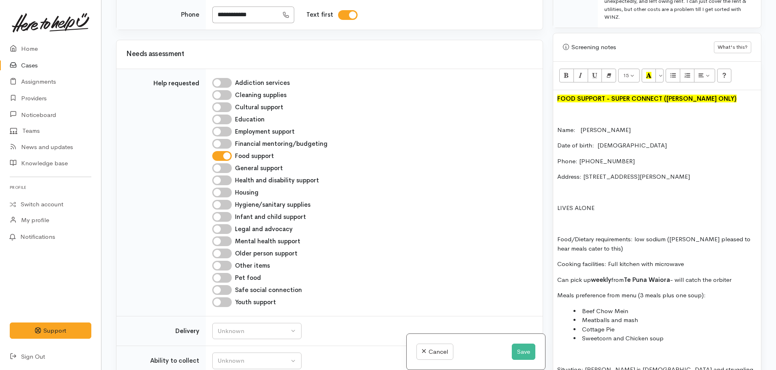
click at [559, 110] on p at bounding box center [657, 114] width 200 height 9
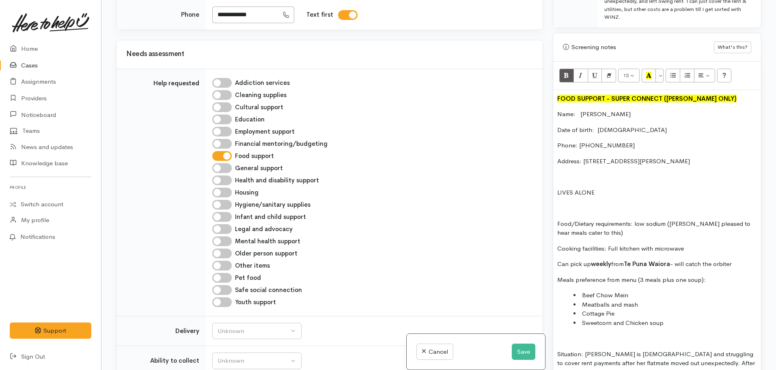
click at [745, 259] on p "Can pick up weekly from Te Puna Waiora - will catch the orbiter" at bounding box center [657, 263] width 200 height 9
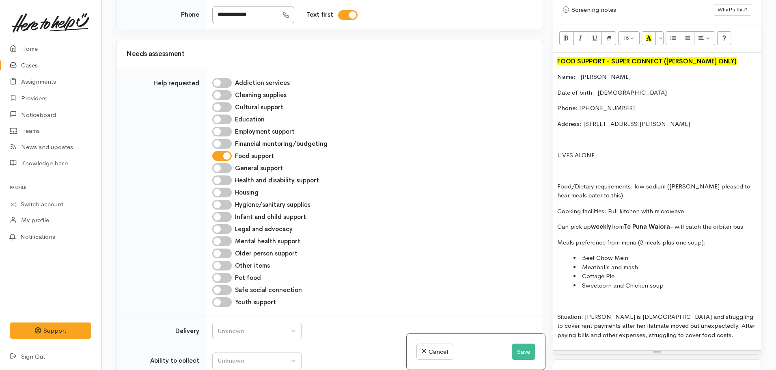
scroll to position [524, 0]
drag, startPoint x: 583, startPoint y: 291, endPoint x: 538, endPoint y: 292, distance: 45.5
click at [538, 292] on div "Related cases There are other cases potentially from the same person, address o…" at bounding box center [438, 185] width 655 height 370
click at [676, 314] on p "Situation: Lynette is 66 yrs old and struggling to cover rent payments after he…" at bounding box center [657, 326] width 200 height 28
click at [588, 312] on p "Situation: Lynette is 66 yrs old and struggling to cover rent payments after he…" at bounding box center [657, 326] width 200 height 28
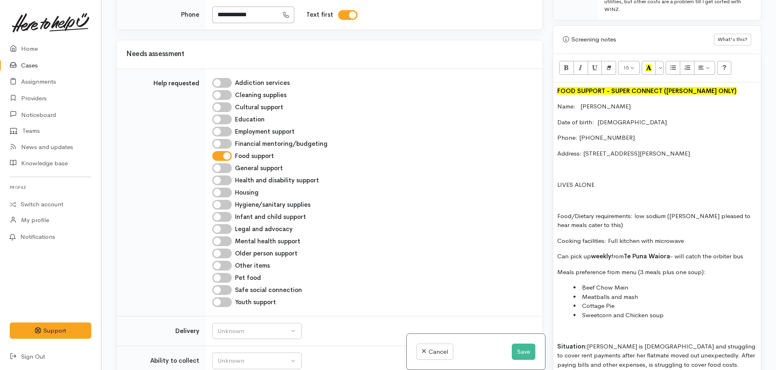
scroll to position [495, 0]
click at [690, 344] on div "FOOD SUPPORT  - SUPER CONNECT (HAMILTON ONLY) Name: Lynette Hansen Date of birt…" at bounding box center [657, 229] width 208 height 297
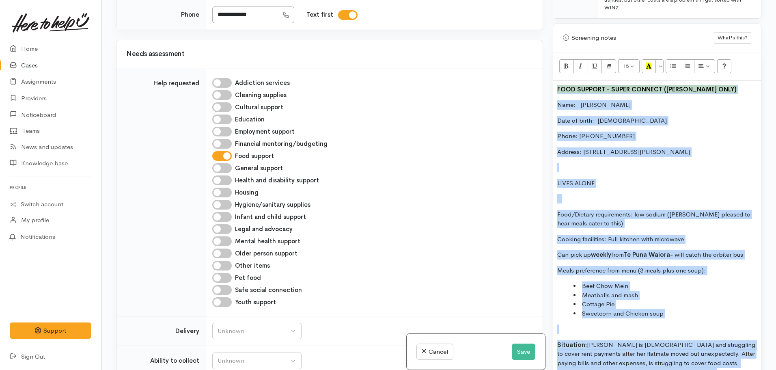
drag, startPoint x: 687, startPoint y: 351, endPoint x: 547, endPoint y: 60, distance: 323.2
click at [547, 60] on div "Related cases There are other cases potentially from the same person, address o…" at bounding box center [438, 185] width 655 height 370
copy div "FOOD SUPPORT  - SUPER CONNECT (HAMILTON ONLY) Name: Lynette Hansen Date of birt…"
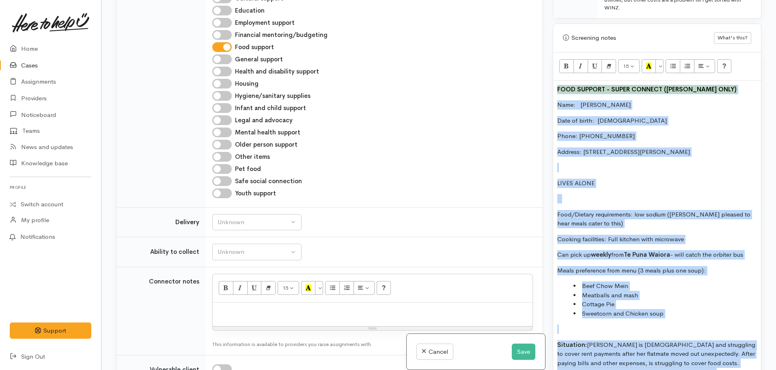
scroll to position [435, 0]
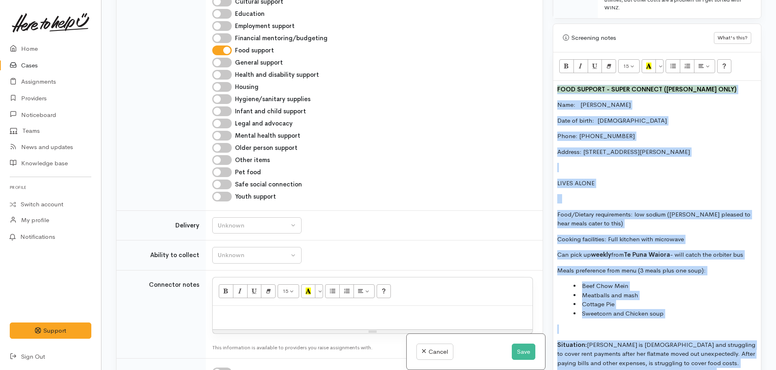
click at [219, 143] on input "Older person support" at bounding box center [221, 148] width 19 height 10
checkbox input "true"
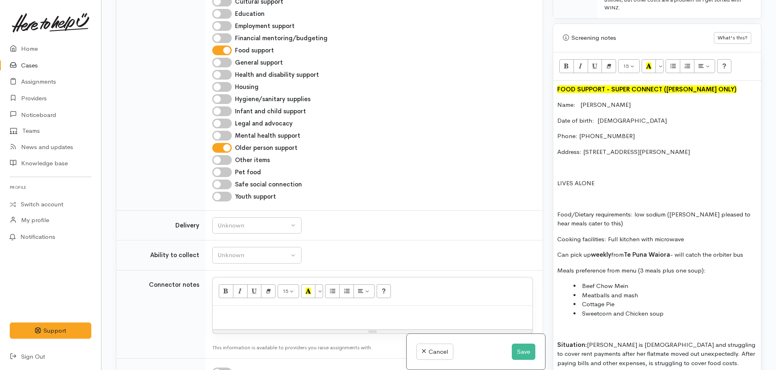
click at [236, 310] on p at bounding box center [373, 314] width 312 height 9
paste div
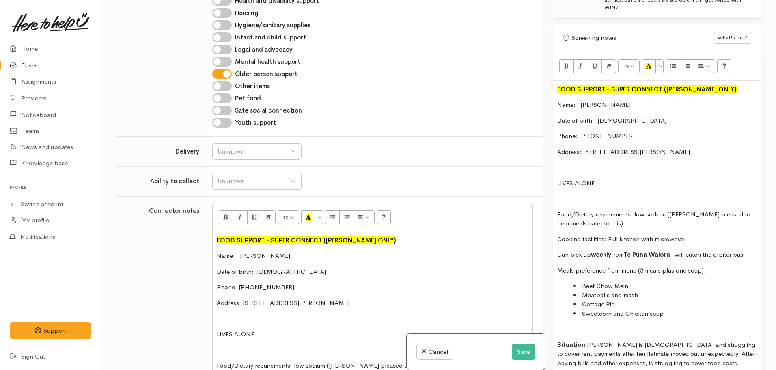
scroll to position [507, 0]
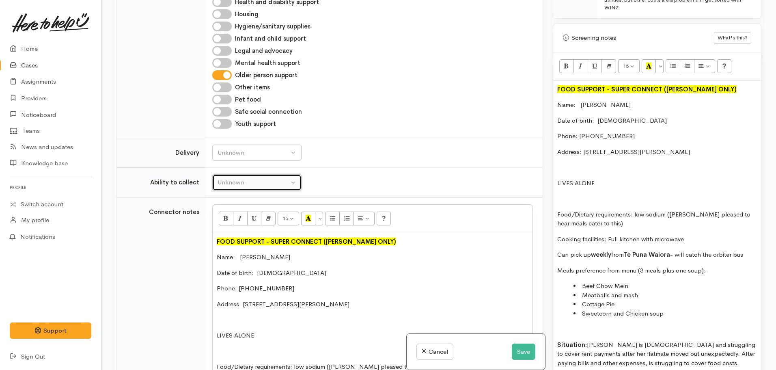
click at [276, 180] on button "Unknown" at bounding box center [256, 182] width 89 height 17
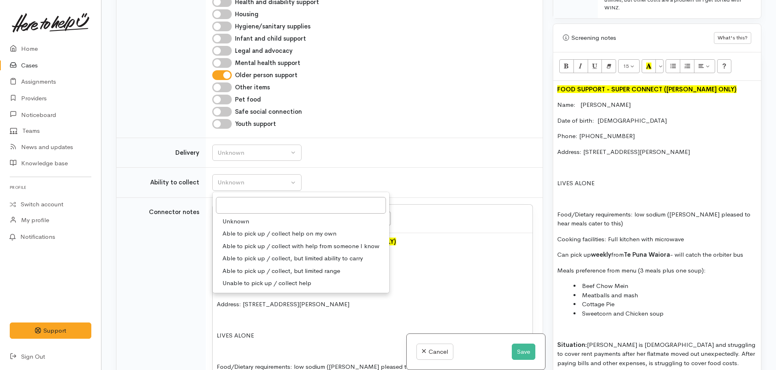
click at [276, 229] on span "Able to pick up / collect help on my own" at bounding box center [279, 233] width 114 height 9
select select "2"
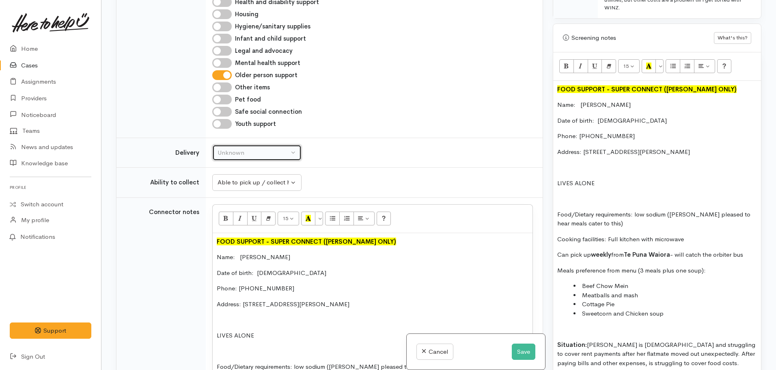
click at [271, 148] on div "Unknown" at bounding box center [253, 152] width 71 height 9
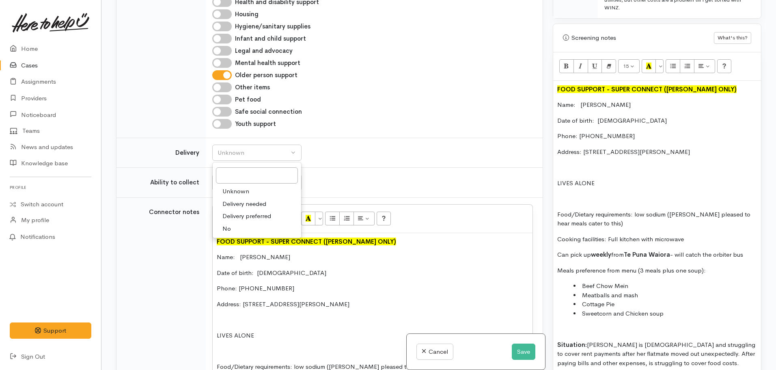
click at [226, 224] on span "No" at bounding box center [226, 228] width 9 height 9
select select "1"
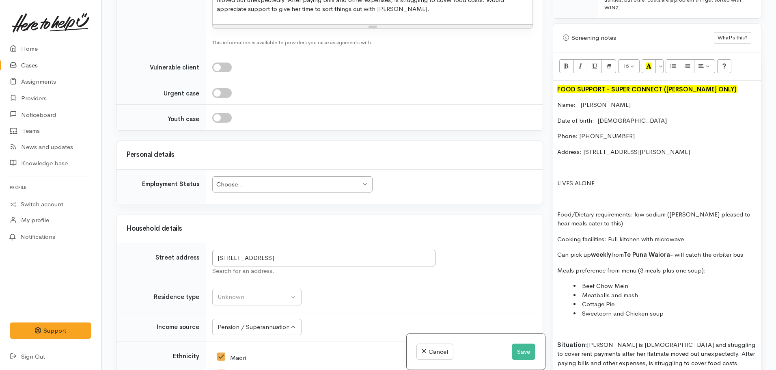
scroll to position [1005, 0]
click at [273, 168] on td "Choose... Choose... Choose... Unknown Employed casually Employed full-time Empl…" at bounding box center [374, 185] width 337 height 34
click at [267, 184] on td "Choose... Choose... Choose... Unknown Employed casually Employed full-time Empl…" at bounding box center [374, 185] width 337 height 34
click at [263, 179] on div "Choose..." at bounding box center [288, 183] width 144 height 9
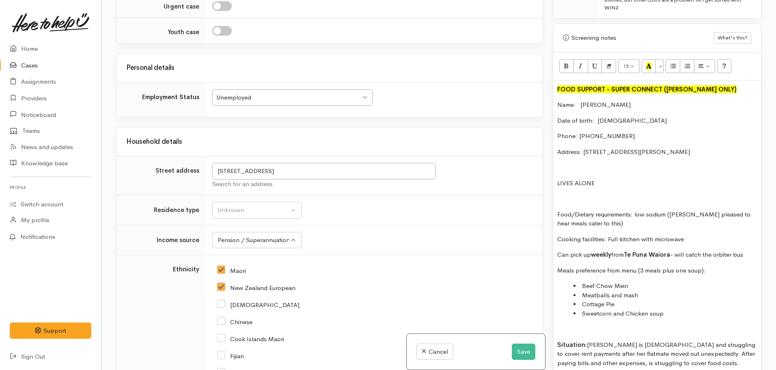
scroll to position [1092, 0]
click at [264, 204] on div "Unknown" at bounding box center [253, 208] width 71 height 9
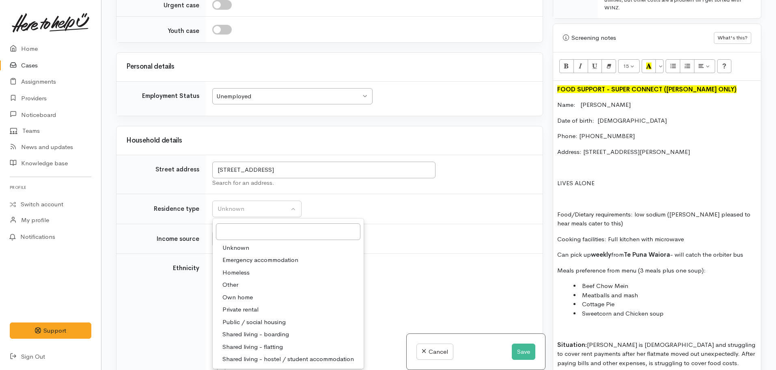
click at [238, 305] on span "Private rental" at bounding box center [240, 309] width 36 height 9
select select "2"
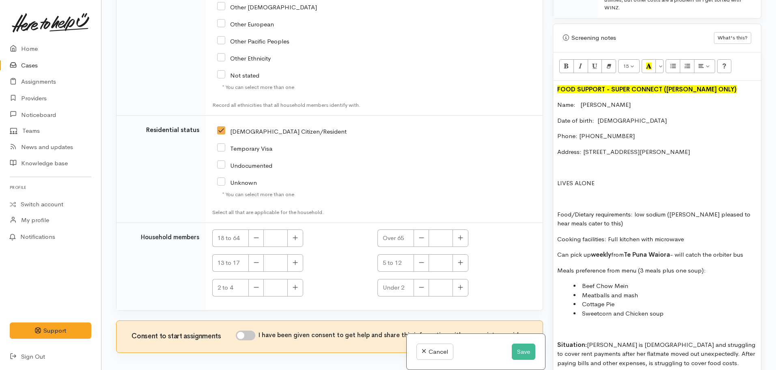
scroll to position [1618, 0]
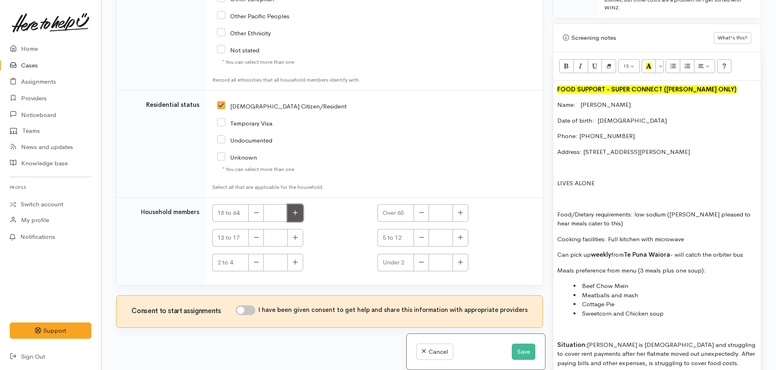
click at [296, 209] on icon "button" at bounding box center [295, 212] width 5 height 6
type input "1"
click at [249, 305] on input "I have been given consent to get help and share this information with appropria…" at bounding box center [245, 310] width 19 height 10
checkbox input "true"
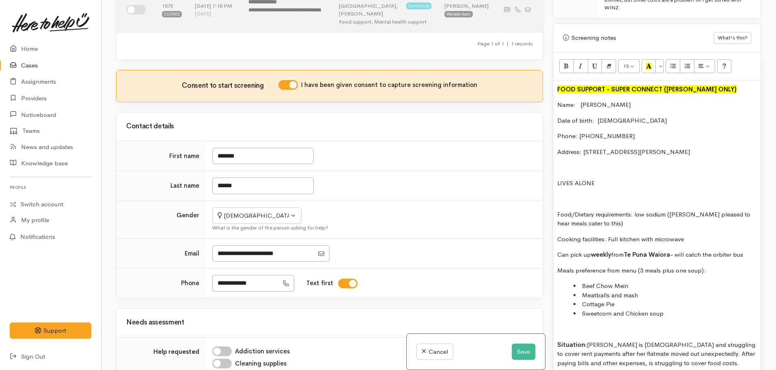
scroll to position [0, 0]
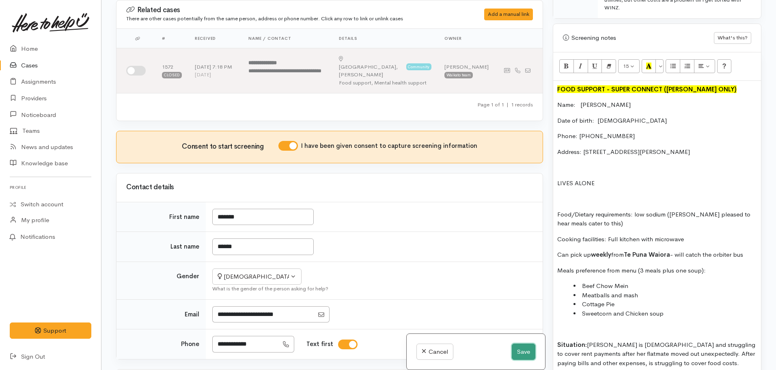
click at [525, 352] on button "Save" at bounding box center [524, 351] width 24 height 17
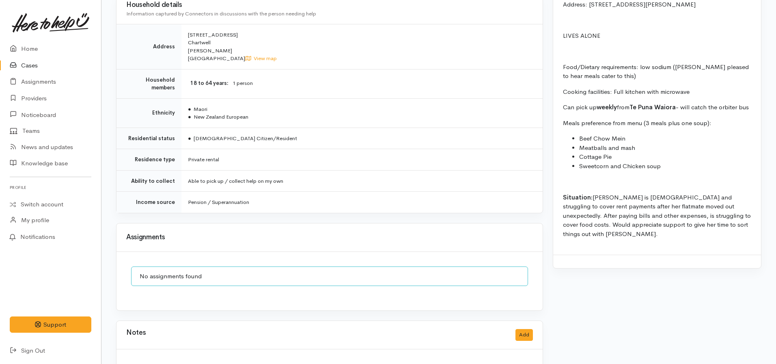
scroll to position [748, 0]
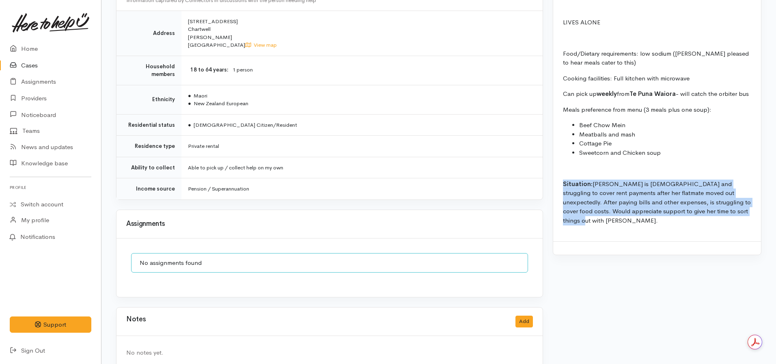
drag, startPoint x: 747, startPoint y: 222, endPoint x: 553, endPoint y: 190, distance: 196.5
click at [553, 190] on div "Screening notes Not visible to providers Edit FOOD SUPPORT  - SUPER CONNECT (HA…" at bounding box center [657, 71] width 209 height 370
copy p "Situation: Lynette is 66 yrs old and struggling to cover rent payments after he…"
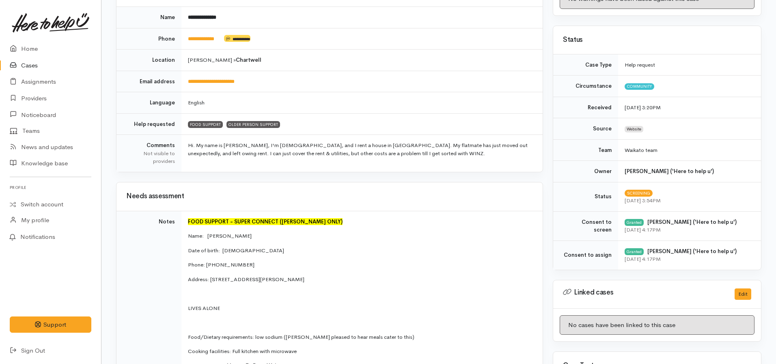
scroll to position [0, 0]
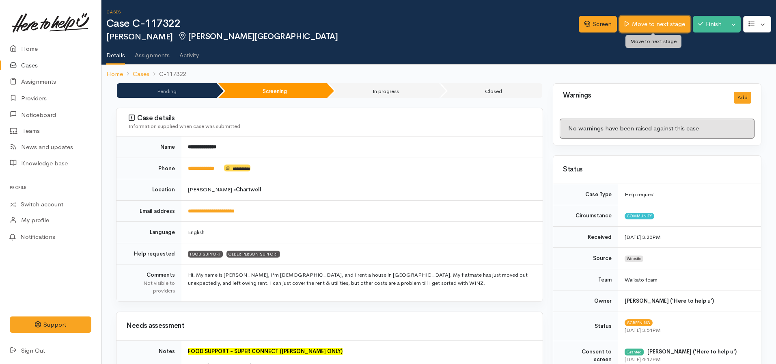
click at [672, 22] on link "Move to next stage" at bounding box center [654, 24] width 71 height 17
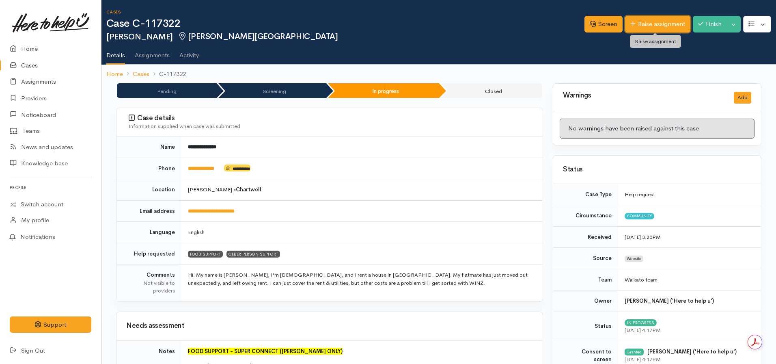
click at [639, 22] on link "Raise assignment" at bounding box center [657, 24] width 65 height 17
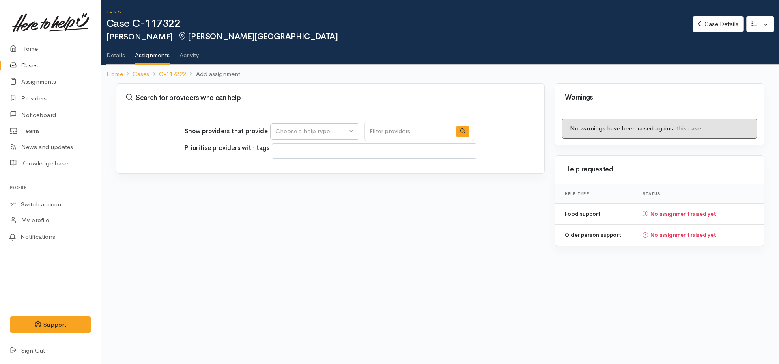
select select
click at [326, 133] on div "Choose a help type..." at bounding box center [311, 131] width 71 height 9
click at [310, 170] on span "Food support" at bounding box center [299, 170] width 38 height 9
select select "3"
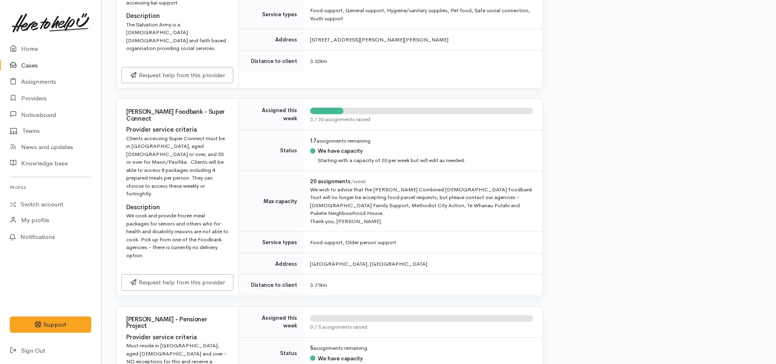
scroll to position [795, 0]
click at [177, 272] on link "Request help from this provider" at bounding box center [177, 280] width 112 height 17
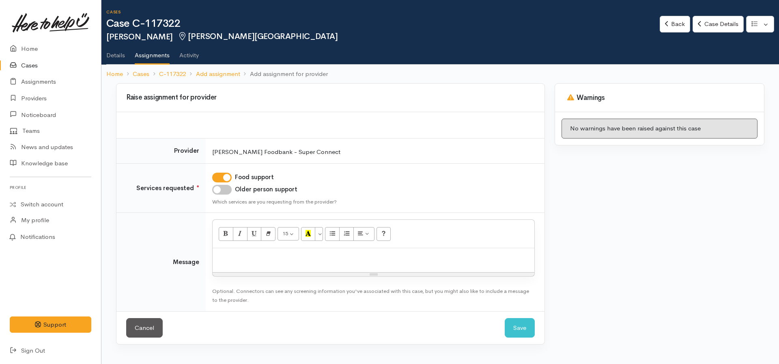
click at [227, 196] on td "Food support Older person support Which services are you requesting from the pr…" at bounding box center [375, 188] width 339 height 50
click at [225, 194] on td "Food support Older person support Which services are you requesting from the pr…" at bounding box center [375, 188] width 339 height 50
click at [218, 190] on input "Older person support" at bounding box center [221, 190] width 19 height 10
checkbox input "true"
click at [235, 250] on div at bounding box center [374, 260] width 322 height 24
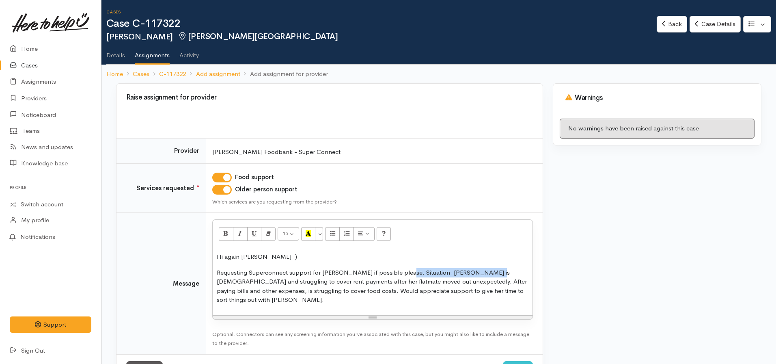
drag, startPoint x: 477, startPoint y: 271, endPoint x: 400, endPoint y: 270, distance: 77.1
click at [400, 270] on p "Requesting Superconnect support for Lynette if possible please. Situation: Lyne…" at bounding box center [373, 286] width 312 height 37
drag, startPoint x: 488, startPoint y: 274, endPoint x: 398, endPoint y: 276, distance: 89.7
click at [398, 276] on p "Requesting Superconnect support for Lynette if possible please. Situation: Lyne…" at bounding box center [373, 286] width 312 height 37
click at [281, 284] on p "Requesting Superconnect support for Lynette if possible please. She is a 66yr o…" at bounding box center [373, 286] width 312 height 37
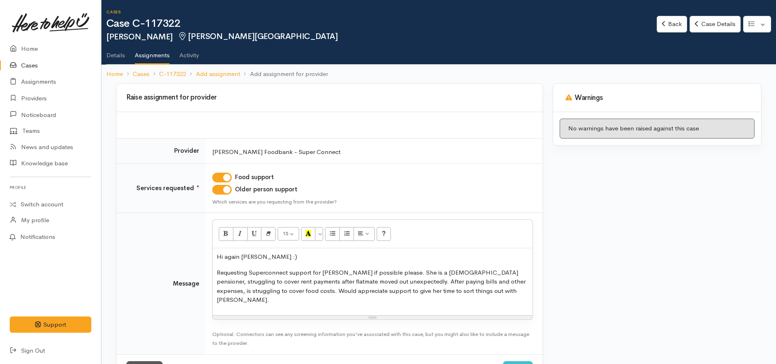
click at [456, 290] on p "Requesting Superconnect support for Lynette if possible please. She is a 66yr o…" at bounding box center [373, 286] width 312 height 37
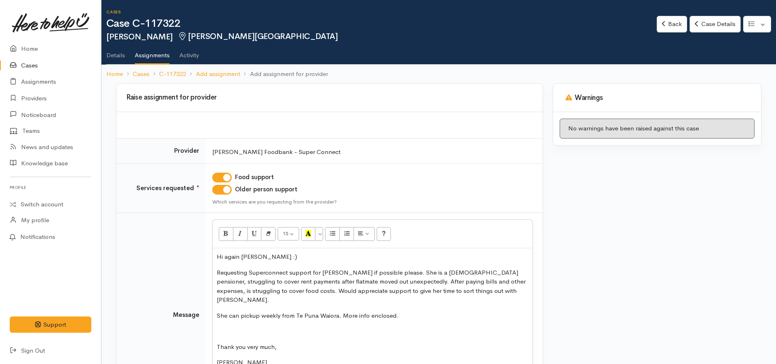
click at [266, 273] on p "Requesting Superconnect support for Lynette if possible please. She is a 66yr o…" at bounding box center [373, 286] width 312 height 37
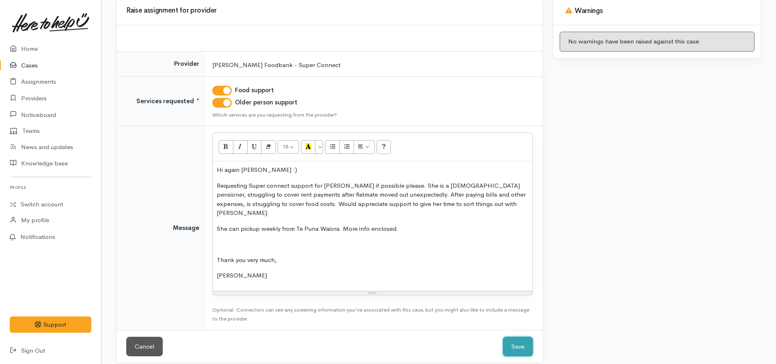
click at [519, 339] on button "Save" at bounding box center [518, 346] width 30 height 20
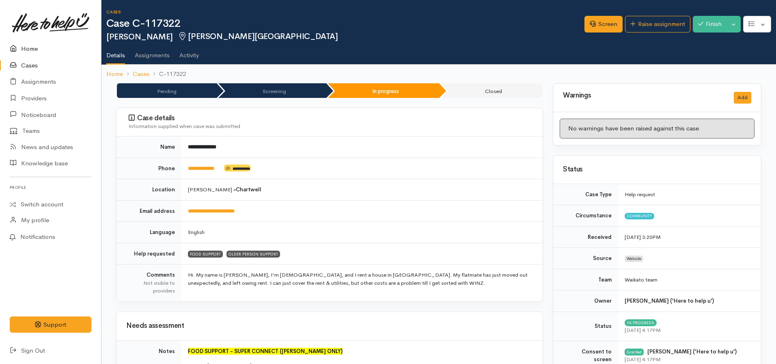
click at [36, 48] on link "Home" at bounding box center [50, 49] width 101 height 17
